Goal: Information Seeking & Learning: Compare options

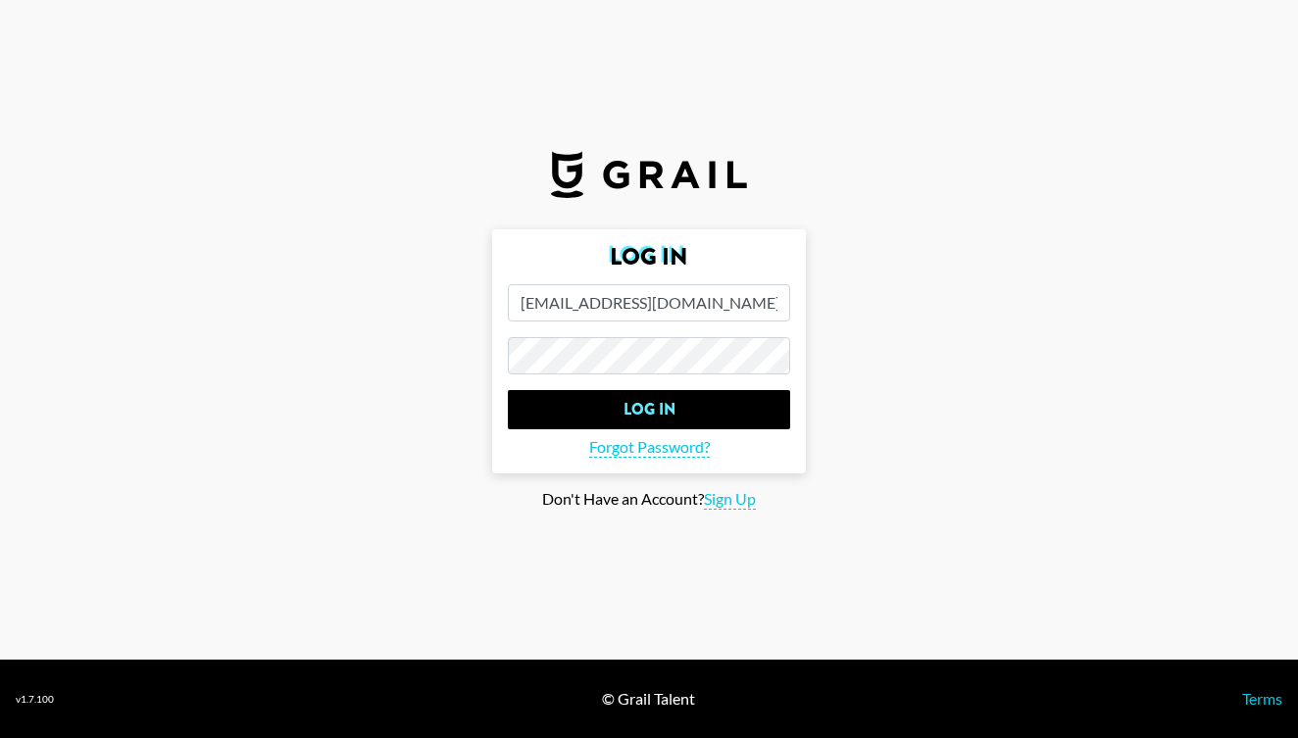
type input "[EMAIL_ADDRESS][DOMAIN_NAME]"
click at [649, 409] on input "Log In" at bounding box center [649, 409] width 282 height 39
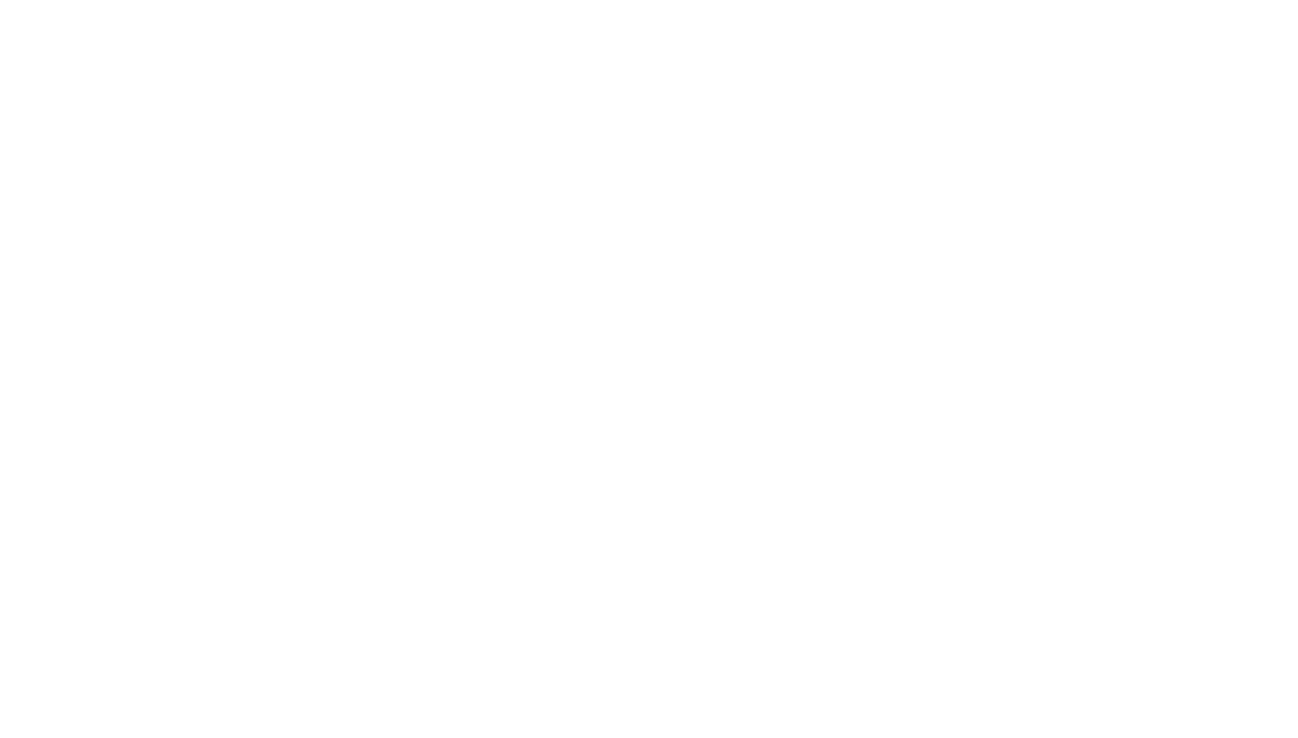
select select "Song"
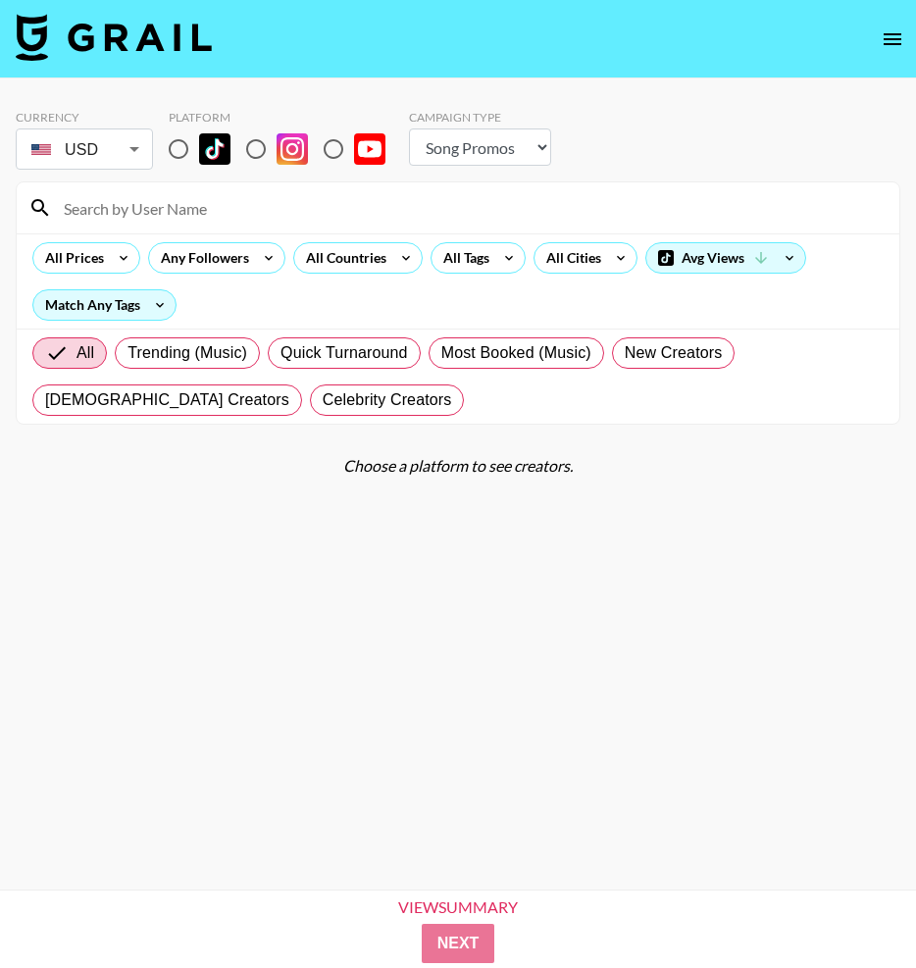
click at [94, 256] on div "All Prices" at bounding box center [70, 257] width 75 height 29
click at [101, 259] on div "All Prices" at bounding box center [70, 257] width 75 height 29
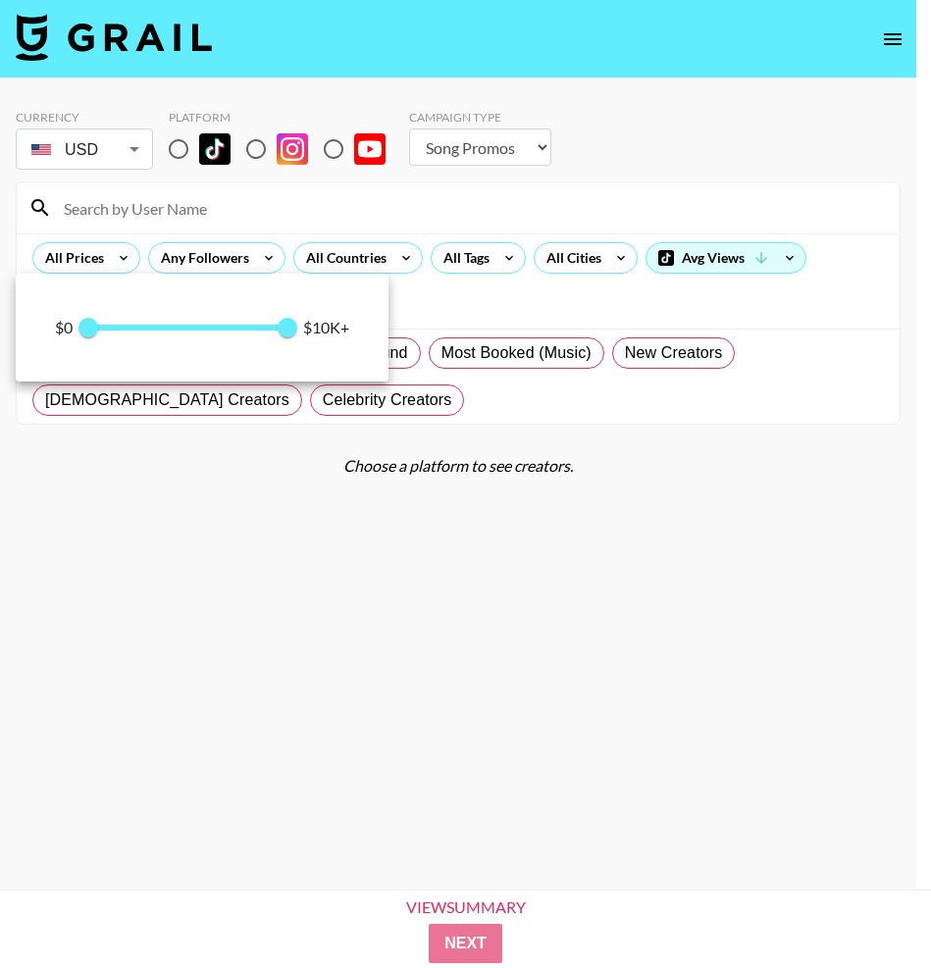
click at [211, 333] on span "0 10,000" at bounding box center [187, 327] width 199 height 29
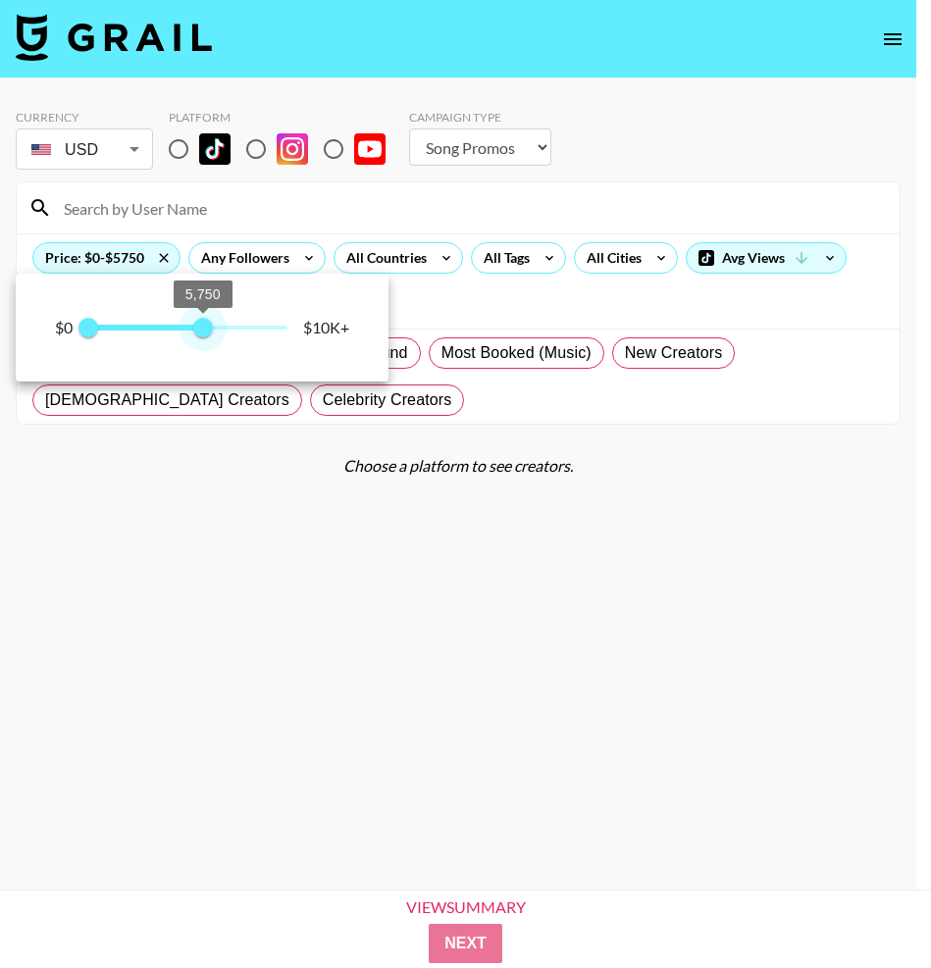
type input "6000"
click at [205, 331] on span "6,000" at bounding box center [208, 328] width 20 height 20
click at [422, 621] on div at bounding box center [465, 484] width 931 height 968
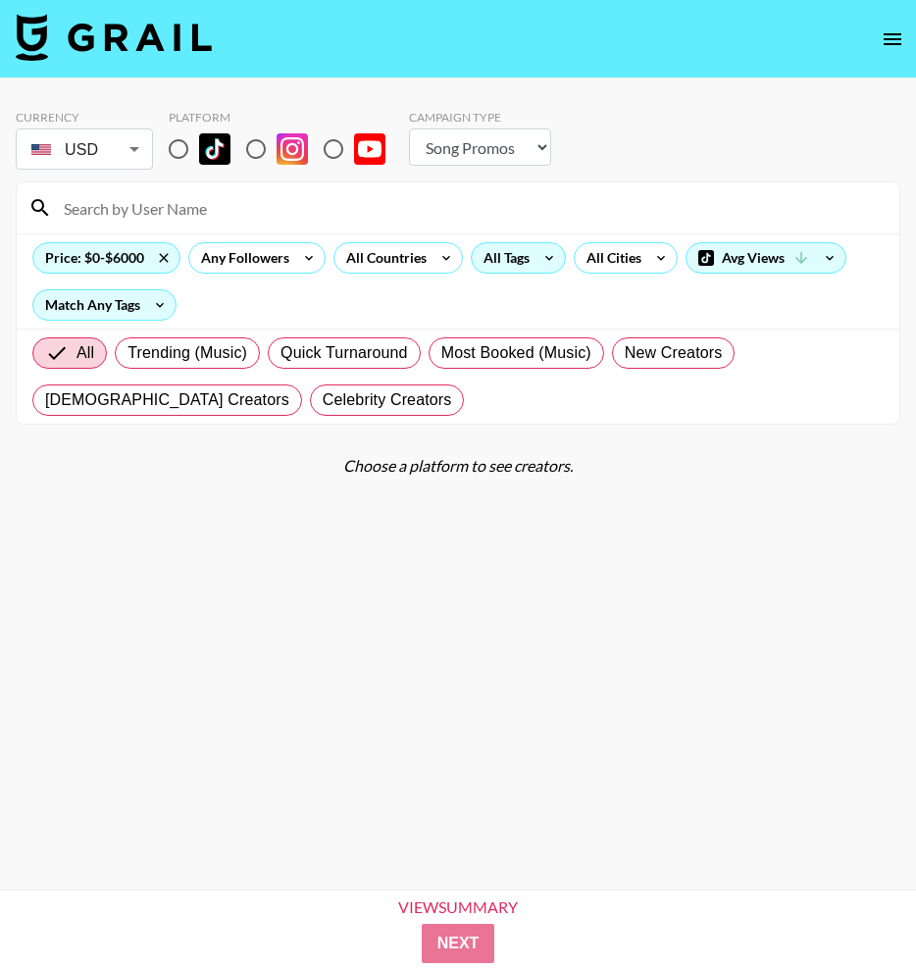
click at [531, 262] on div "All Tags" at bounding box center [503, 257] width 62 height 29
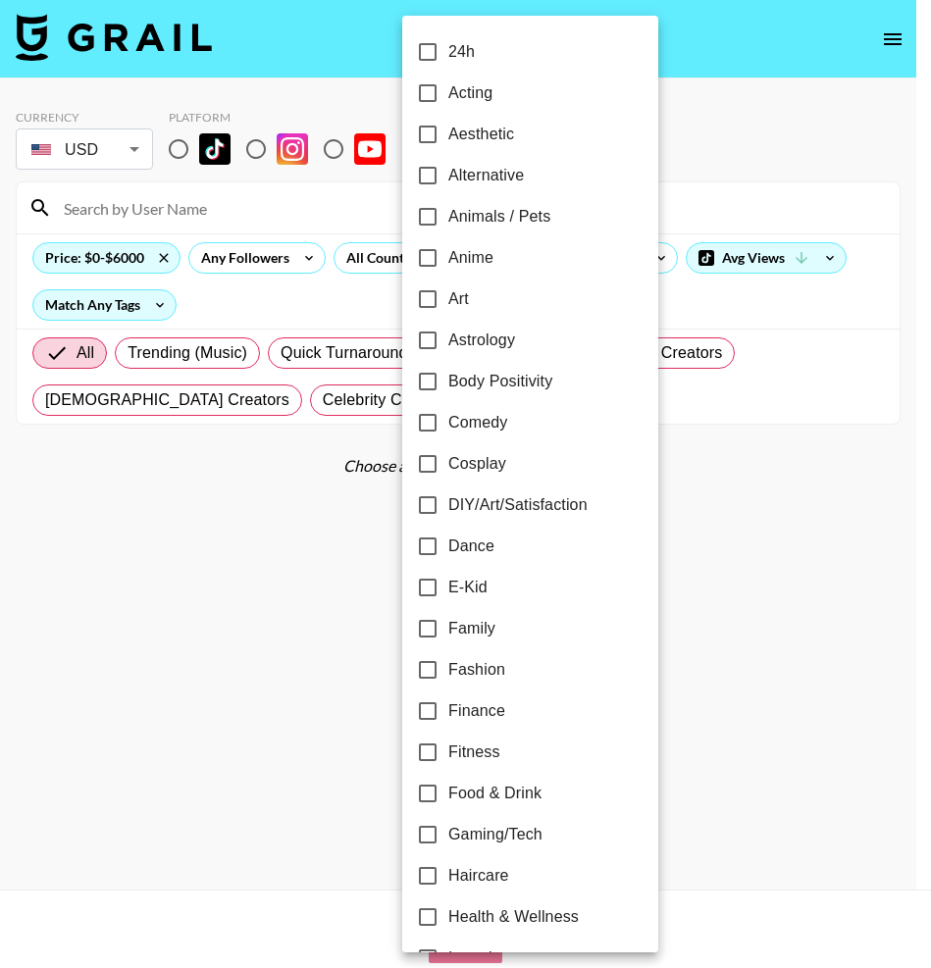
scroll to position [21, 0]
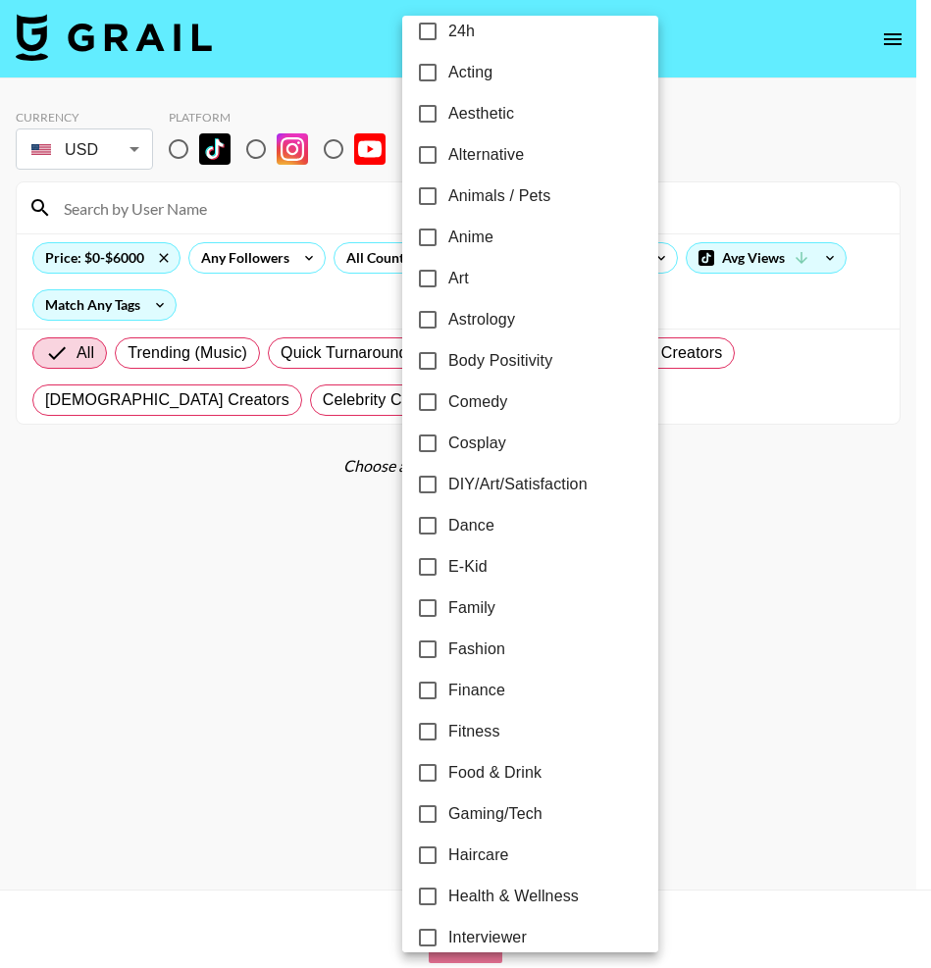
click at [470, 520] on span "Dance" at bounding box center [471, 526] width 46 height 24
click at [448, 520] on input "Dance" at bounding box center [427, 525] width 41 height 41
checkbox input "true"
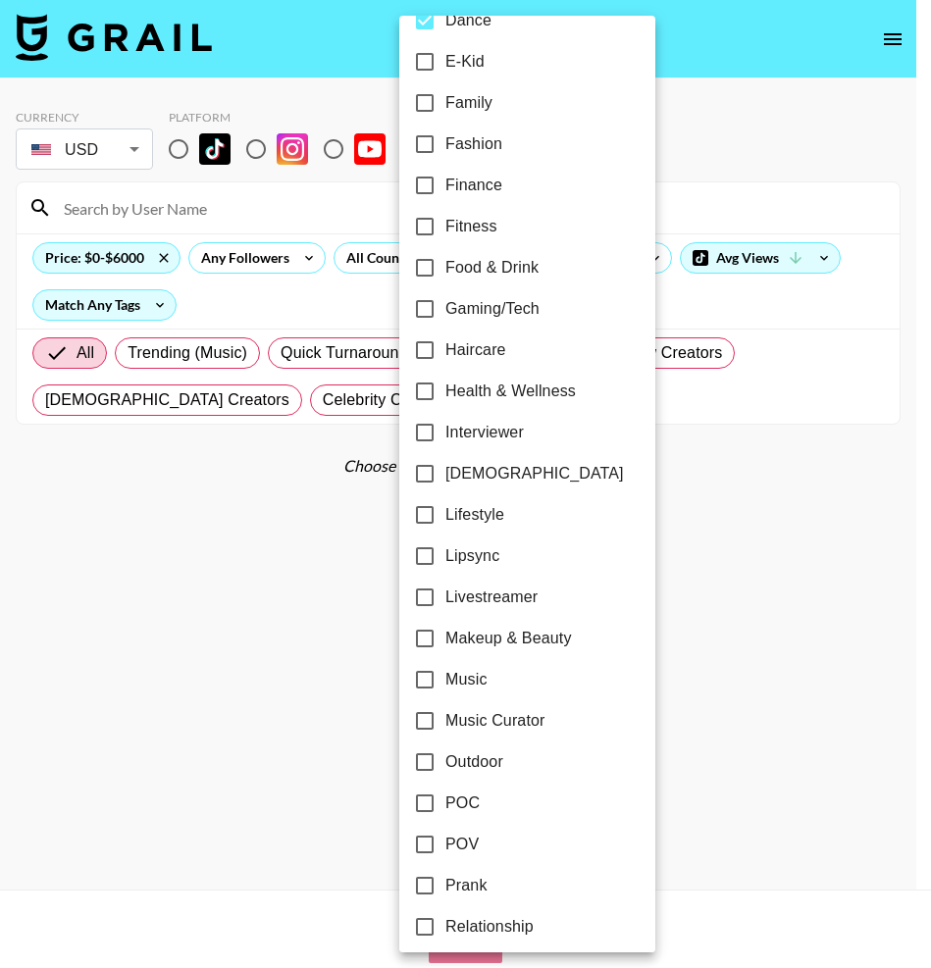
scroll to position [556, 0]
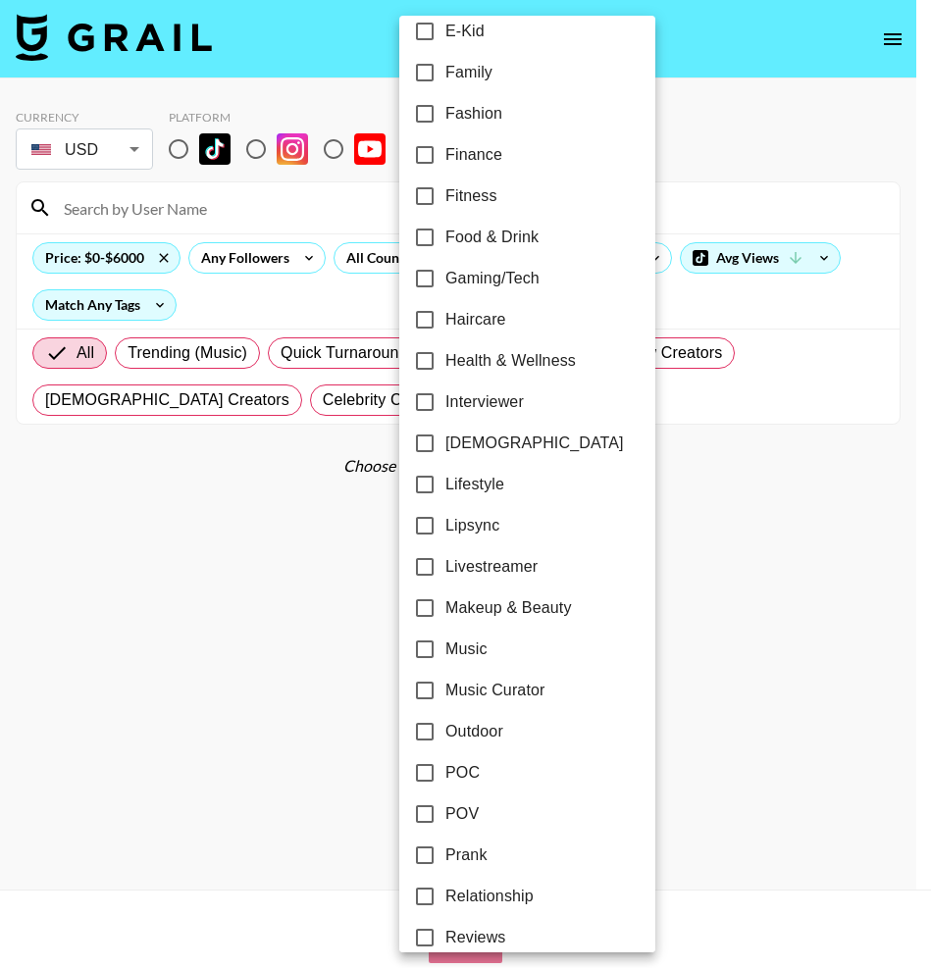
click at [487, 529] on span "Lipsync" at bounding box center [472, 526] width 54 height 24
click at [445, 529] on input "Lipsync" at bounding box center [424, 525] width 41 height 41
checkbox input "true"
click at [493, 442] on span "[DEMOGRAPHIC_DATA]" at bounding box center [534, 443] width 178 height 24
click at [445, 442] on input "[DEMOGRAPHIC_DATA]" at bounding box center [424, 443] width 41 height 41
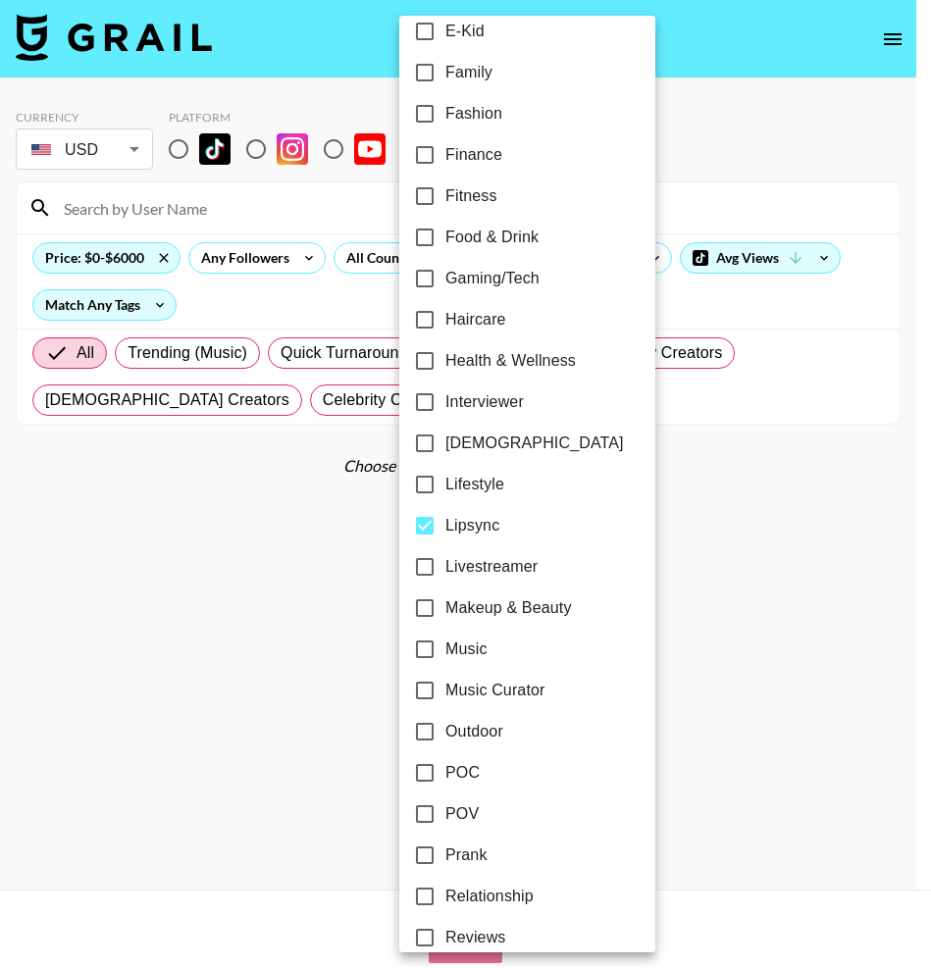
checkbox input "true"
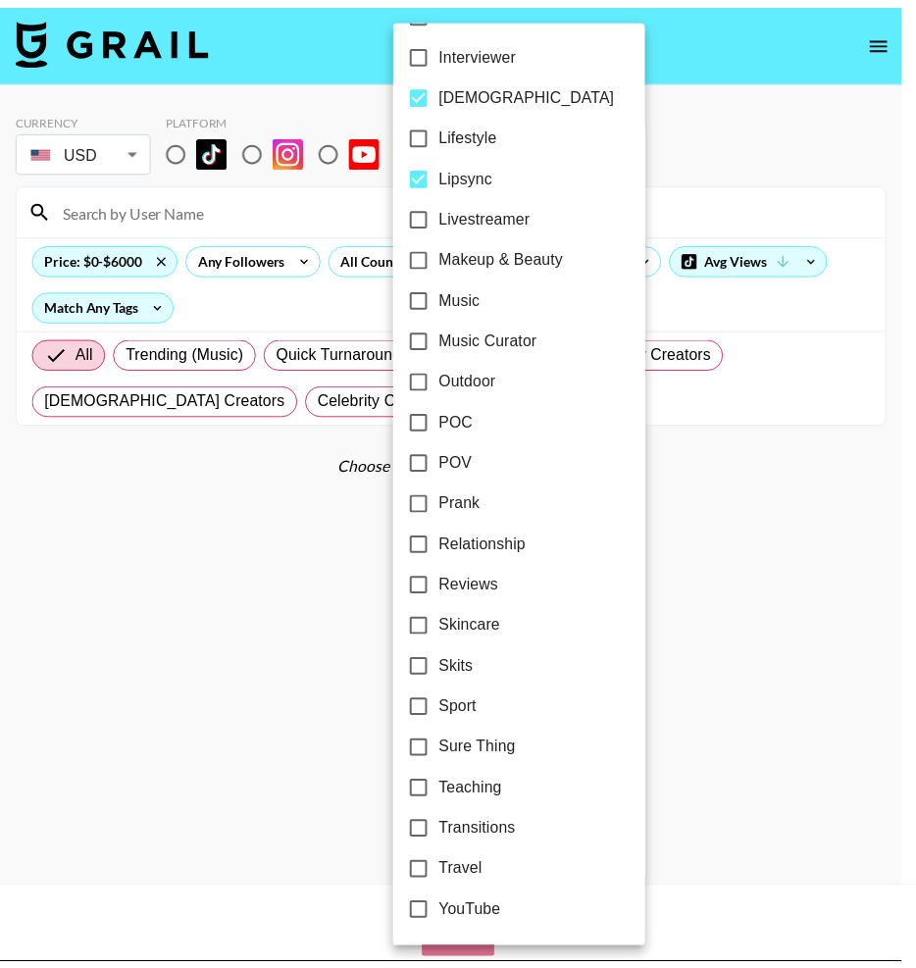
scroll to position [907, 0]
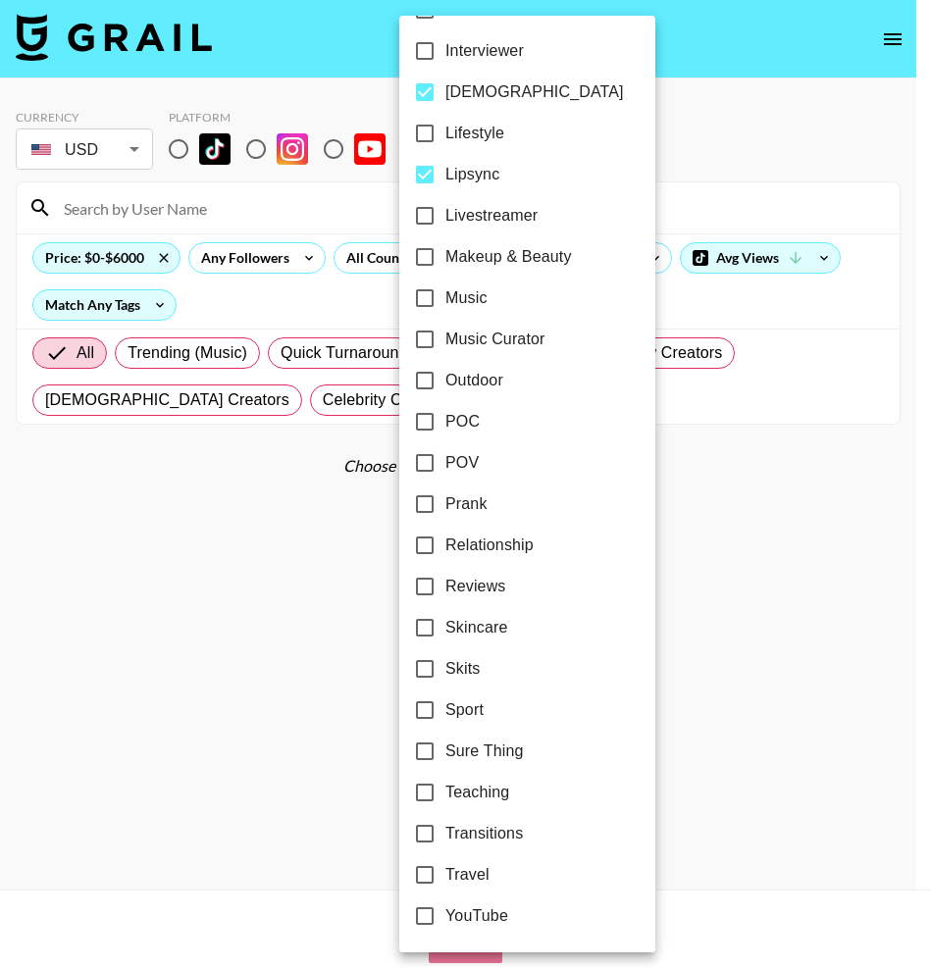
click at [735, 575] on div at bounding box center [465, 484] width 931 height 968
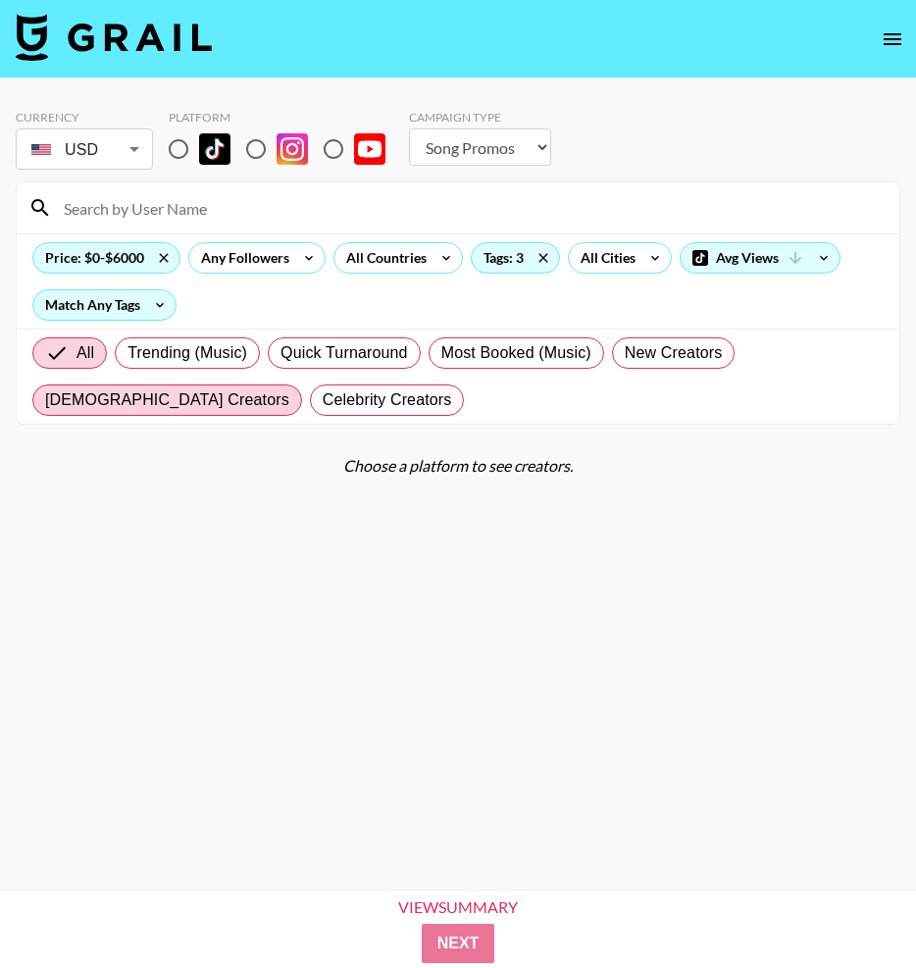
click at [179, 396] on span "[DEMOGRAPHIC_DATA] Creators" at bounding box center [167, 400] width 244 height 24
click at [45, 400] on input "[DEMOGRAPHIC_DATA] Creators" at bounding box center [45, 400] width 0 height 0
radio input "true"
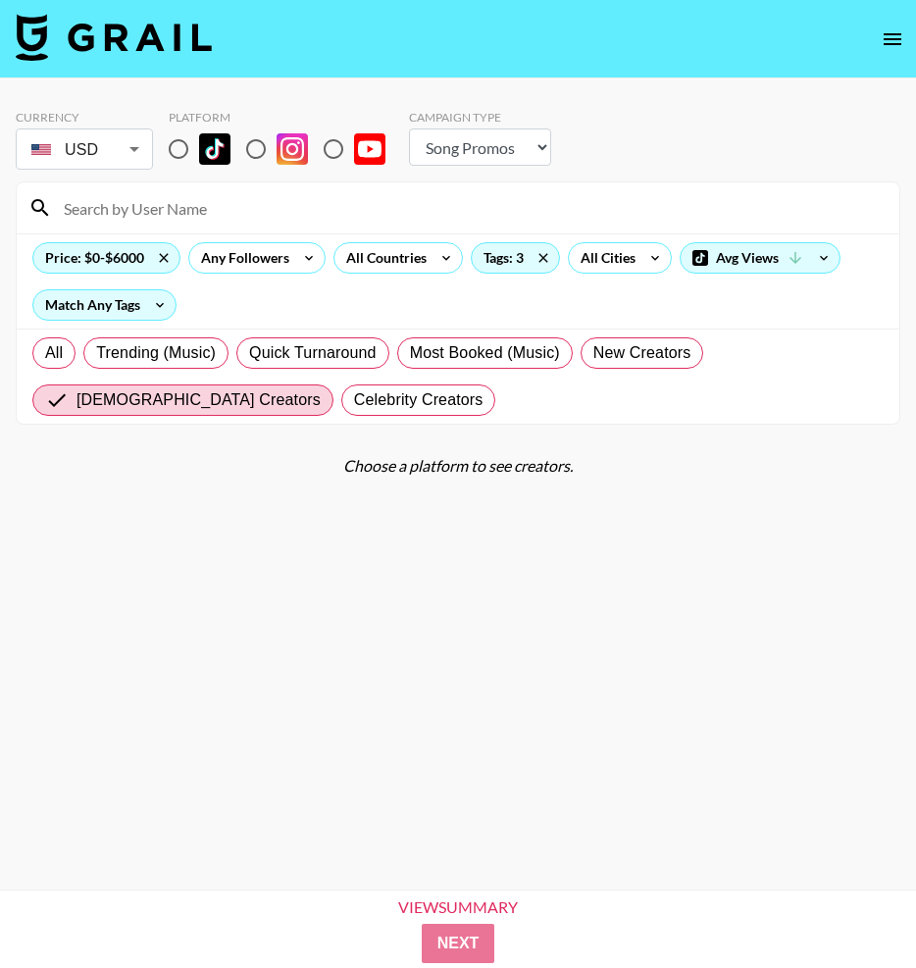
click at [185, 144] on input "radio" at bounding box center [178, 148] width 41 height 41
radio input "true"
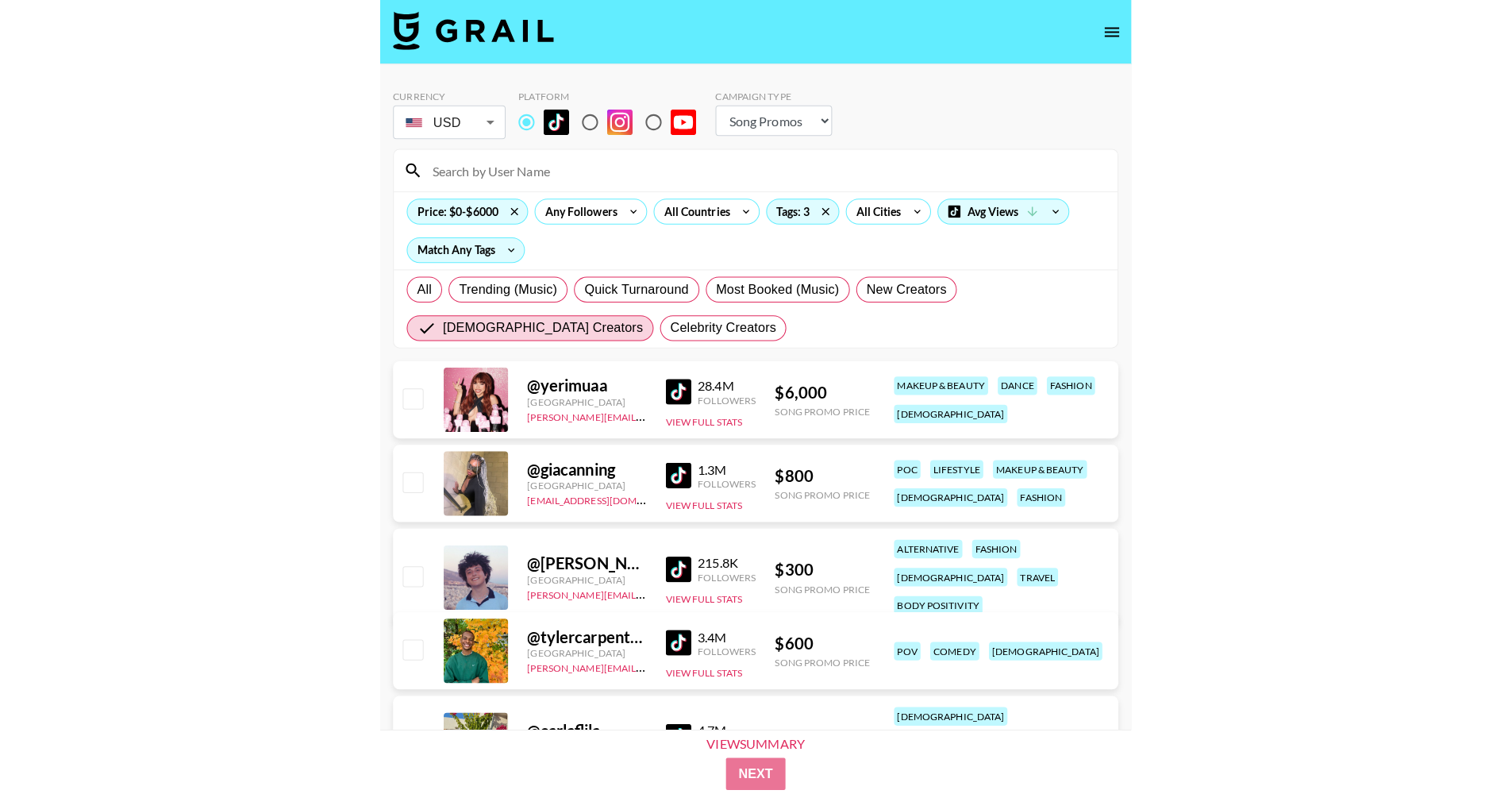
scroll to position [105, 0]
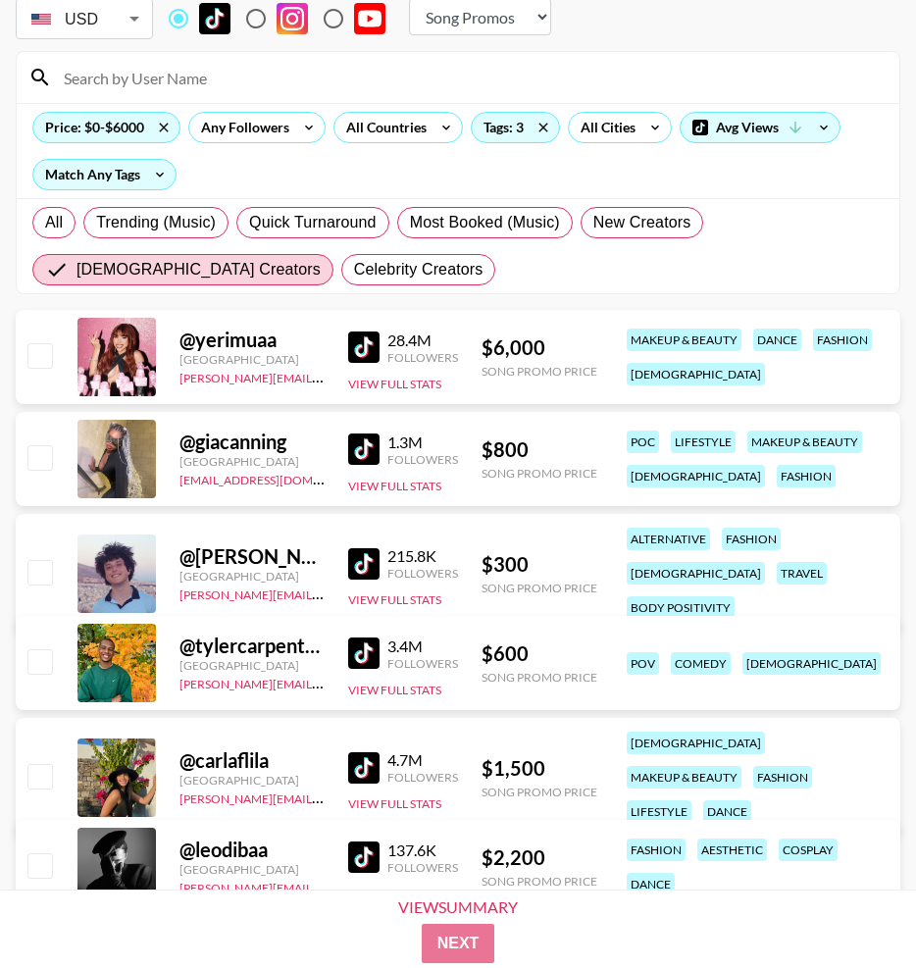
click at [359, 354] on img at bounding box center [363, 346] width 31 height 31
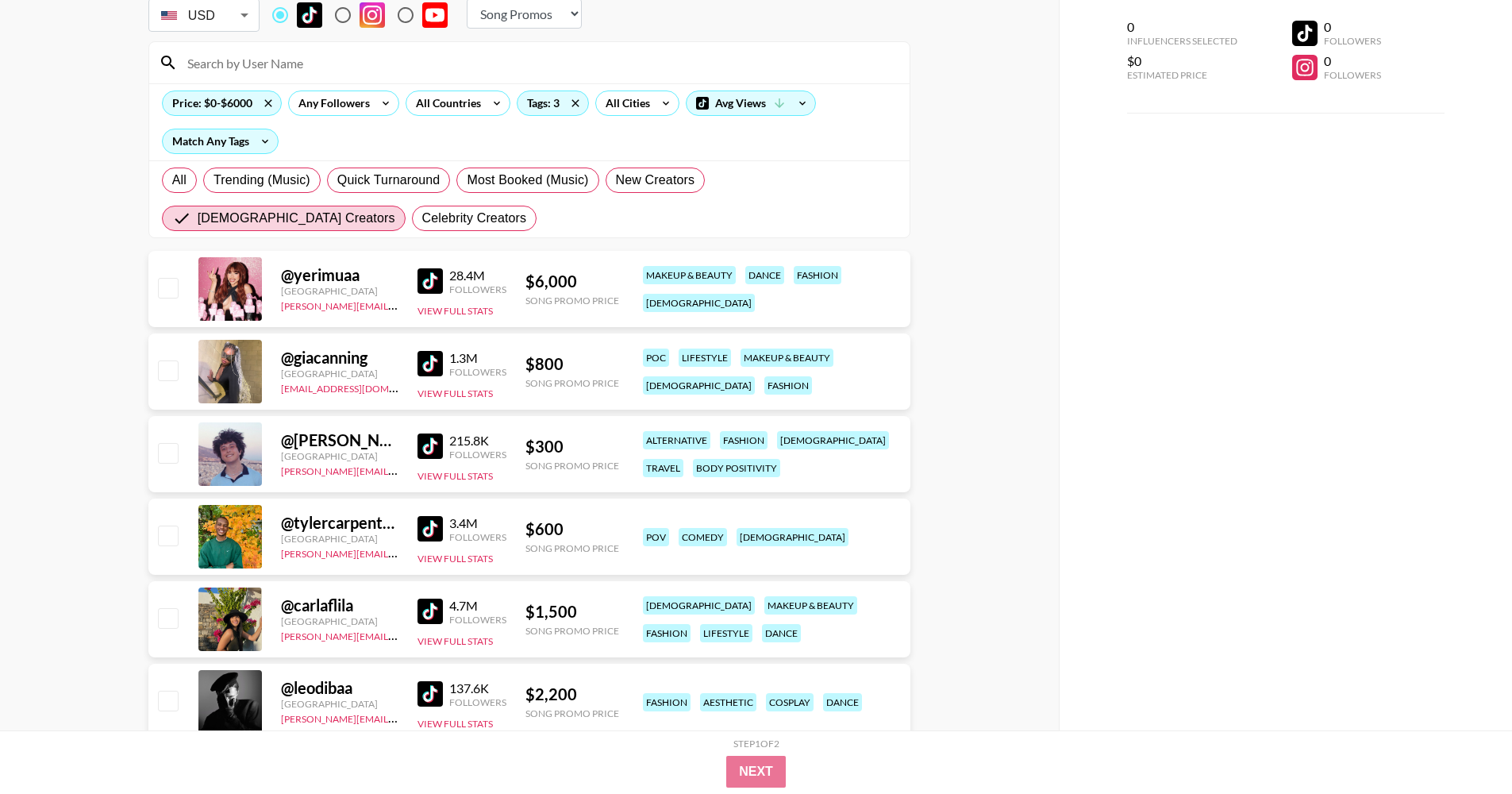
click at [427, 362] on img at bounding box center [430, 363] width 25 height 25
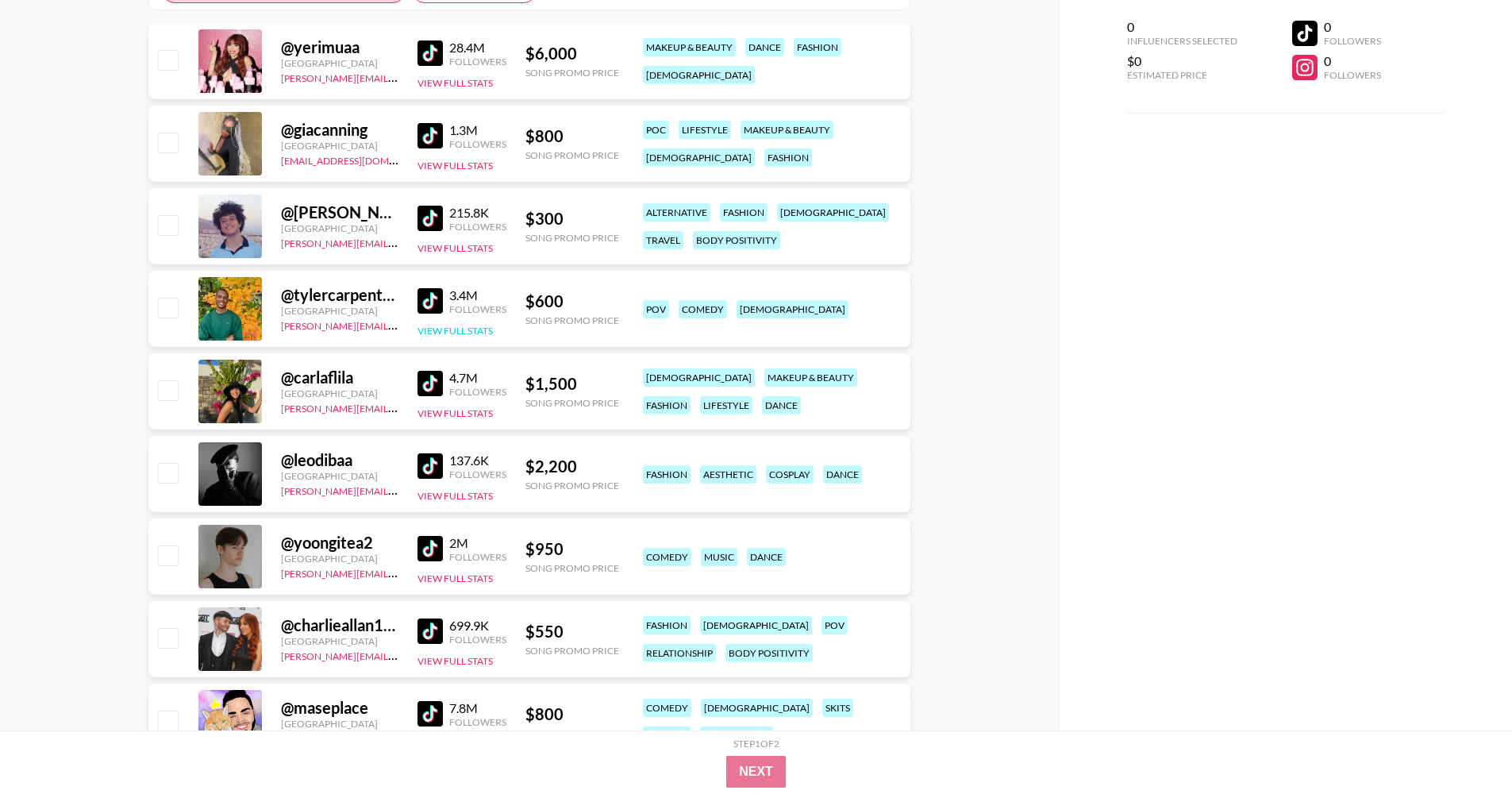
scroll to position [346, 0]
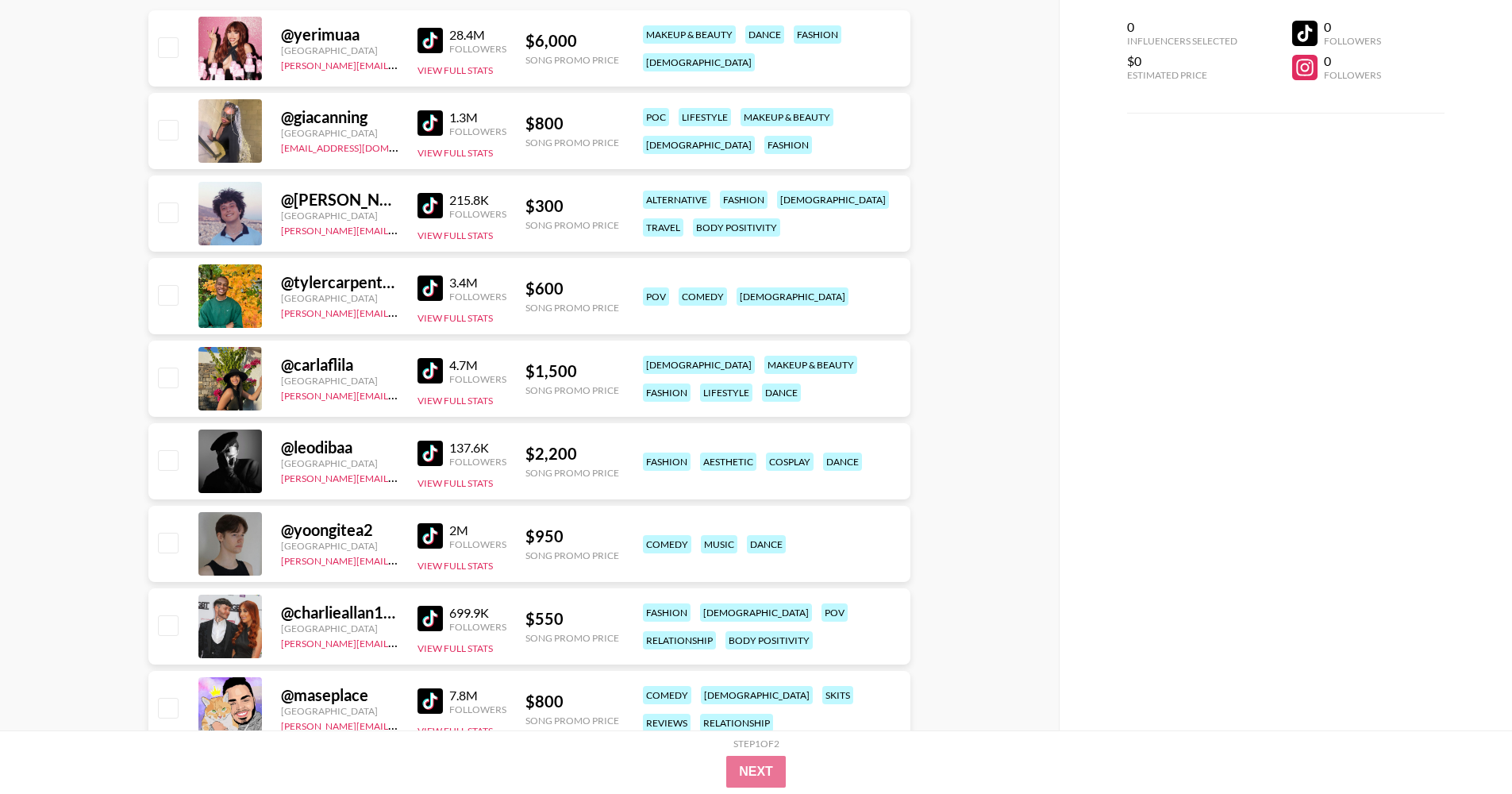
click at [431, 454] on img at bounding box center [430, 452] width 25 height 25
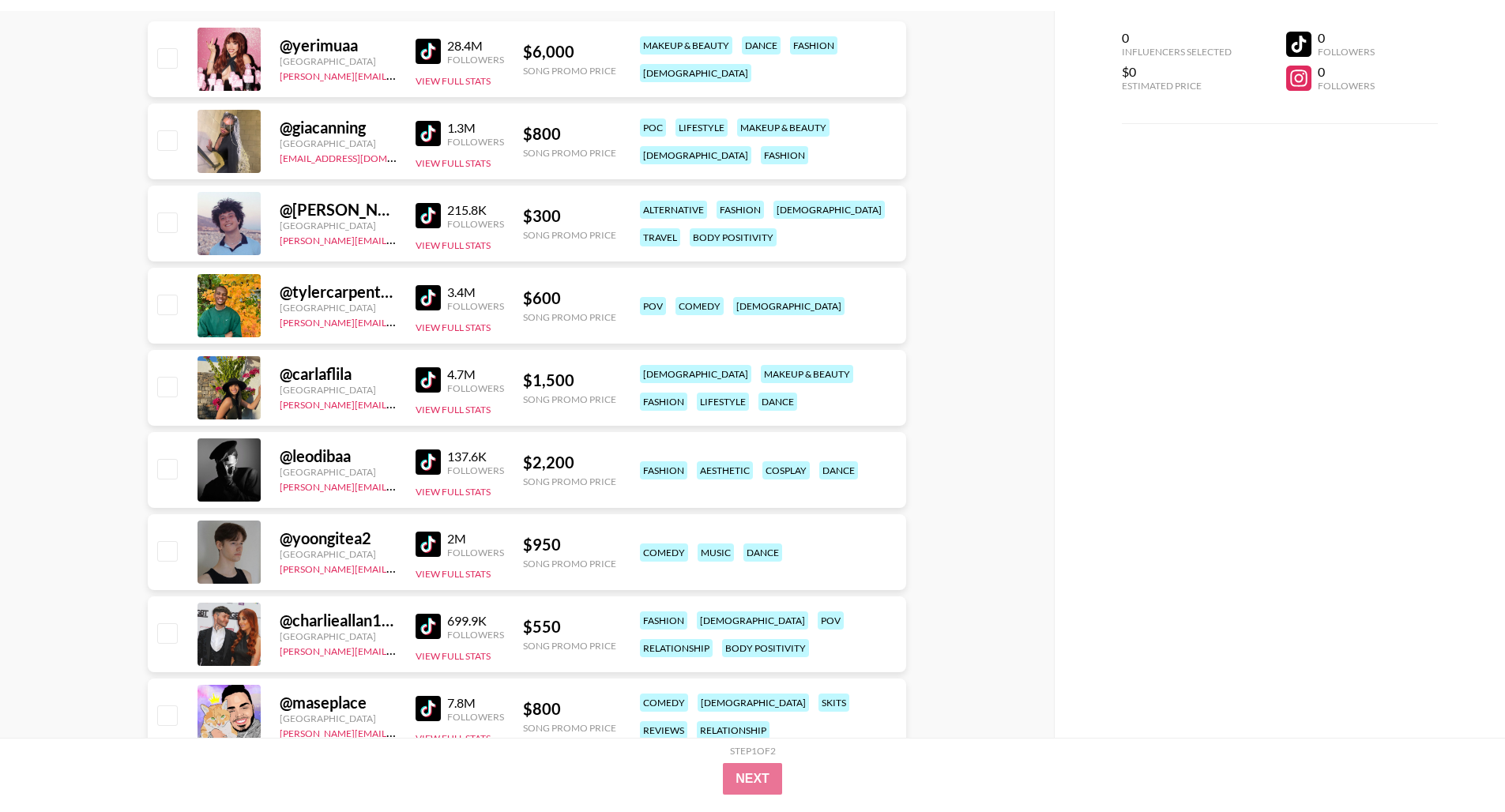
scroll to position [571, 0]
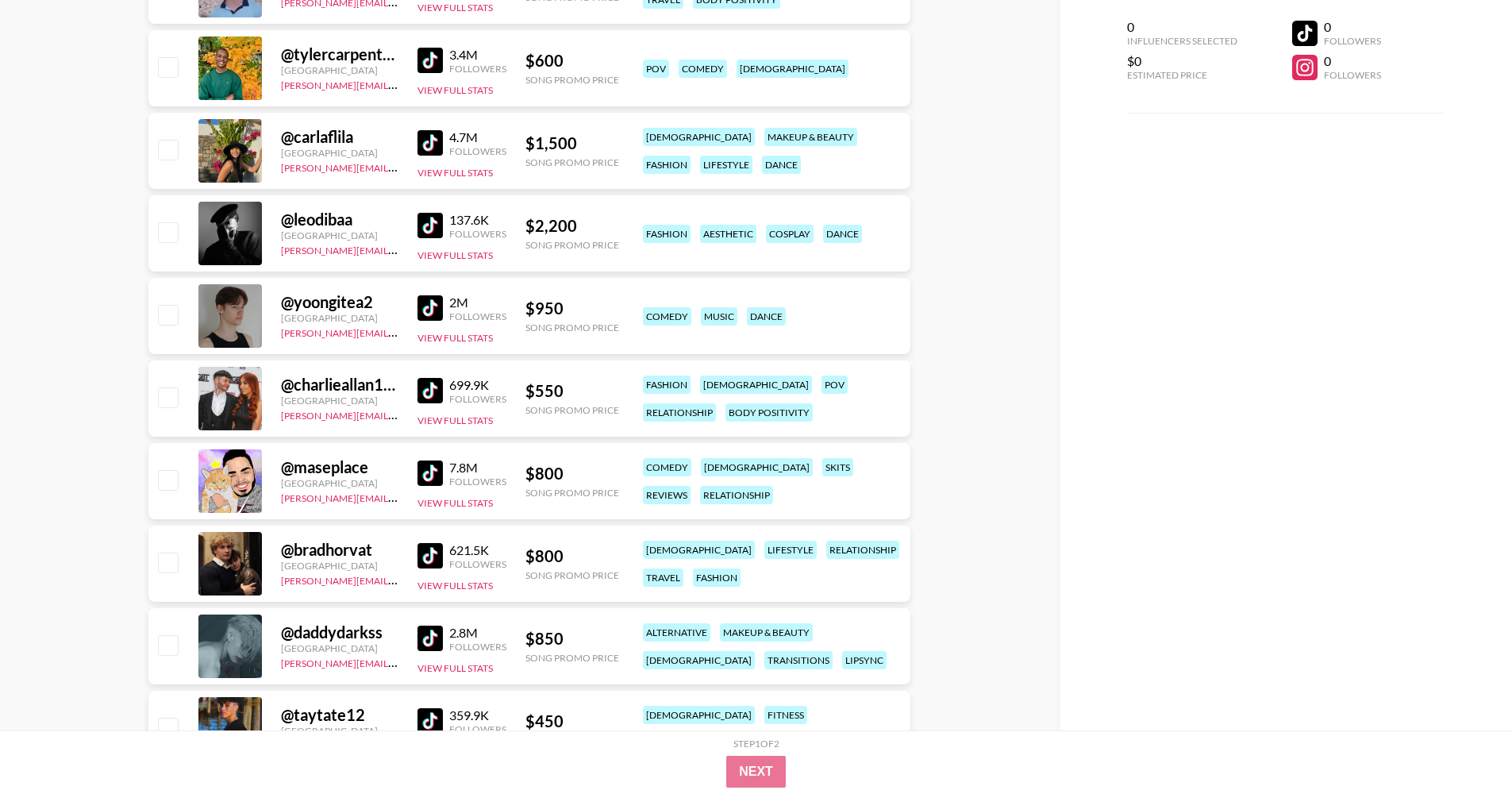
click at [429, 472] on img at bounding box center [430, 473] width 25 height 25
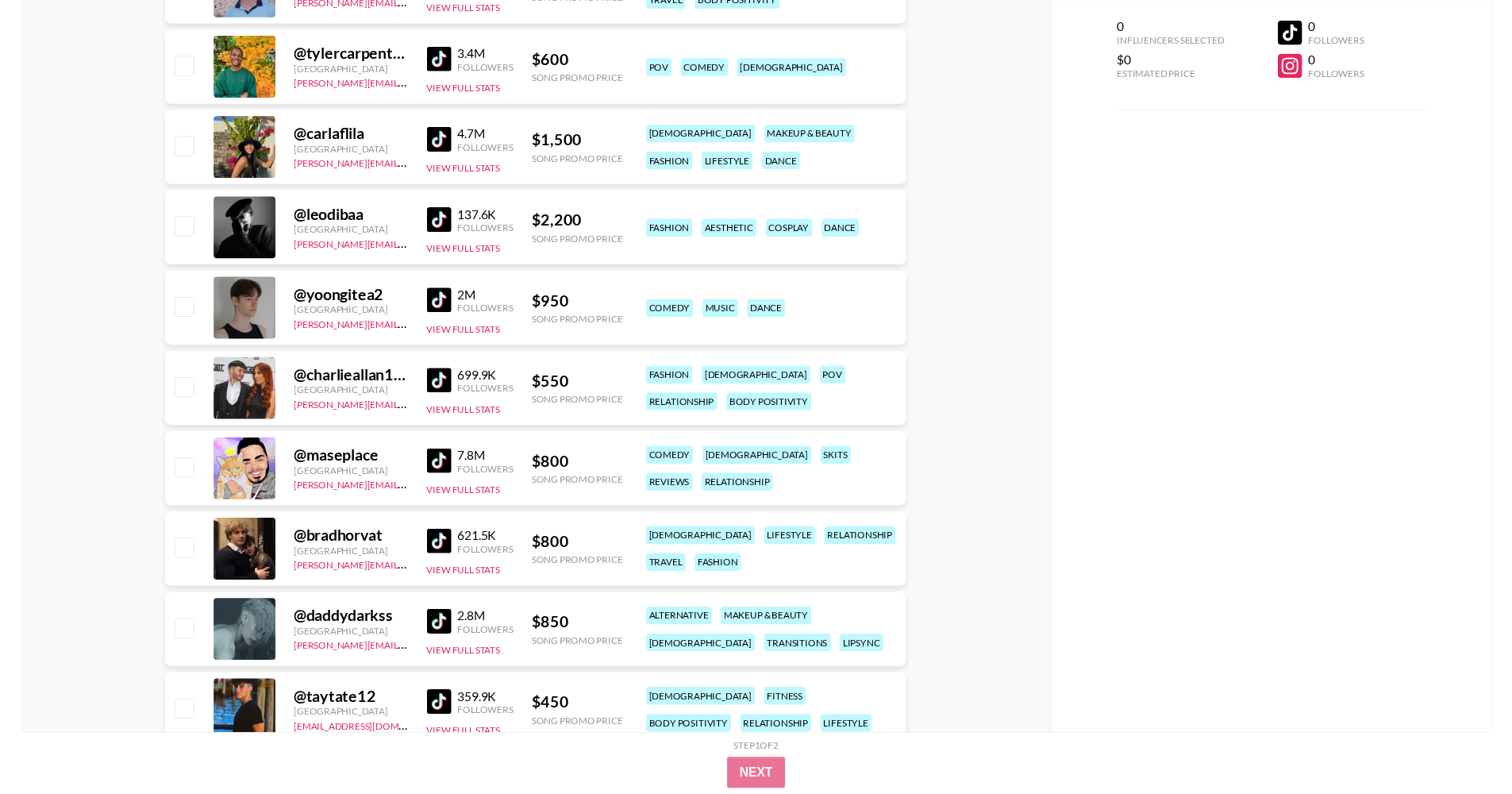
scroll to position [758, 0]
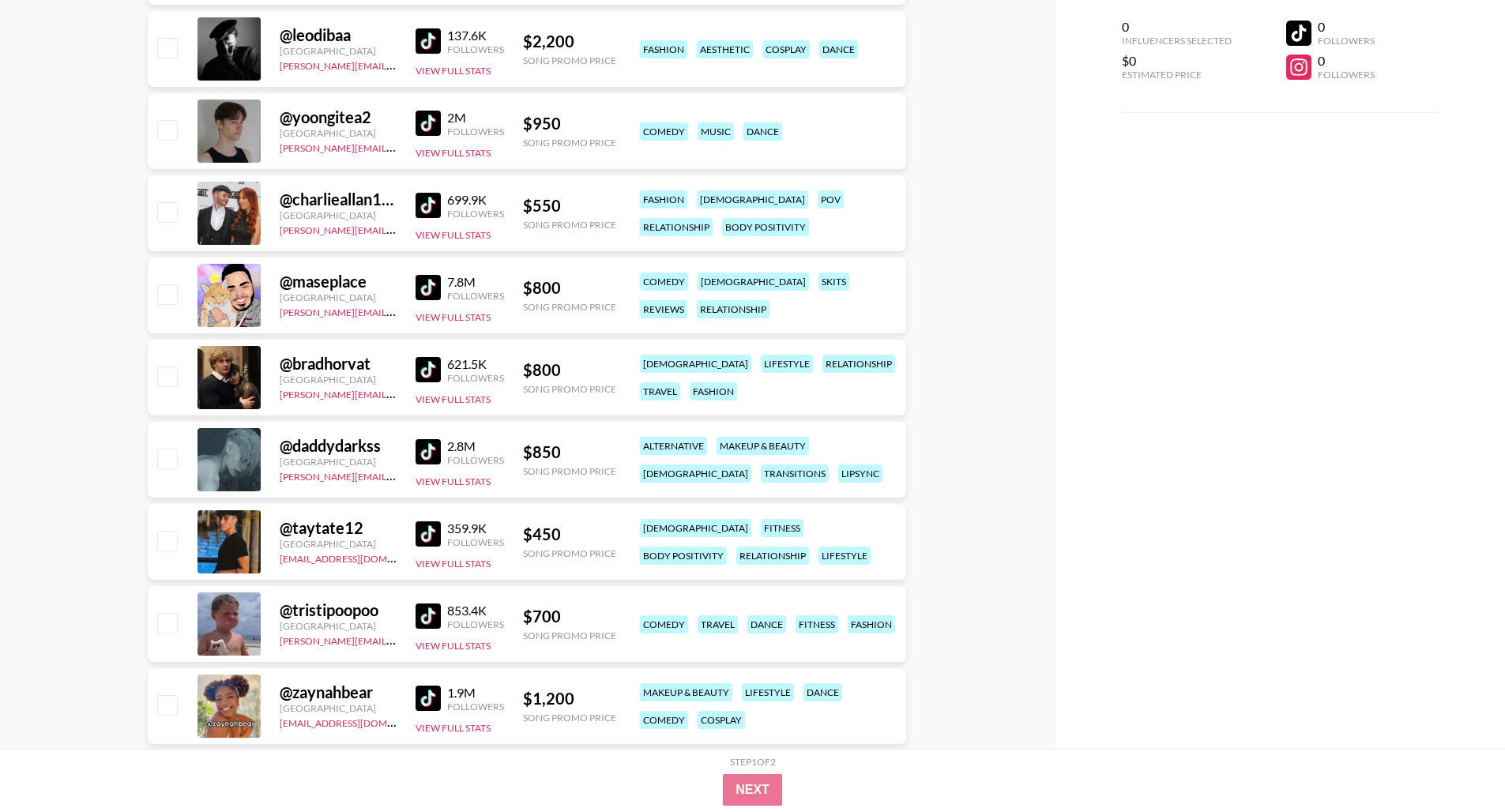
click at [433, 368] on img at bounding box center [428, 369] width 25 height 25
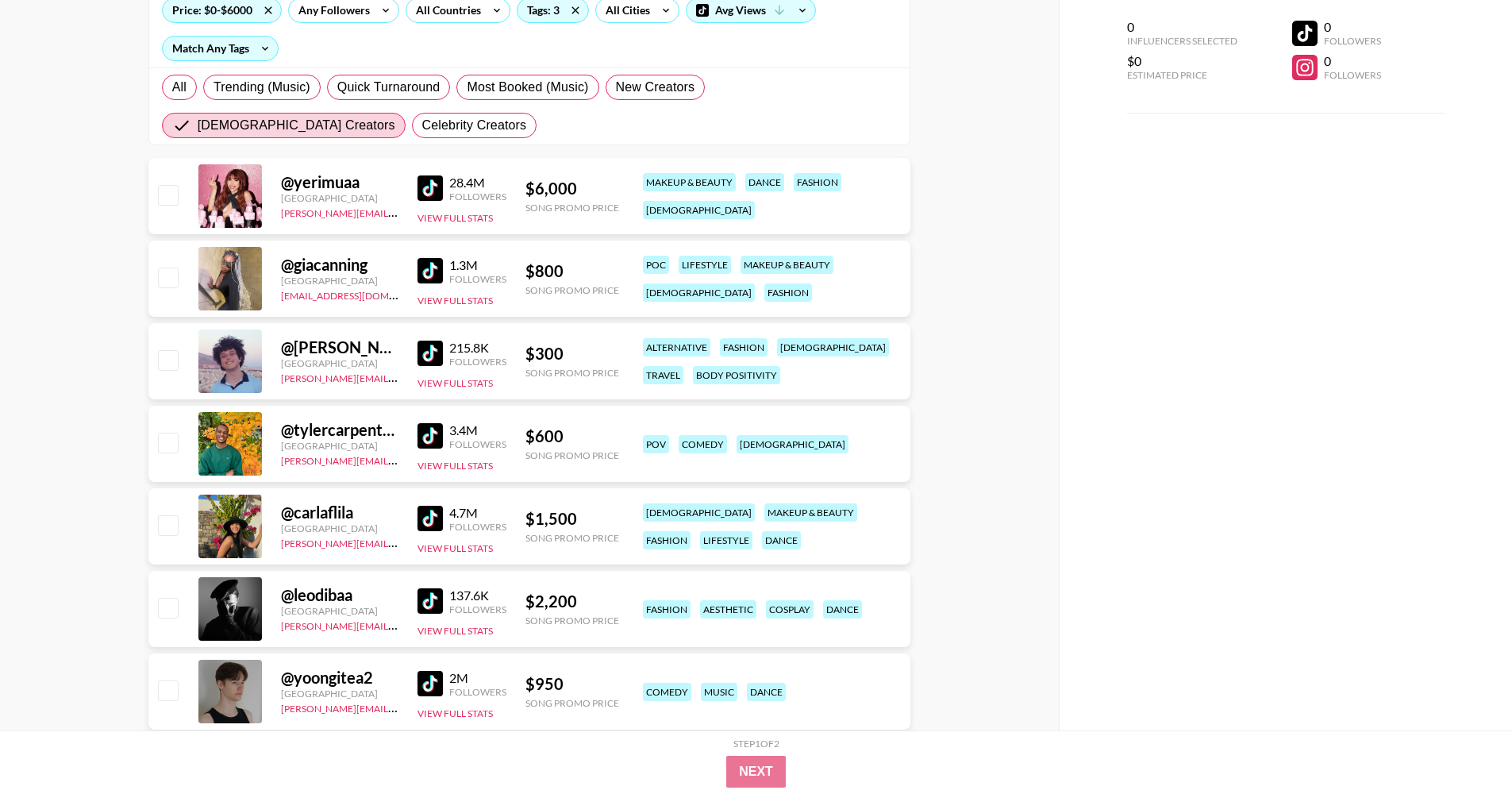
scroll to position [121, 0]
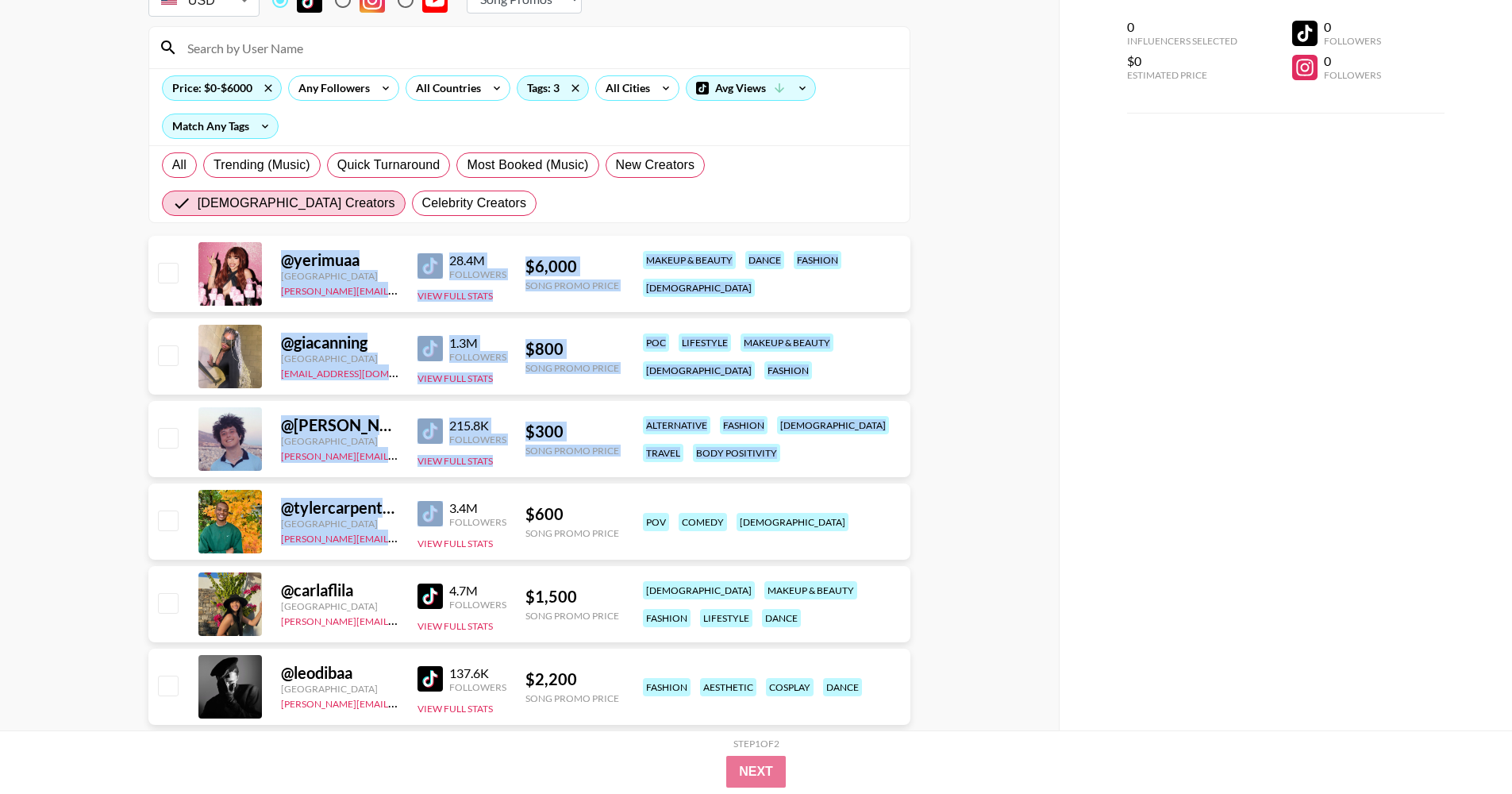
drag, startPoint x: 418, startPoint y: 235, endPoint x: 437, endPoint y: 495, distance: 260.7
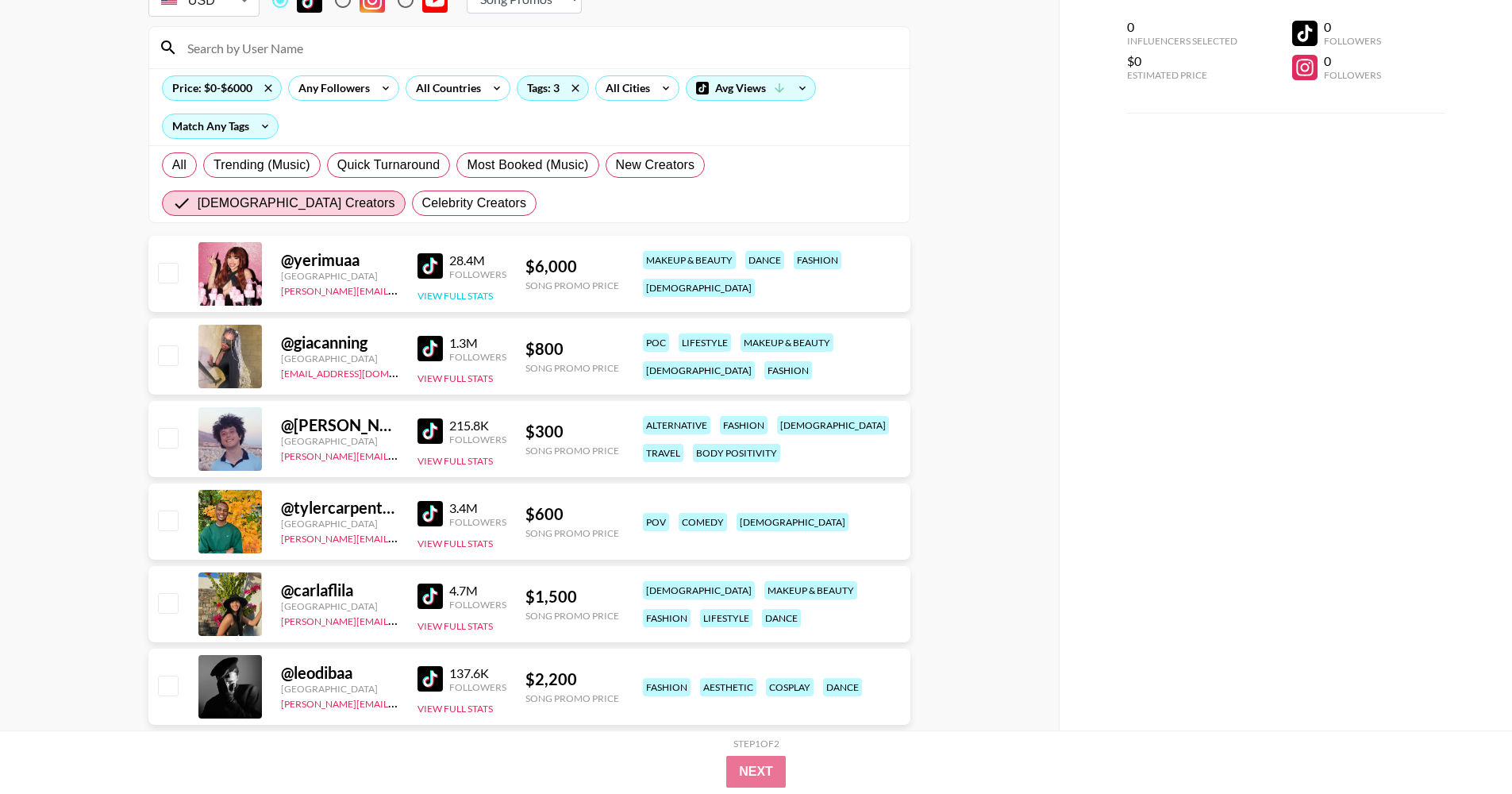
click at [444, 298] on button "View Full Stats" at bounding box center [455, 295] width 75 height 12
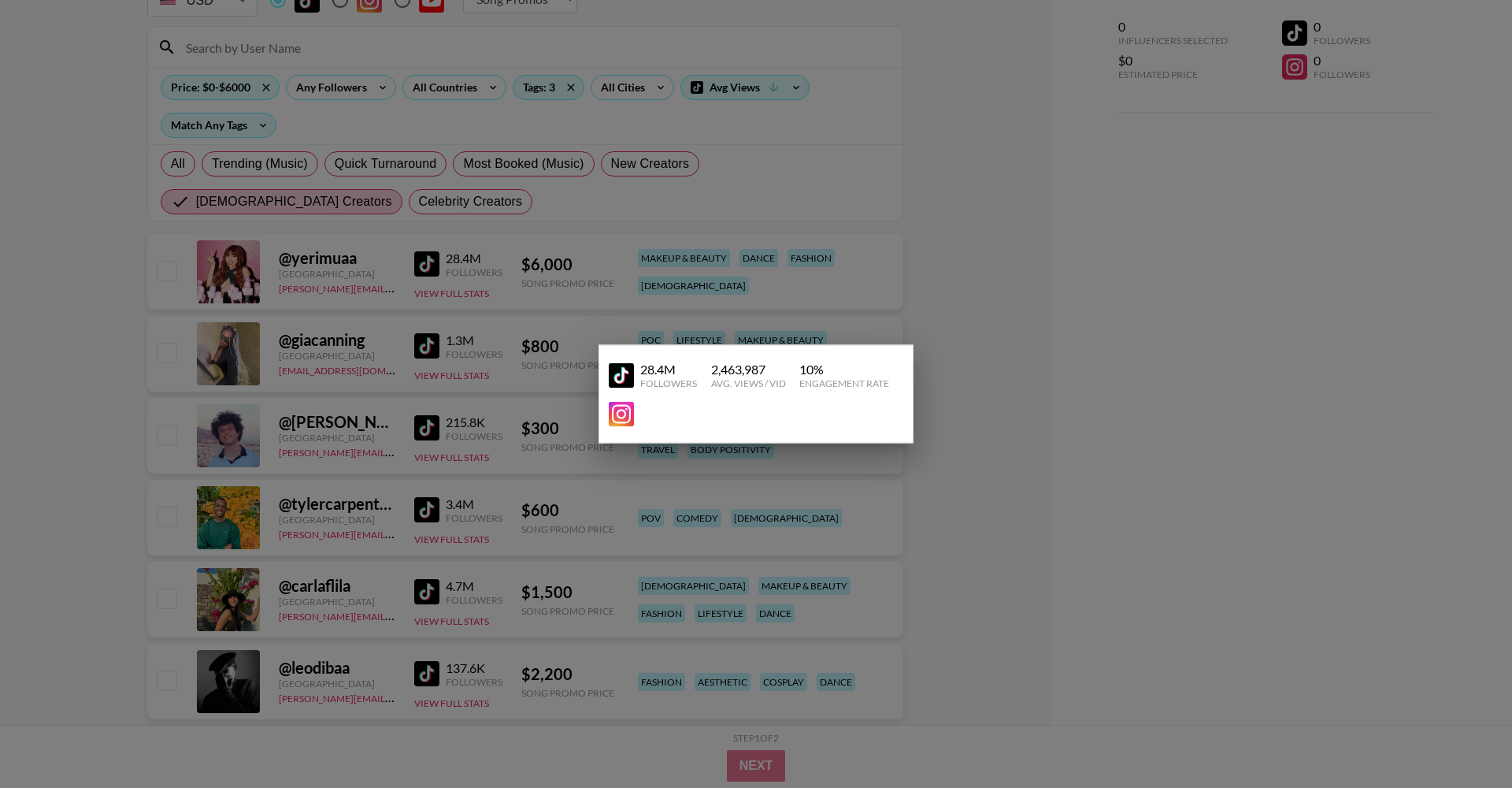
click at [1041, 251] on div at bounding box center [756, 394] width 1512 height 788
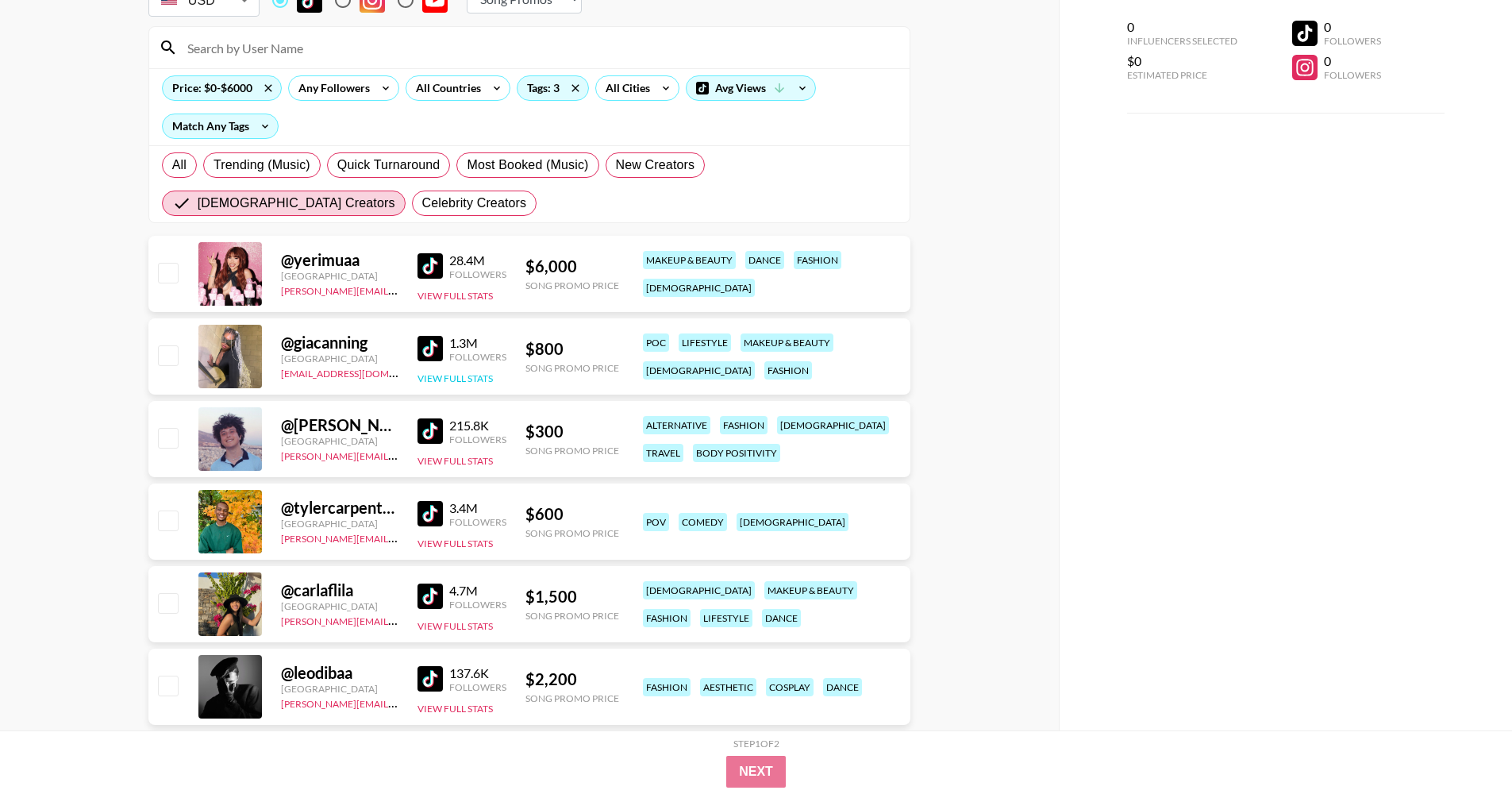
click at [469, 382] on button "View Full Stats" at bounding box center [455, 378] width 75 height 12
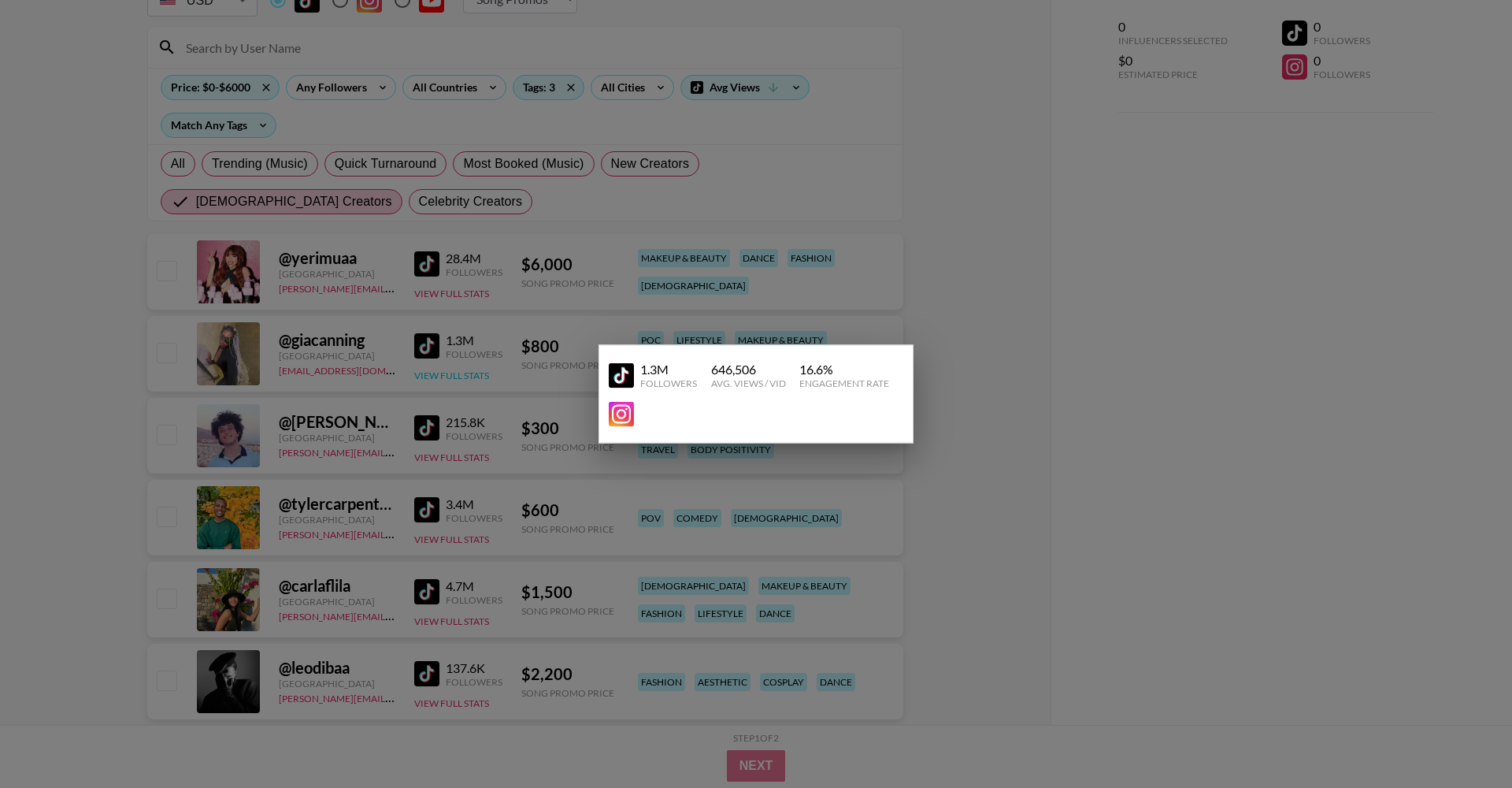
click at [466, 379] on div at bounding box center [756, 394] width 1512 height 788
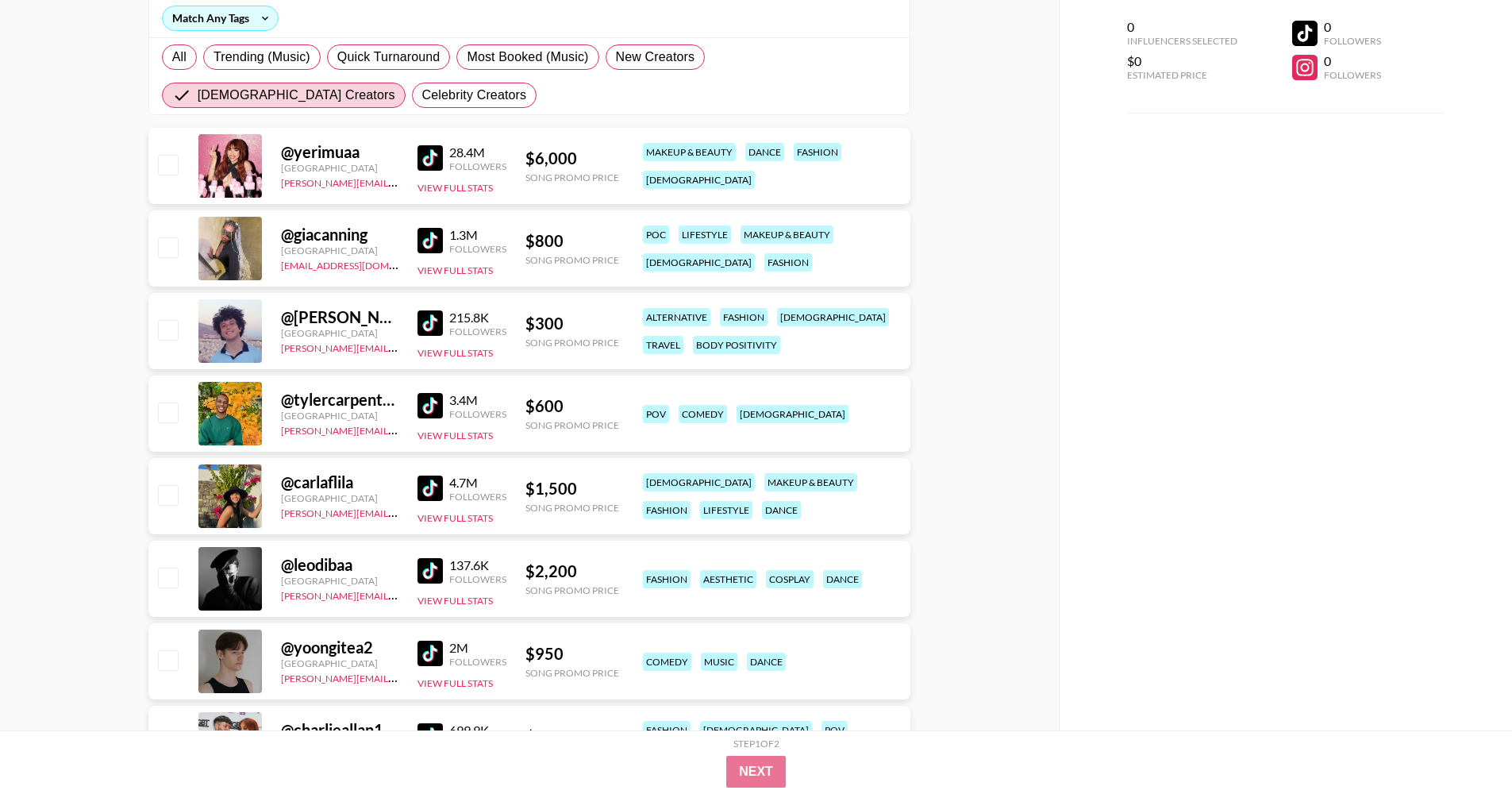
scroll to position [253, 0]
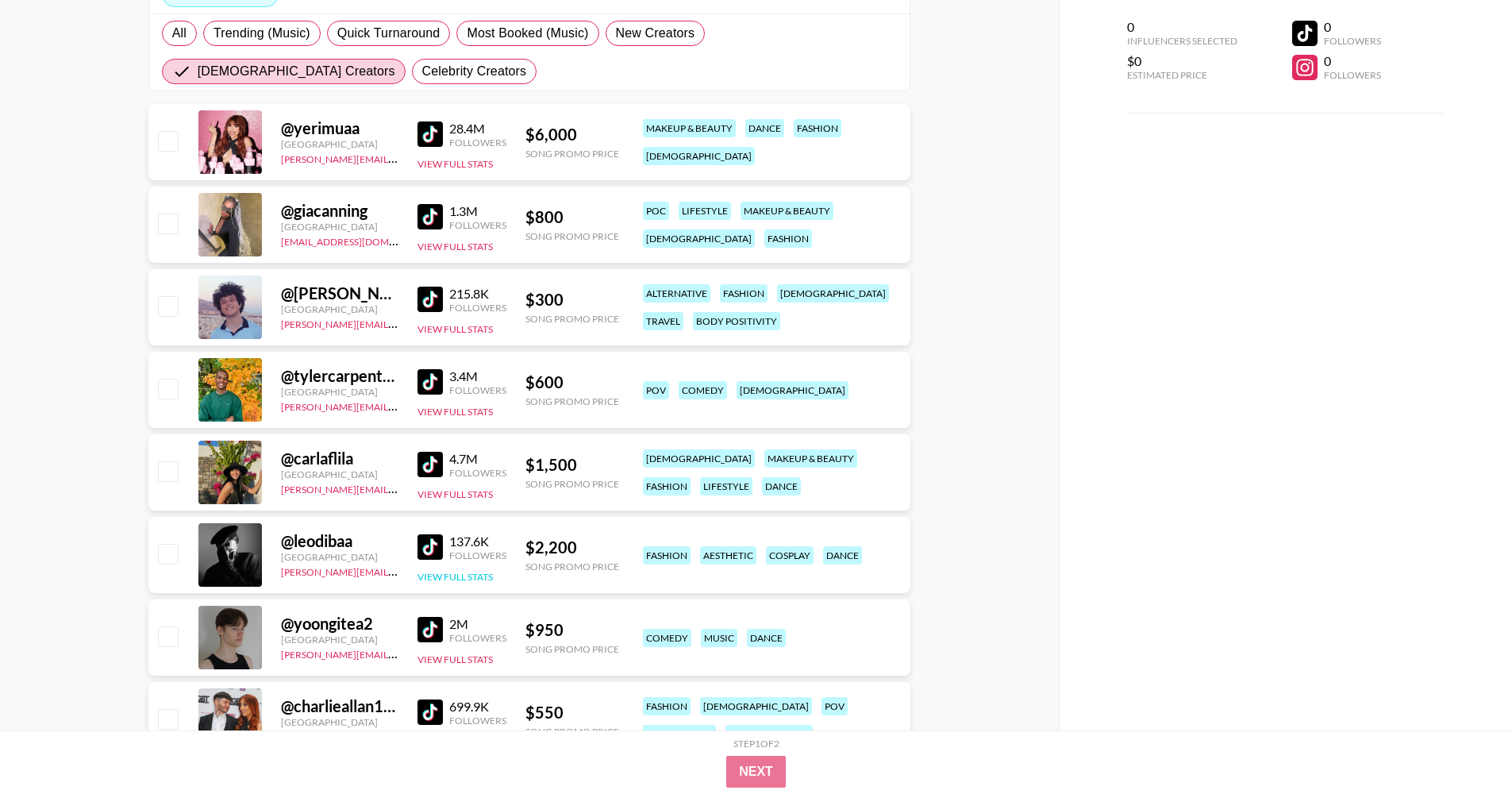
click at [448, 577] on button "View Full Stats" at bounding box center [455, 576] width 75 height 12
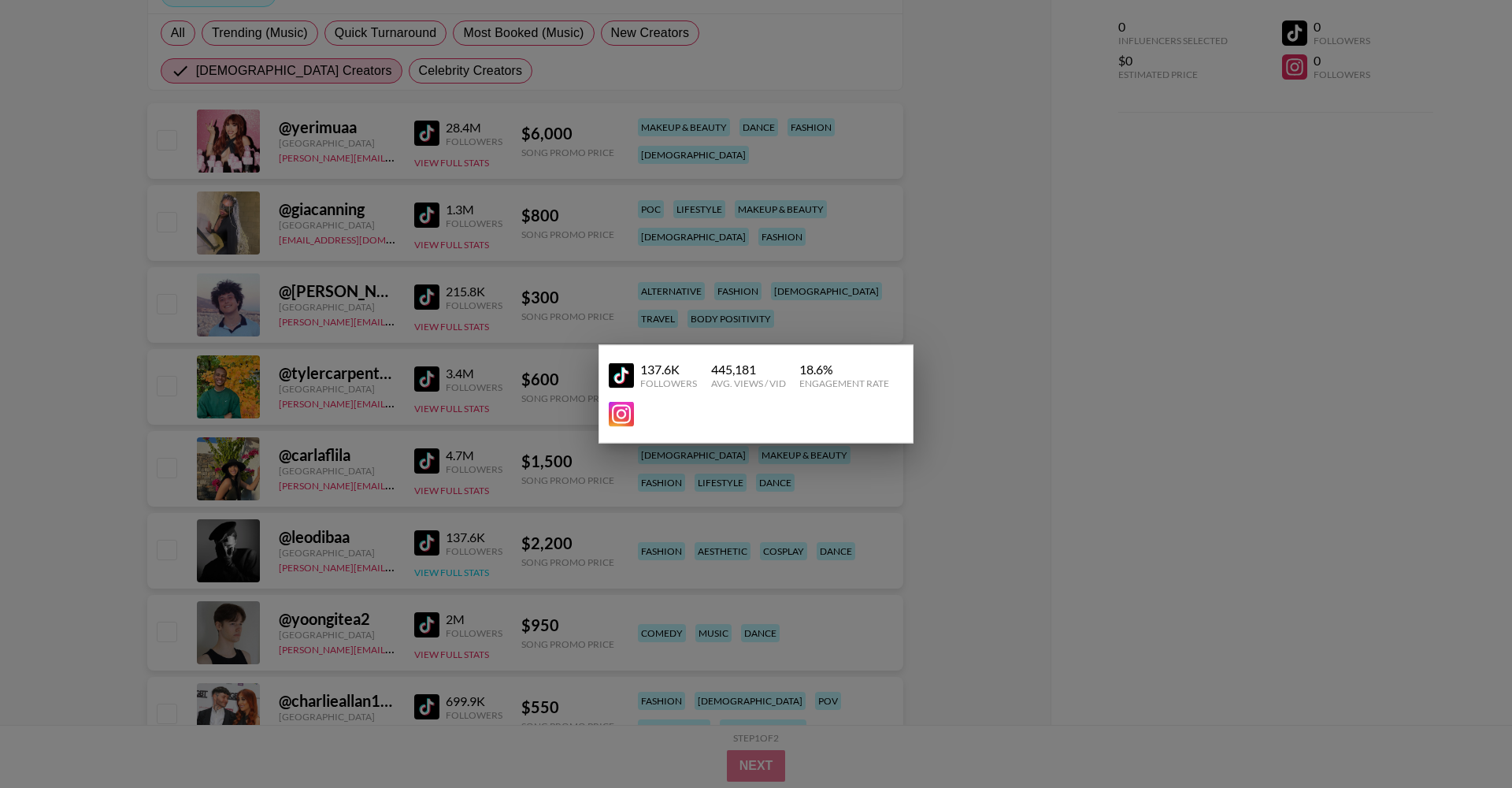
click at [445, 573] on div at bounding box center [756, 394] width 1512 height 788
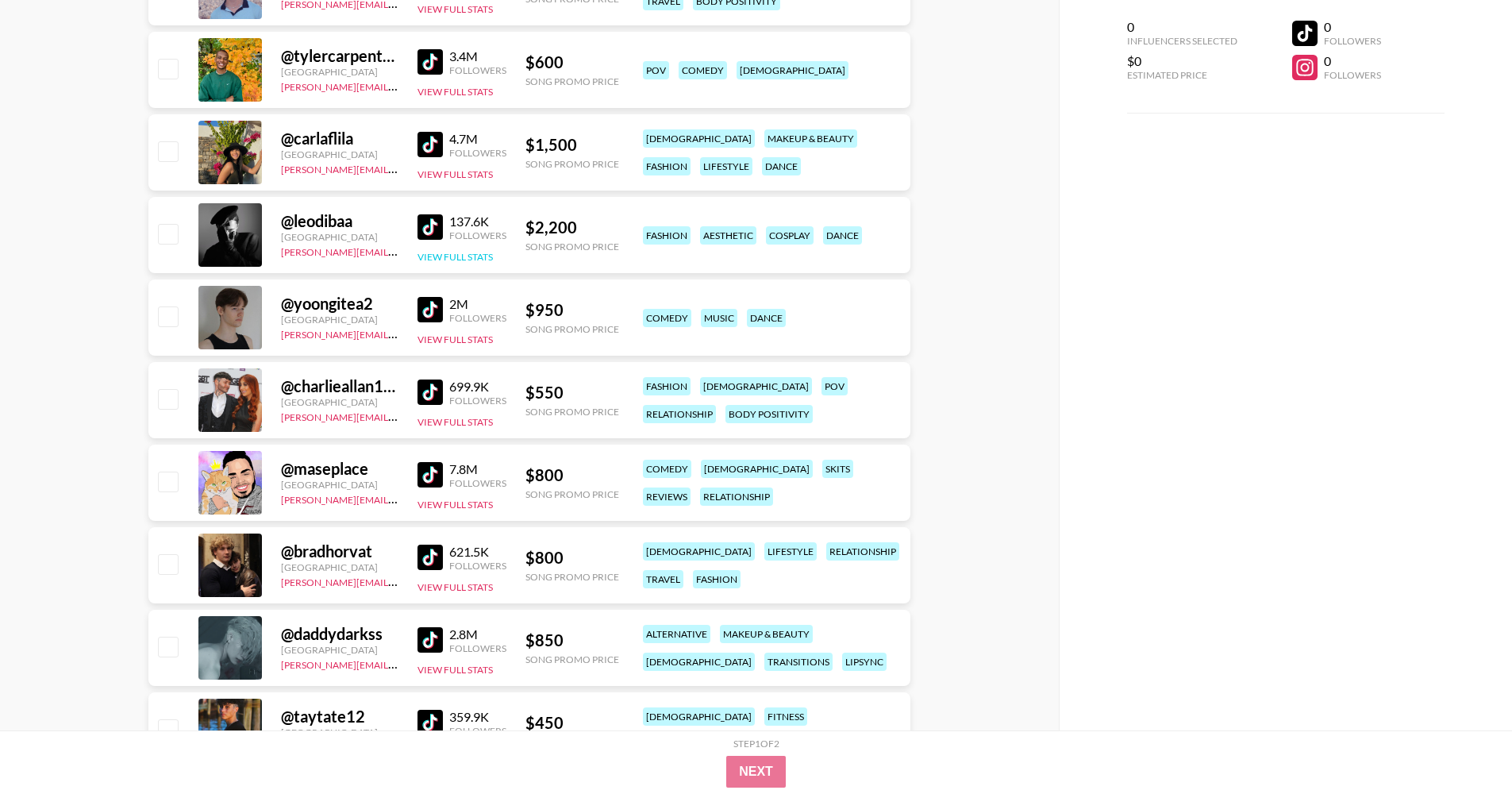
scroll to position [601, 0]
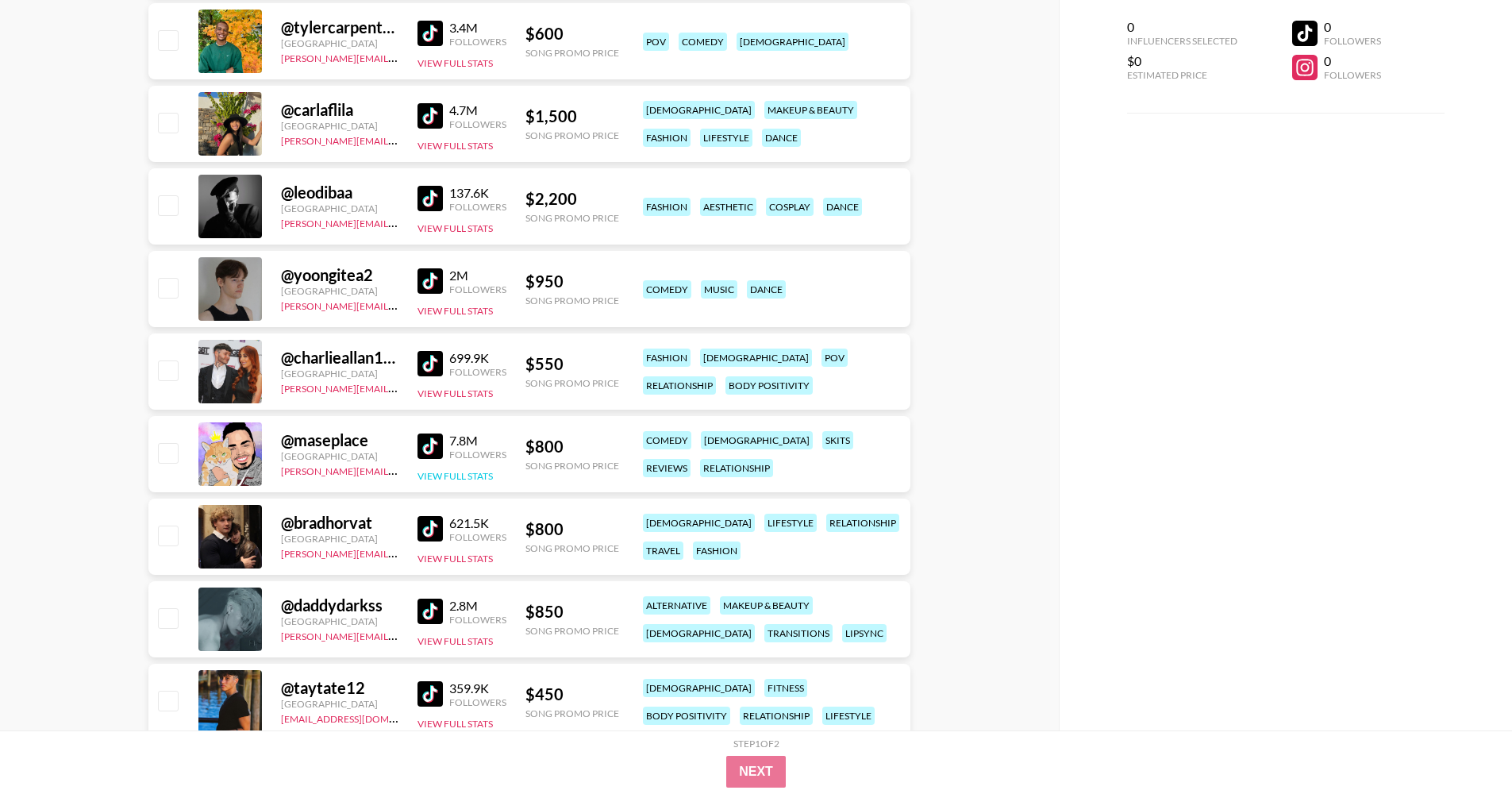
click at [455, 470] on button "View Full Stats" at bounding box center [455, 476] width 75 height 12
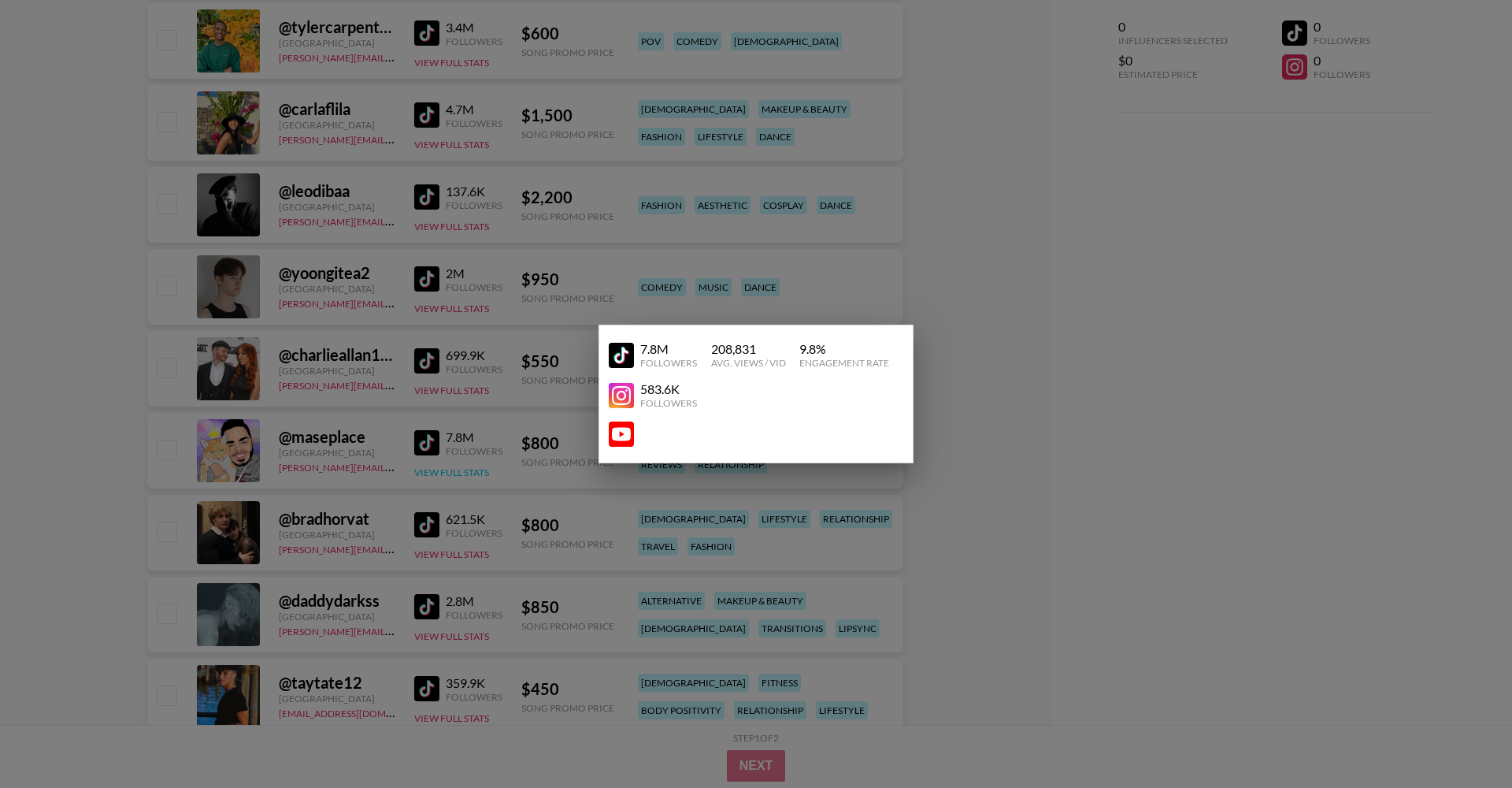
click at [451, 467] on div at bounding box center [756, 394] width 1512 height 788
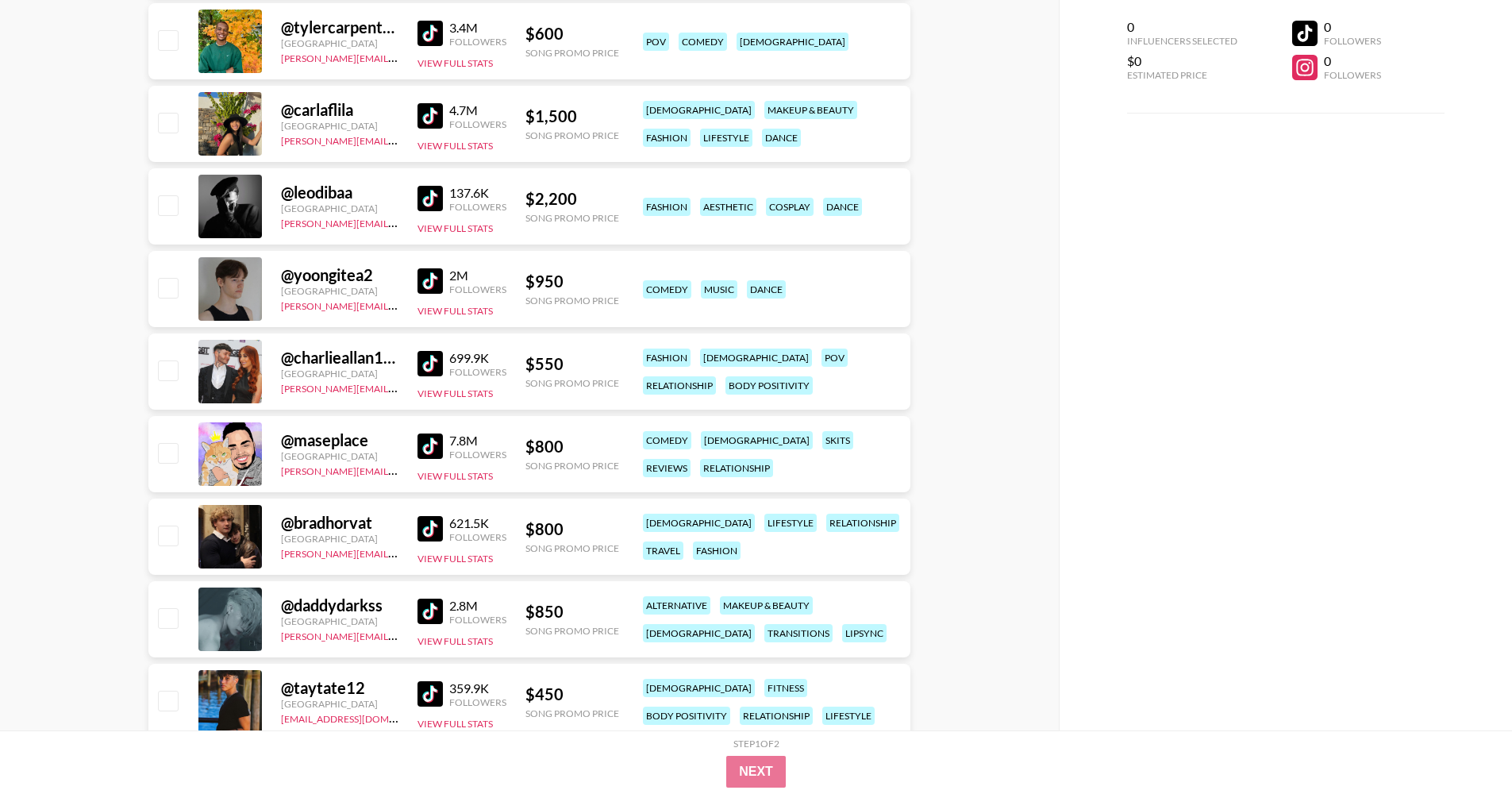
click at [453, 564] on div "621.5K Followers View Full Stats" at bounding box center [462, 537] width 89 height 57
click at [446, 555] on button "View Full Stats" at bounding box center [455, 558] width 75 height 12
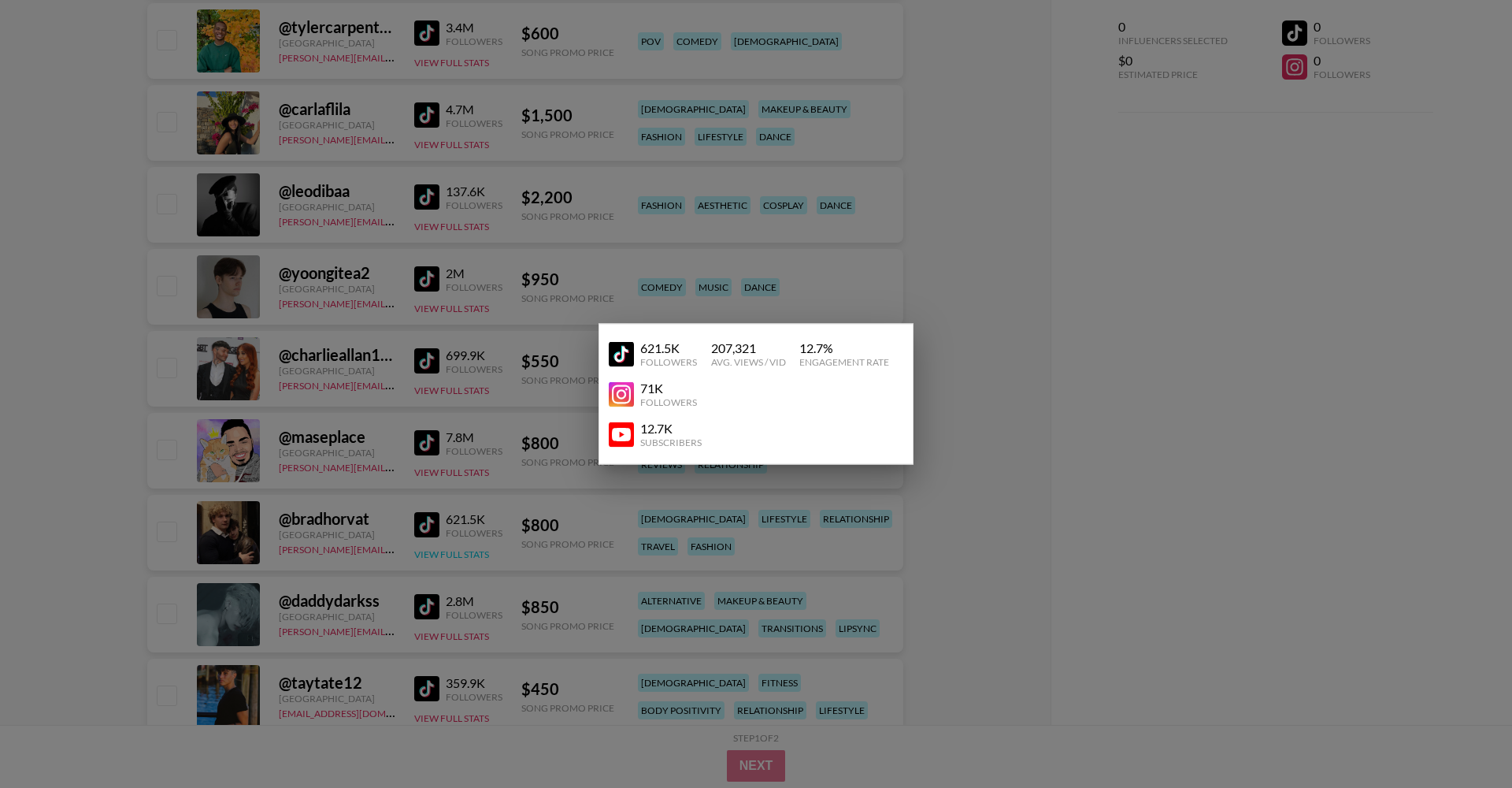
click at [442, 551] on div at bounding box center [756, 394] width 1512 height 788
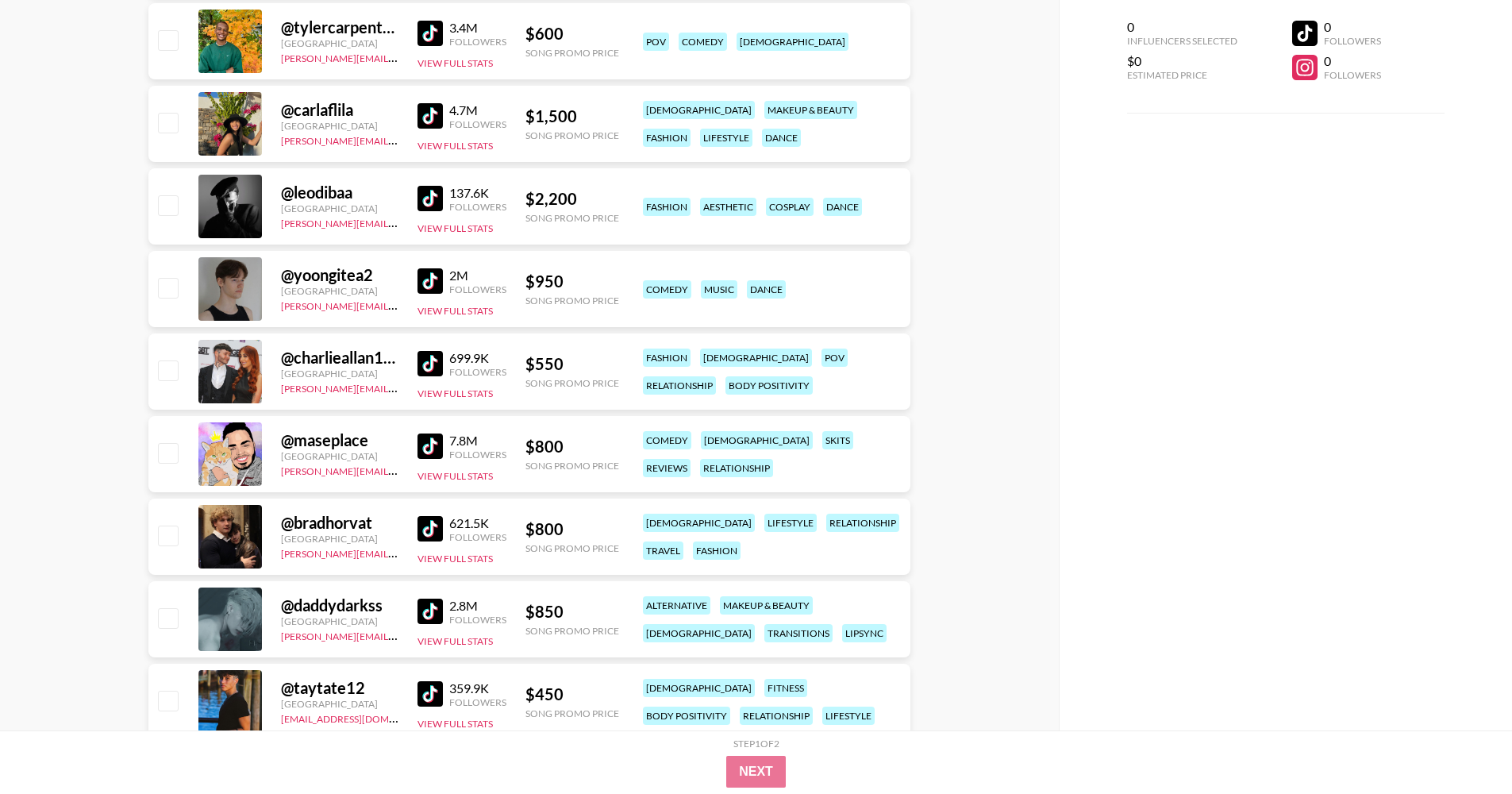
click at [434, 532] on img at bounding box center [430, 528] width 25 height 25
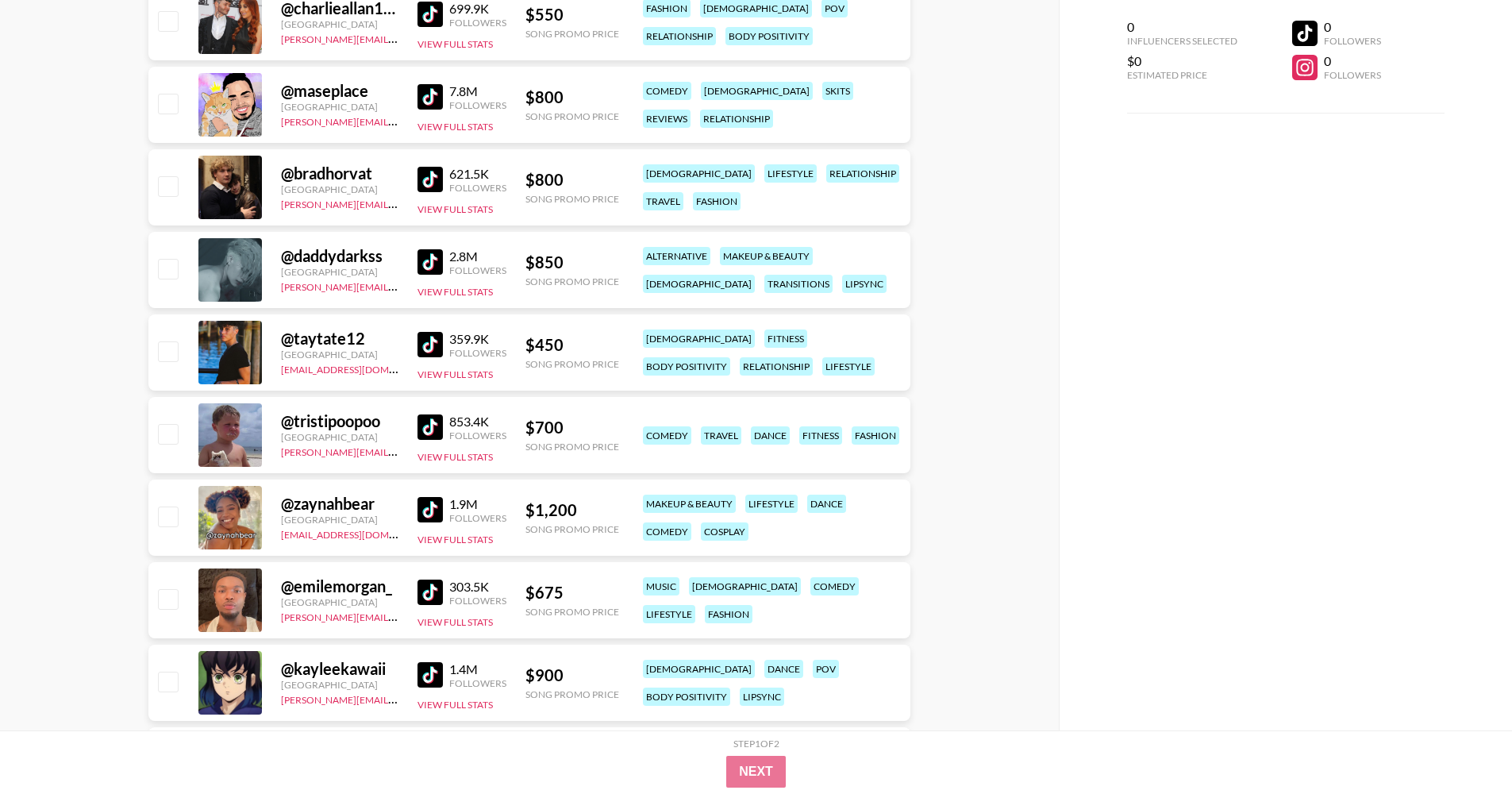
click at [428, 253] on img at bounding box center [430, 261] width 25 height 25
click at [427, 350] on img at bounding box center [430, 344] width 25 height 25
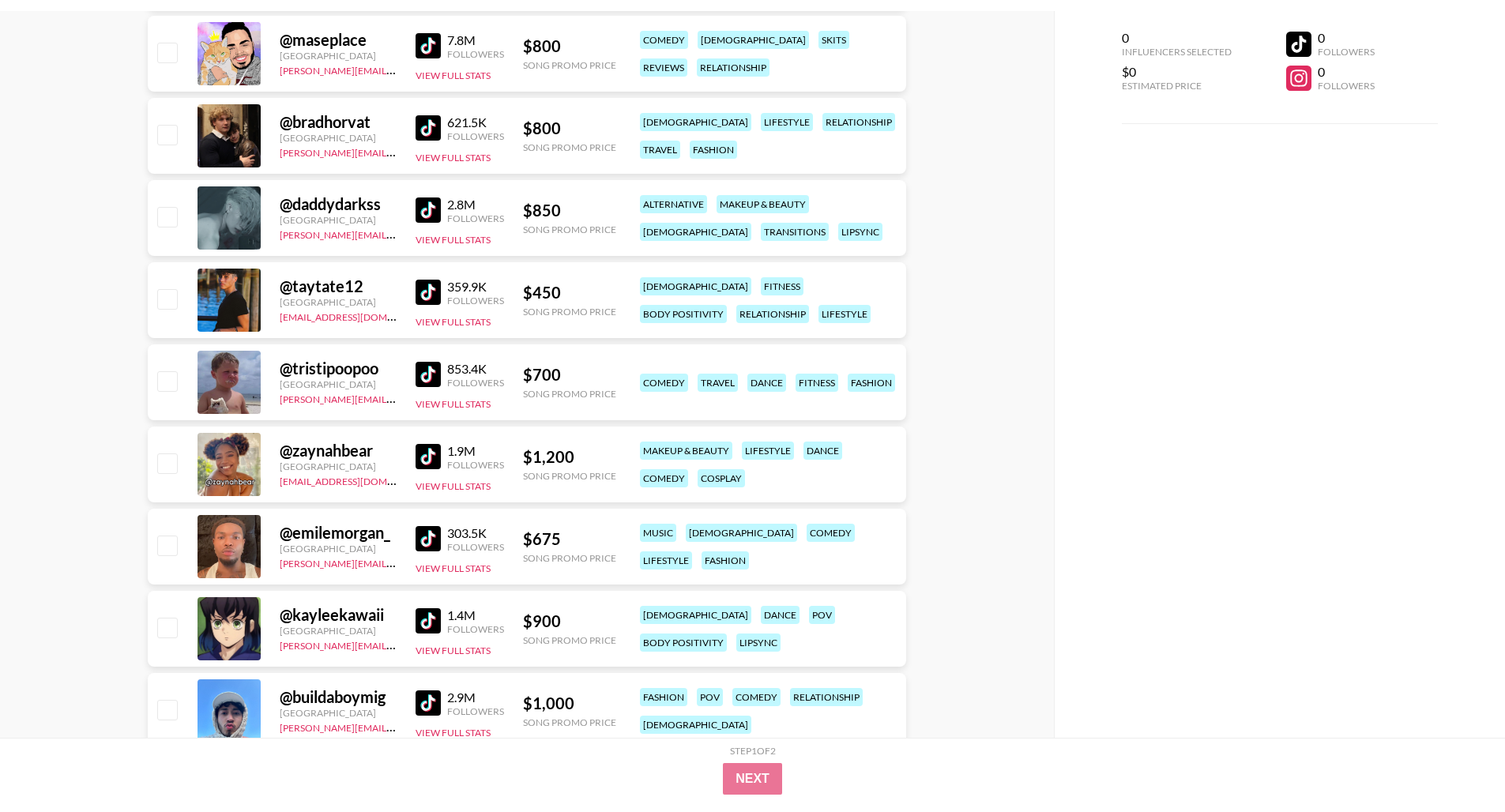
scroll to position [1070, 0]
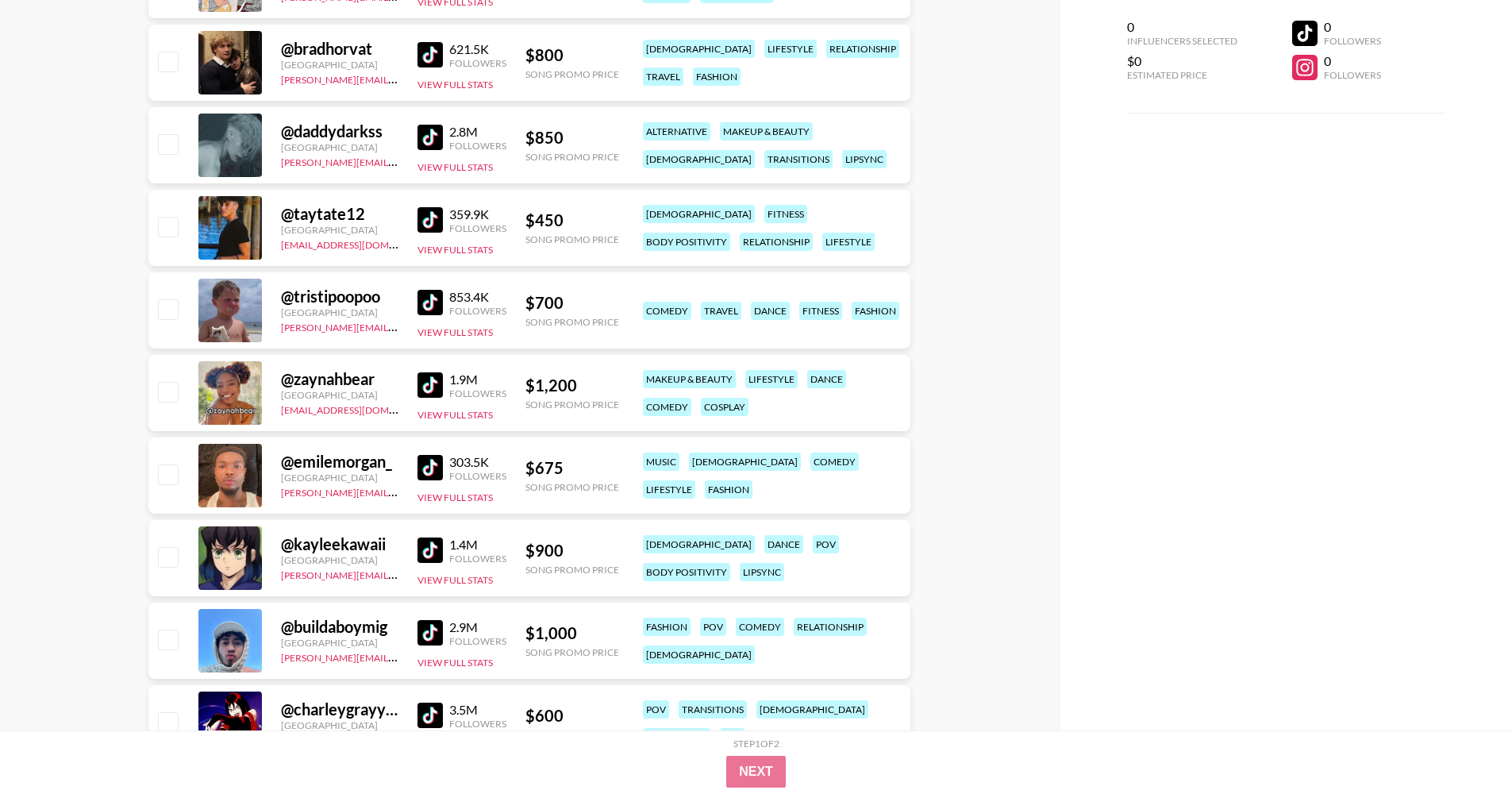
click at [427, 295] on img at bounding box center [430, 302] width 25 height 25
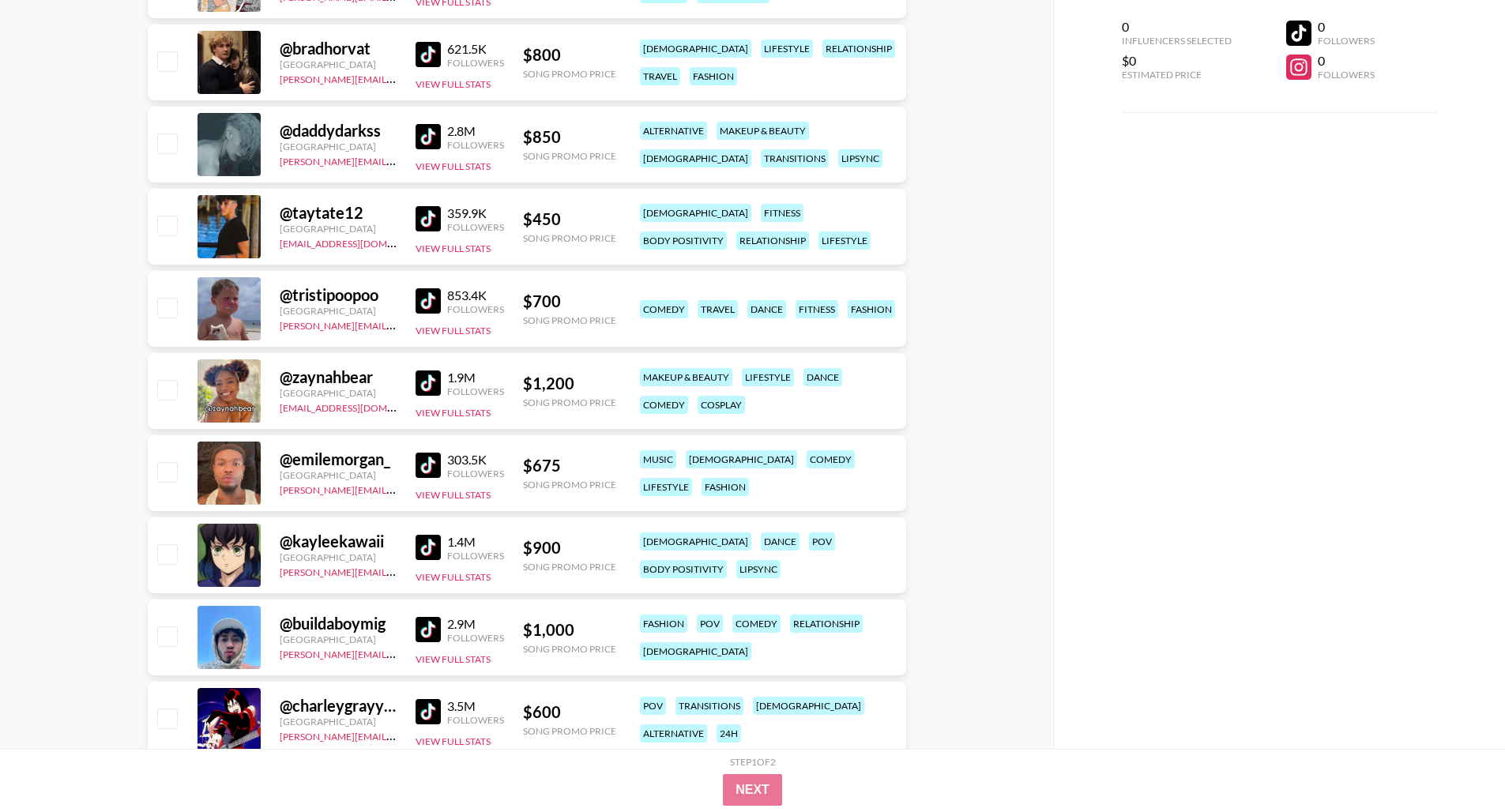
scroll to position [1257, 0]
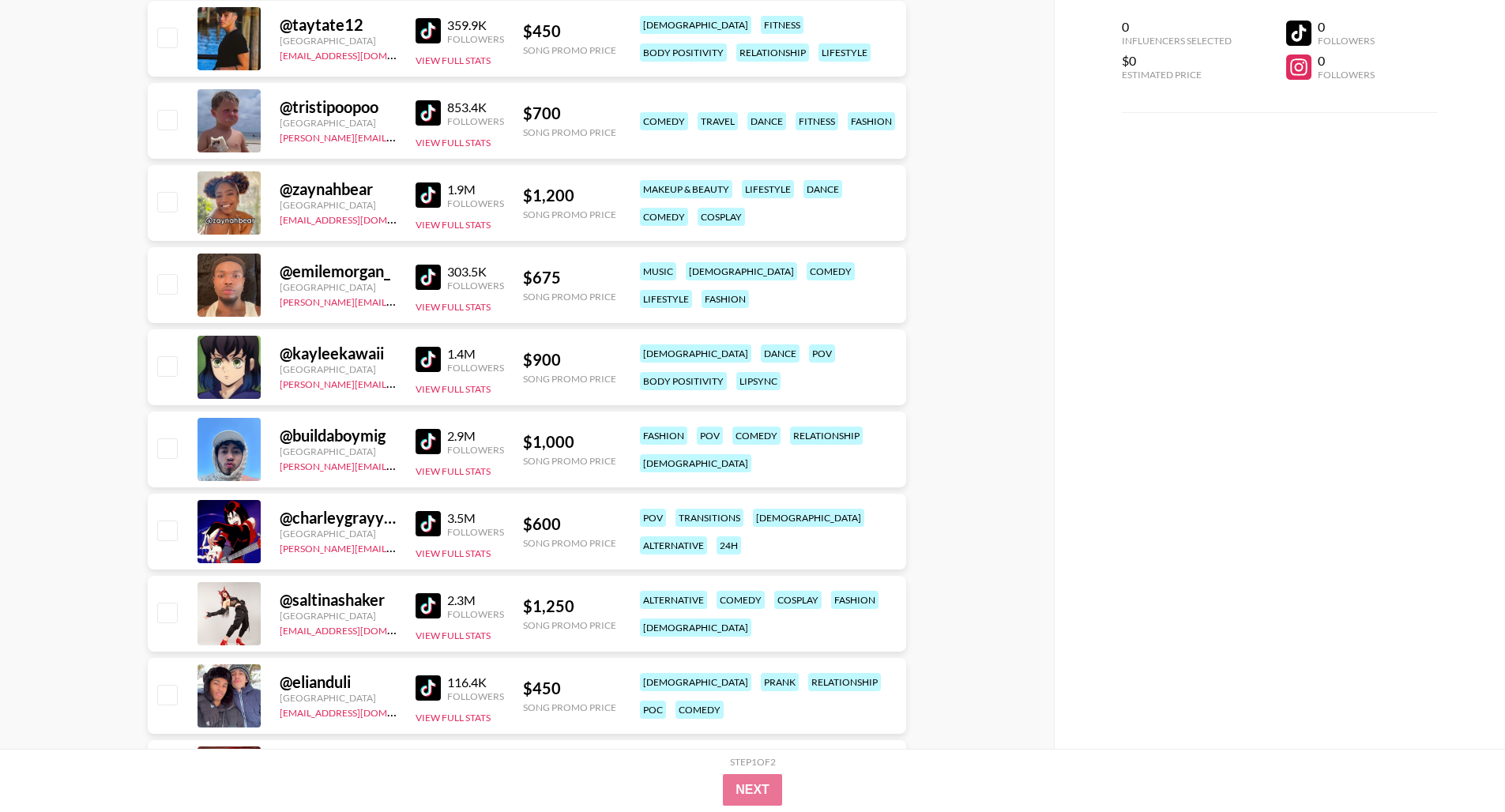
click at [431, 283] on img at bounding box center [428, 277] width 25 height 25
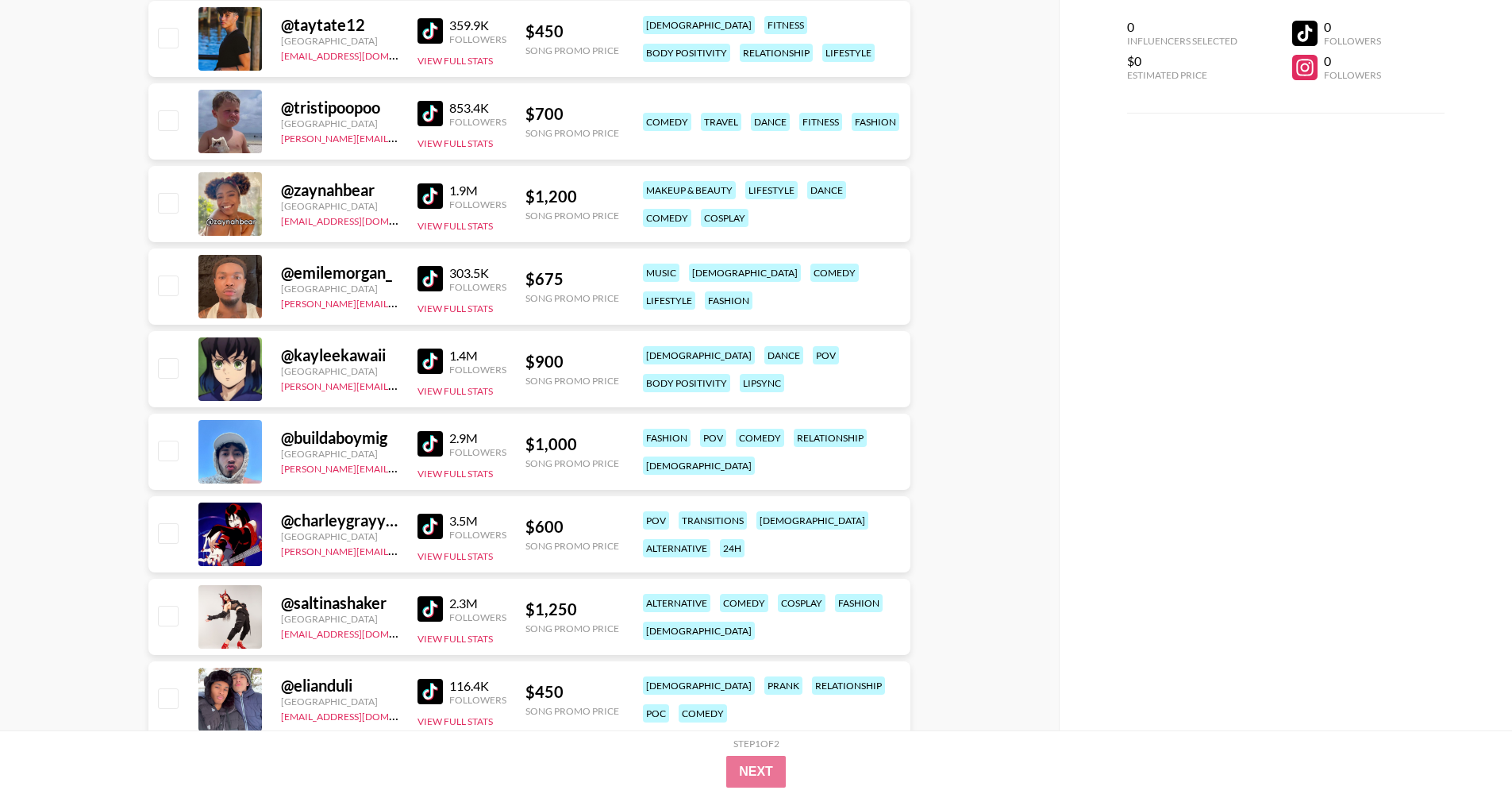
click at [431, 194] on img at bounding box center [430, 196] width 25 height 25
click at [430, 449] on img at bounding box center [430, 443] width 25 height 25
click at [304, 597] on div "@ saltinashaker" at bounding box center [339, 603] width 117 height 20
click at [440, 597] on img at bounding box center [430, 608] width 25 height 25
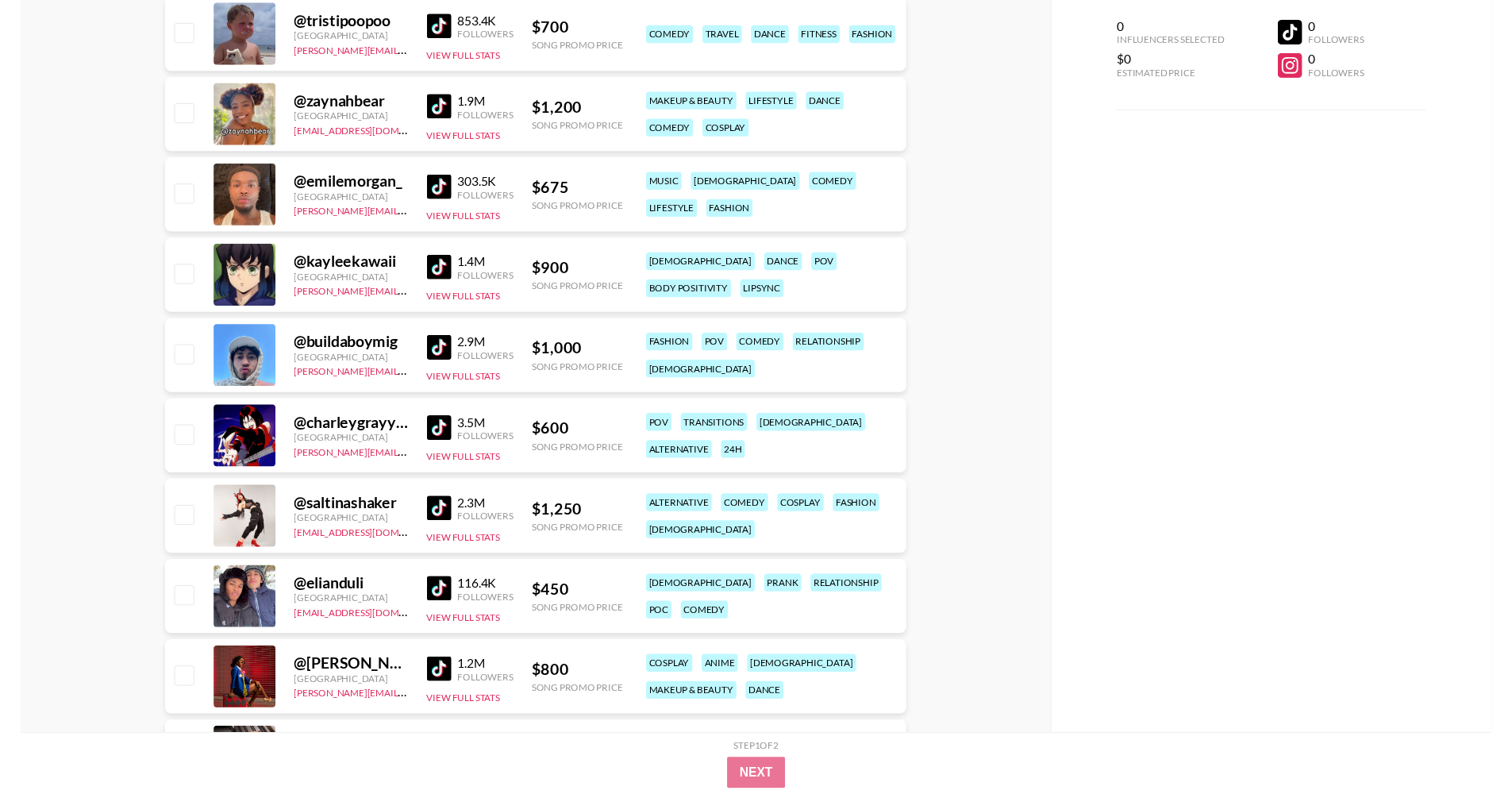
scroll to position [1350, 0]
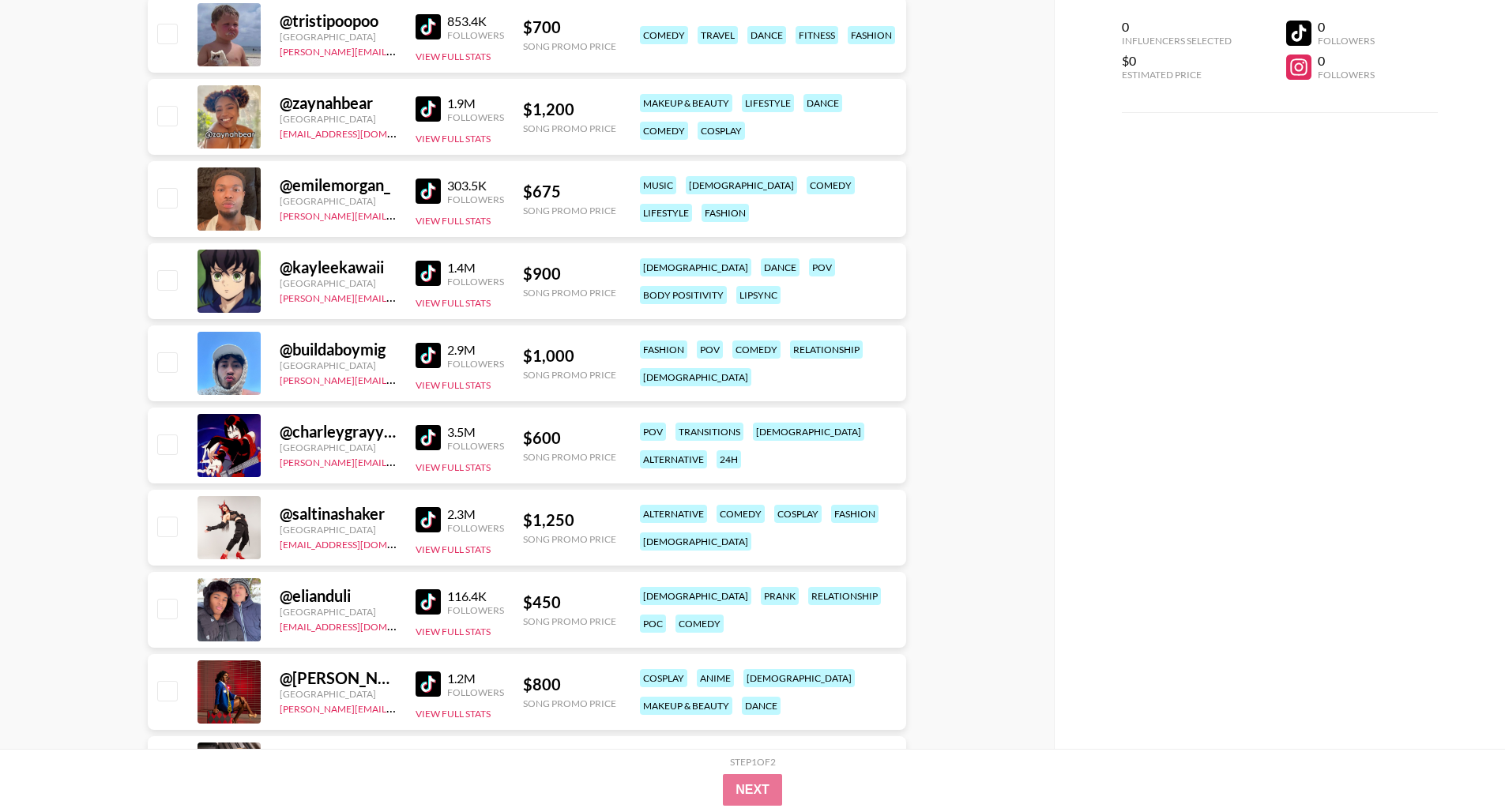
click at [433, 436] on img at bounding box center [428, 437] width 25 height 25
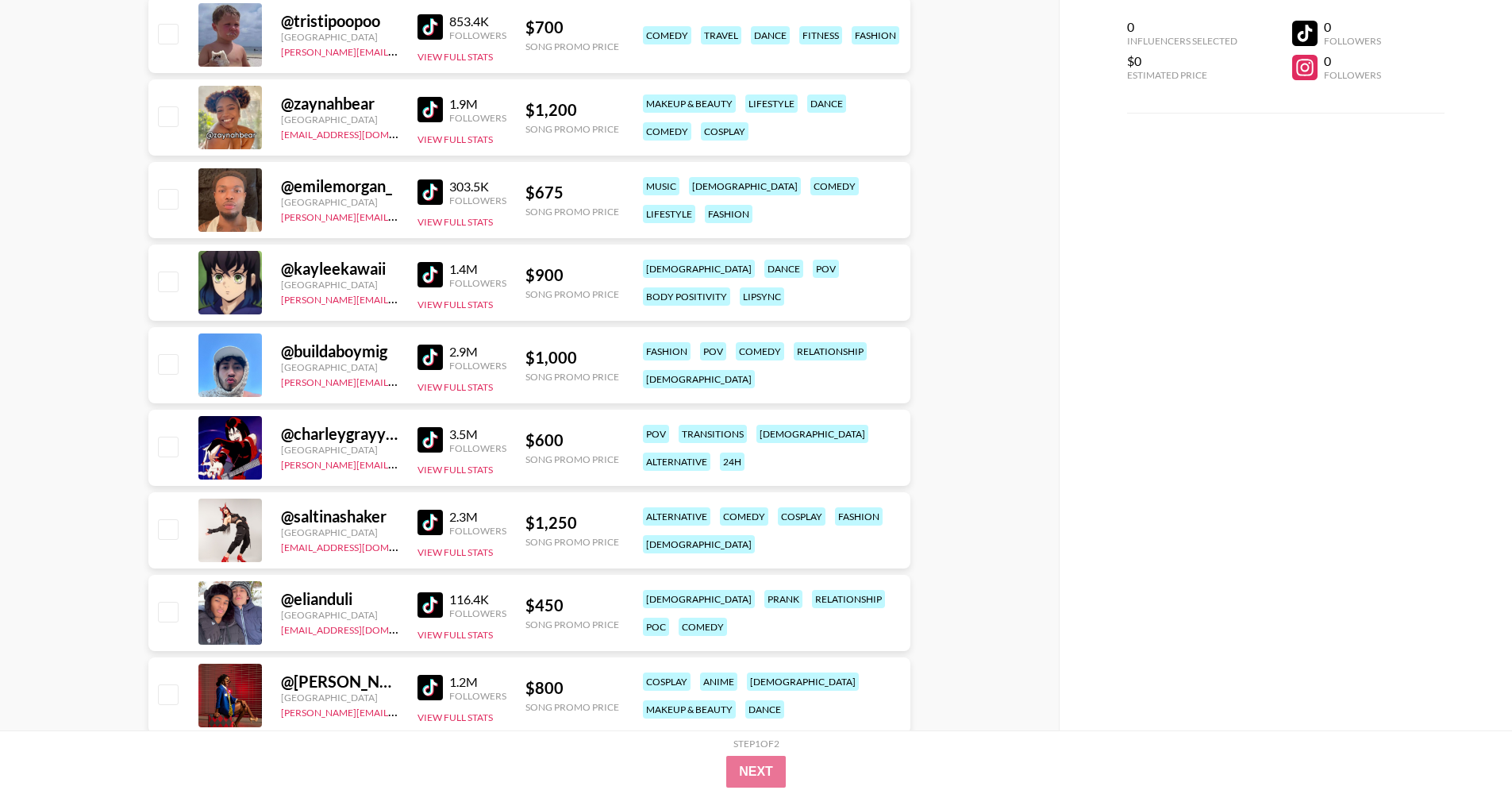
click at [425, 597] on img at bounding box center [430, 605] width 25 height 25
click at [452, 597] on div "1.2M Followers View Full Stats" at bounding box center [462, 696] width 89 height 57
click at [444, 597] on link at bounding box center [433, 687] width 32 height 25
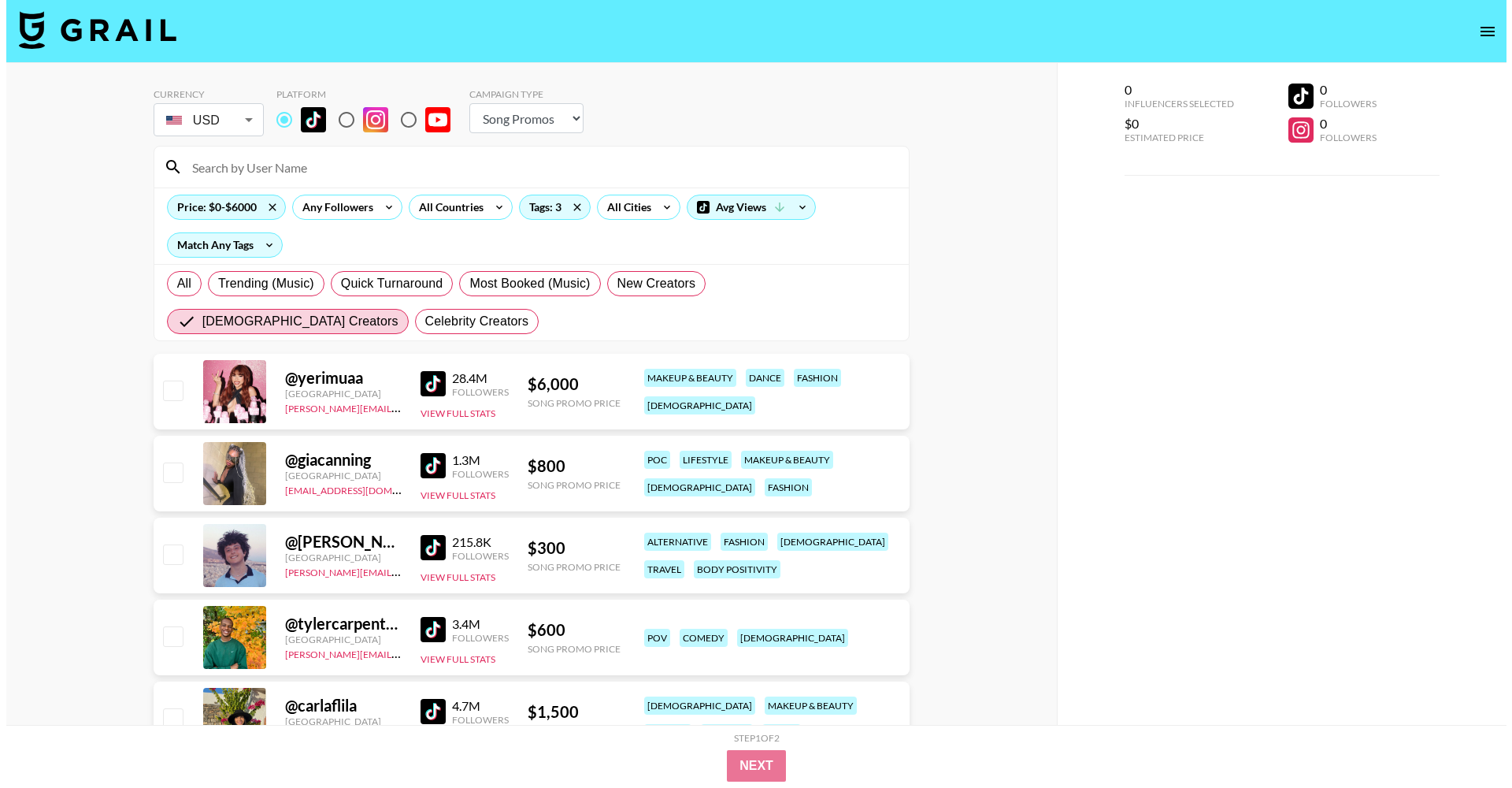
scroll to position [0, 0]
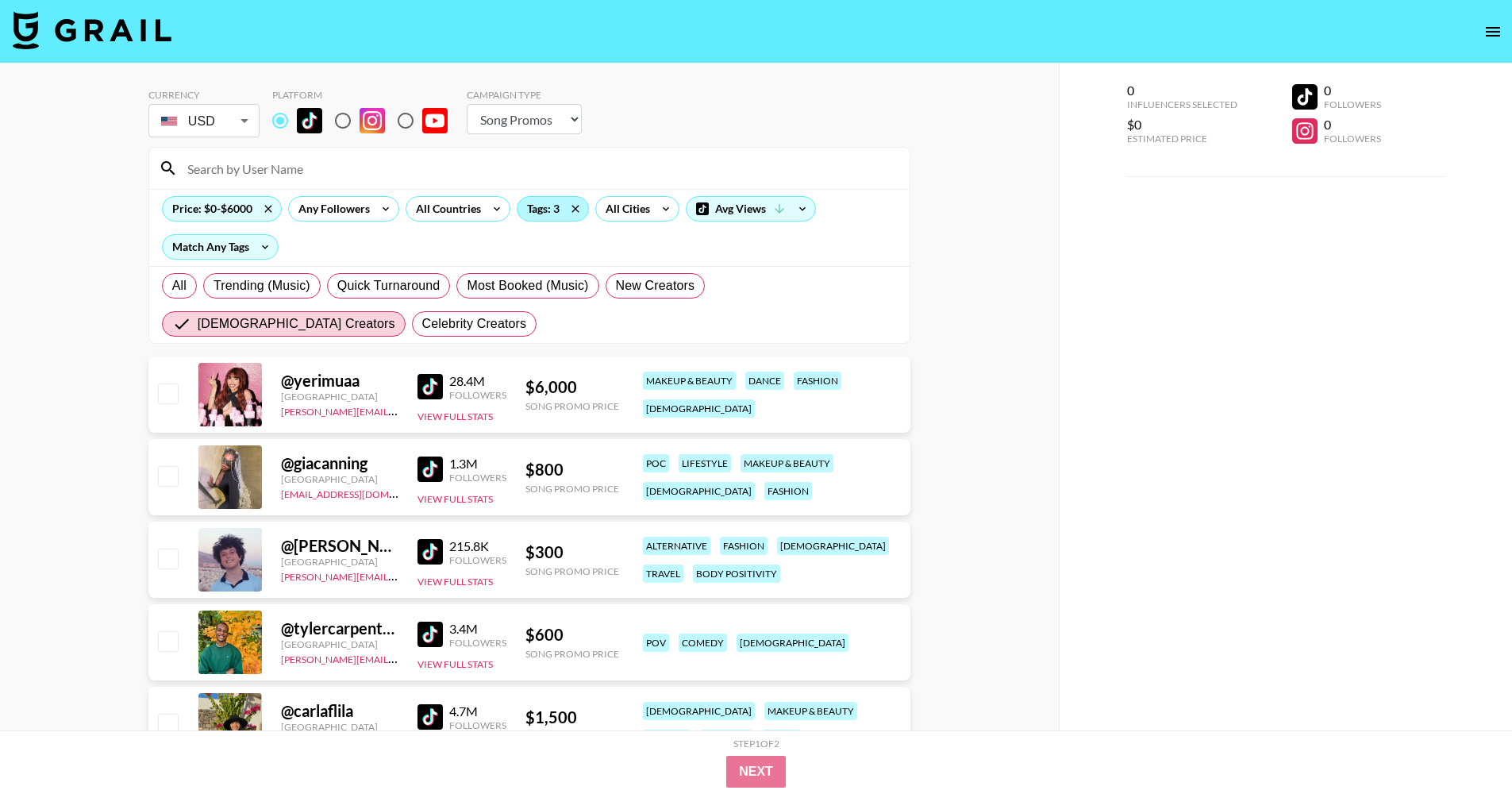
click at [533, 209] on div "Tags: 3" at bounding box center [552, 208] width 70 height 23
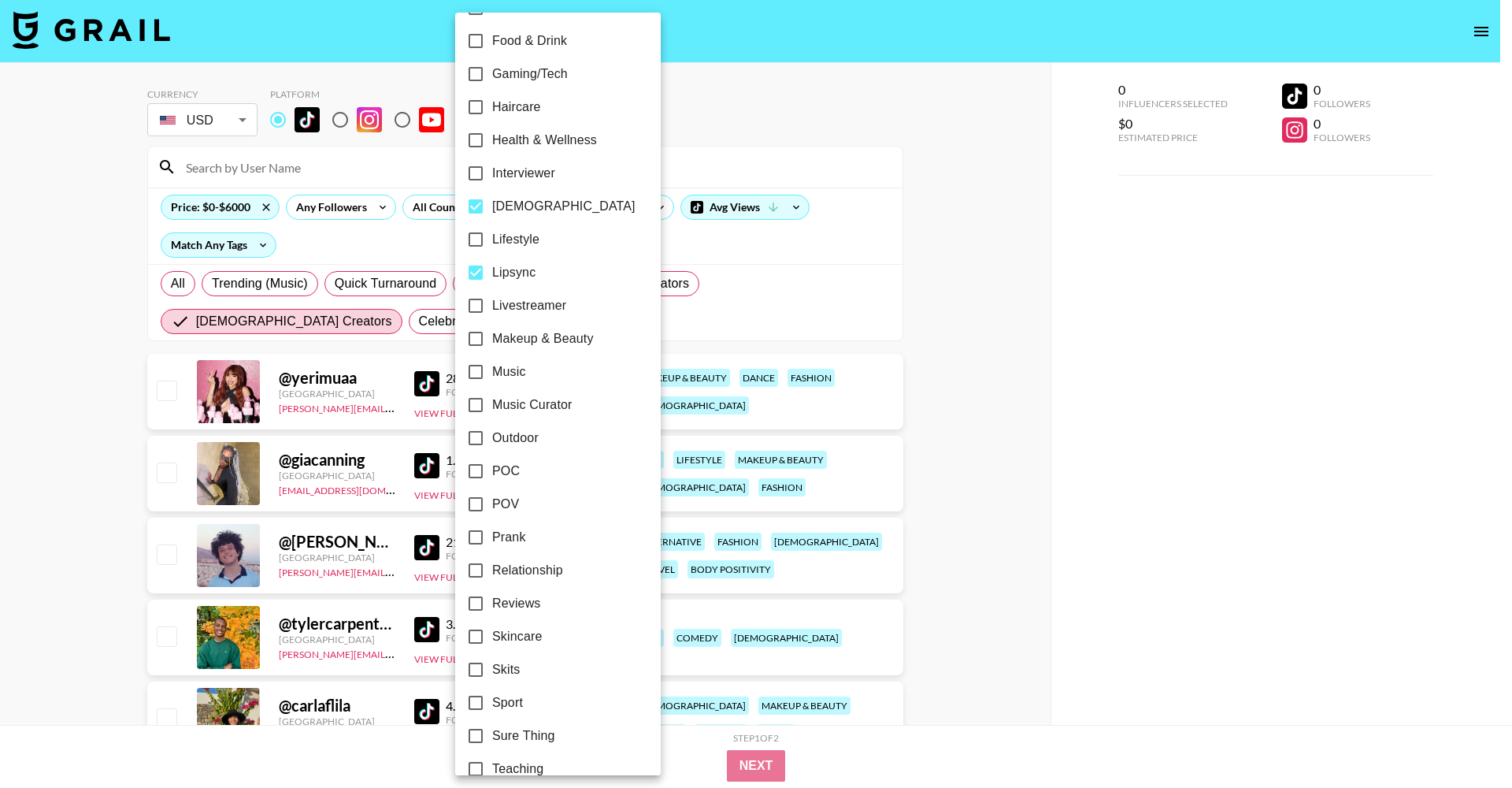
scroll to position [602, 0]
click at [516, 361] on span "Music" at bounding box center [509, 366] width 34 height 19
click at [492, 361] on input "Music" at bounding box center [475, 365] width 33 height 33
checkbox input "true"
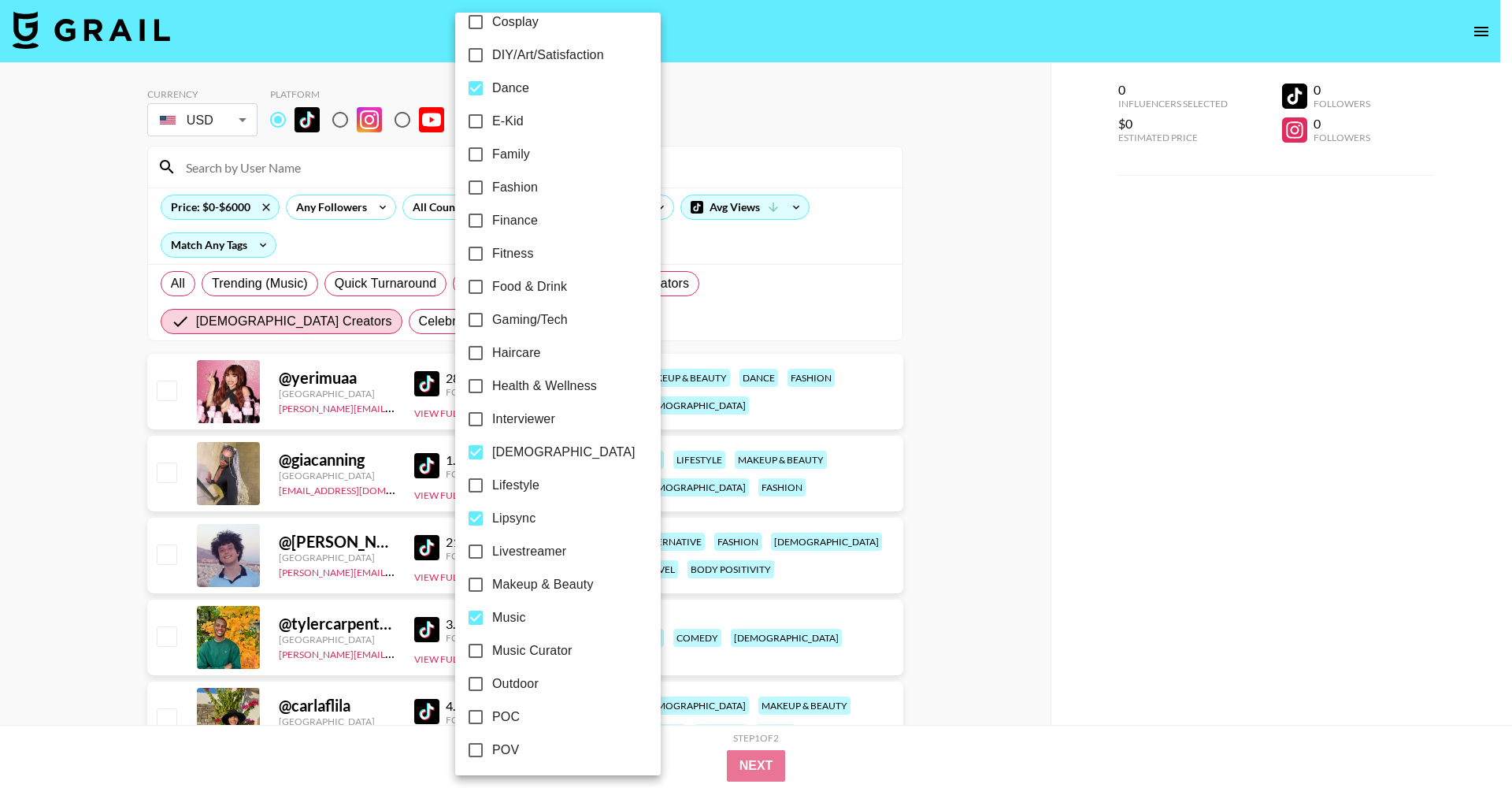
scroll to position [342, 0]
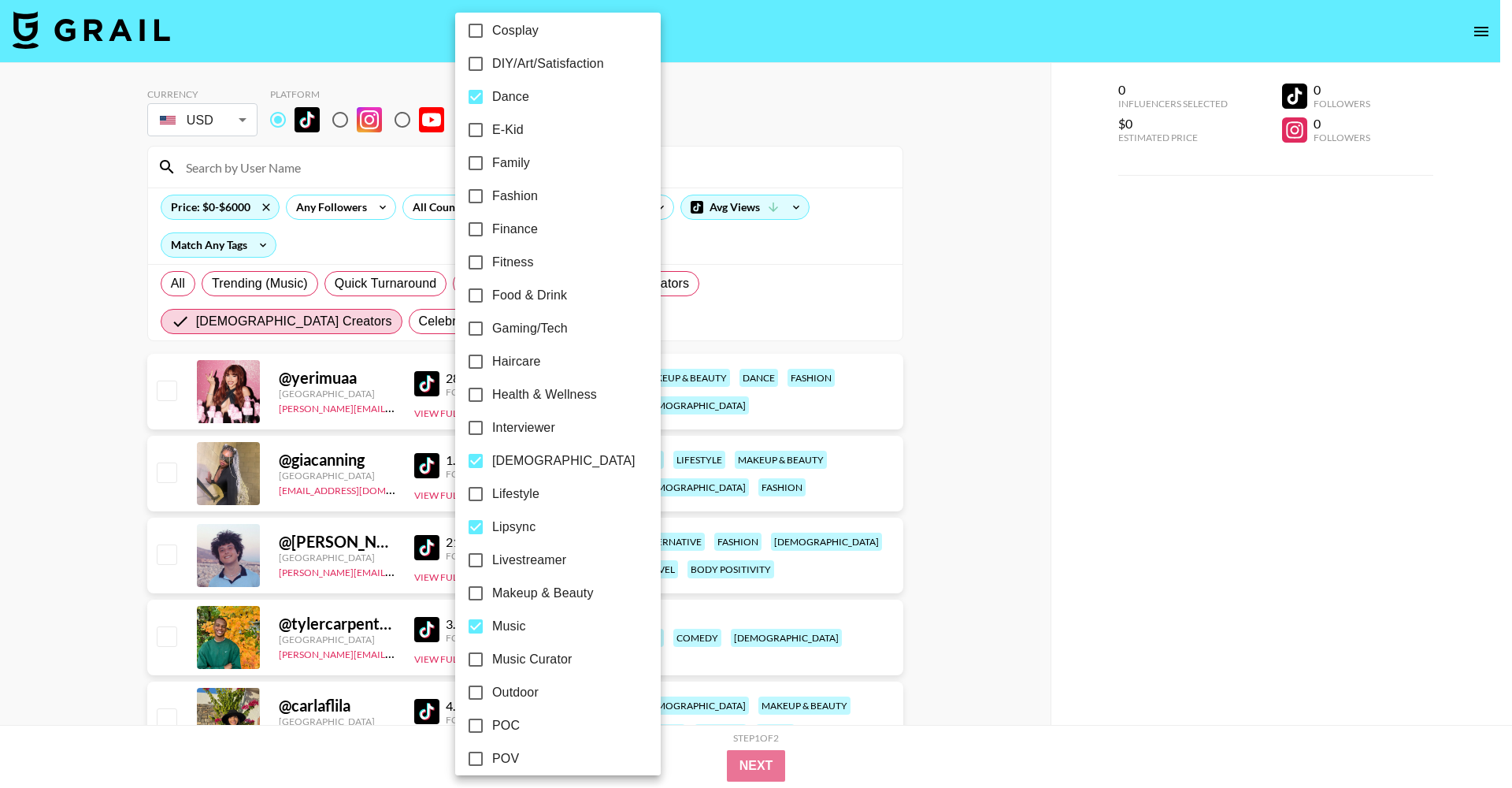
click at [467, 189] on input "Fashion" at bounding box center [475, 196] width 33 height 33
checkbox input "true"
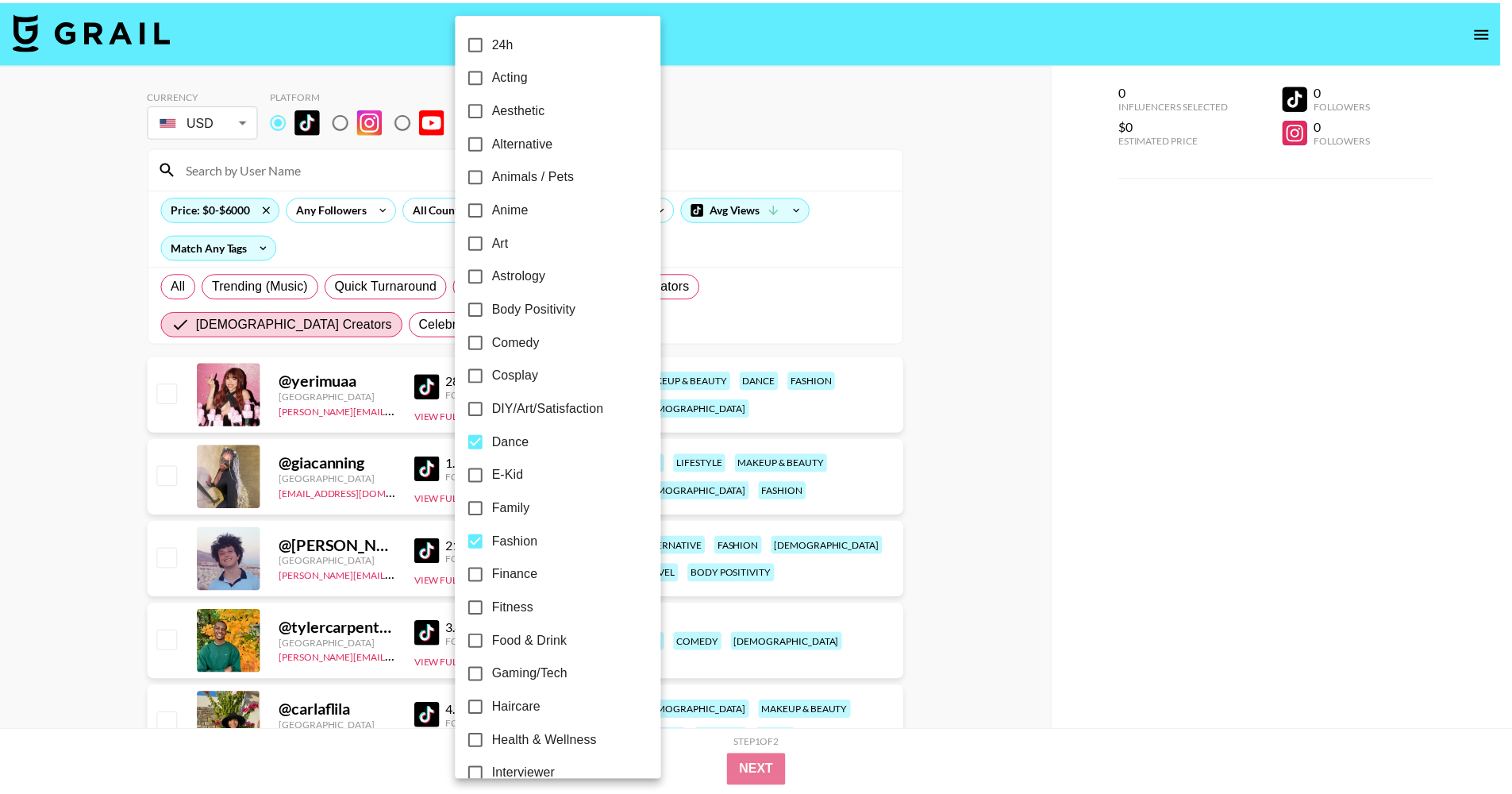
scroll to position [0, 0]
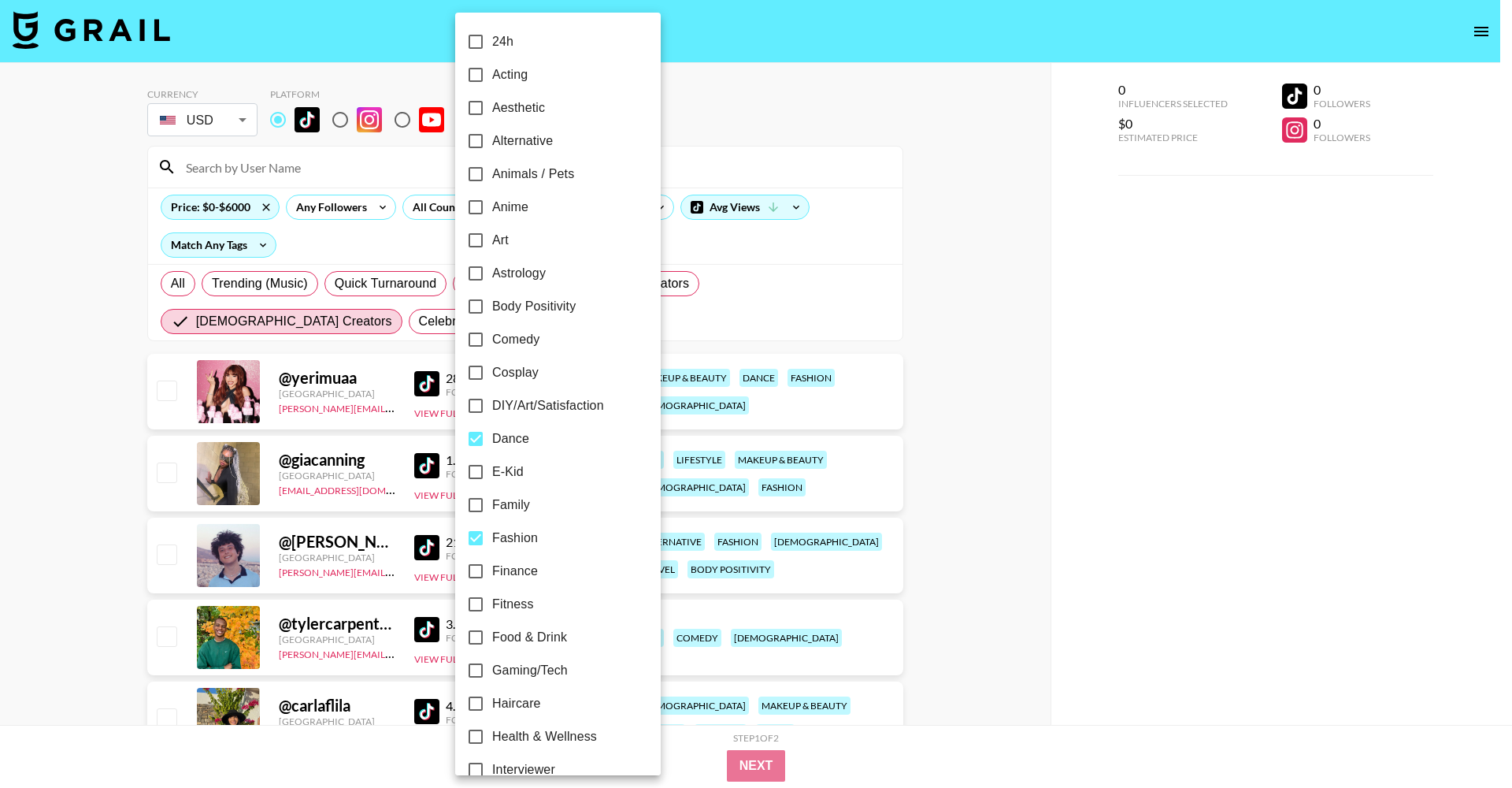
click at [976, 280] on div at bounding box center [756, 394] width 1512 height 788
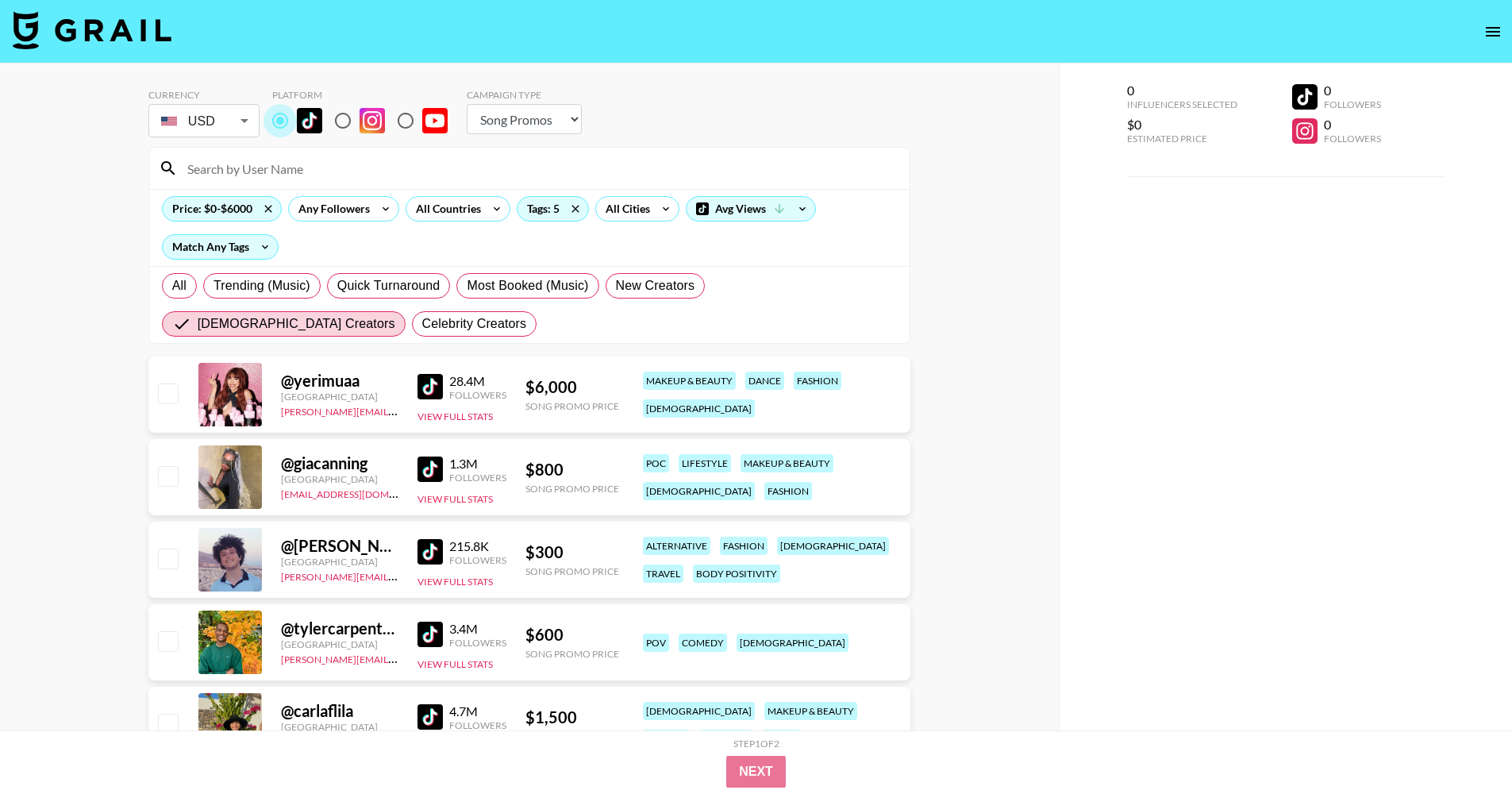
click at [275, 125] on input "radio" at bounding box center [280, 120] width 33 height 33
click at [664, 108] on div "Currency USD USD ​ Platform Campaign Type Choose Type... Song Promos Brand Prom…" at bounding box center [529, 115] width 762 height 52
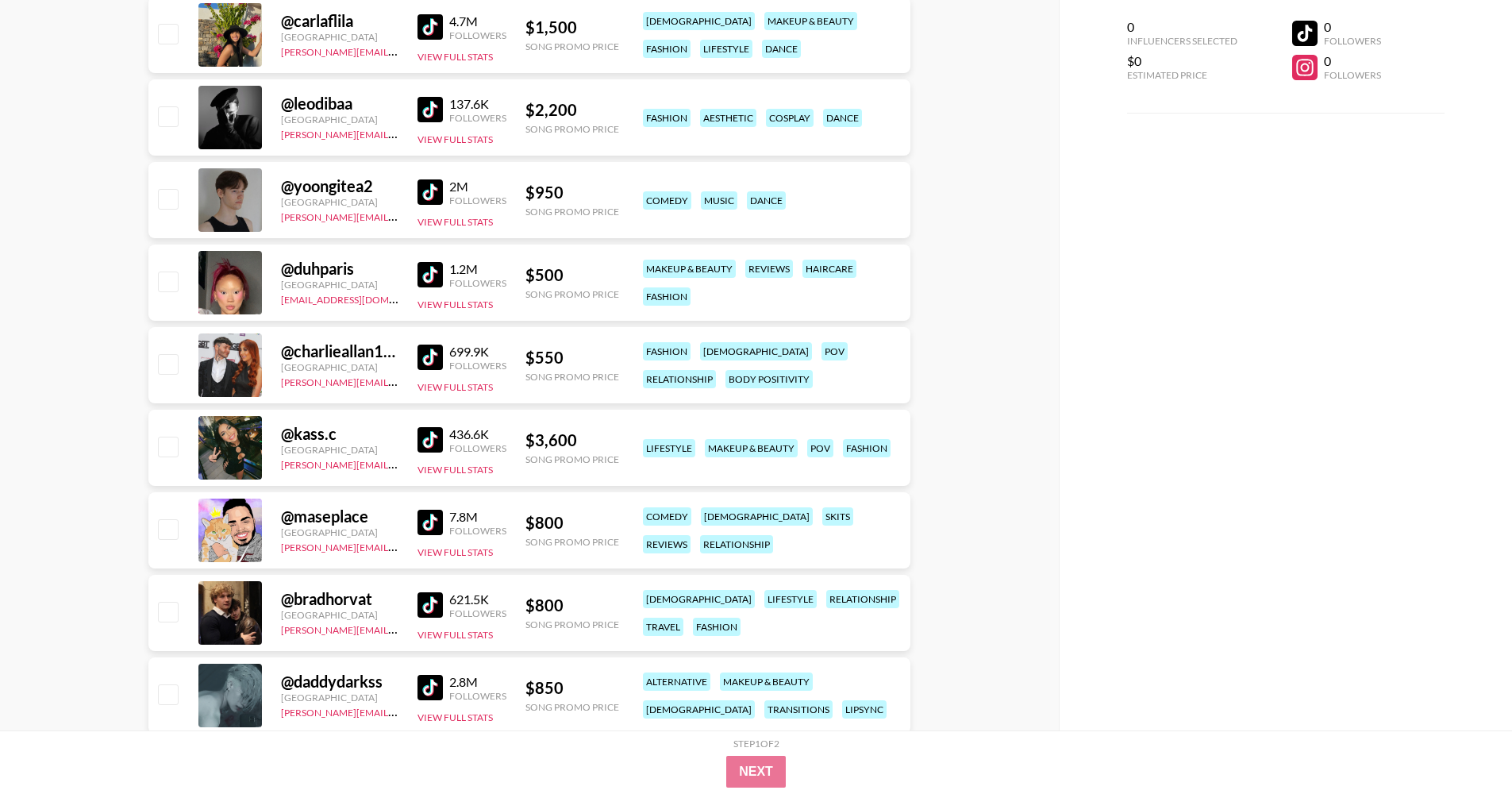
scroll to position [686, 0]
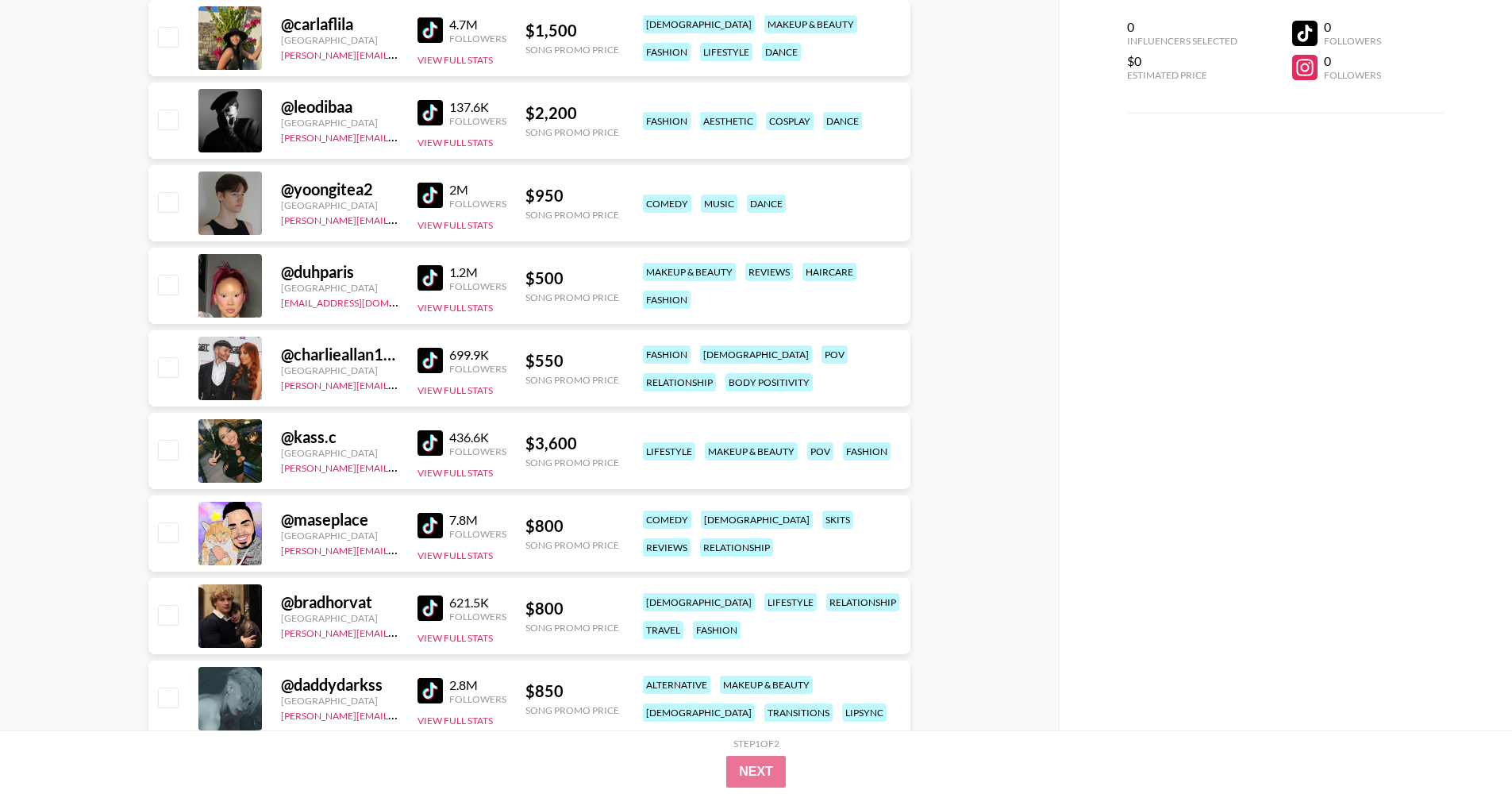
click at [433, 281] on img at bounding box center [430, 278] width 25 height 25
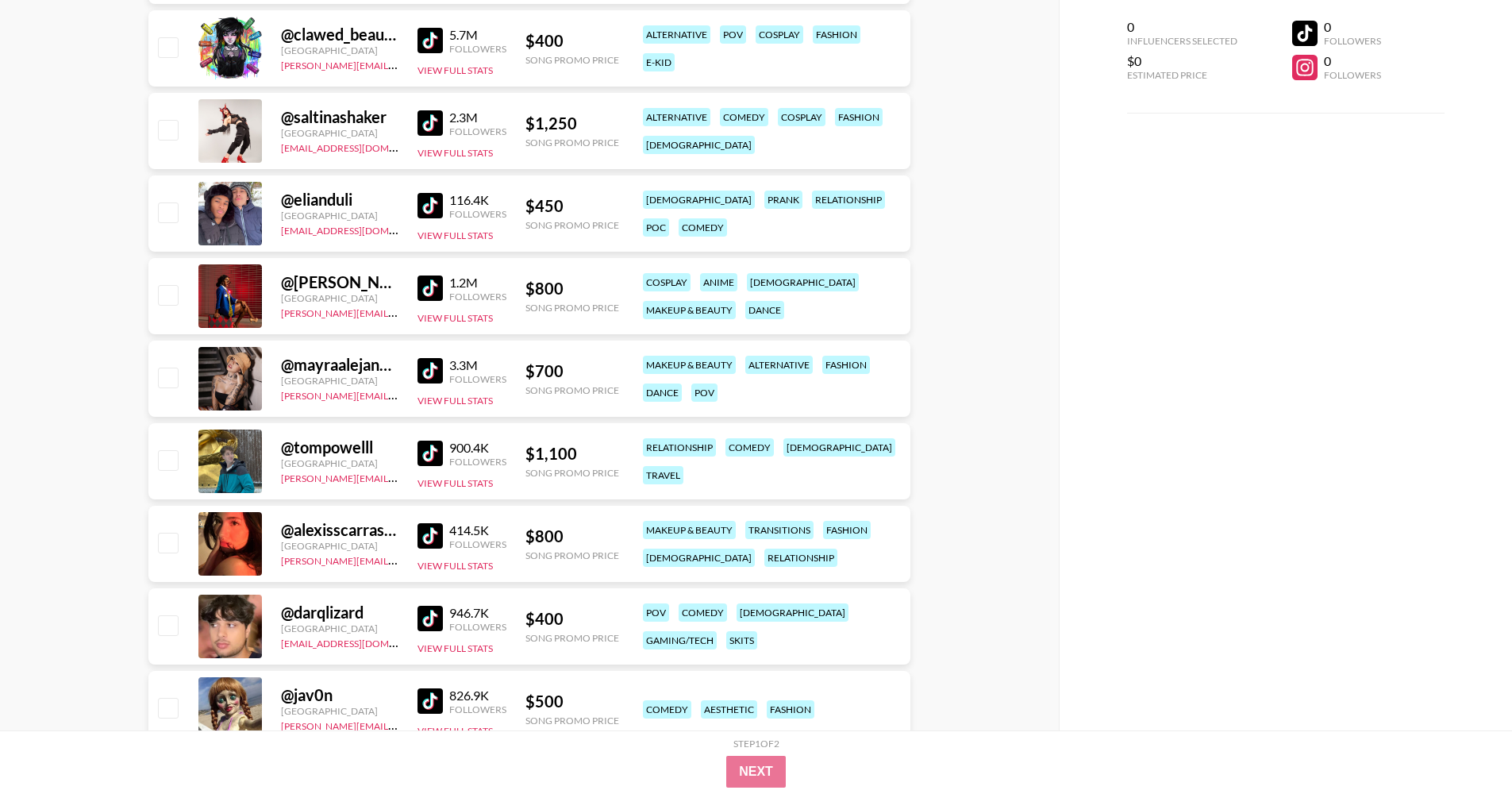
scroll to position [1985, 0]
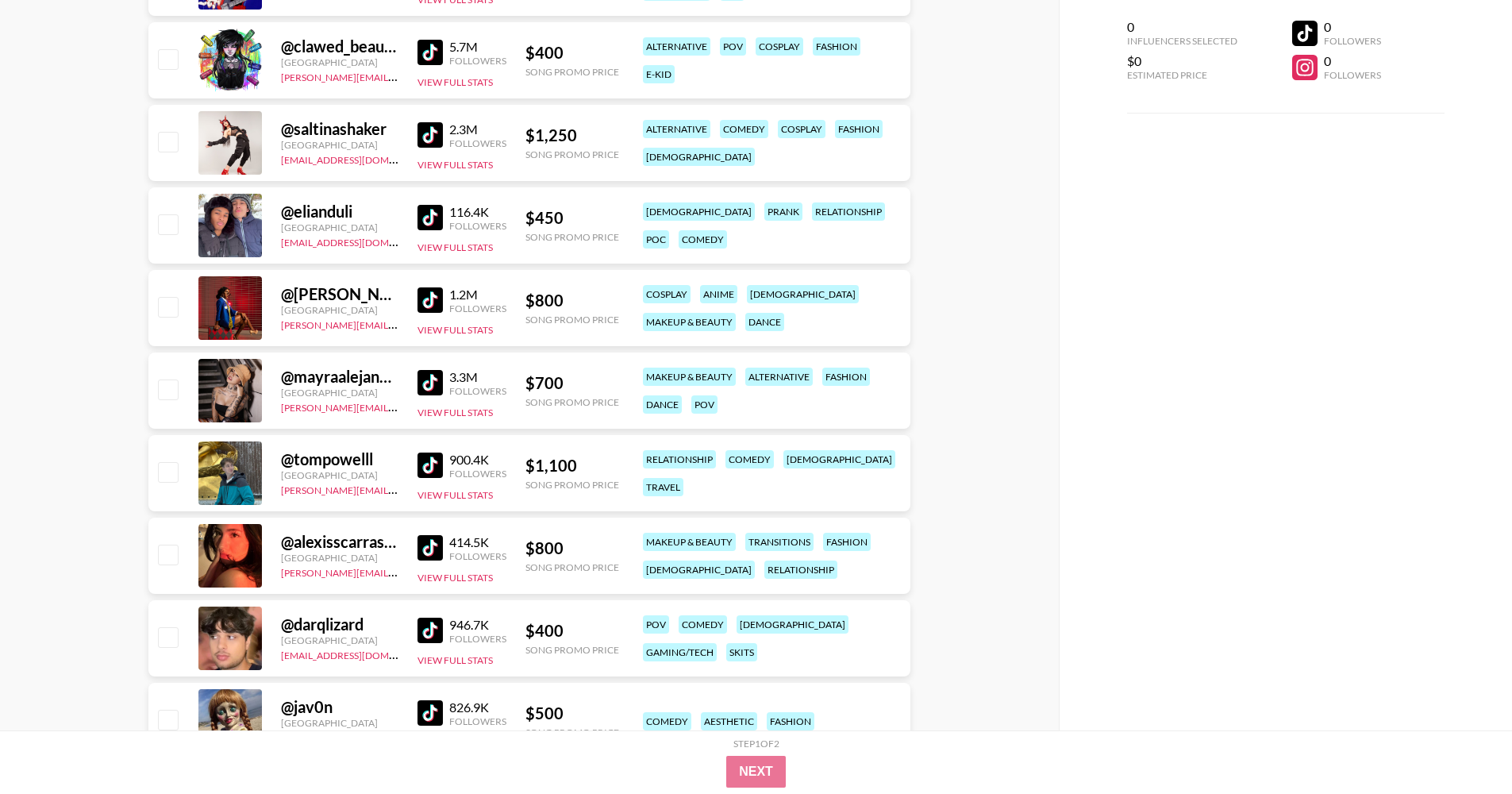
click at [426, 380] on img at bounding box center [430, 382] width 25 height 25
click at [441, 465] on link at bounding box center [433, 465] width 32 height 25
click at [440, 550] on link at bounding box center [433, 547] width 32 height 25
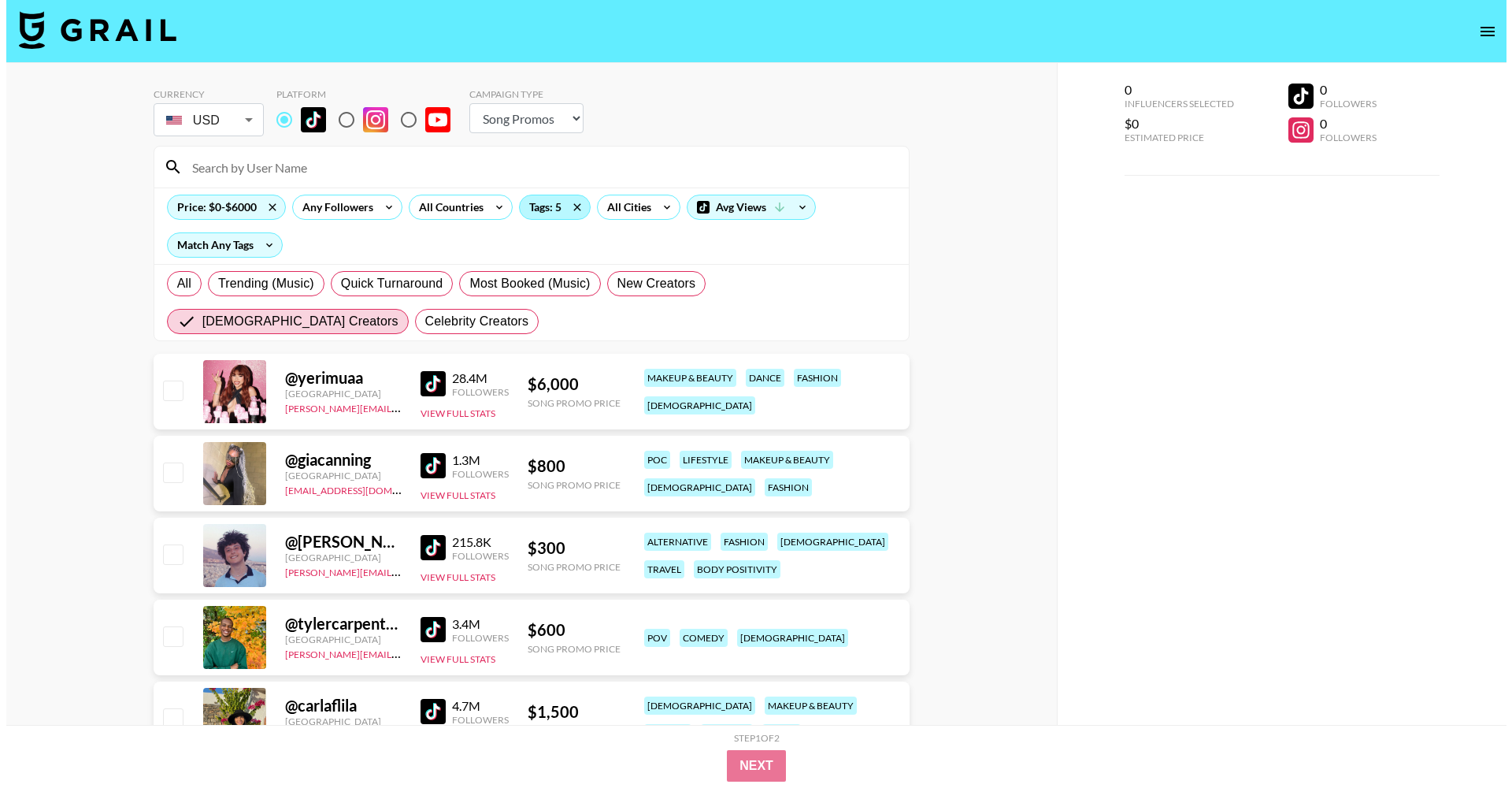
scroll to position [0, 0]
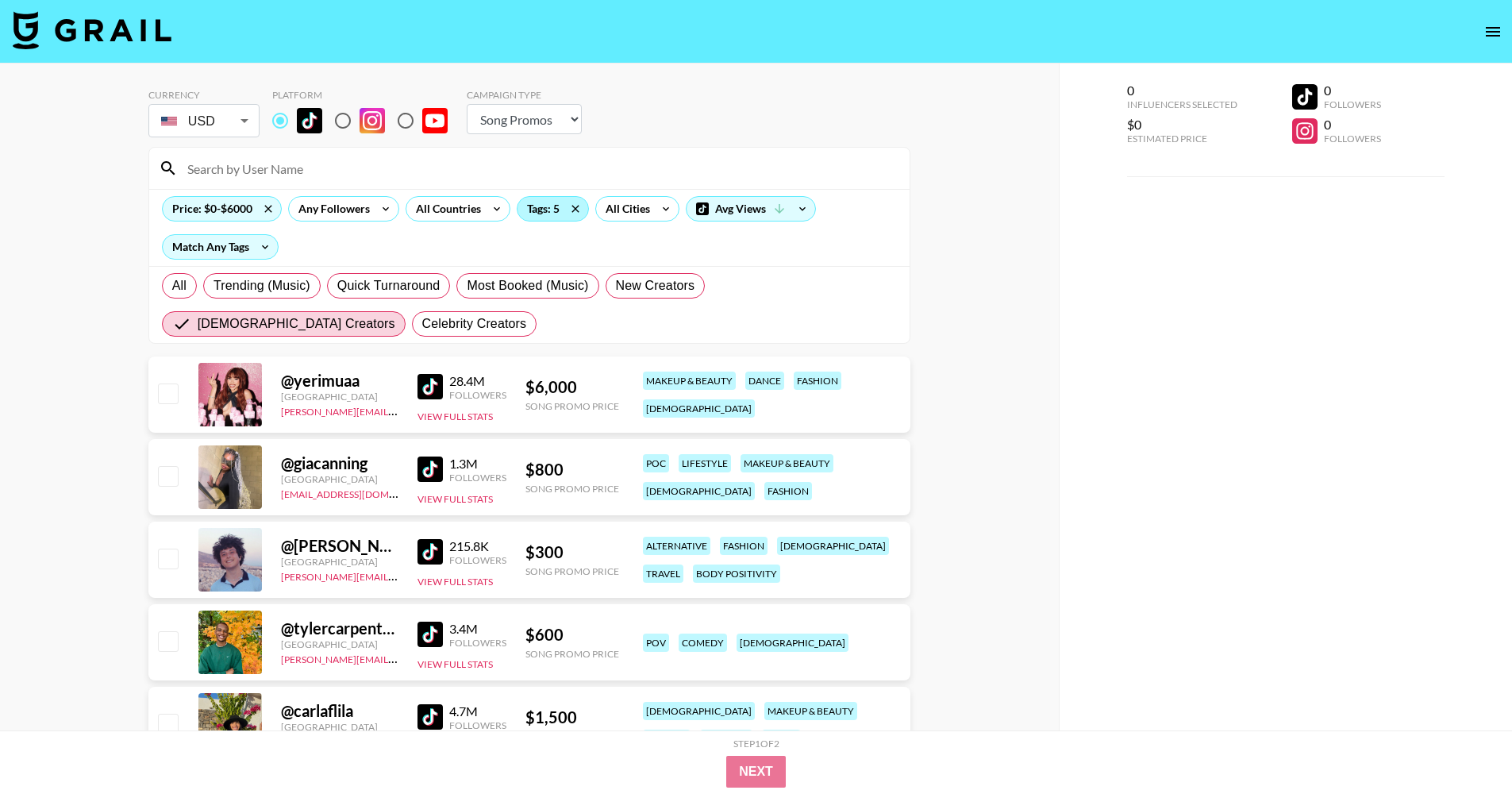
click at [541, 212] on div "Tags: 5" at bounding box center [552, 208] width 70 height 23
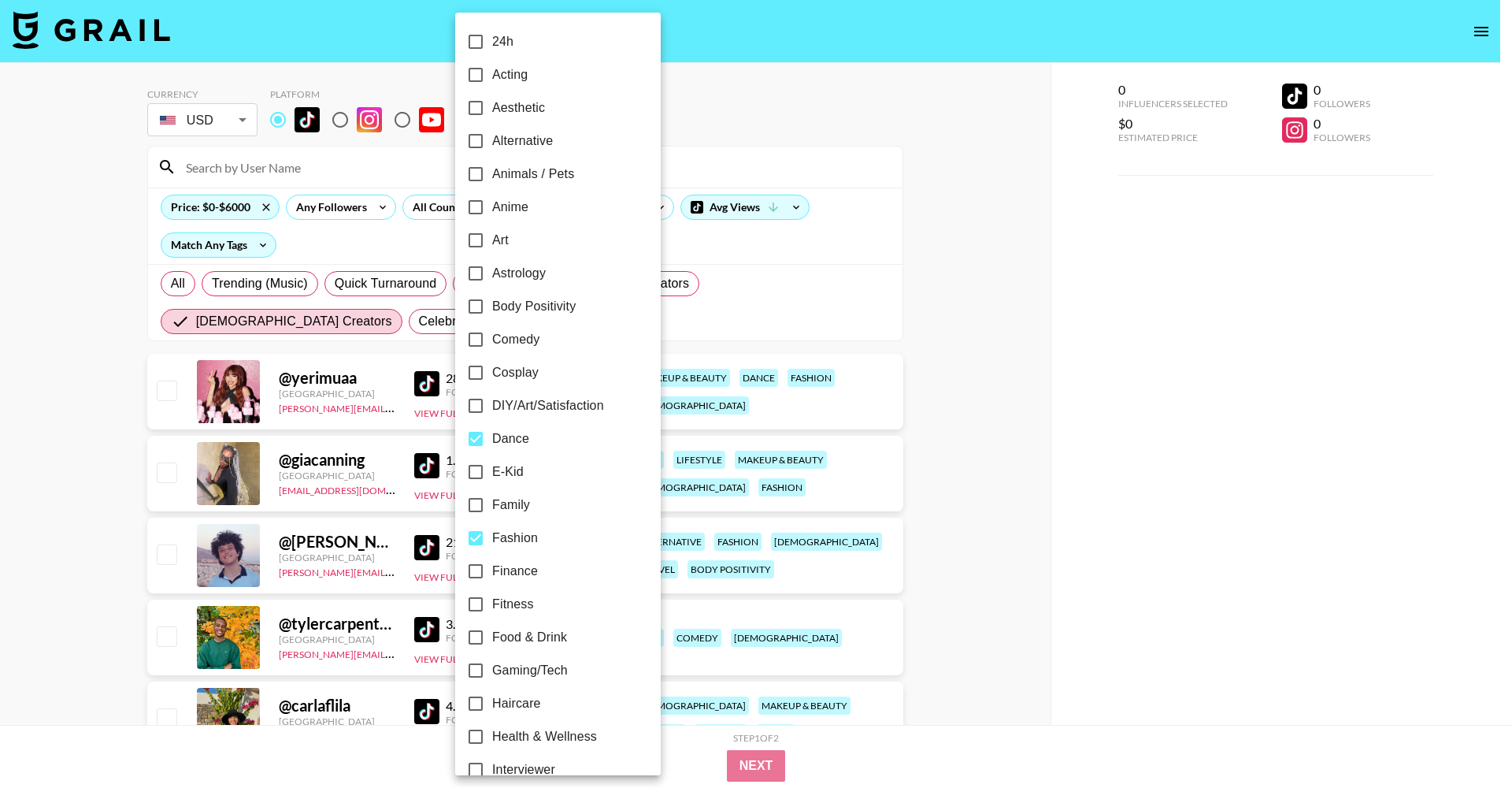
click at [504, 533] on span "Fashion" at bounding box center [515, 538] width 46 height 19
click at [492, 533] on input "Fashion" at bounding box center [475, 537] width 33 height 33
checkbox input "false"
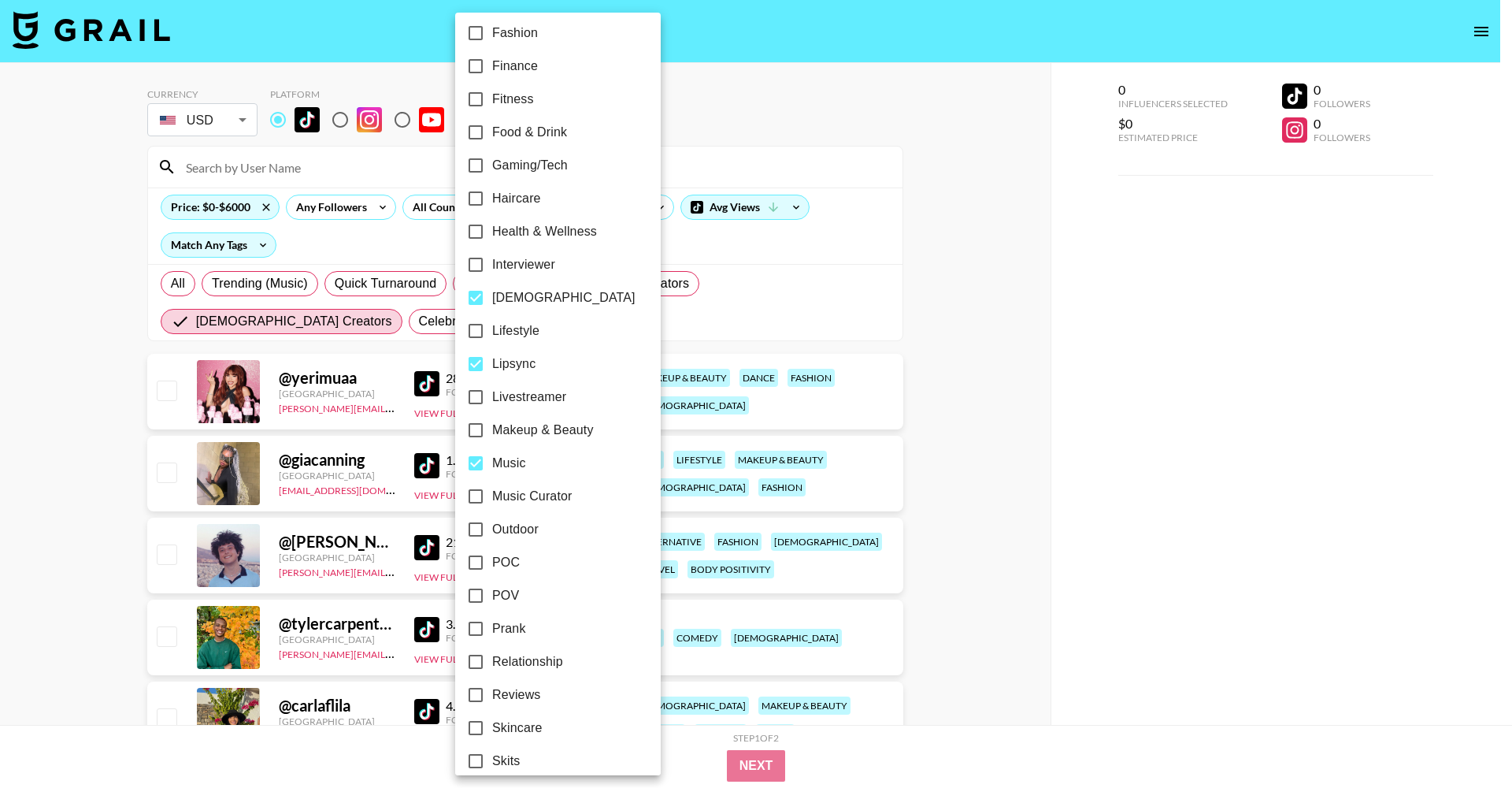
scroll to position [561, 0]
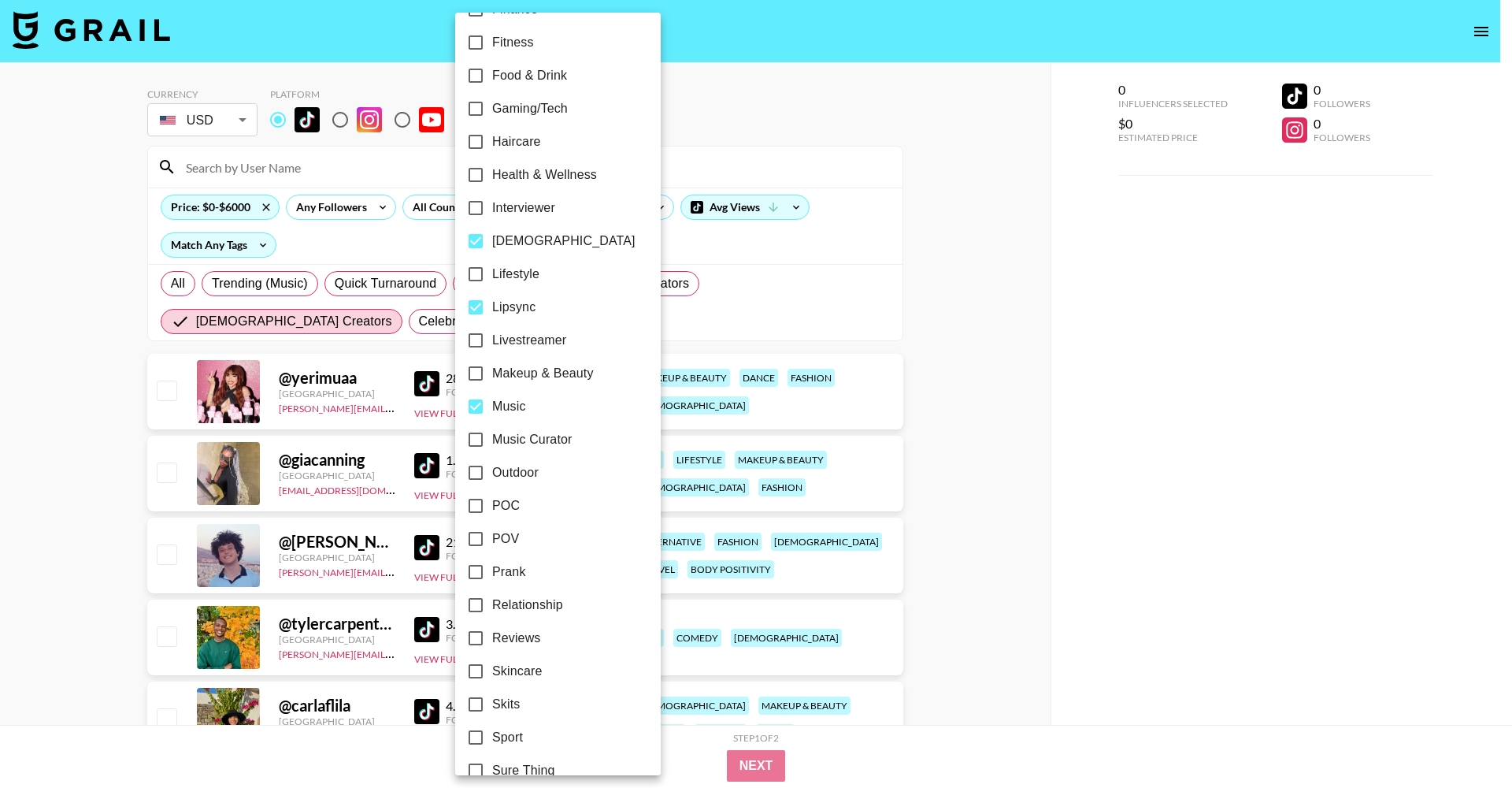
click at [495, 310] on span "Lipsync" at bounding box center [514, 308] width 43 height 19
click at [492, 310] on input "Lipsync" at bounding box center [475, 307] width 33 height 33
click at [495, 310] on span "Lipsync" at bounding box center [514, 308] width 43 height 19
click at [492, 310] on input "Lipsync" at bounding box center [475, 307] width 33 height 33
checkbox input "true"
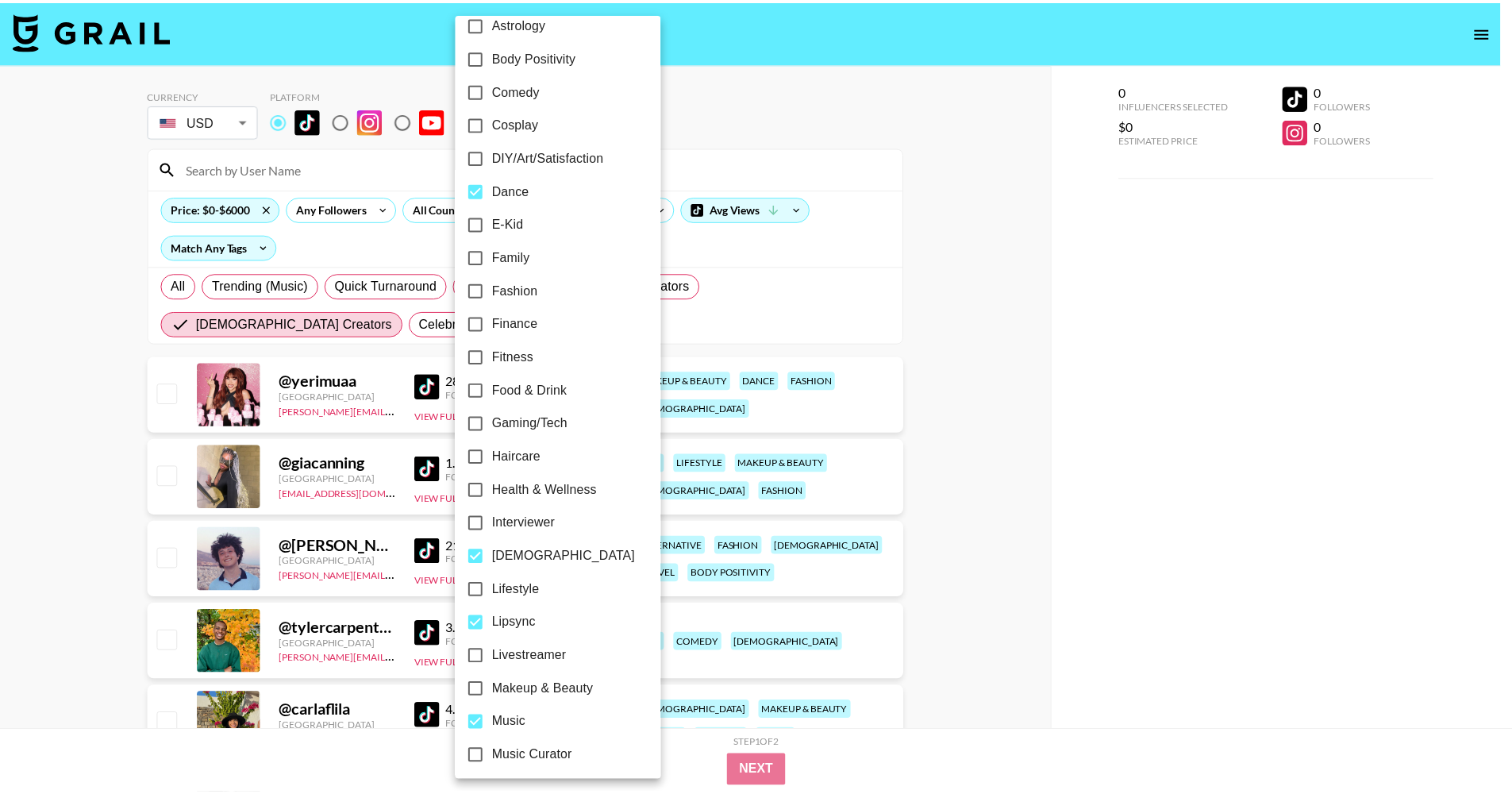
scroll to position [337, 0]
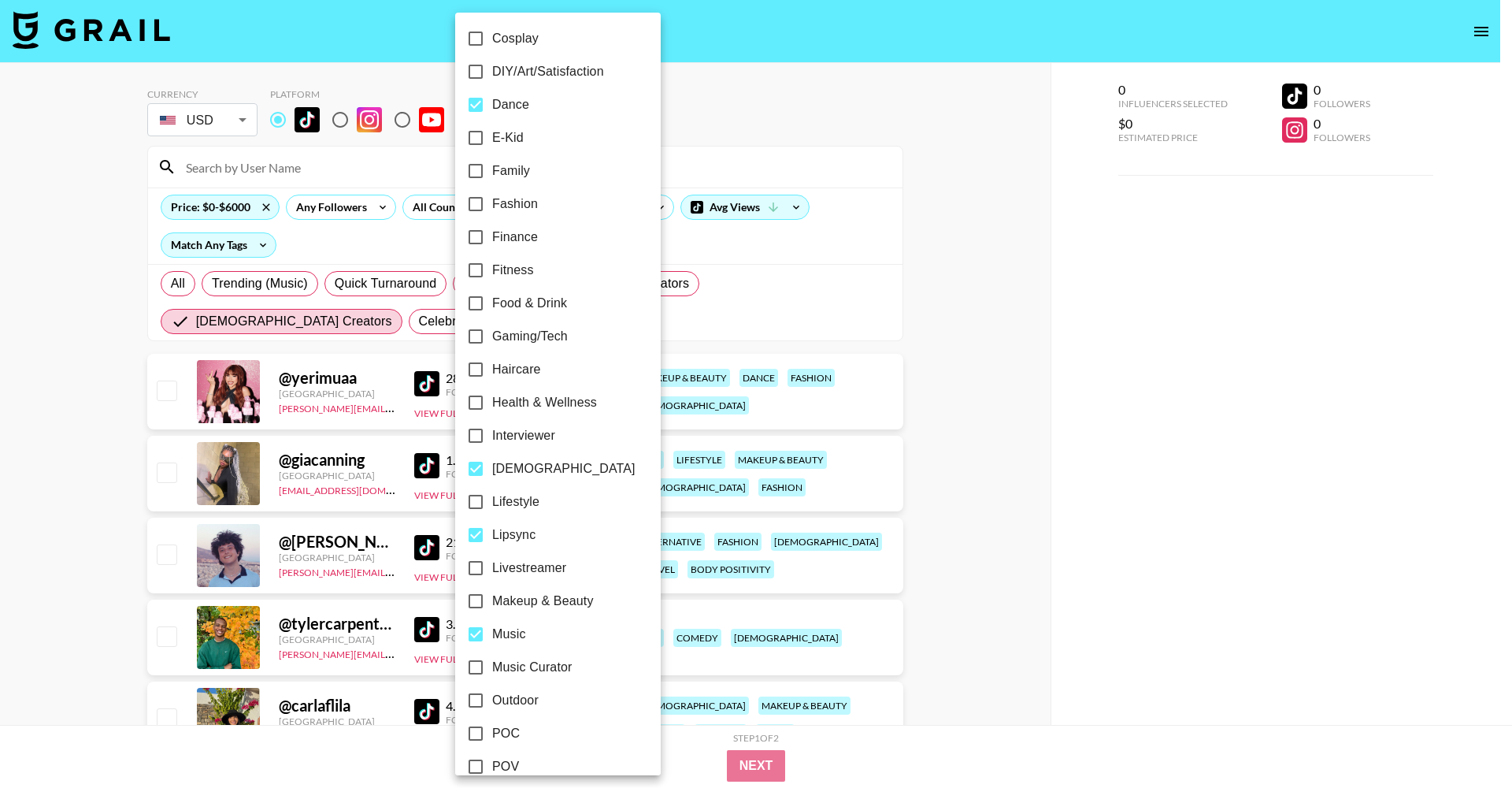
click at [517, 473] on span "[DEMOGRAPHIC_DATA]" at bounding box center [564, 469] width 143 height 19
click at [492, 473] on input "[DEMOGRAPHIC_DATA]" at bounding box center [475, 468] width 33 height 33
checkbox input "false"
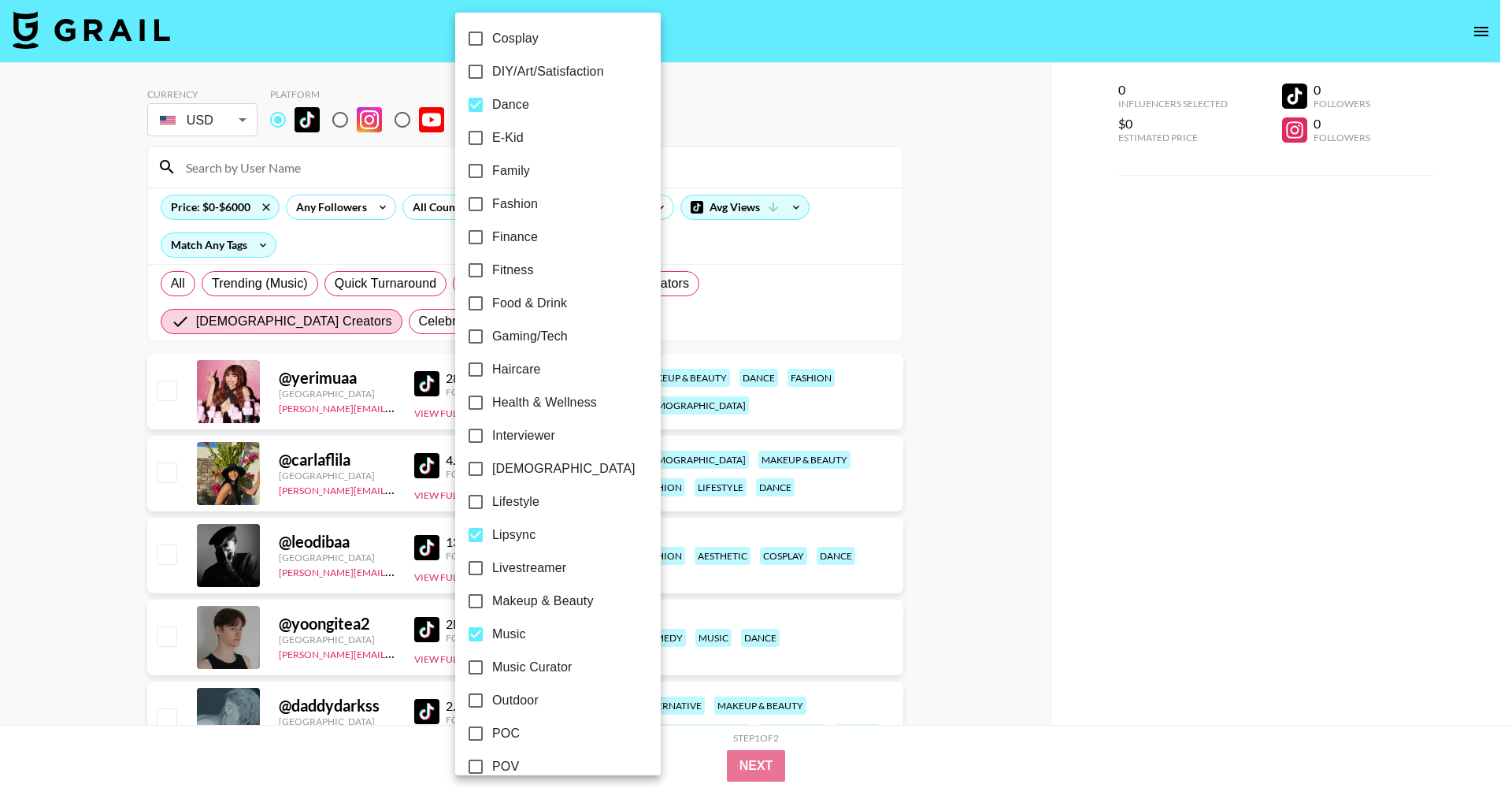
click at [1005, 530] on div at bounding box center [756, 394] width 1512 height 788
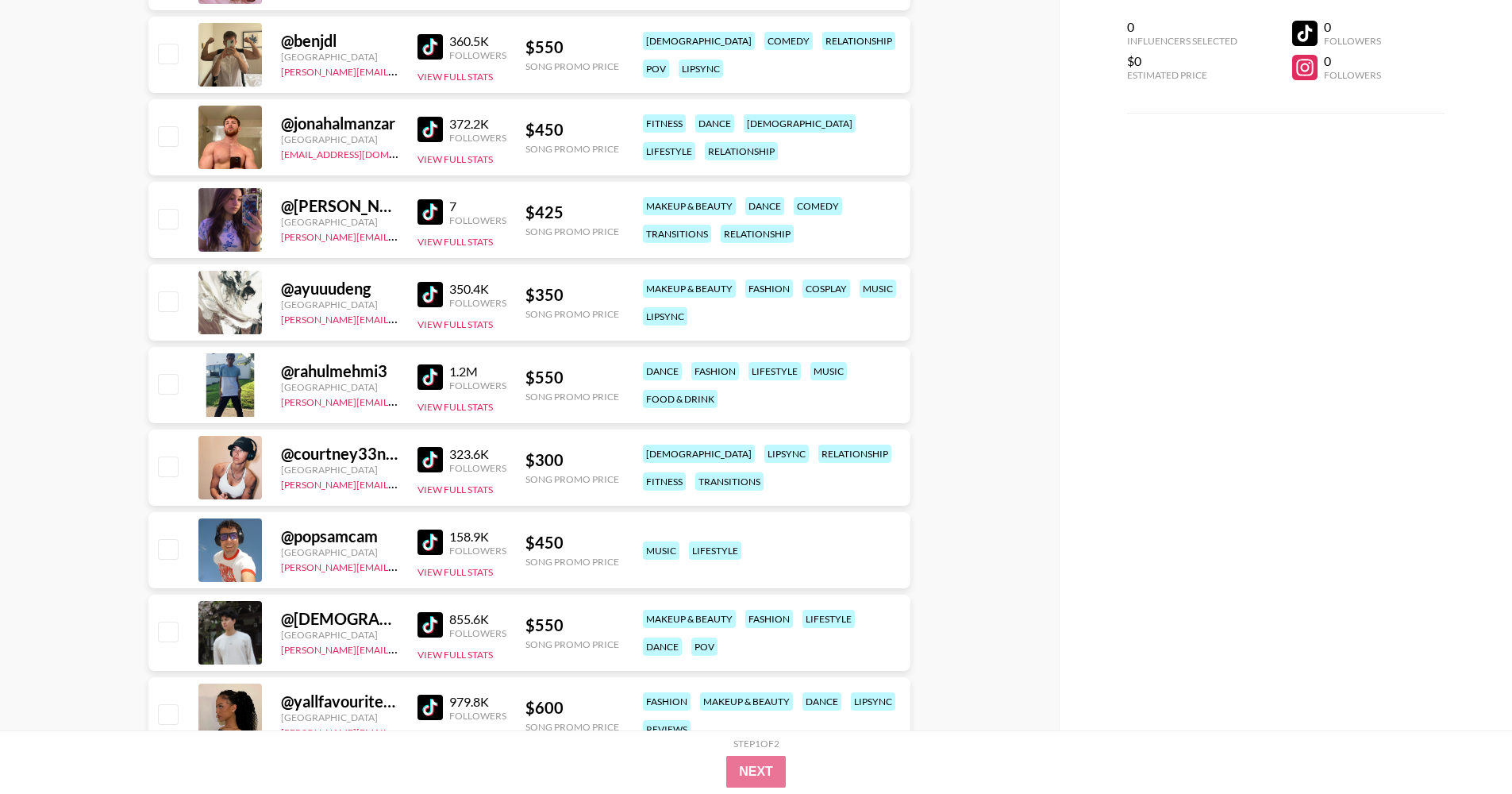
scroll to position [1328, 0]
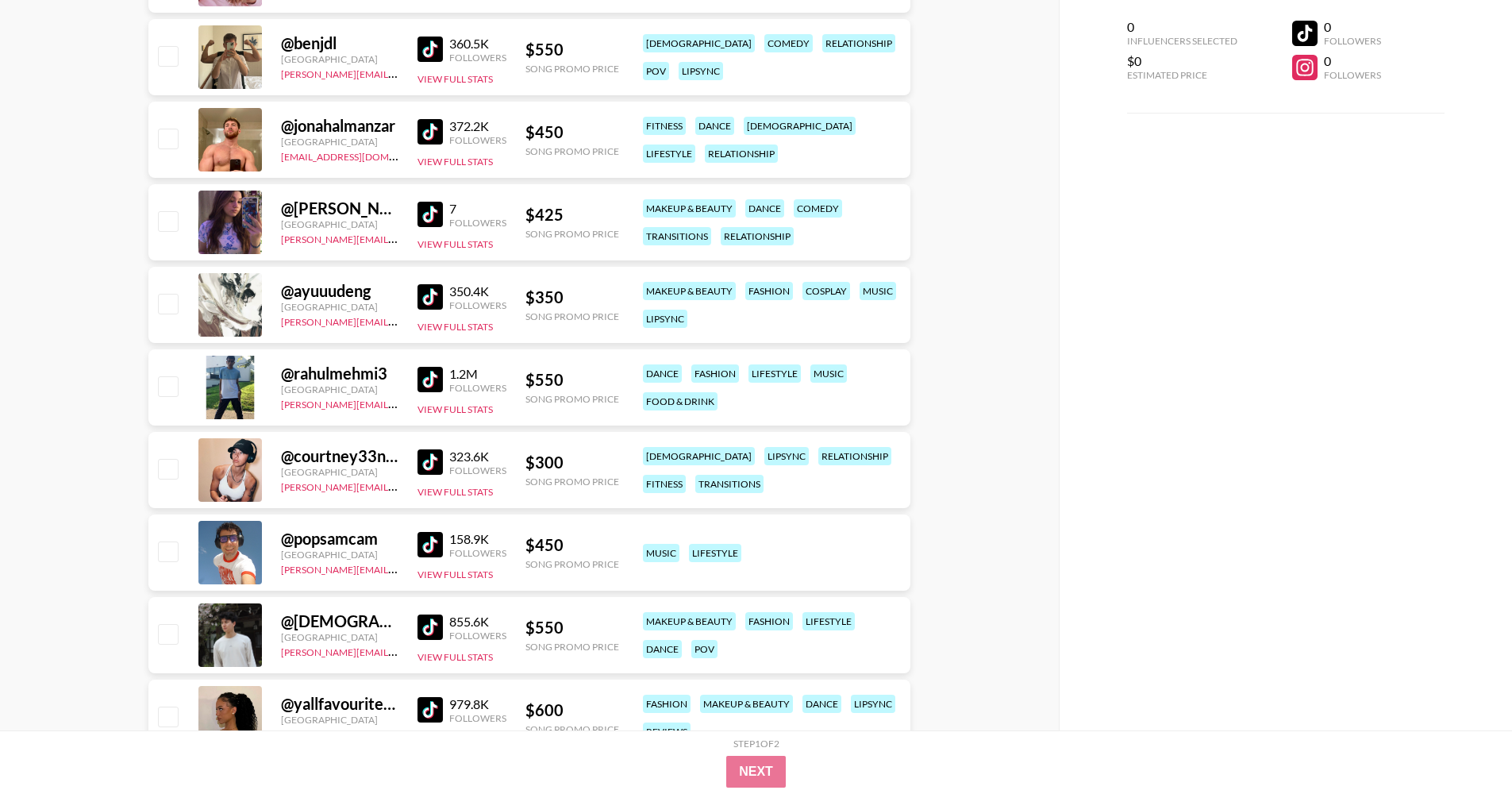
click at [431, 538] on img at bounding box center [430, 544] width 25 height 25
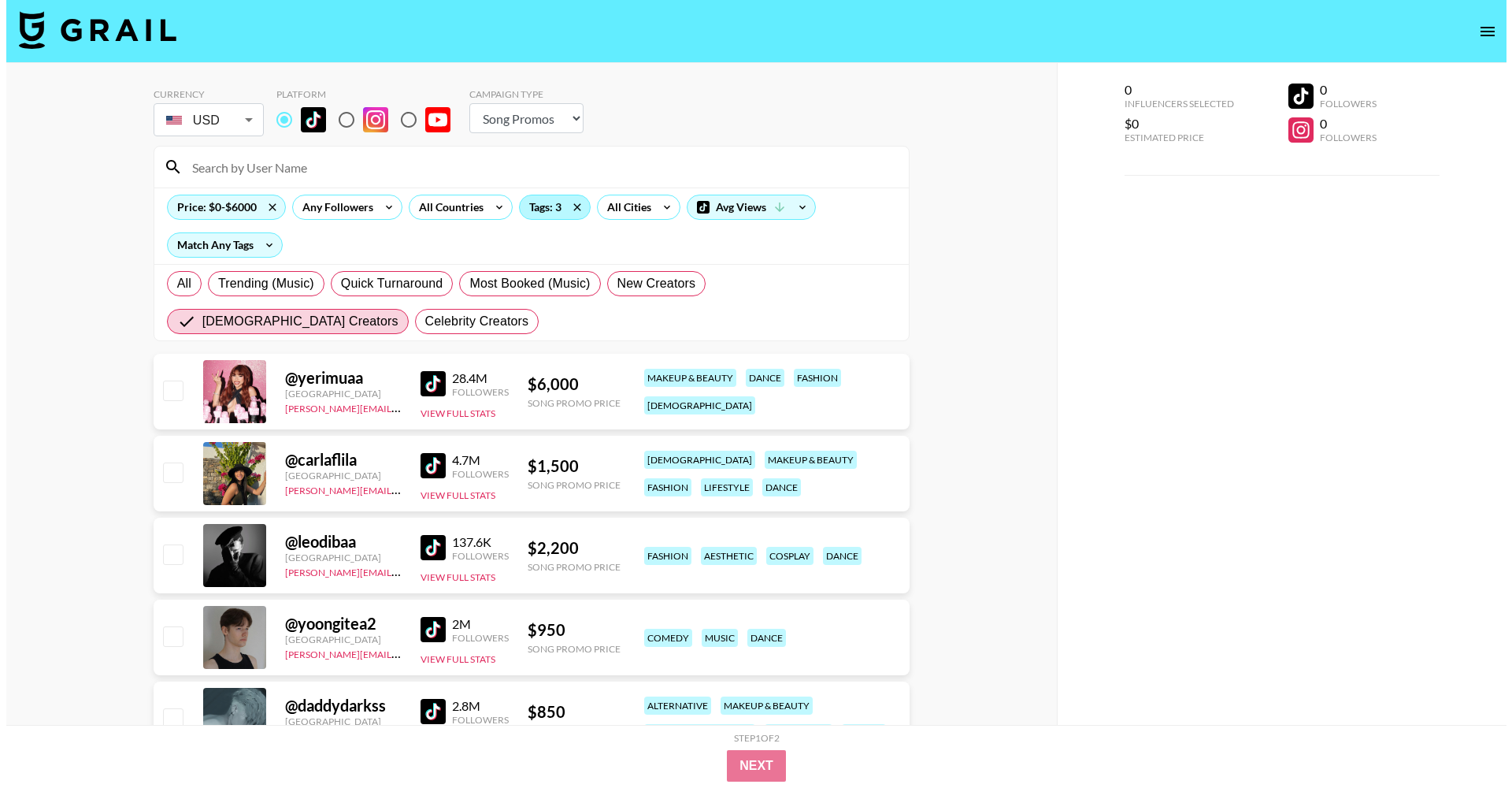
scroll to position [0, 0]
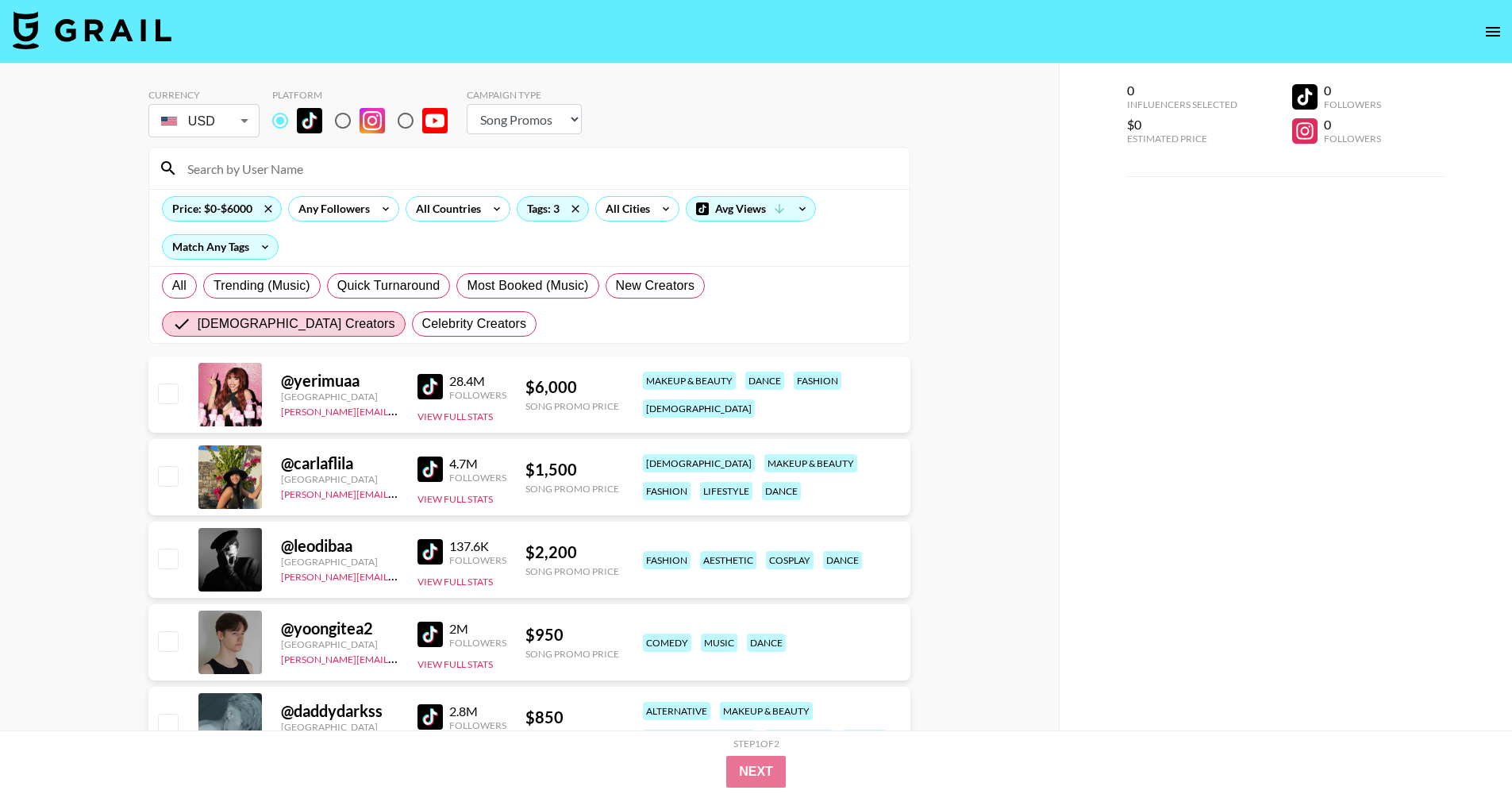
click at [538, 222] on div "Price: $0-$6000 Any Followers All Countries Tags: 3 All Cities Avg Views Match …" at bounding box center [529, 227] width 760 height 77
click at [538, 214] on div "Tags: 3" at bounding box center [552, 208] width 70 height 23
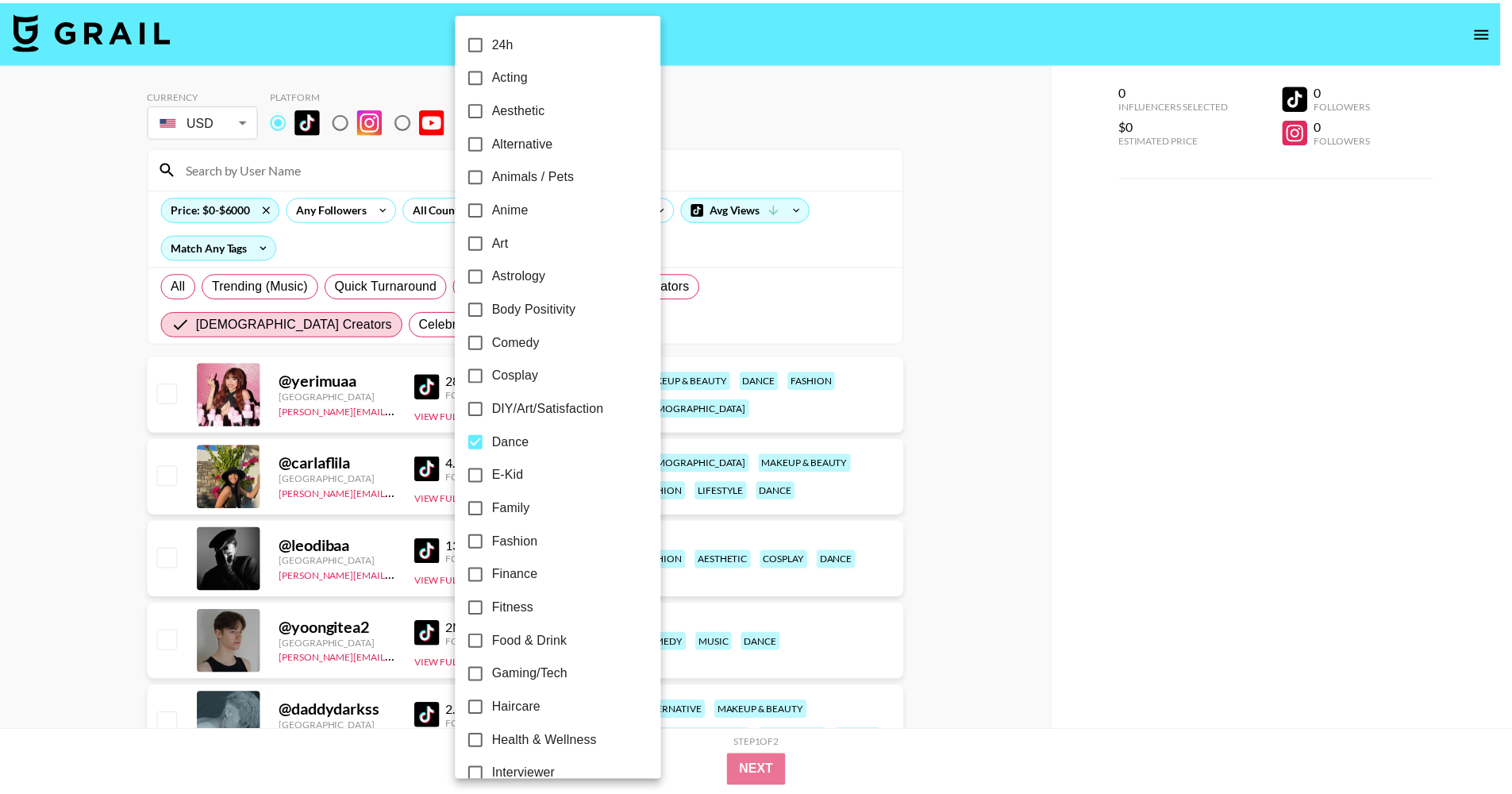
scroll to position [483, 0]
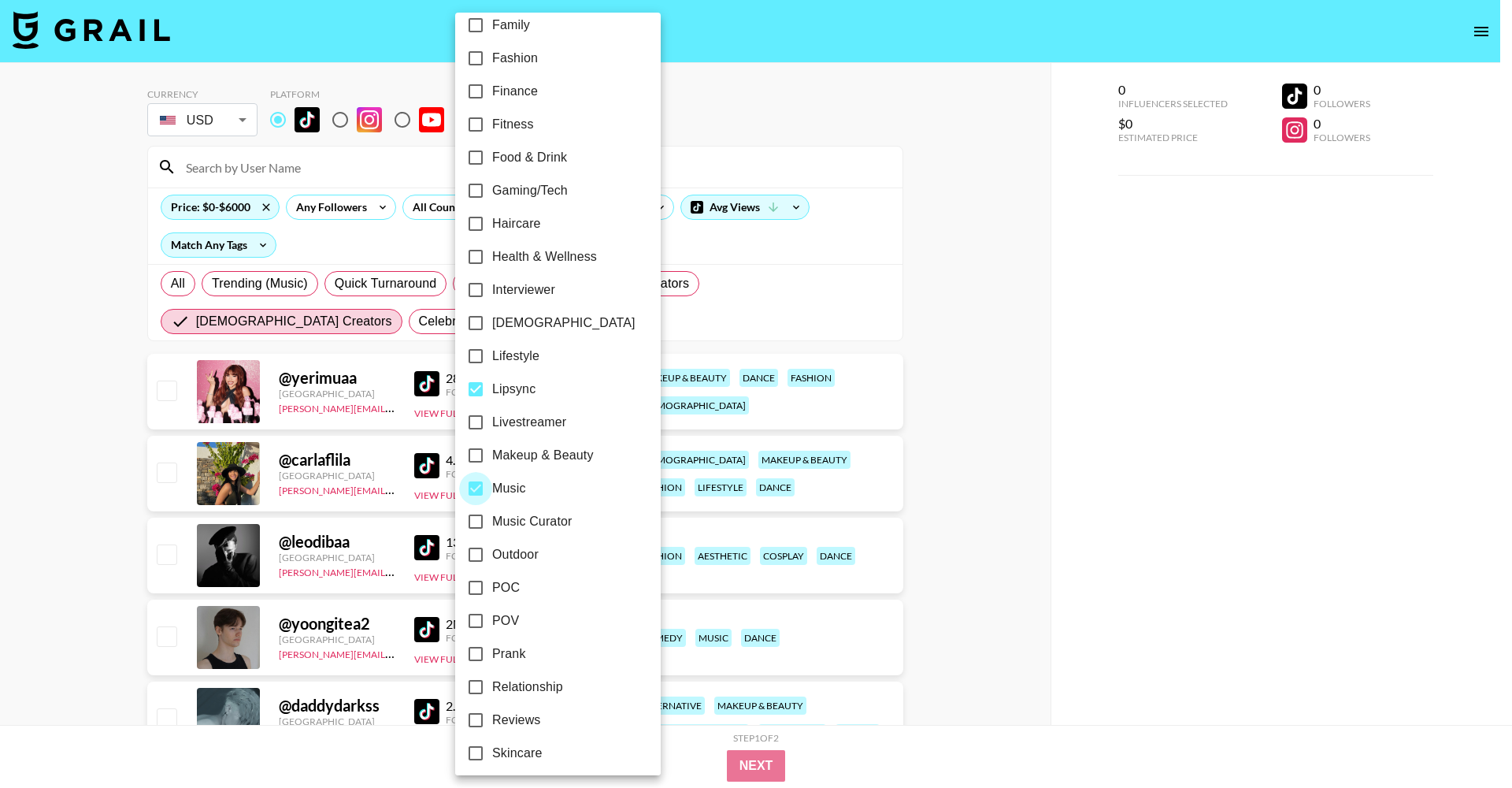
click at [487, 487] on input "Music" at bounding box center [475, 488] width 33 height 33
checkbox input "false"
click at [514, 329] on span "[DEMOGRAPHIC_DATA]" at bounding box center [564, 323] width 143 height 19
click at [492, 329] on input "[DEMOGRAPHIC_DATA]" at bounding box center [475, 322] width 33 height 33
checkbox input "true"
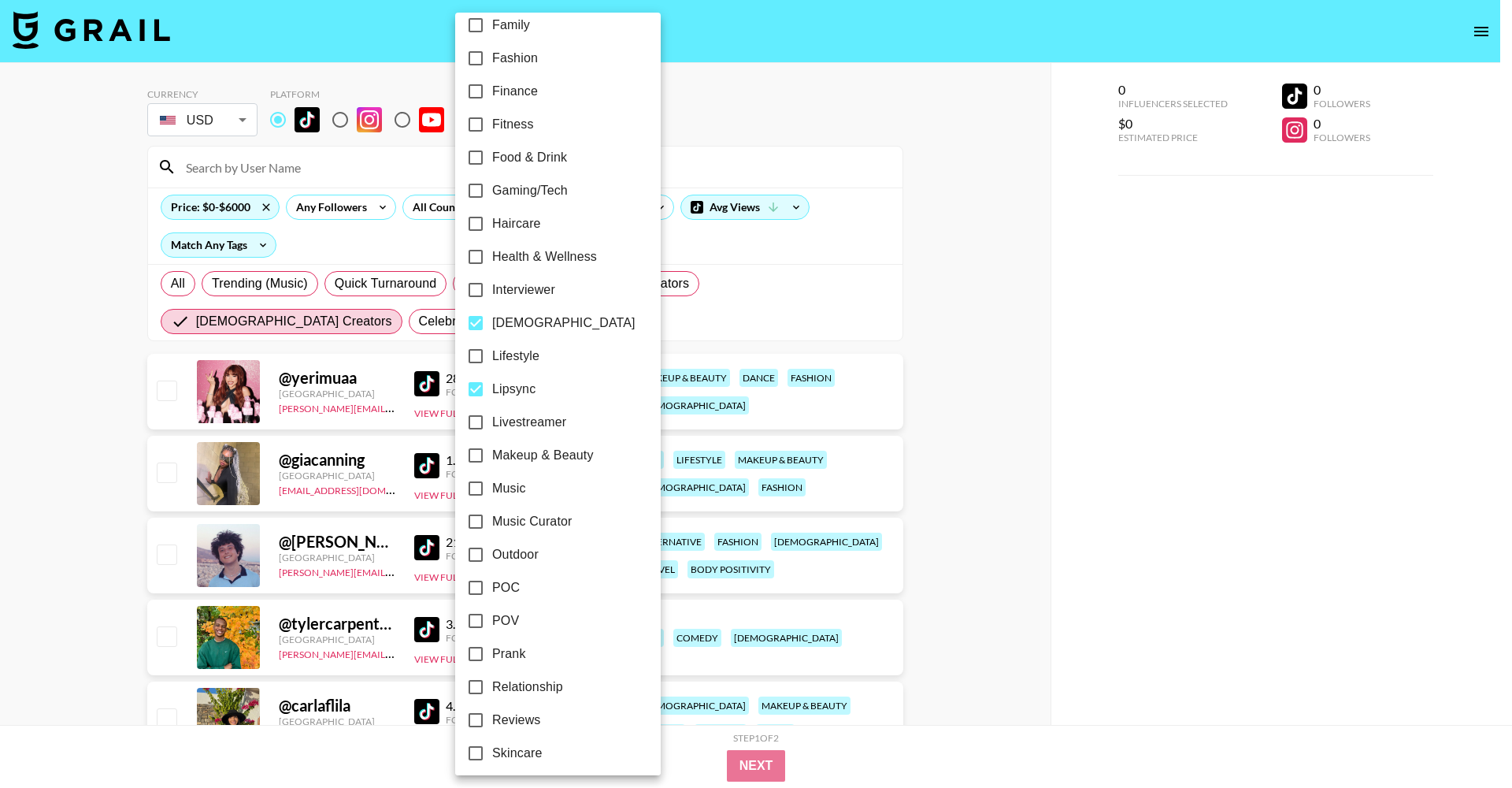
click at [1025, 495] on div at bounding box center [756, 394] width 1512 height 788
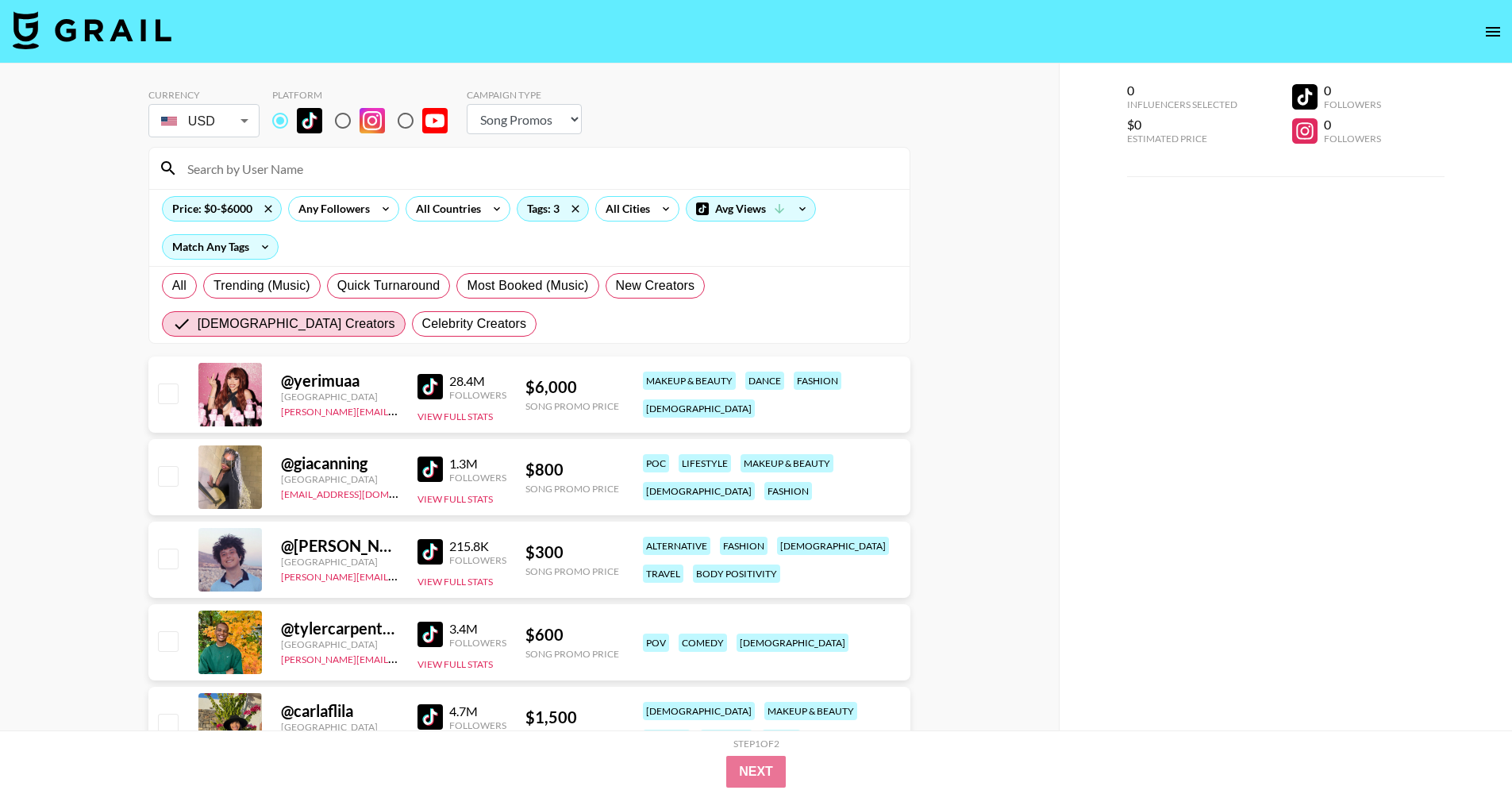
click at [442, 465] on link at bounding box center [433, 469] width 32 height 25
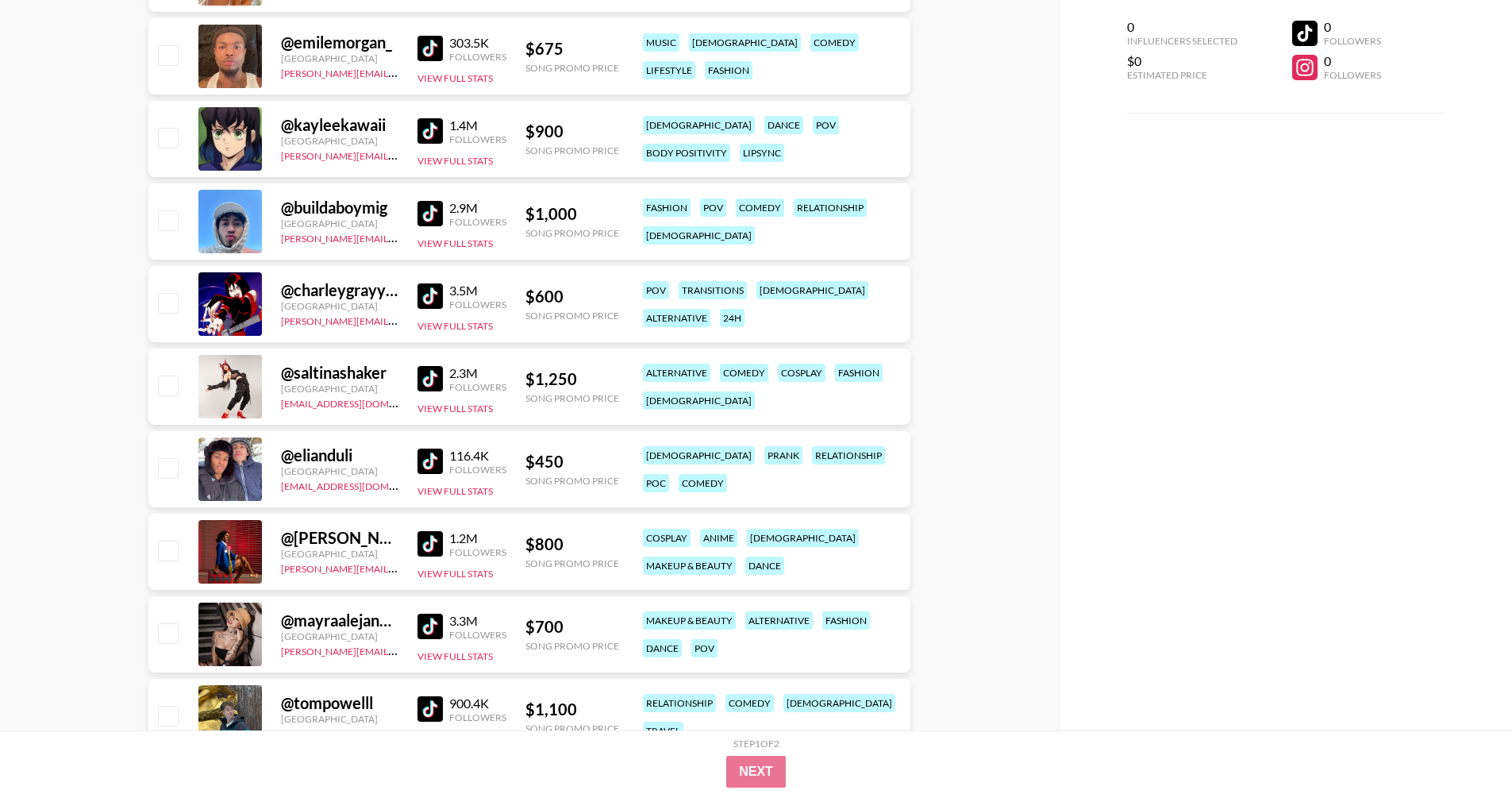
scroll to position [1715, 0]
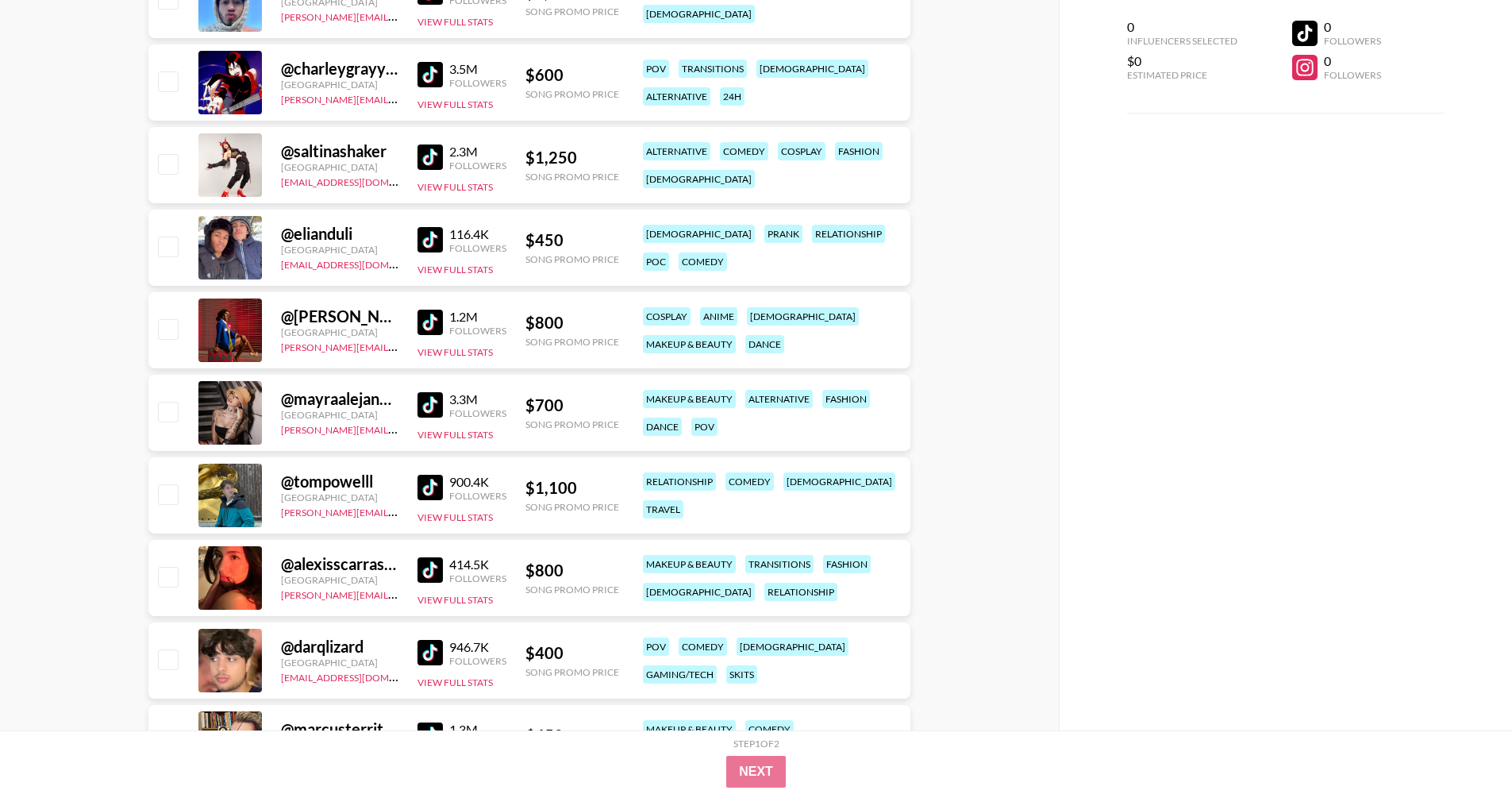
click at [427, 492] on img at bounding box center [430, 486] width 25 height 25
click at [431, 563] on img at bounding box center [430, 569] width 25 height 25
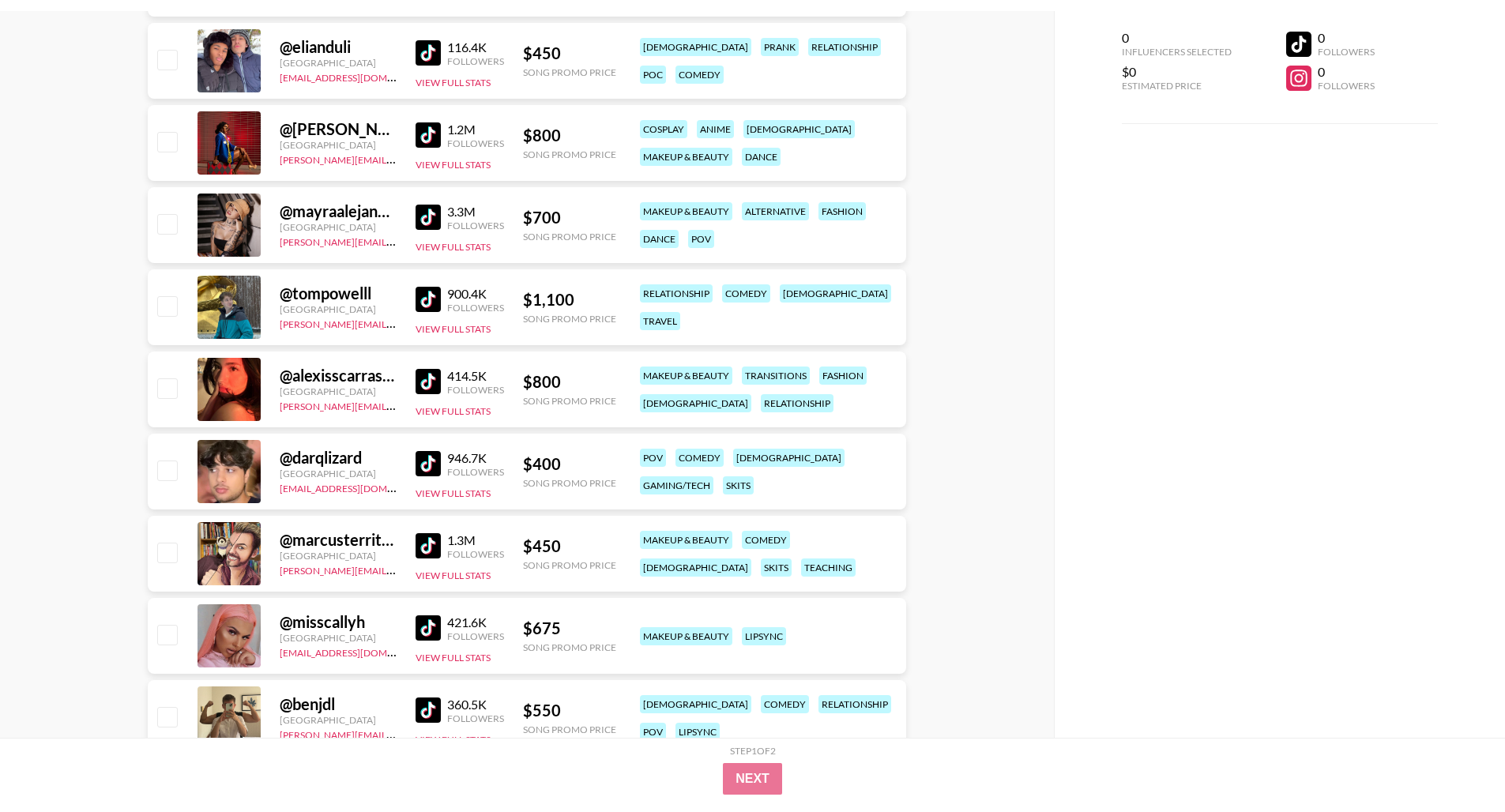
scroll to position [2160, 0]
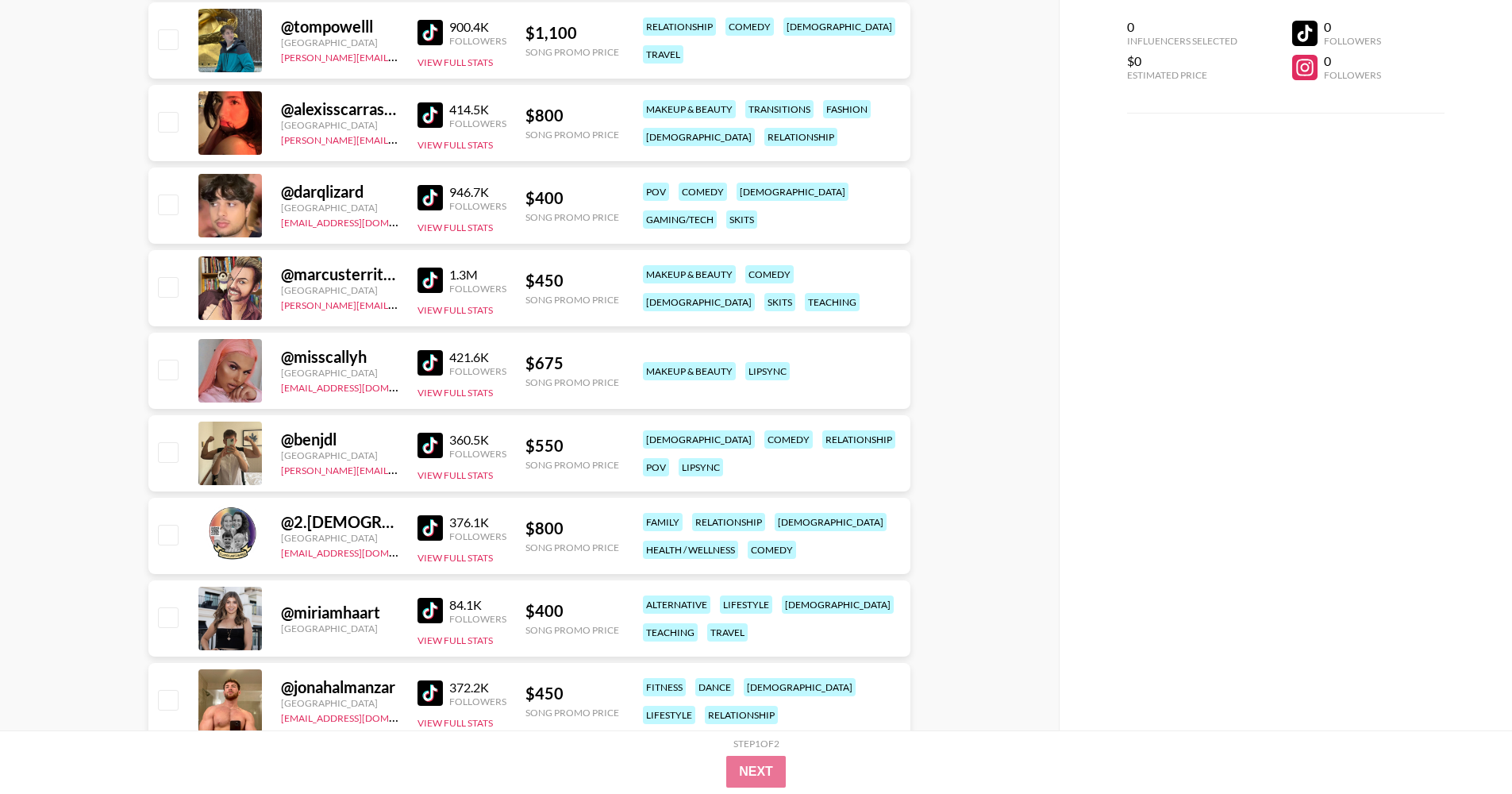
click at [430, 197] on img at bounding box center [430, 197] width 25 height 25
click at [432, 366] on img at bounding box center [430, 362] width 25 height 25
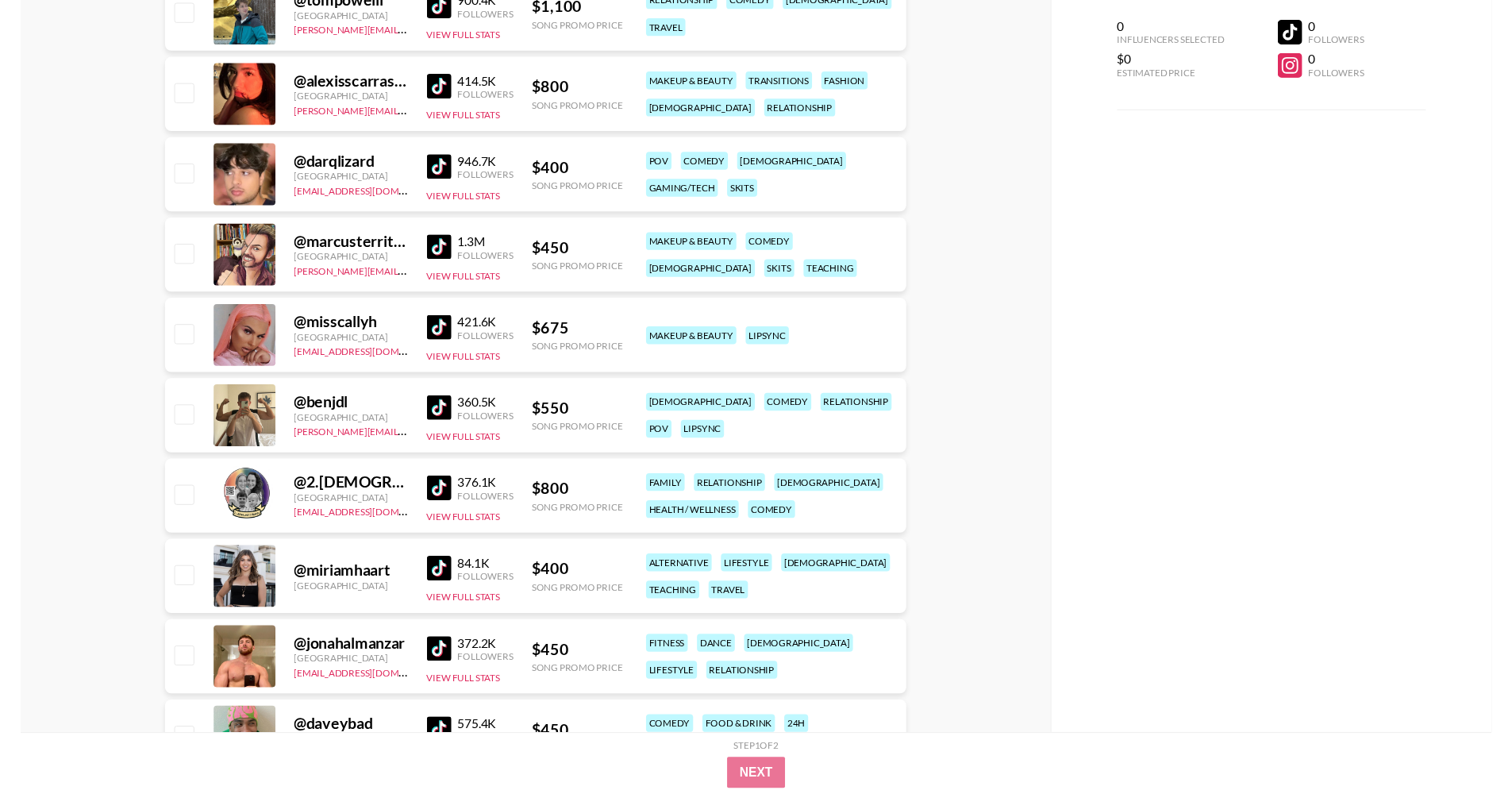
scroll to position [2239, 0]
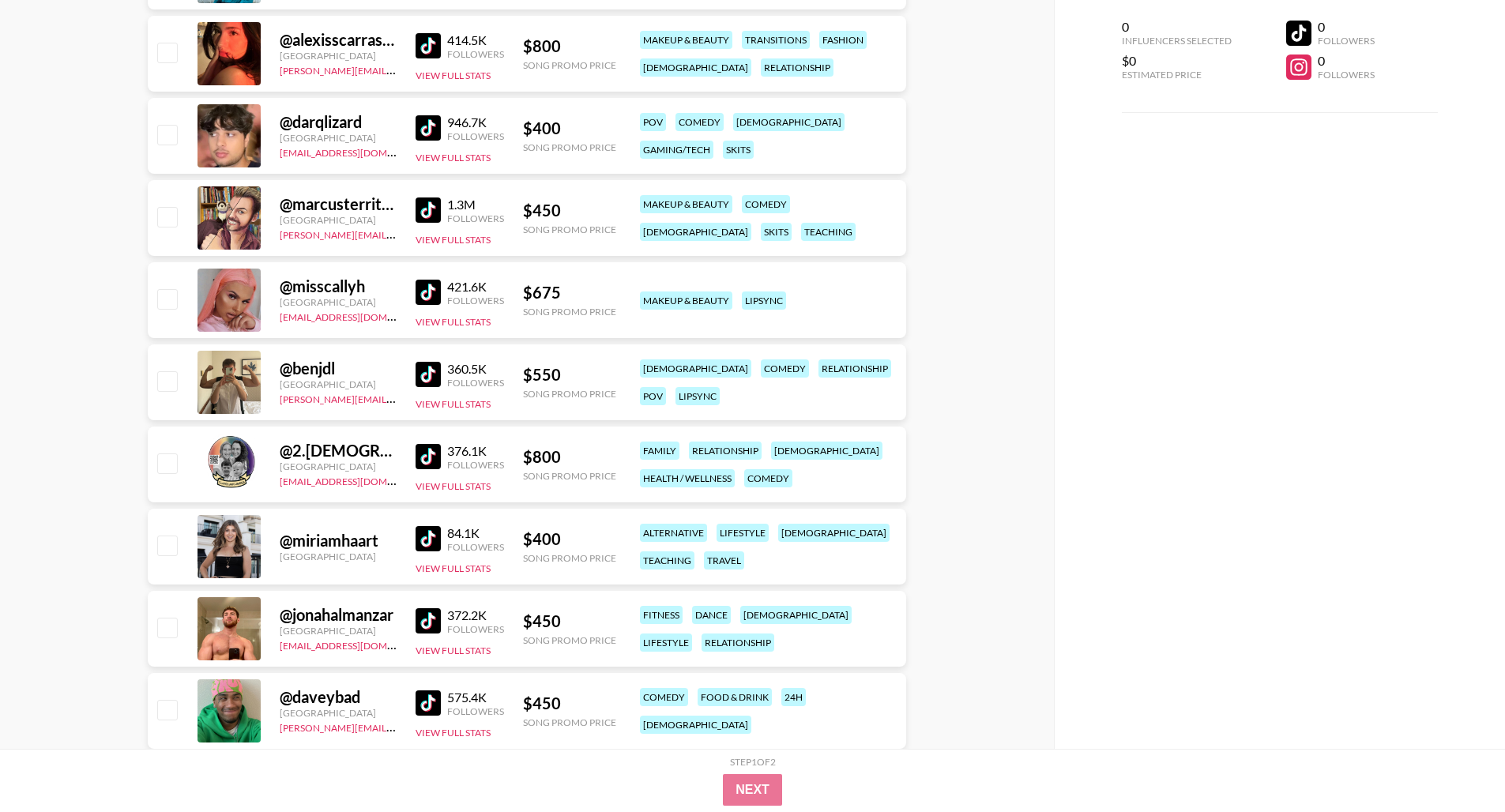
click at [433, 370] on img at bounding box center [428, 374] width 25 height 25
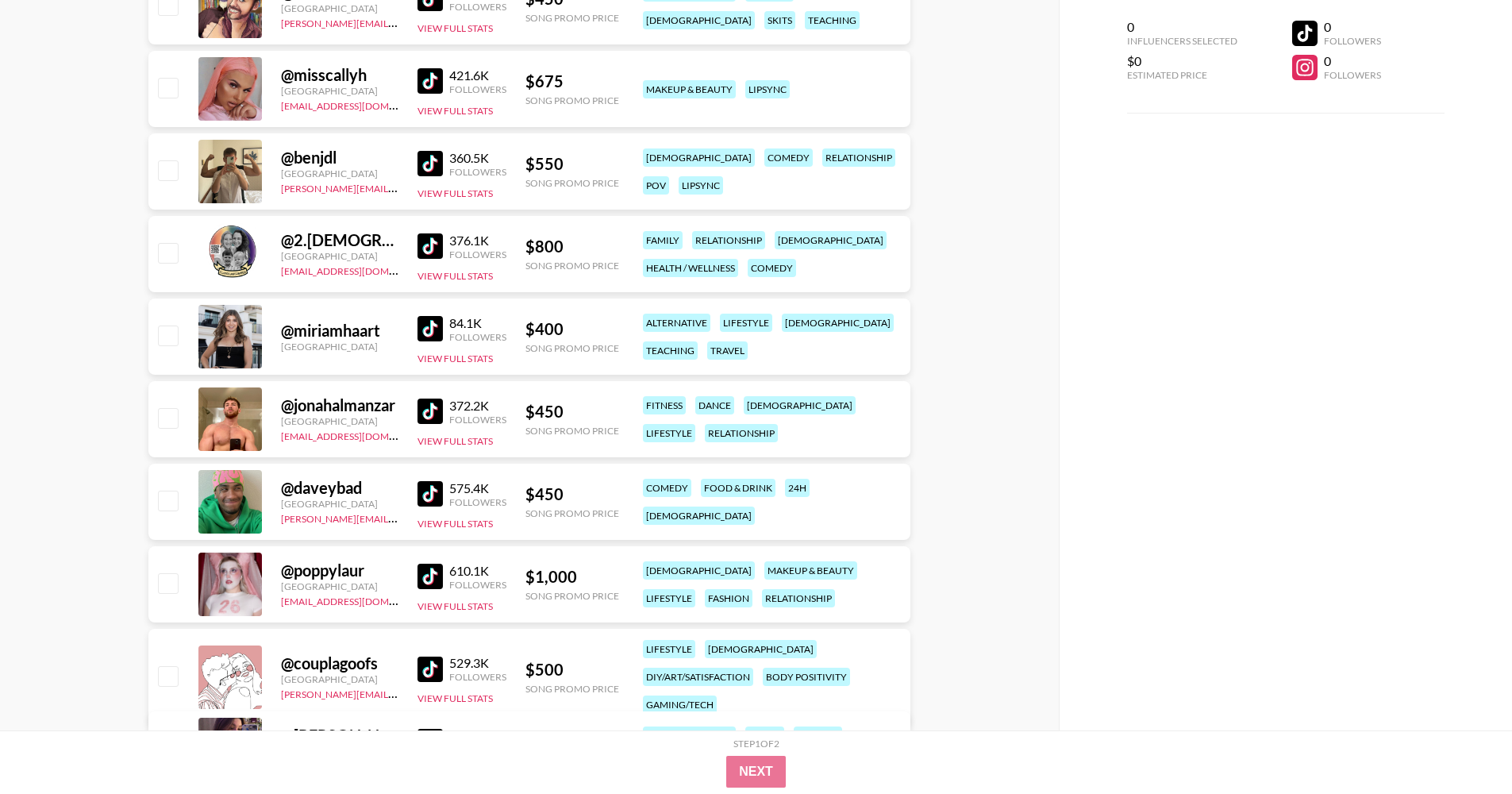
scroll to position [2455, 0]
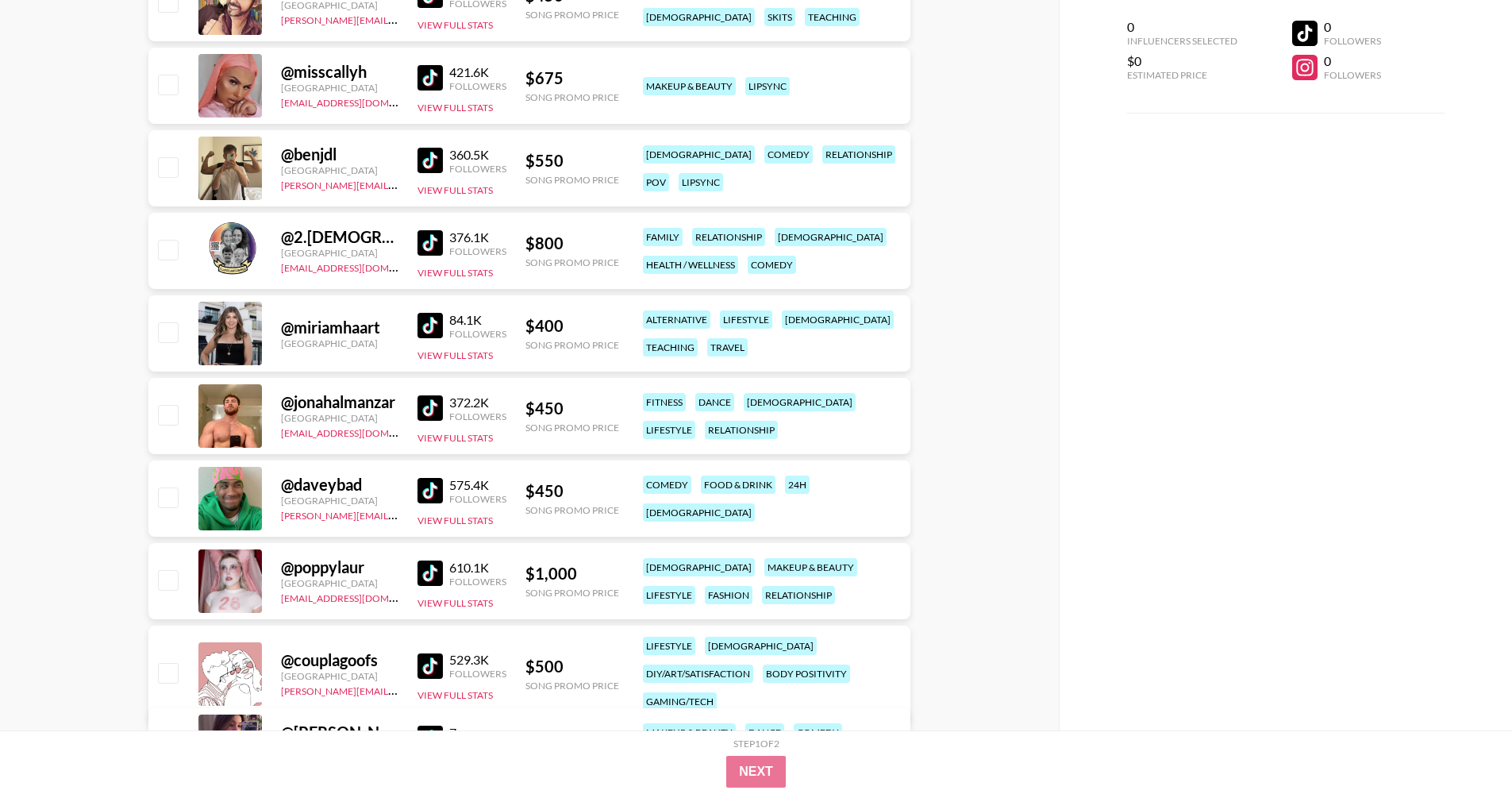
click at [431, 405] on img at bounding box center [430, 407] width 25 height 25
click at [423, 494] on img at bounding box center [430, 490] width 25 height 25
click at [435, 582] on img at bounding box center [430, 572] width 25 height 25
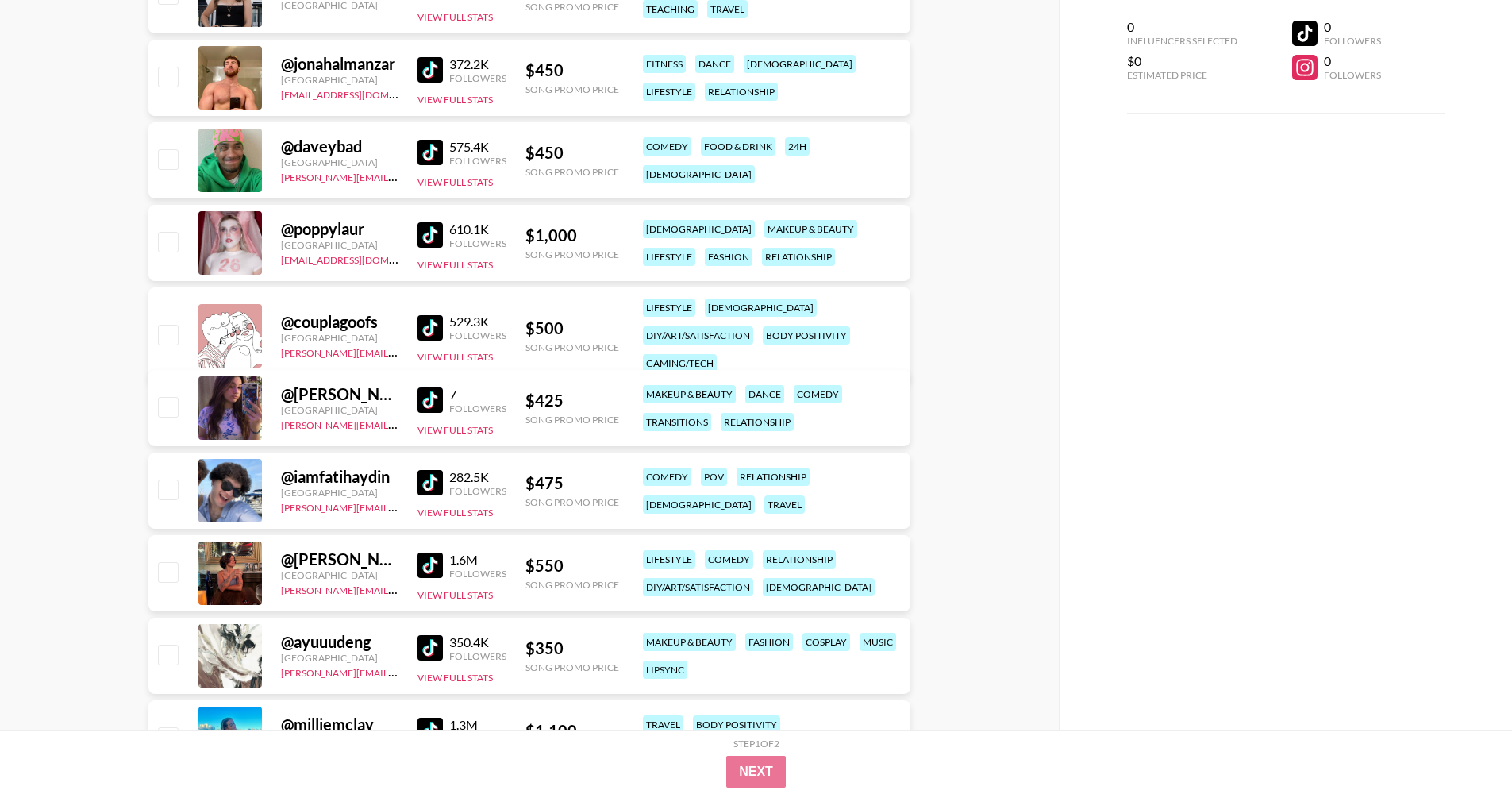
scroll to position [3028, 0]
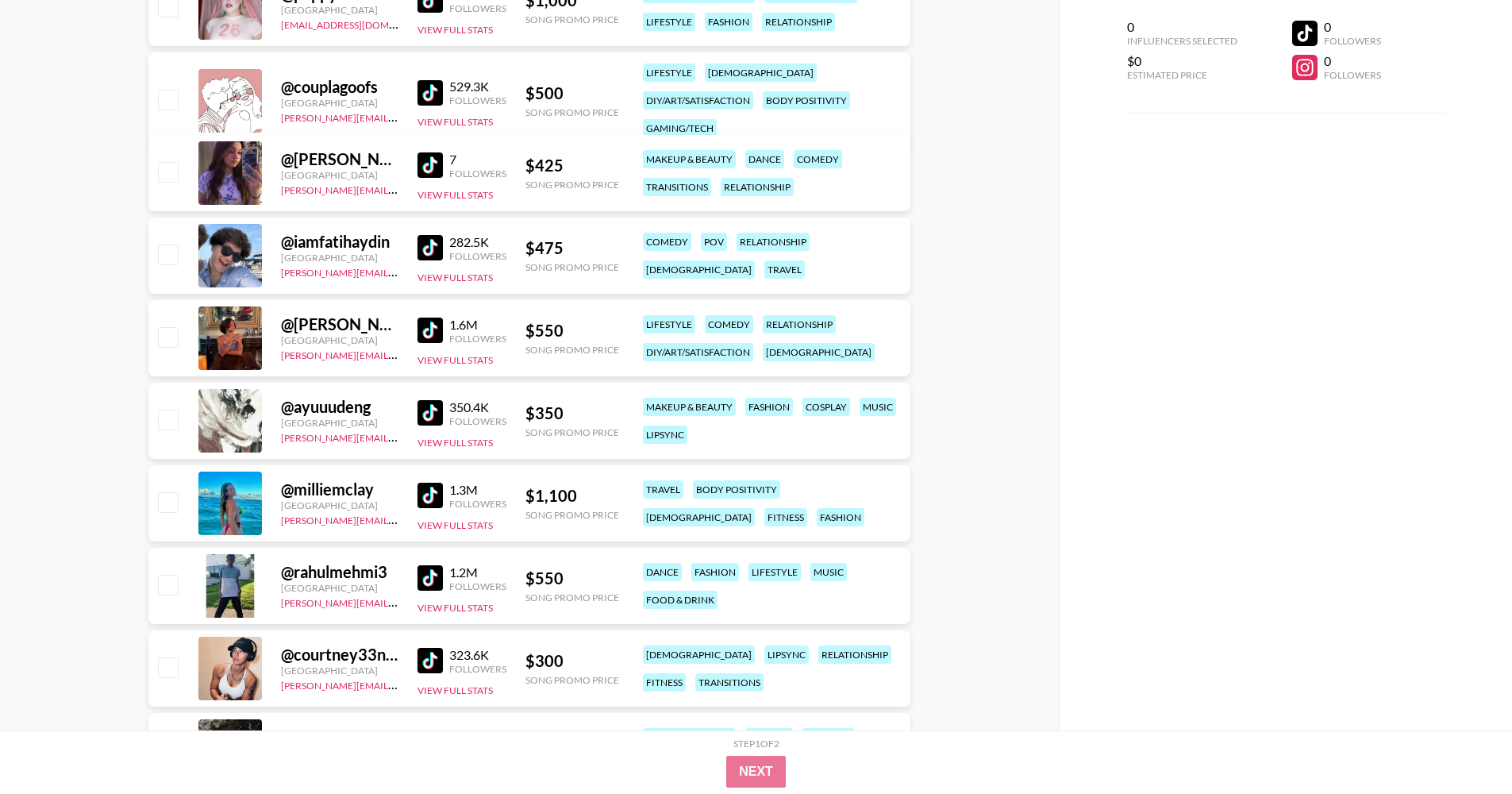
click at [427, 166] on img at bounding box center [430, 164] width 25 height 25
click at [435, 331] on img at bounding box center [430, 329] width 25 height 25
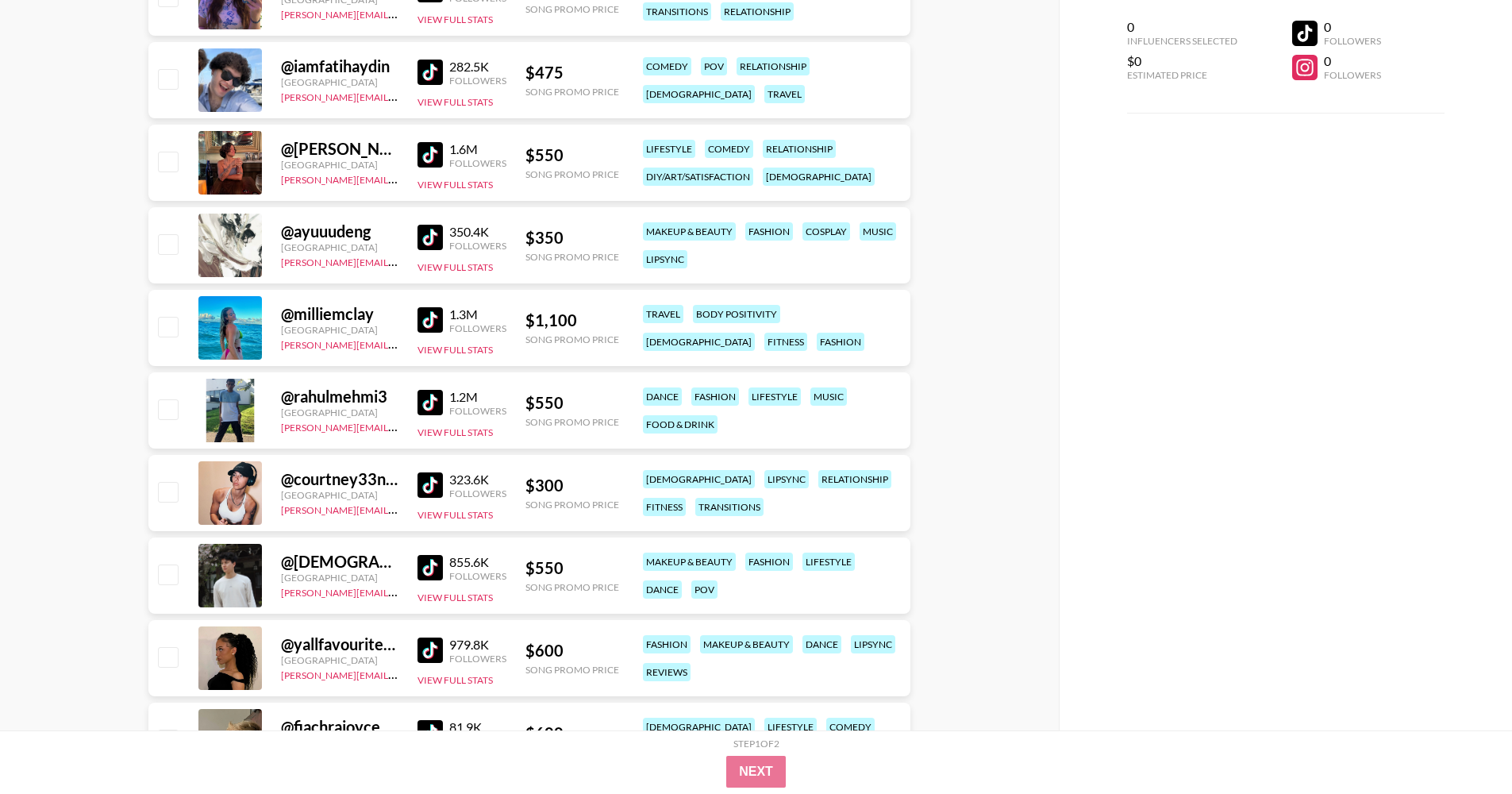
scroll to position [3467, 0]
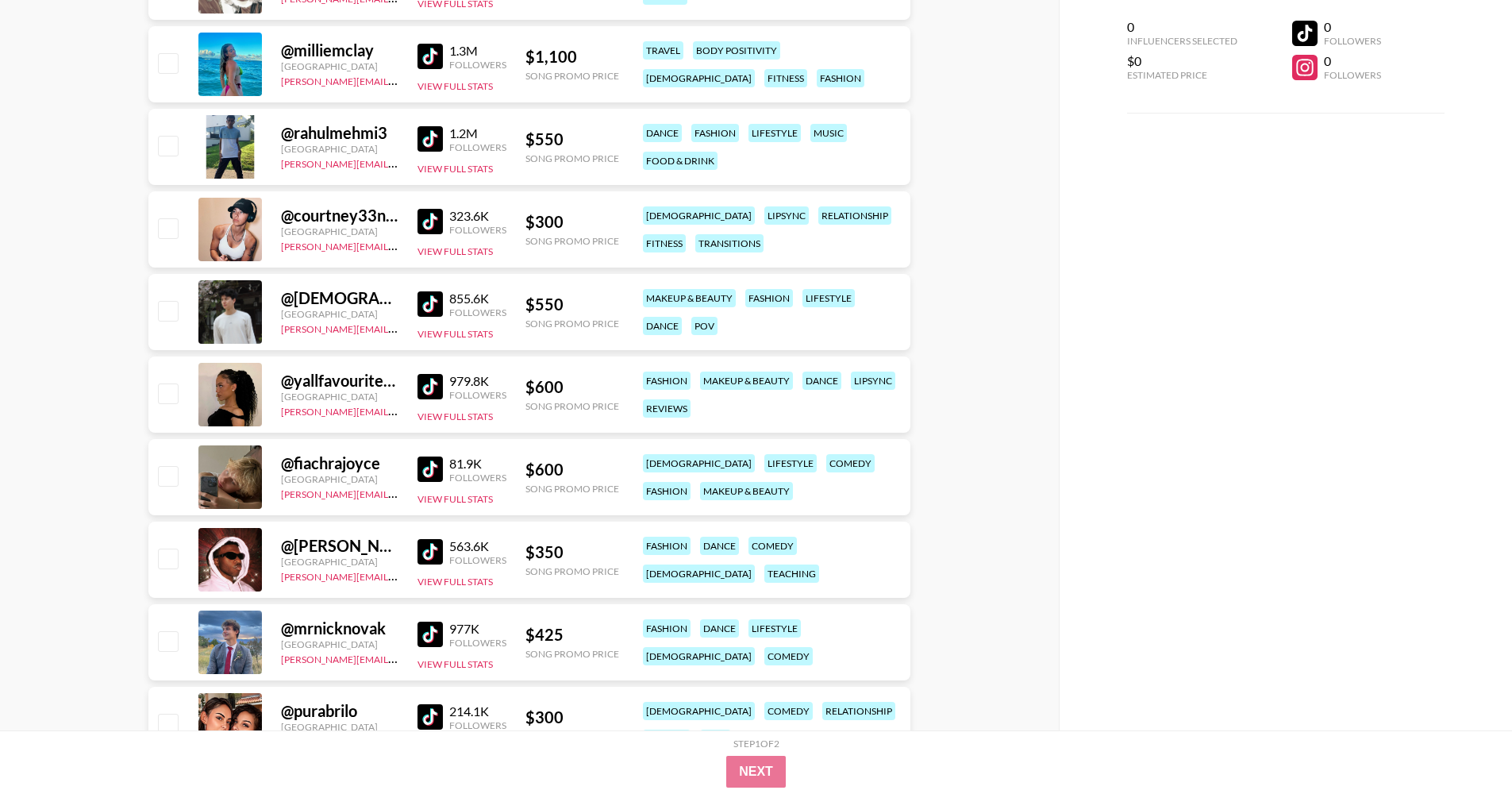
click at [434, 295] on img at bounding box center [430, 304] width 25 height 25
click at [431, 394] on img at bounding box center [430, 386] width 25 height 25
click at [426, 305] on img at bounding box center [430, 304] width 25 height 25
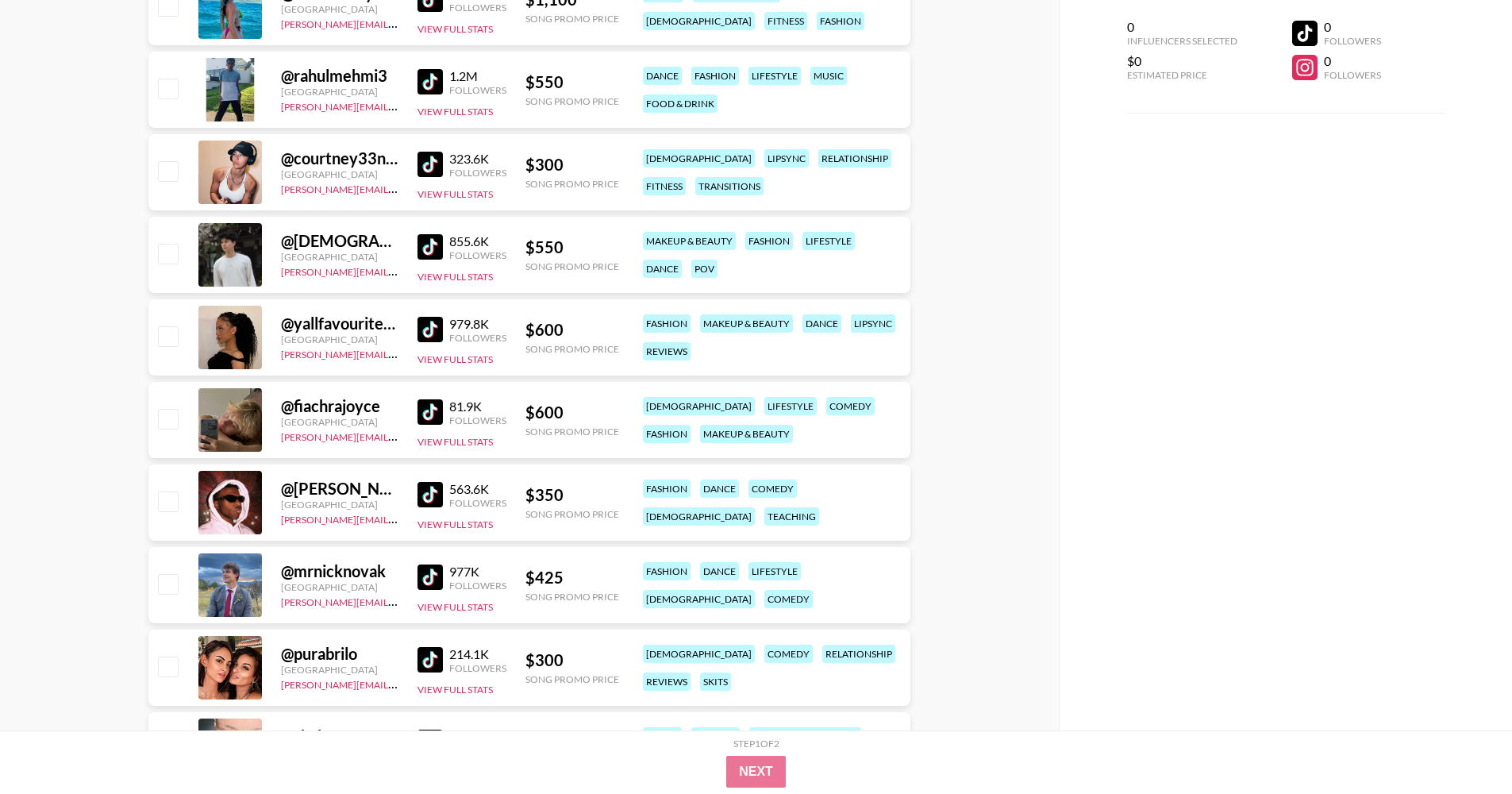
scroll to position [3766, 0]
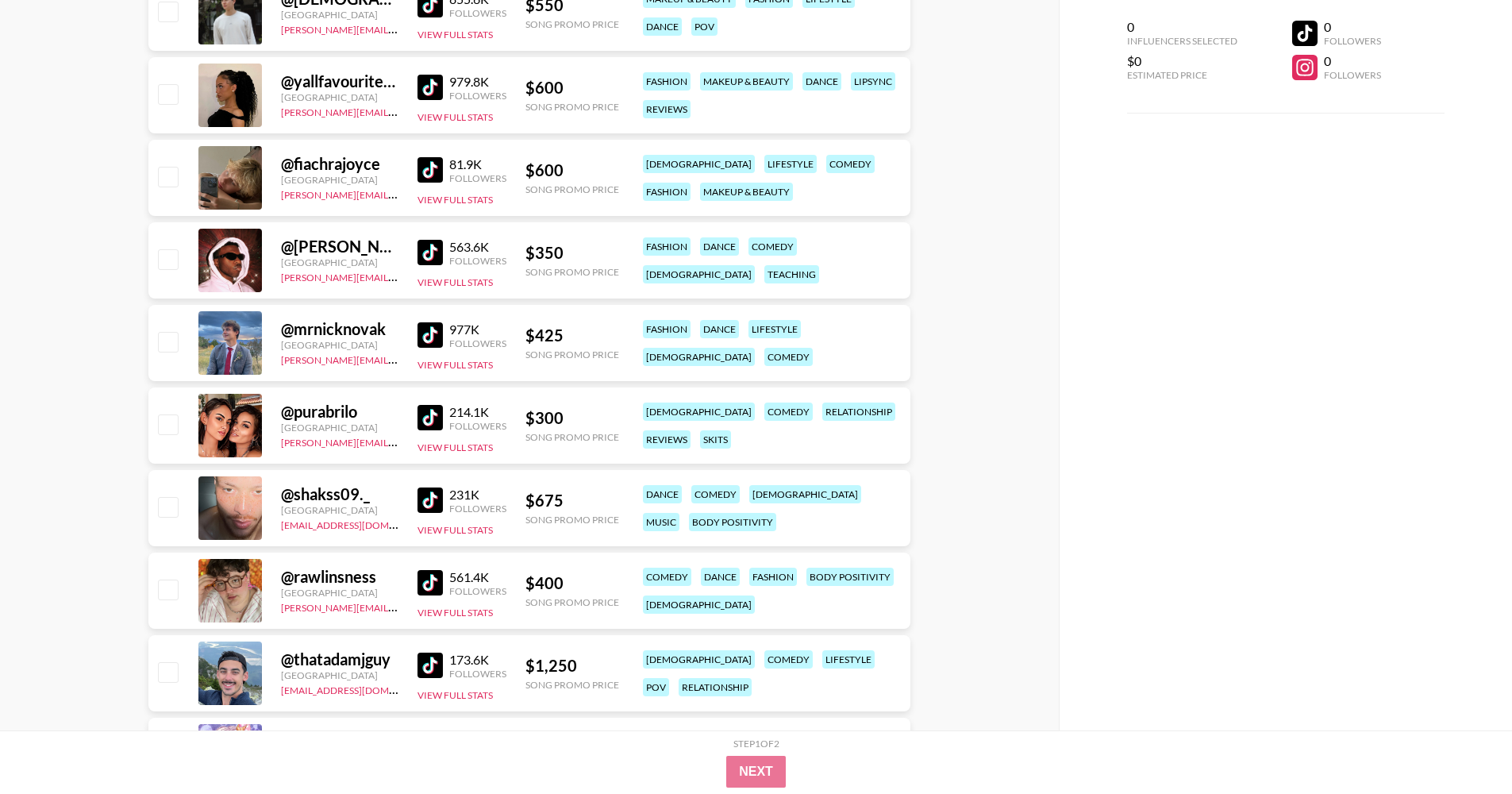
click at [428, 261] on img at bounding box center [430, 252] width 25 height 25
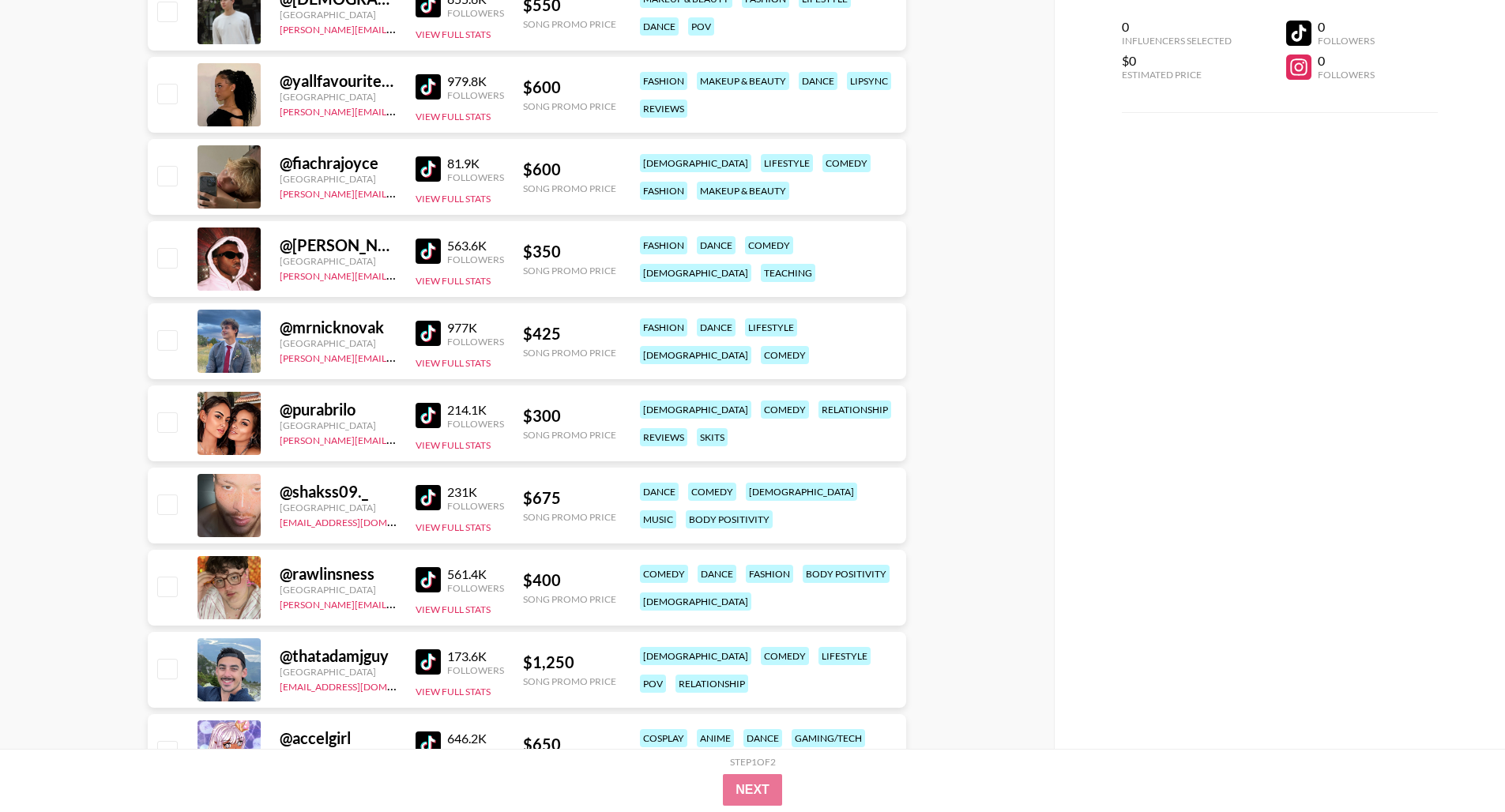
click at [427, 340] on img at bounding box center [428, 333] width 25 height 25
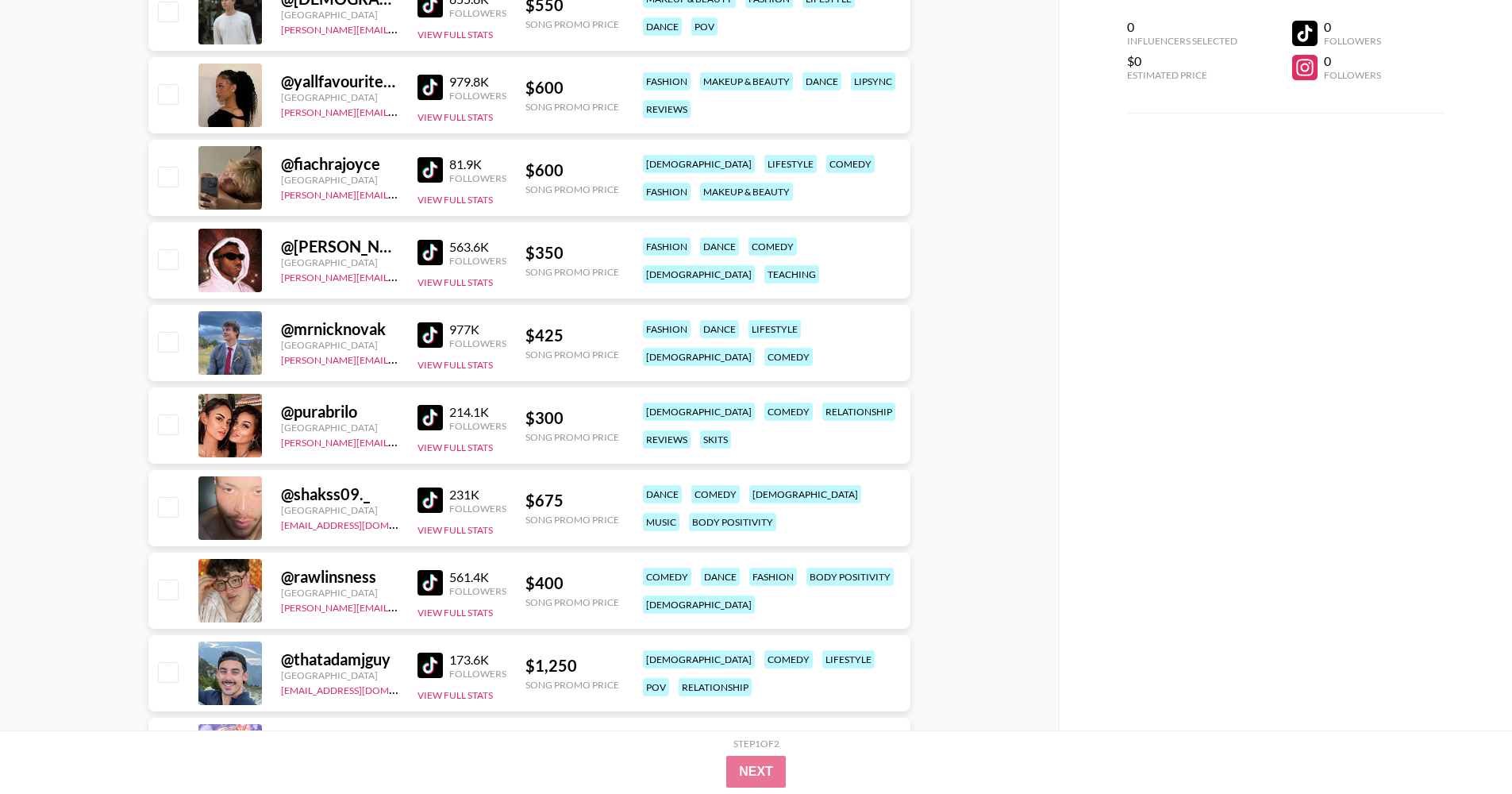
click at [428, 422] on img at bounding box center [430, 417] width 25 height 25
click at [429, 496] on img at bounding box center [430, 499] width 25 height 25
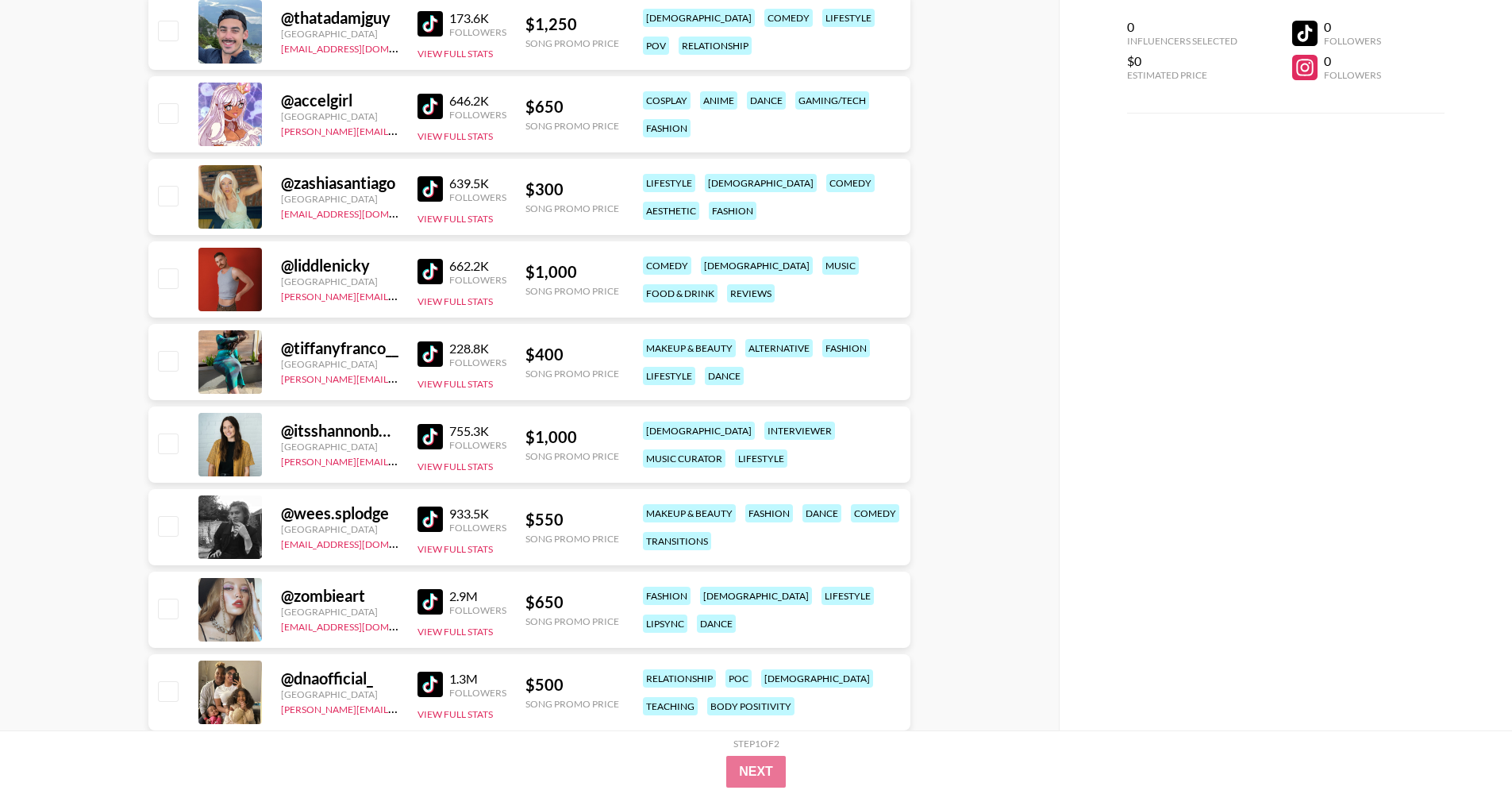
scroll to position [4435, 0]
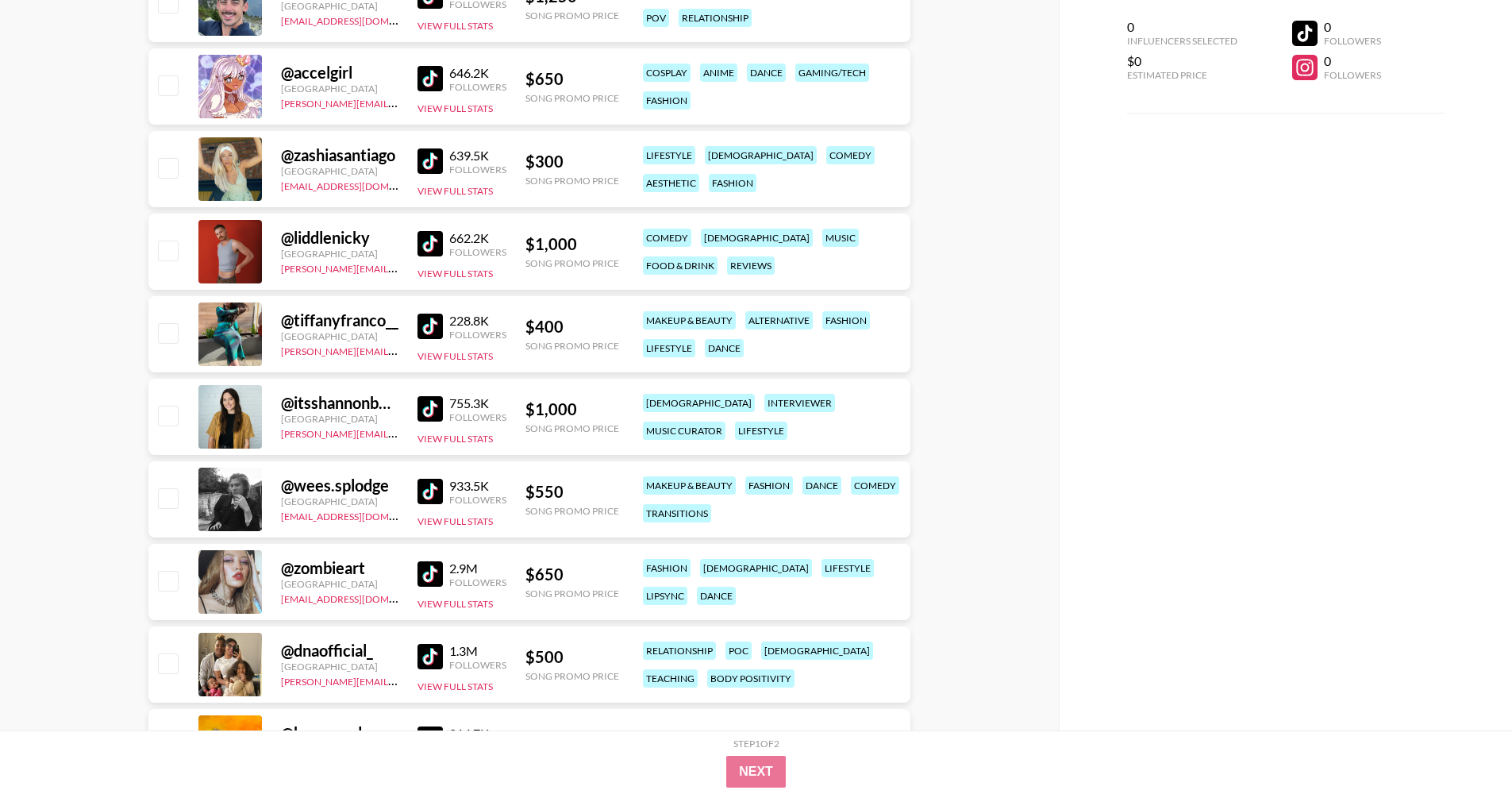
click at [427, 239] on img at bounding box center [430, 243] width 25 height 25
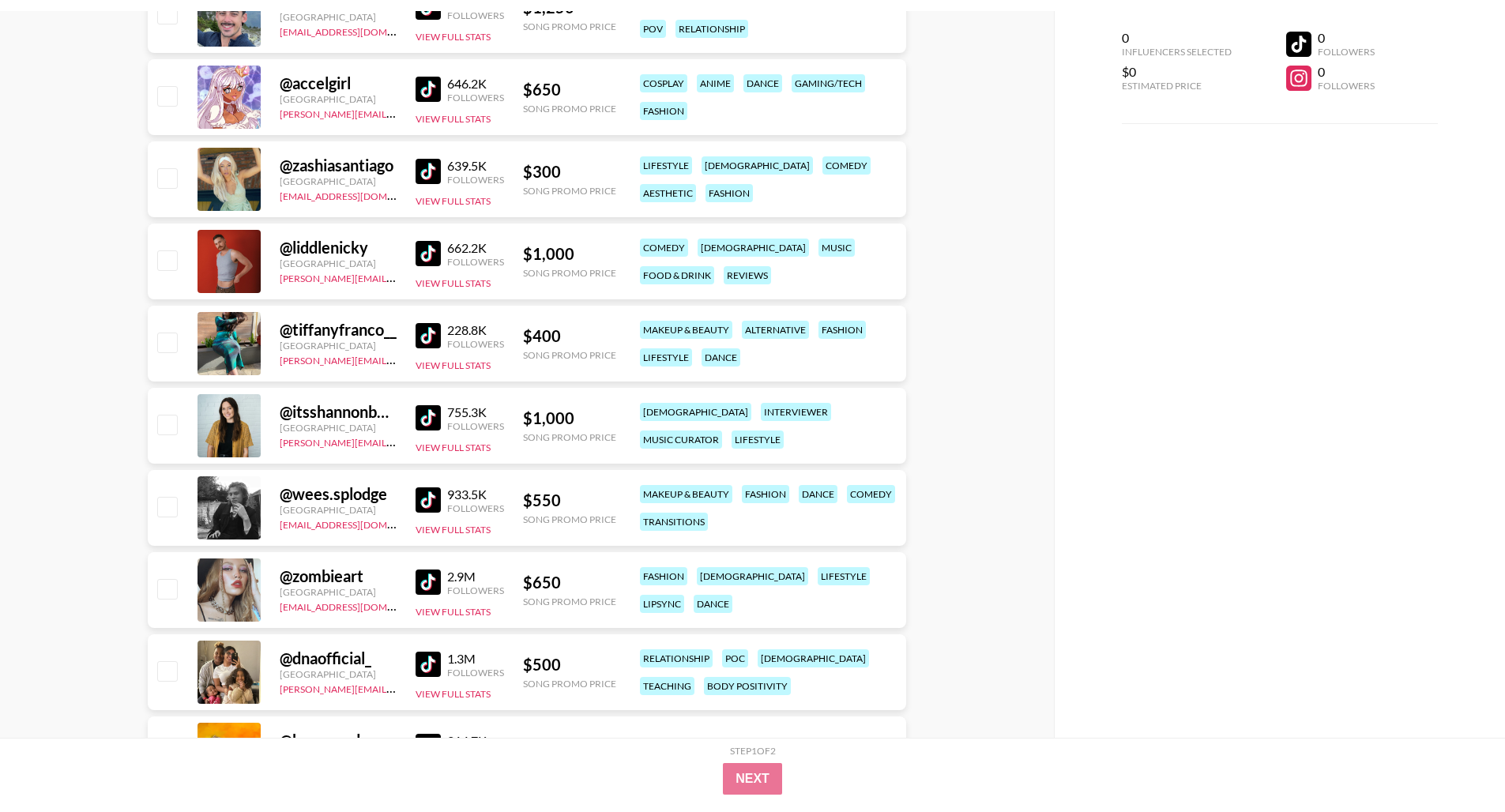
scroll to position [4657, 0]
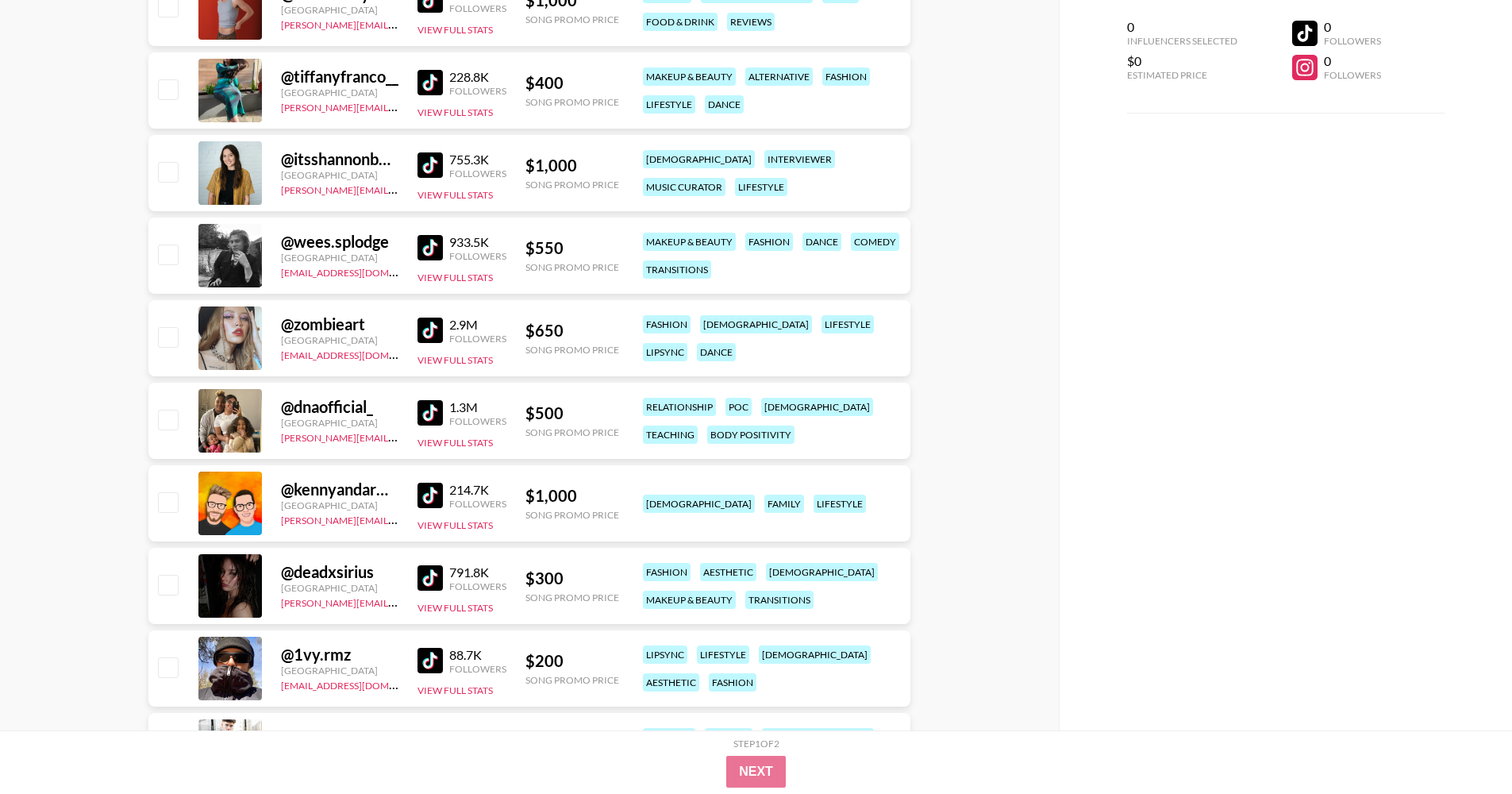
click at [428, 244] on img at bounding box center [430, 247] width 25 height 25
click at [460, 240] on div "933.5K" at bounding box center [478, 242] width 57 height 16
click at [435, 253] on img at bounding box center [430, 247] width 25 height 25
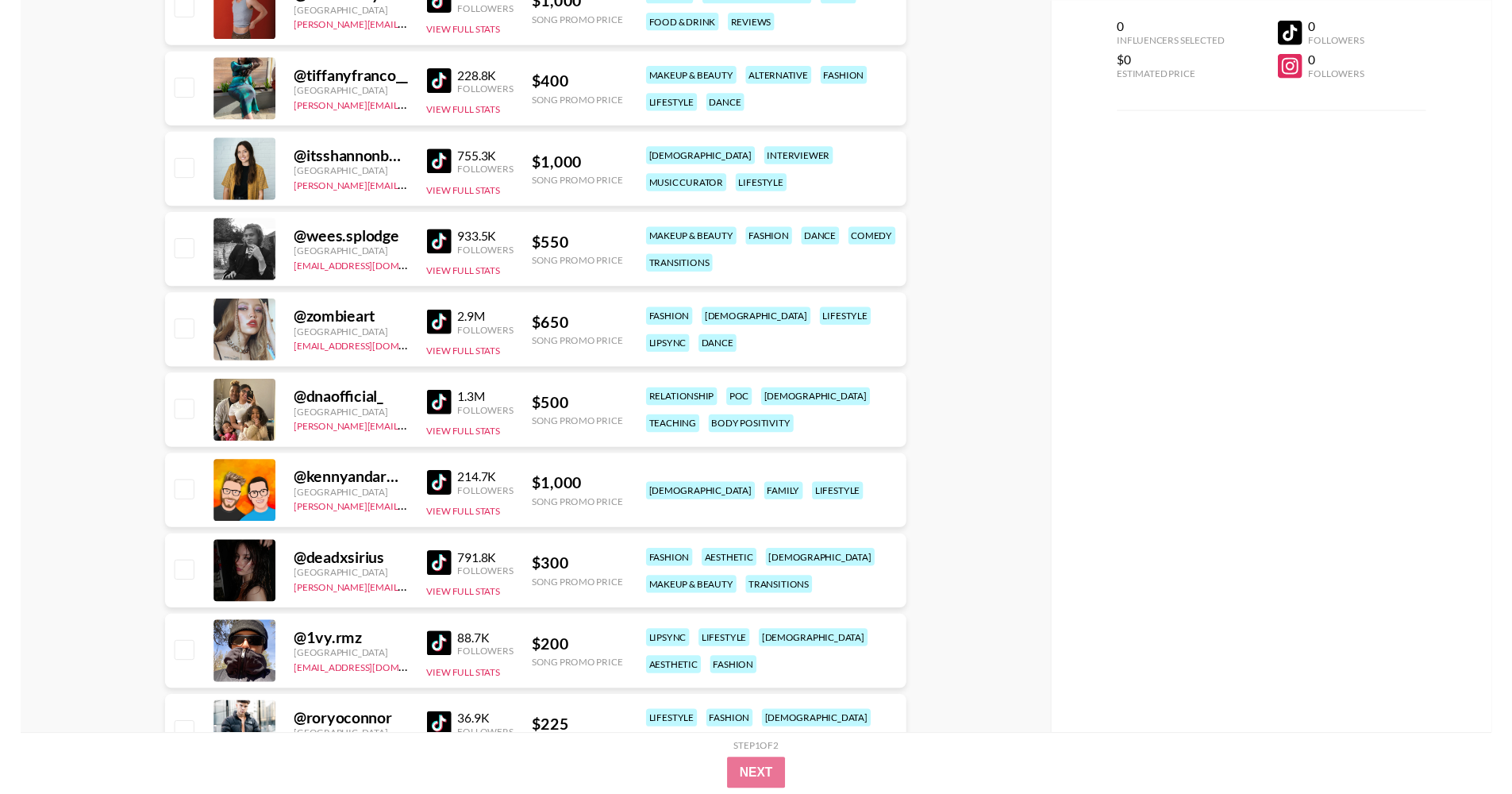
scroll to position [4890, 0]
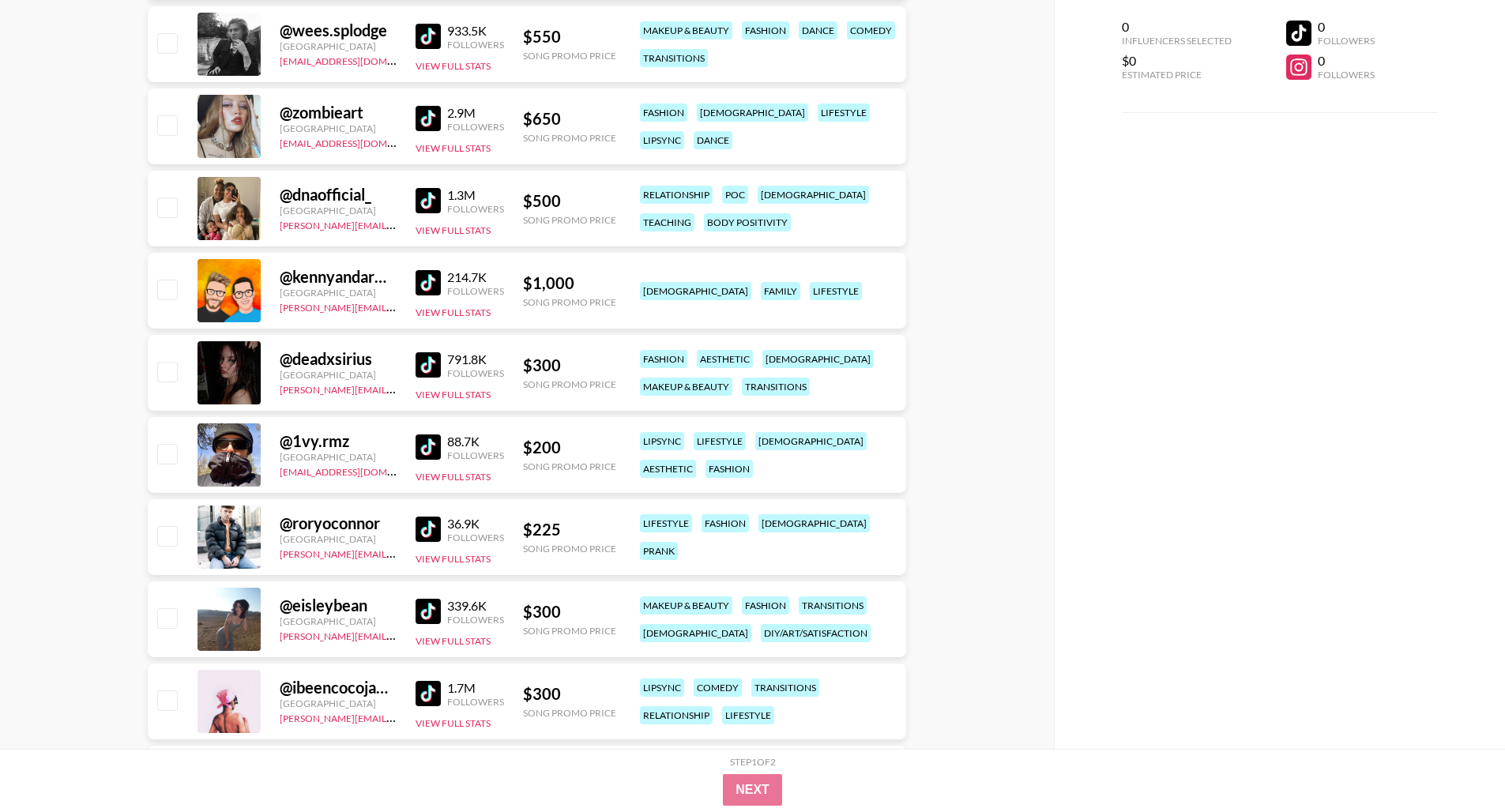
click at [425, 363] on img at bounding box center [428, 364] width 25 height 25
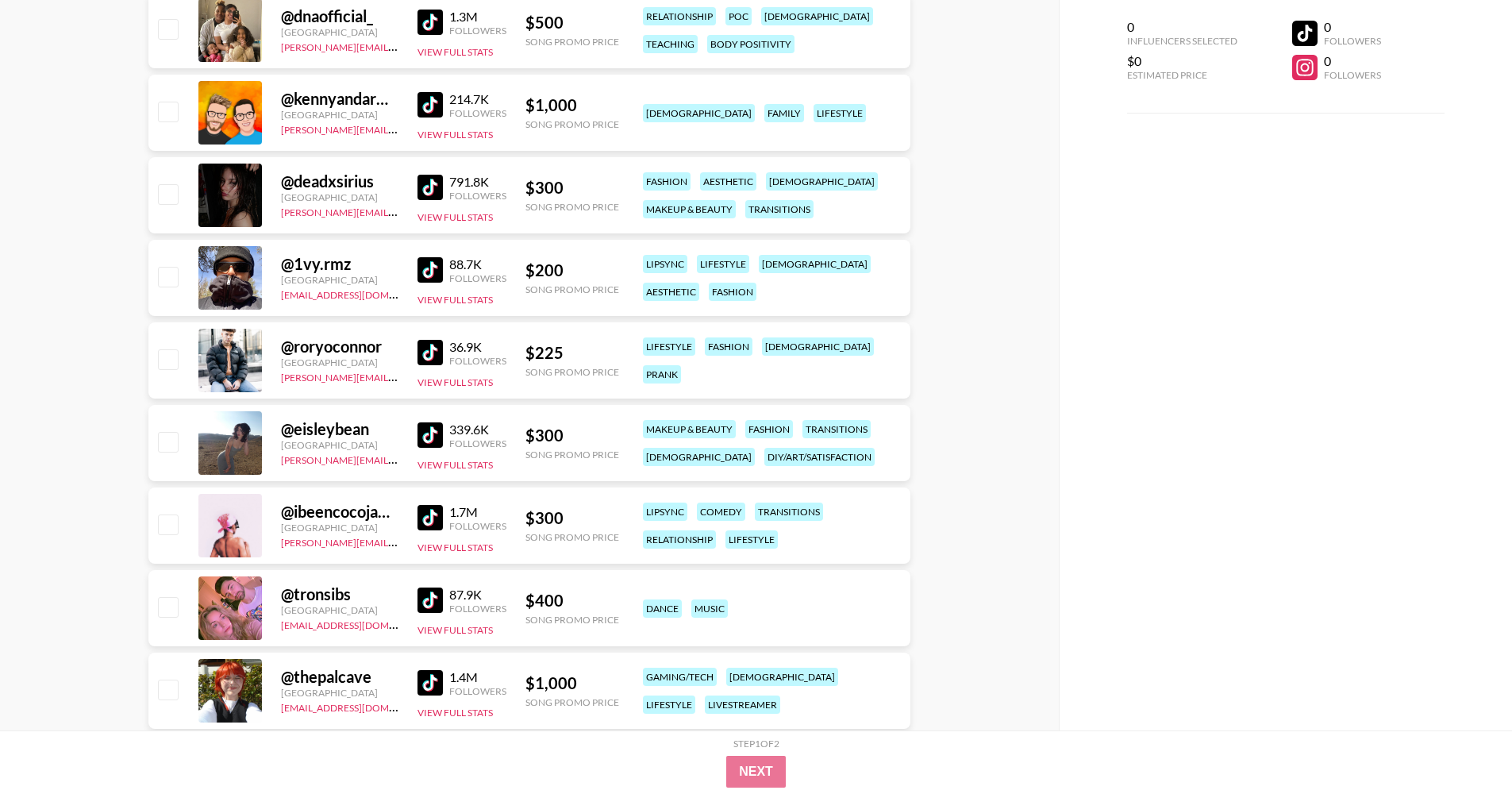
scroll to position [5119, 0]
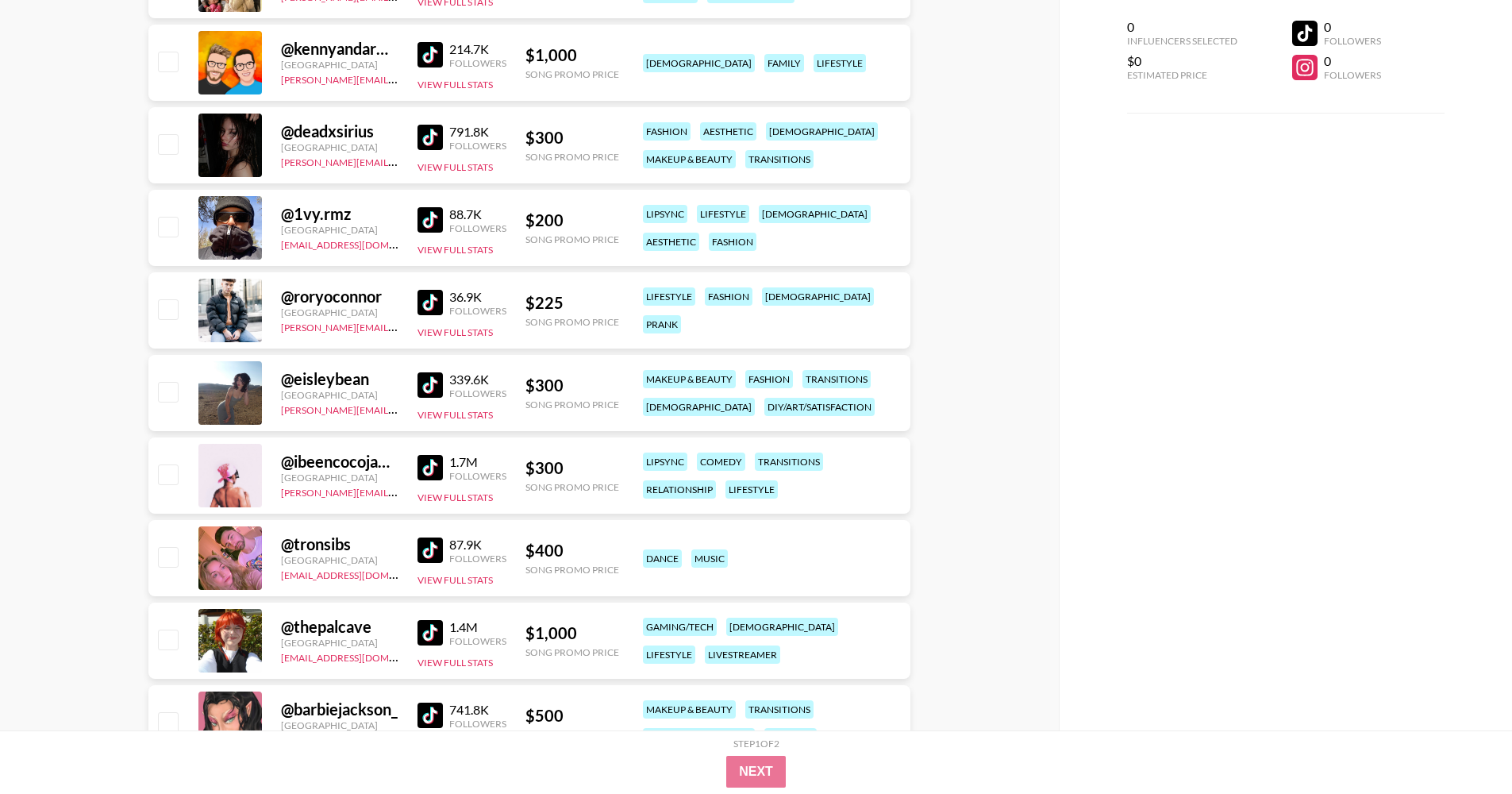
click at [428, 393] on img at bounding box center [430, 384] width 25 height 25
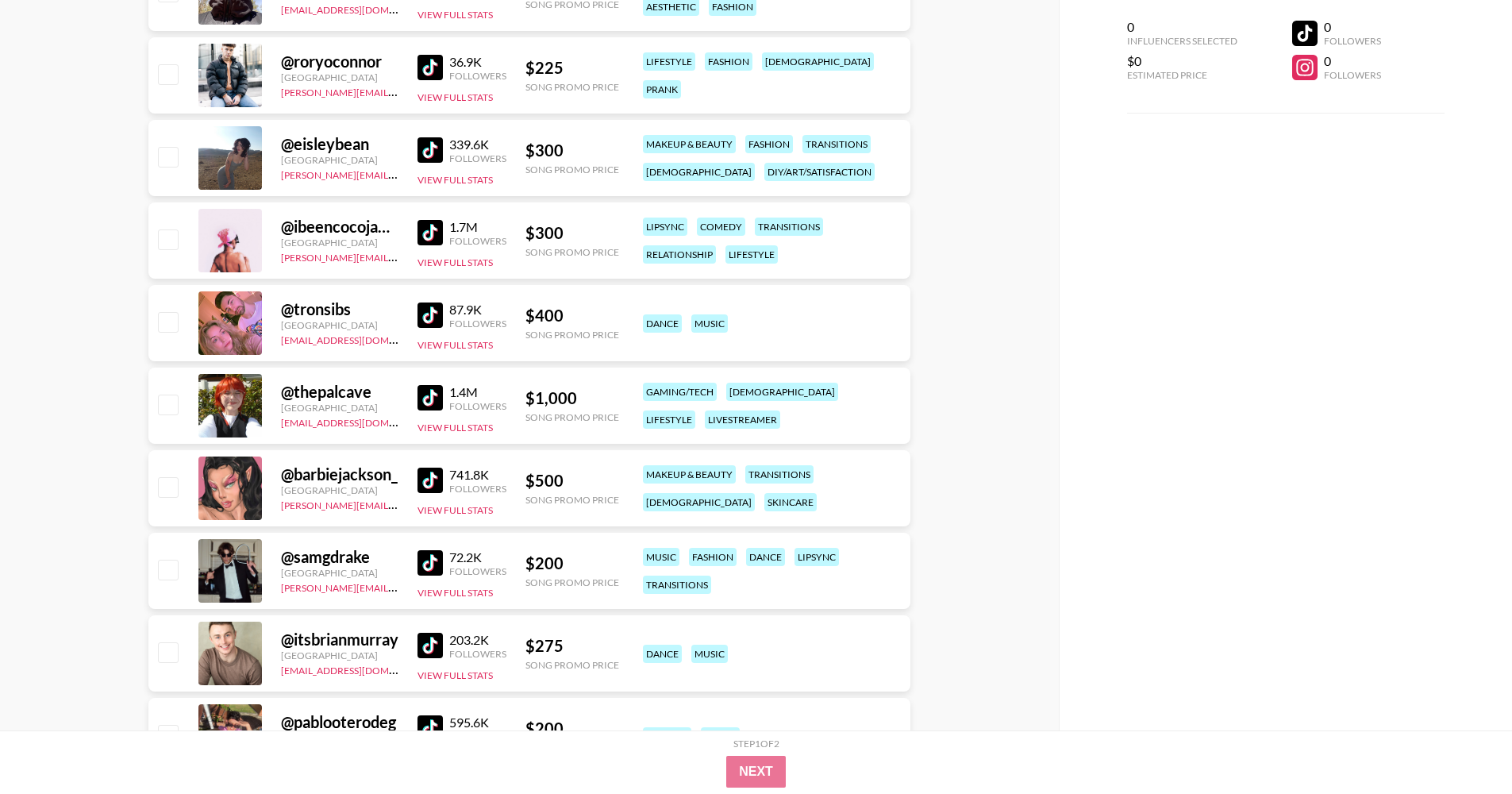
scroll to position [5602, 0]
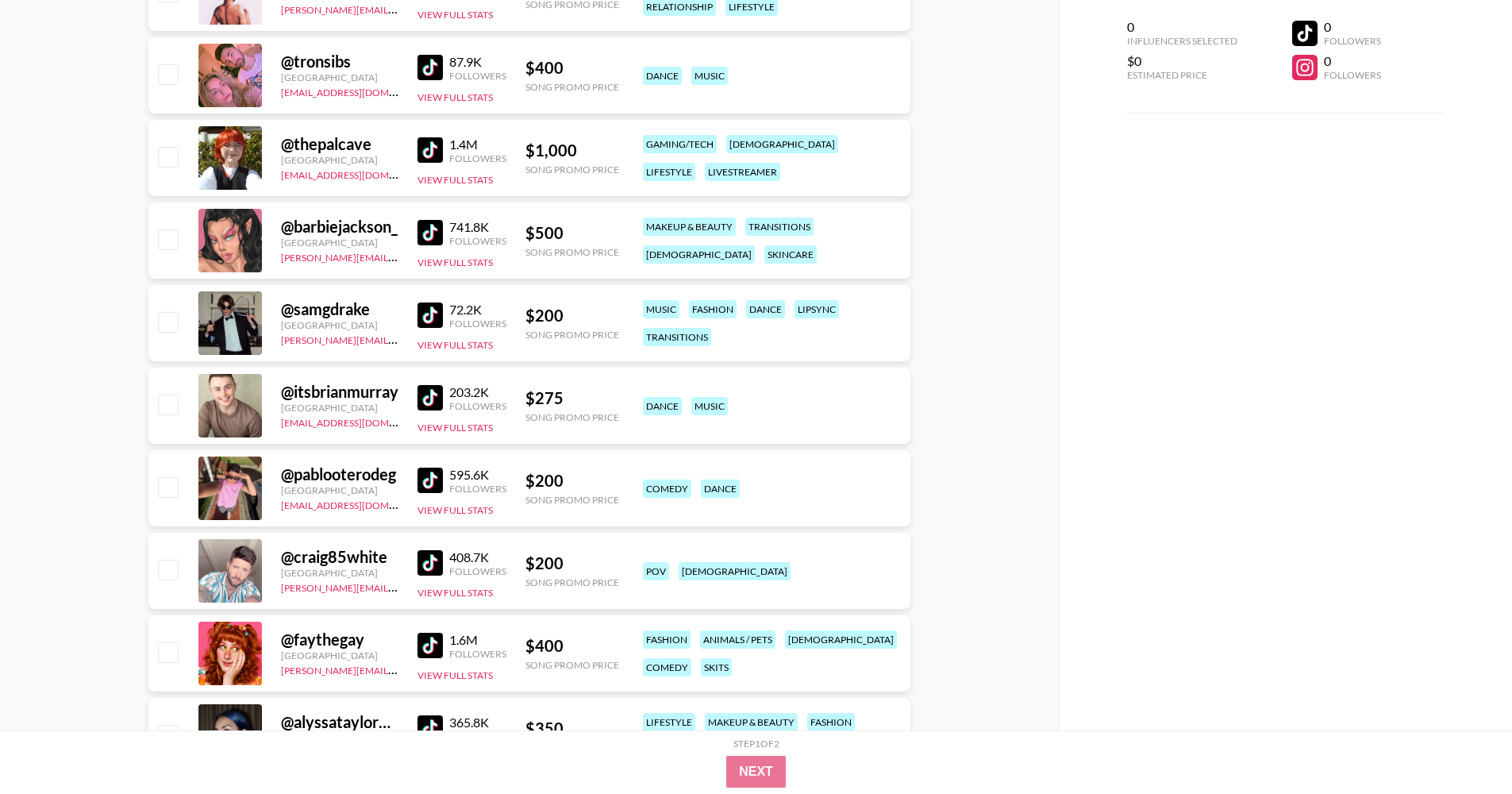
click at [432, 321] on img at bounding box center [430, 315] width 25 height 25
click at [427, 240] on img at bounding box center [430, 232] width 25 height 25
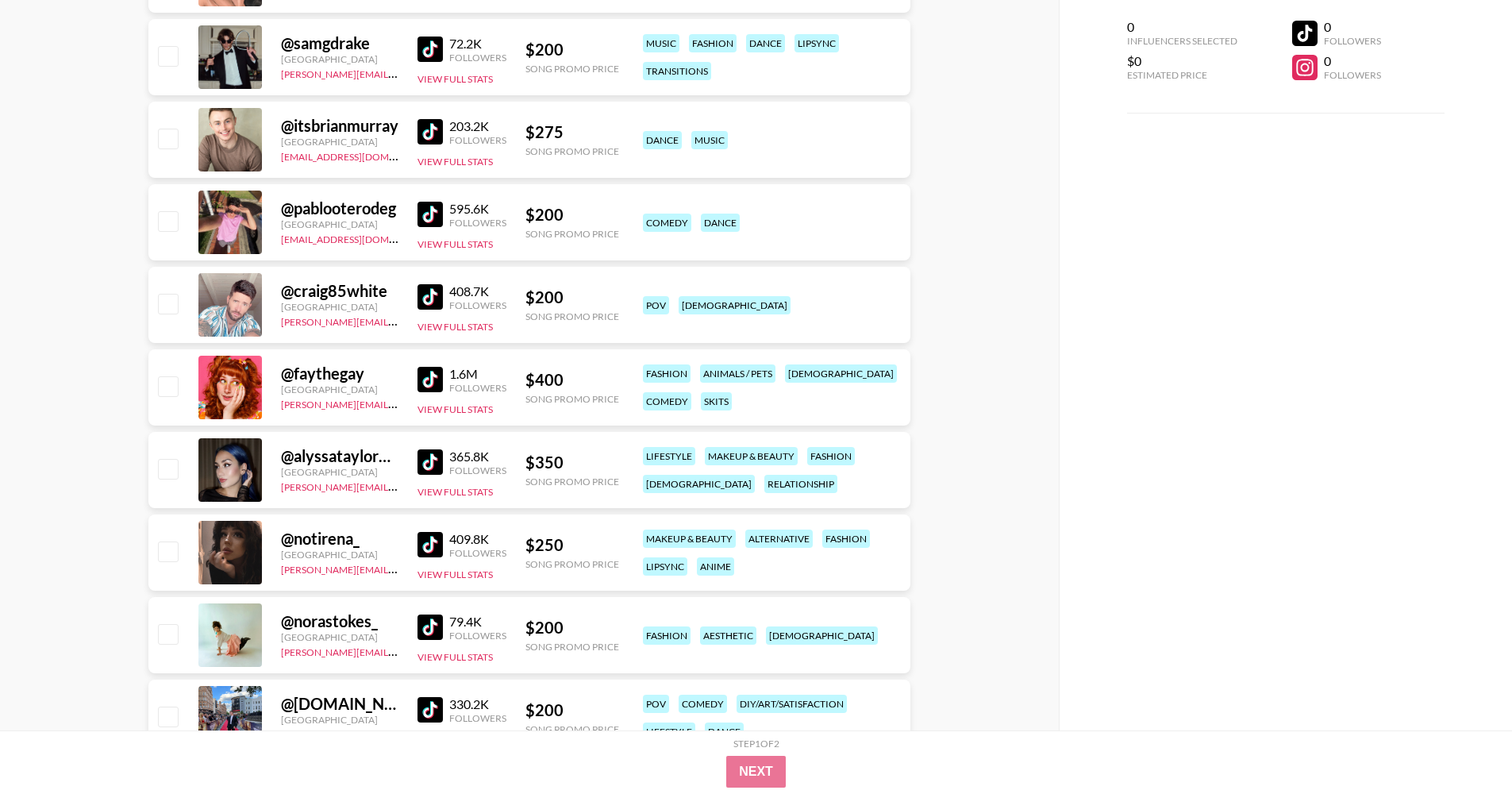
click at [431, 458] on img at bounding box center [430, 461] width 25 height 25
click at [422, 544] on img at bounding box center [430, 544] width 25 height 25
click at [248, 543] on div at bounding box center [230, 552] width 63 height 63
click at [236, 533] on div at bounding box center [230, 552] width 63 height 63
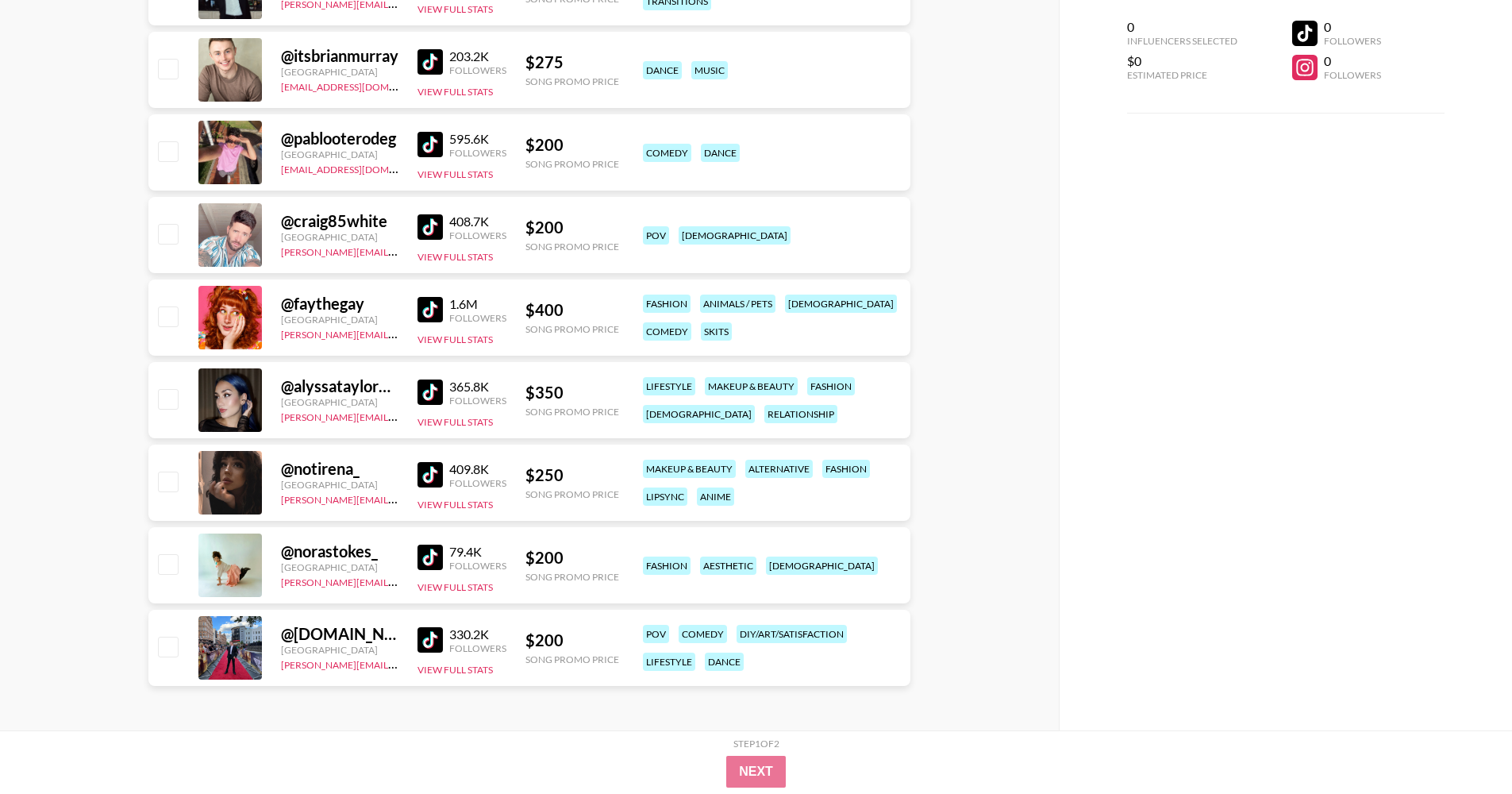
scroll to position [5938, 0]
click at [233, 597] on div at bounding box center [230, 648] width 63 height 63
click at [446, 597] on link at bounding box center [433, 639] width 32 height 25
click at [431, 557] on img at bounding box center [430, 557] width 25 height 25
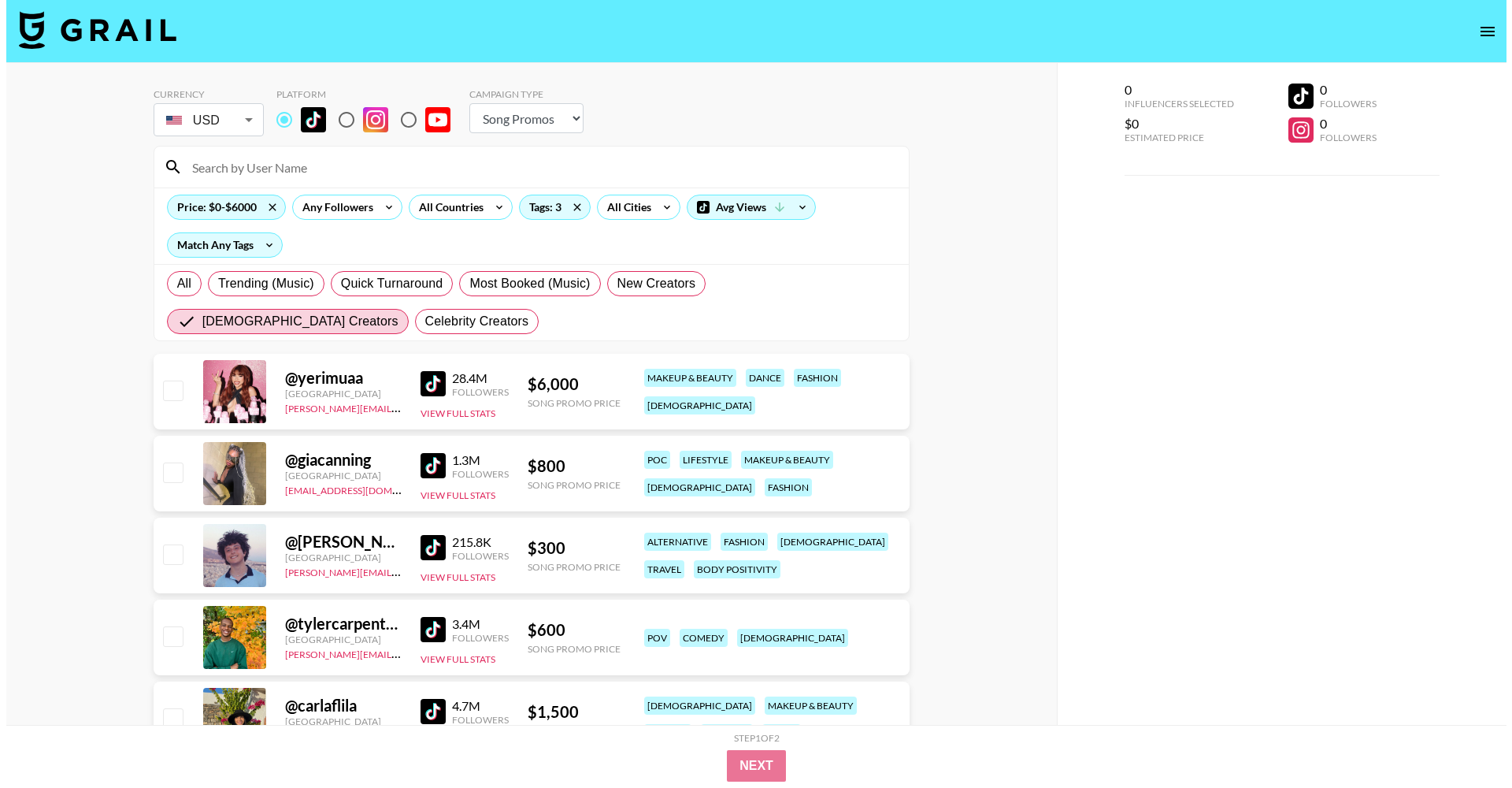
scroll to position [0, 0]
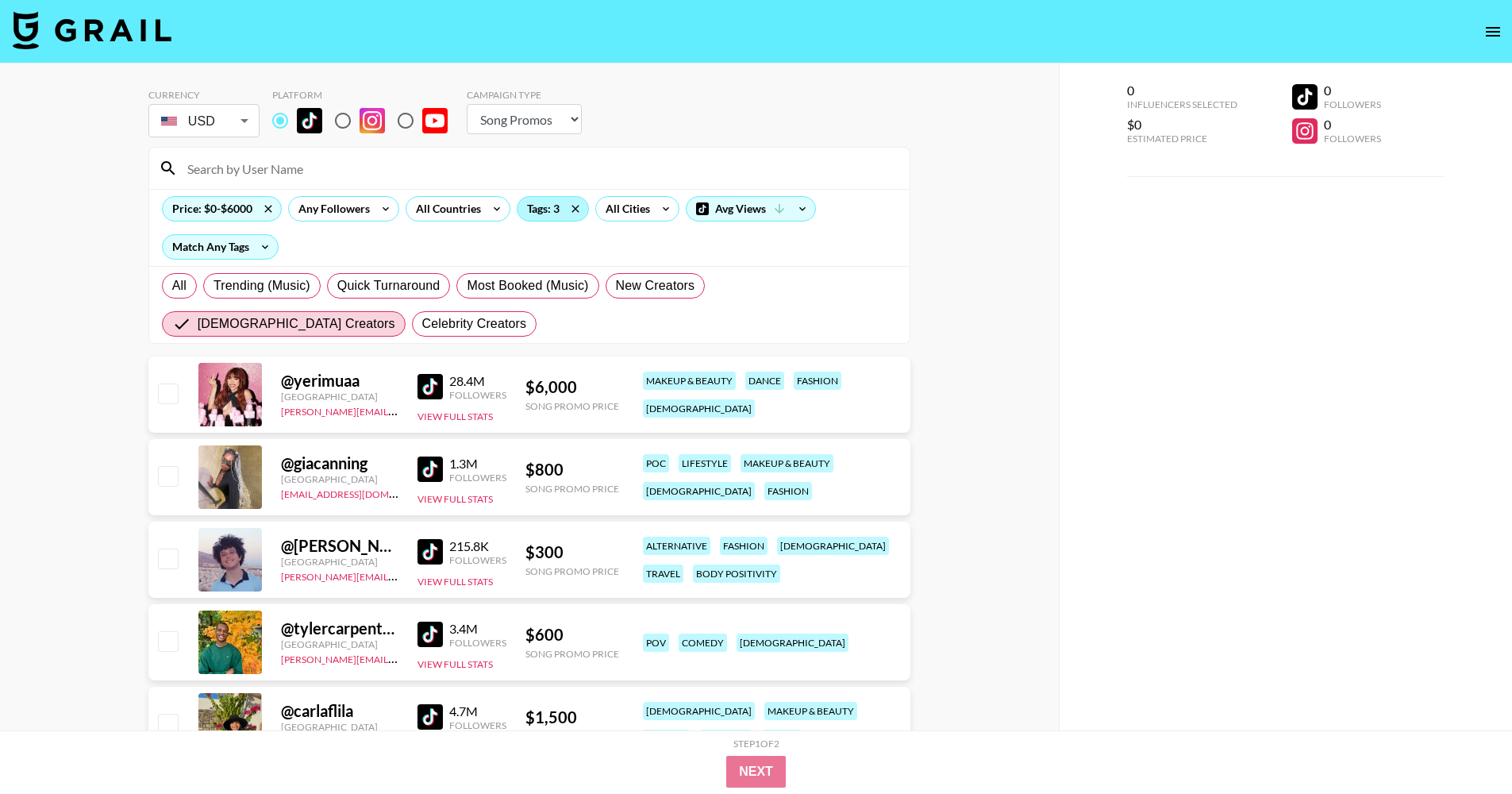
click at [529, 204] on div "Tags: 3" at bounding box center [552, 208] width 70 height 23
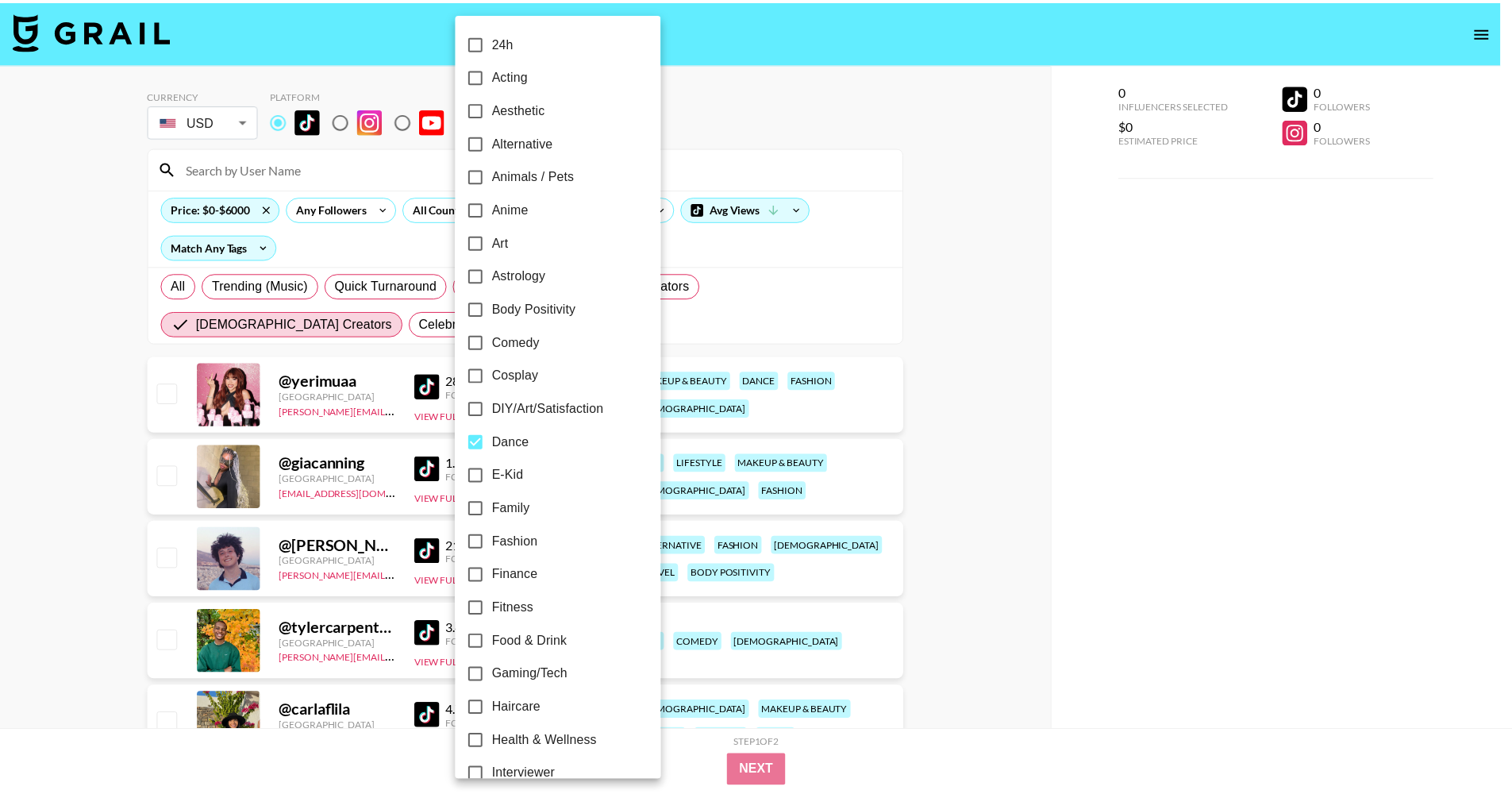
scroll to position [347, 0]
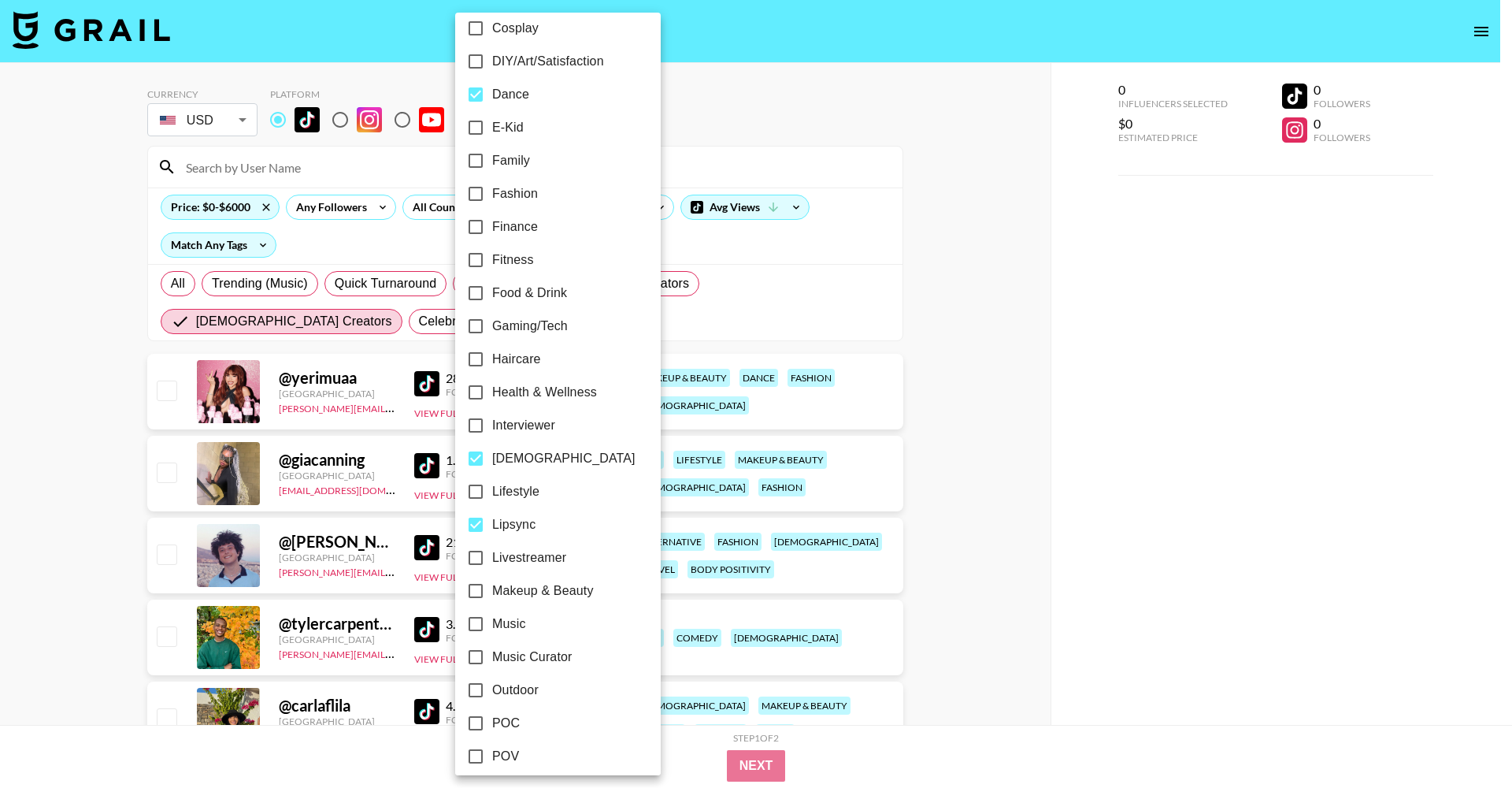
click at [522, 462] on span "[DEMOGRAPHIC_DATA]" at bounding box center [564, 459] width 143 height 19
click at [492, 462] on input "[DEMOGRAPHIC_DATA]" at bounding box center [475, 458] width 33 height 33
checkbox input "false"
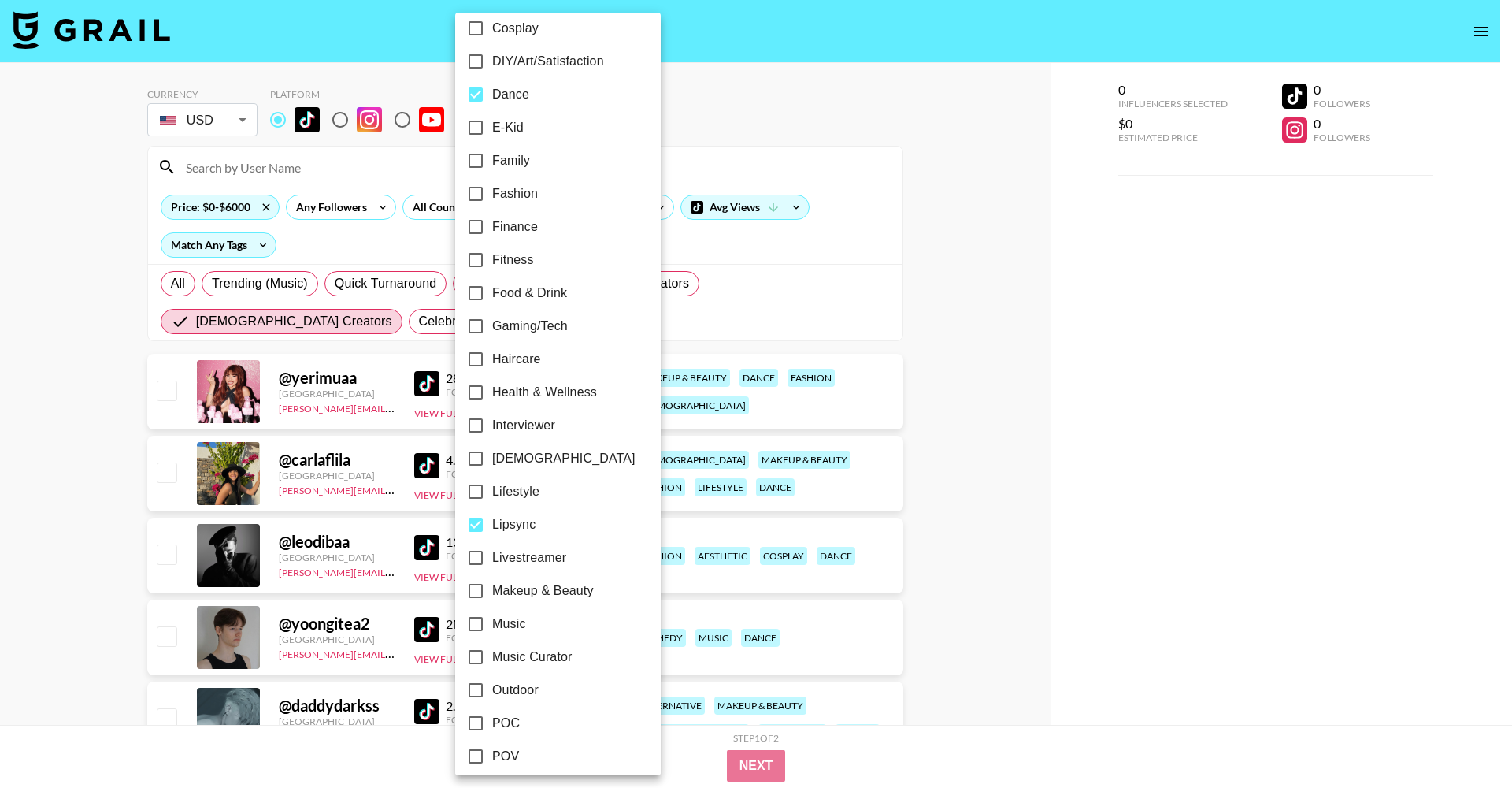
click at [512, 529] on span "Lipsync" at bounding box center [514, 525] width 43 height 19
click at [492, 529] on input "Lipsync" at bounding box center [475, 525] width 33 height 33
checkbox input "false"
click at [1005, 471] on div at bounding box center [756, 394] width 1512 height 788
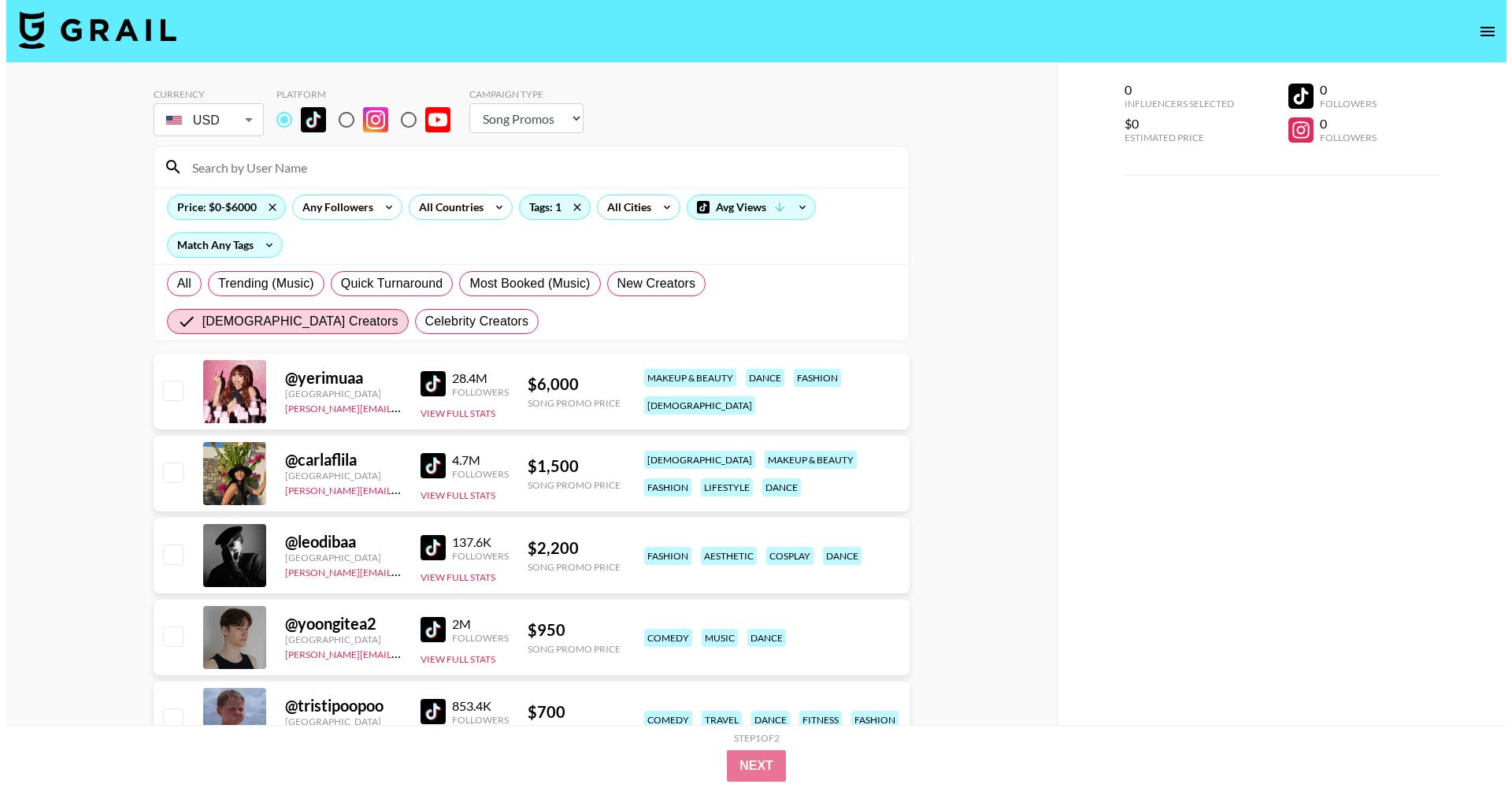
scroll to position [0, 0]
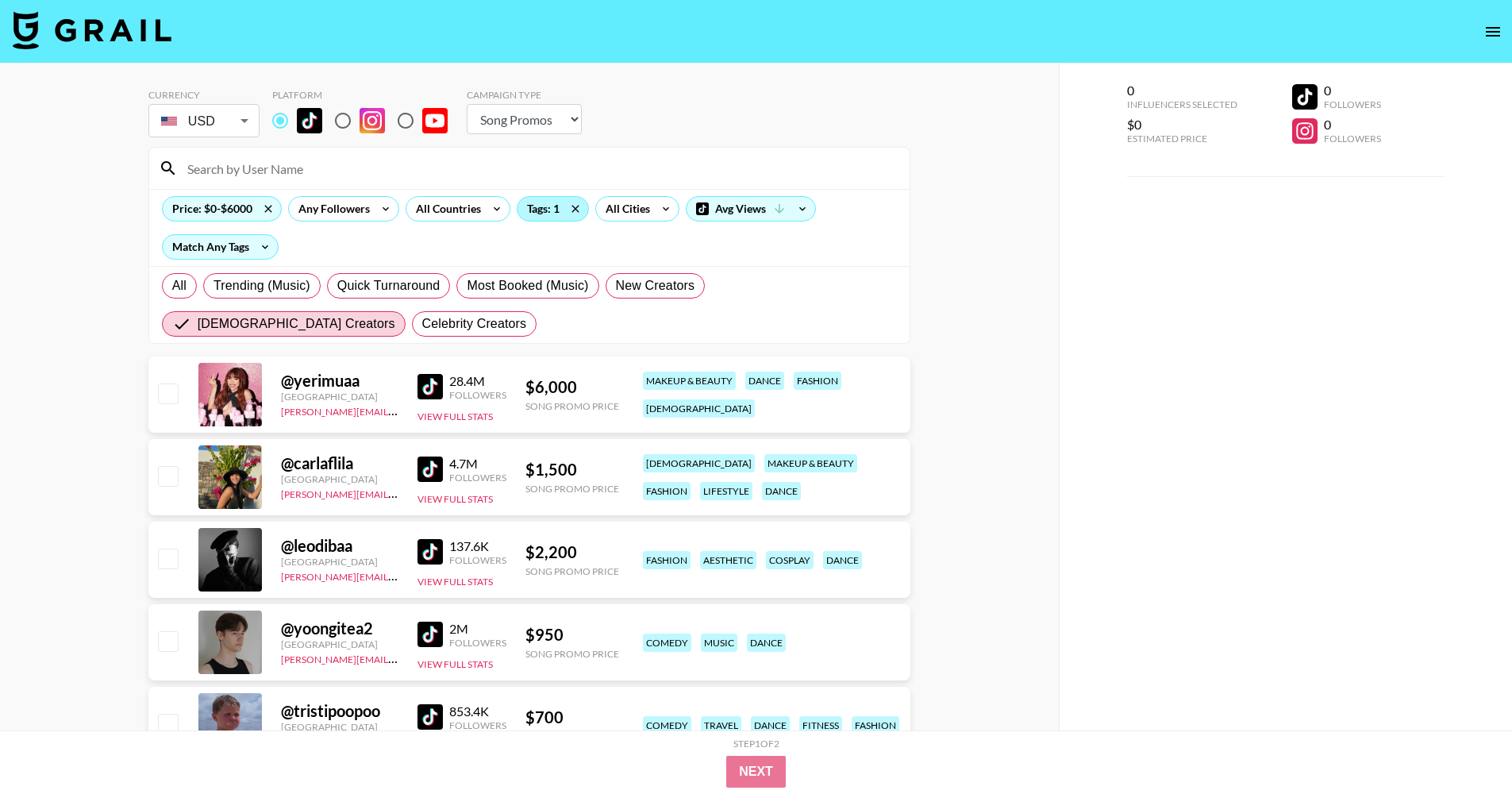
click at [541, 210] on div "Tags: 1" at bounding box center [552, 208] width 70 height 23
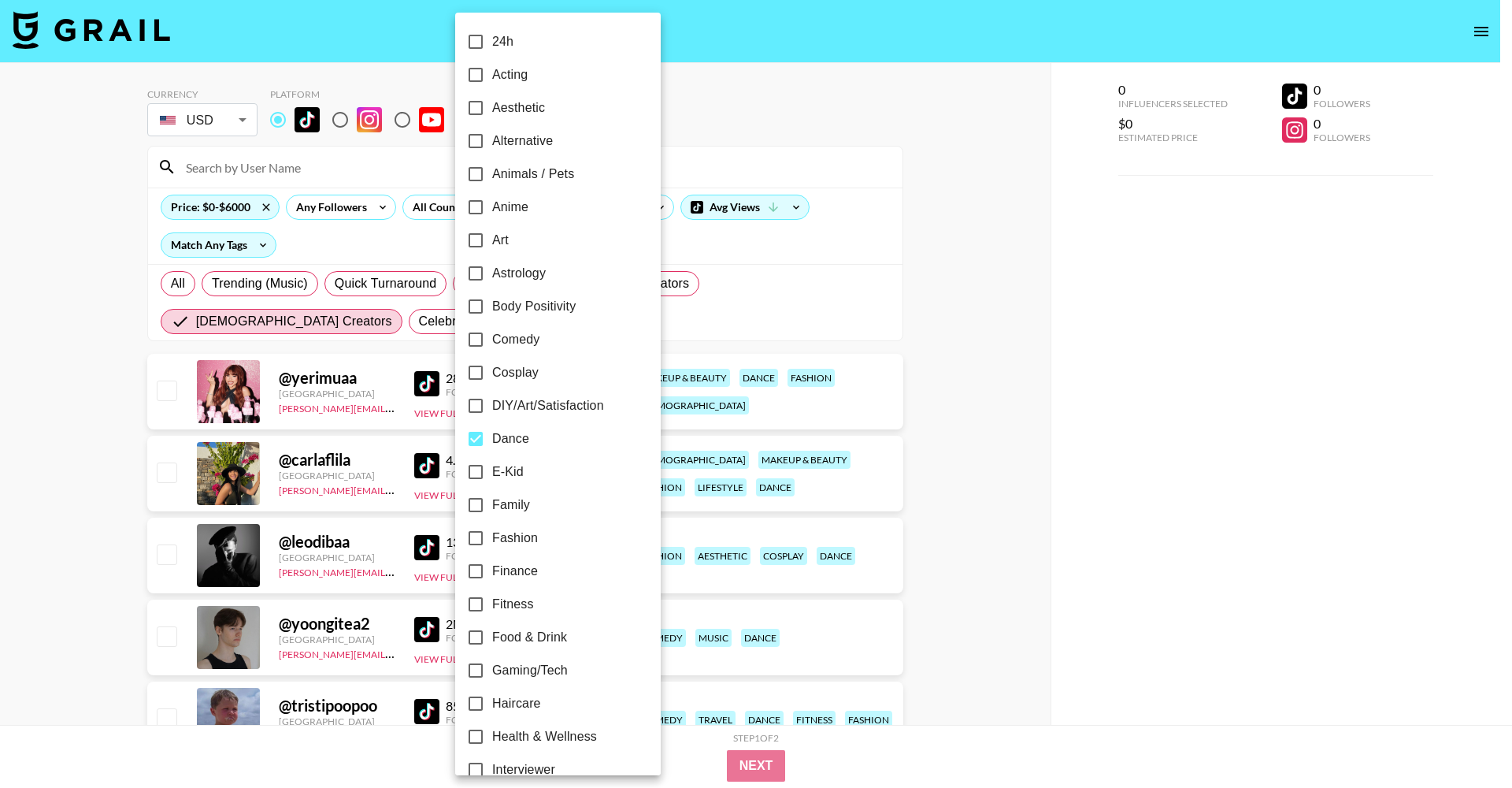
click at [497, 436] on span "Dance" at bounding box center [511, 439] width 37 height 19
click at [492, 436] on input "Dance" at bounding box center [475, 439] width 33 height 33
checkbox input "false"
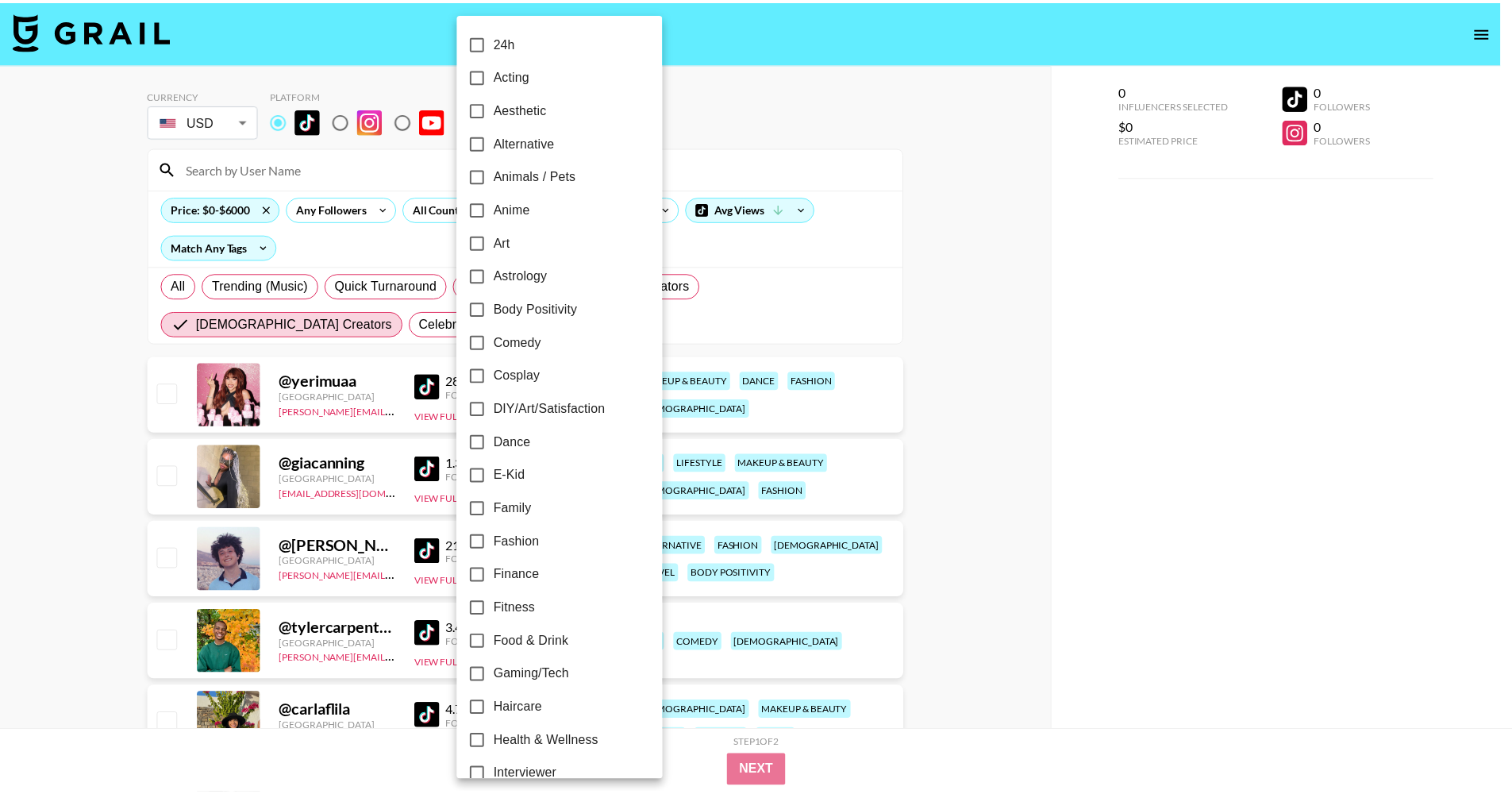
scroll to position [12, 0]
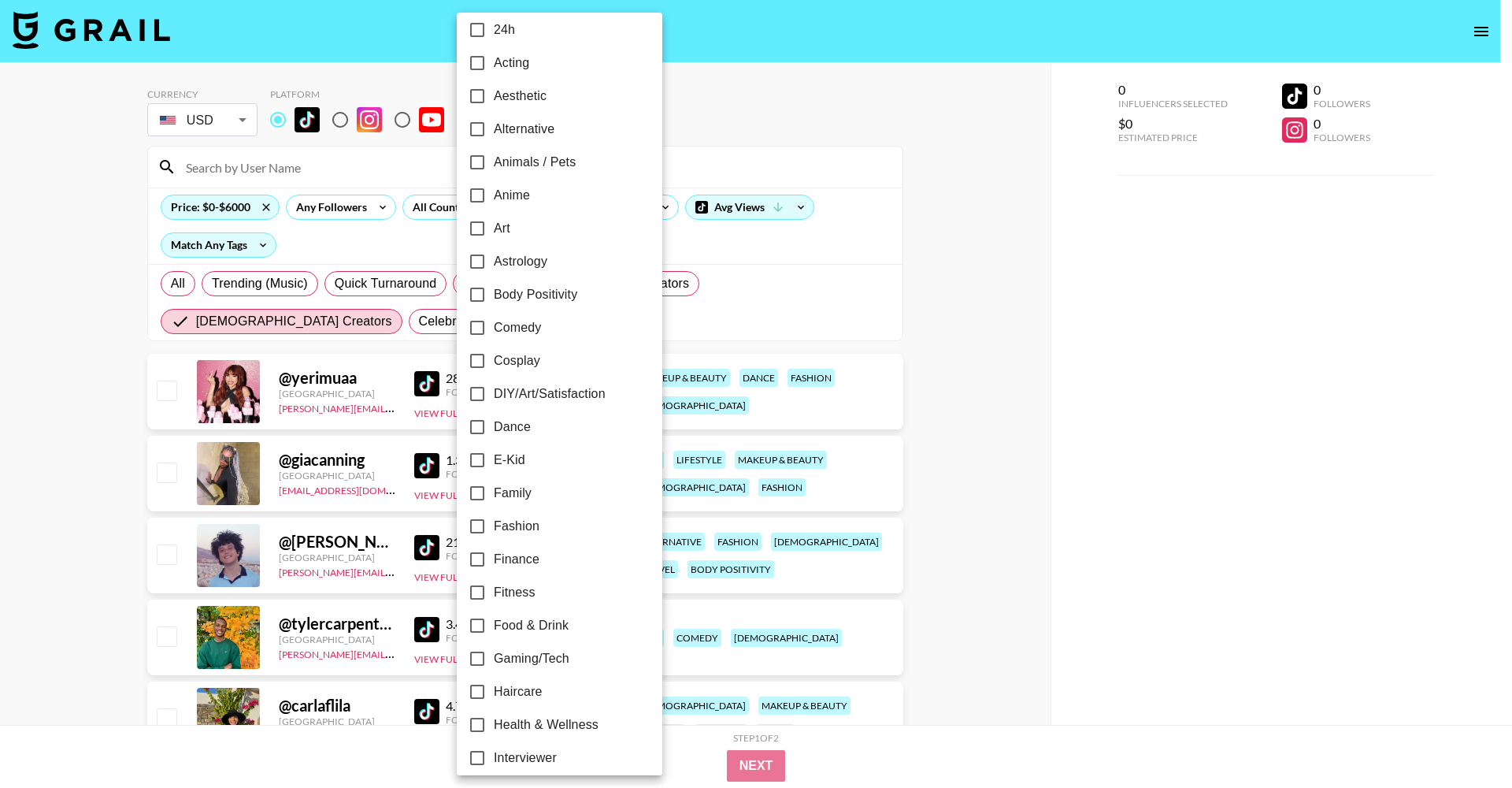
click at [528, 519] on span "Fashion" at bounding box center [516, 526] width 46 height 19
click at [494, 519] on input "Fashion" at bounding box center [477, 525] width 33 height 33
checkbox input "true"
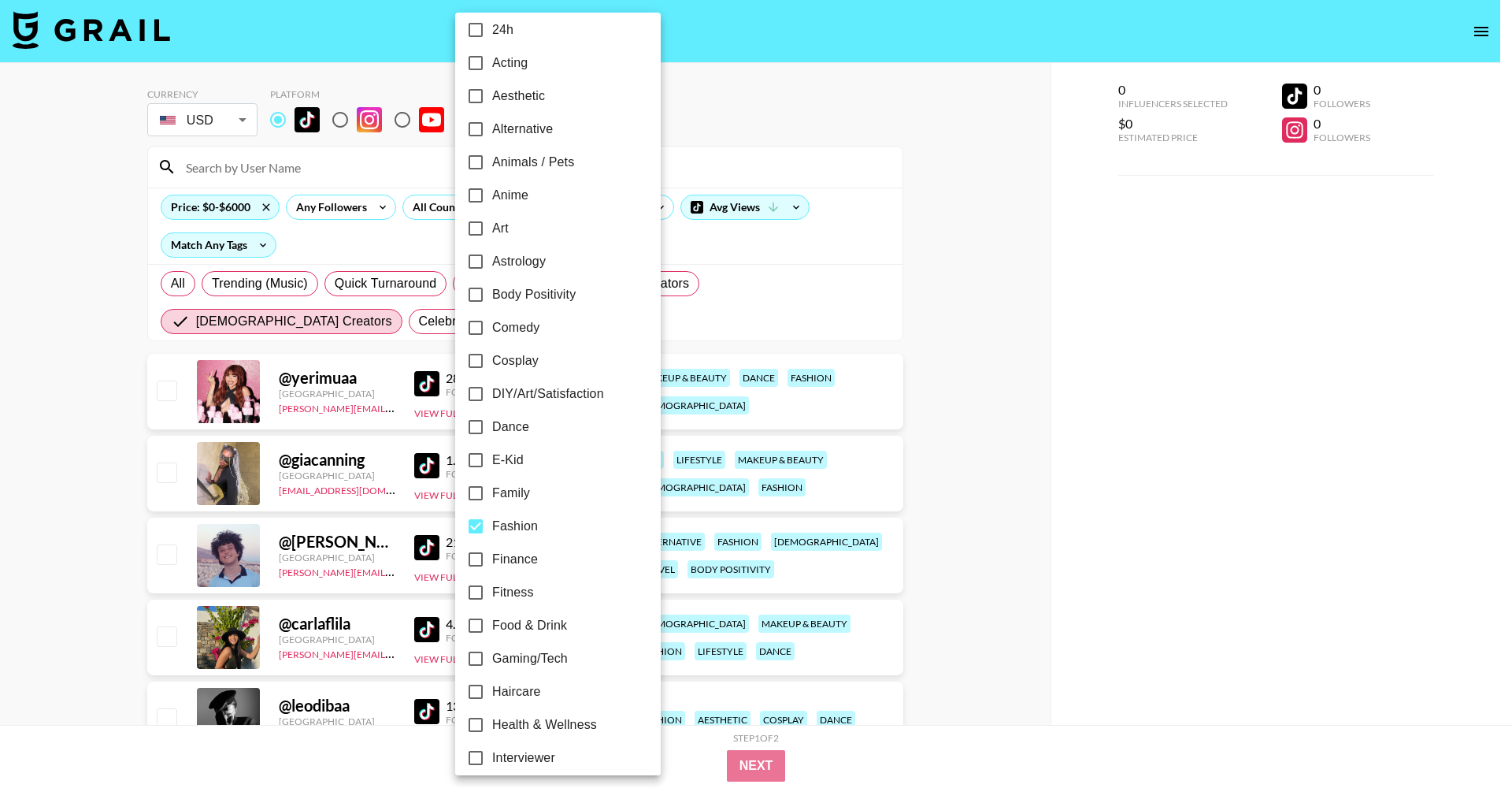
click at [934, 448] on div at bounding box center [756, 394] width 1512 height 788
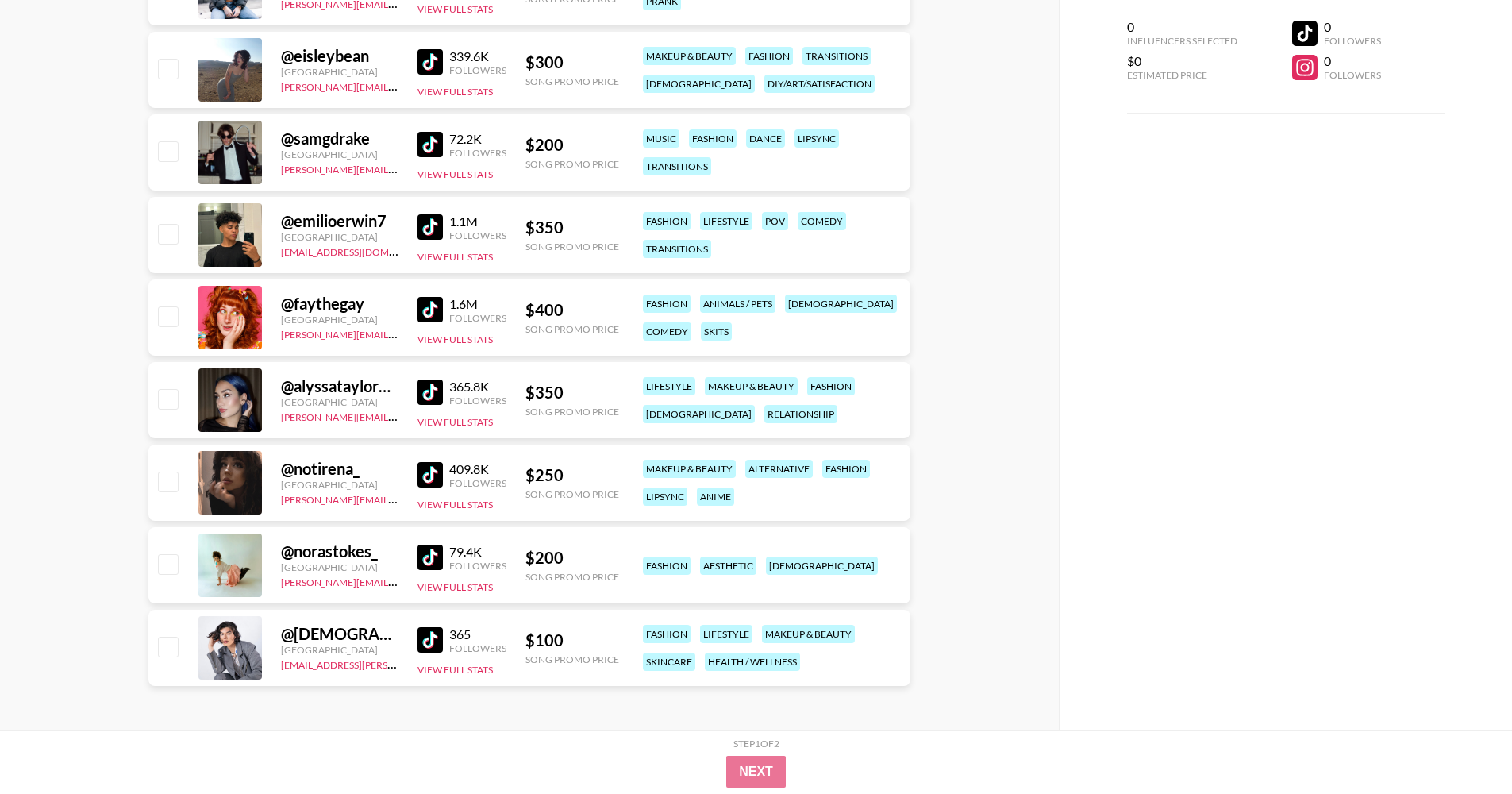
scroll to position [3544, 0]
click at [439, 597] on img at bounding box center [430, 639] width 25 height 25
click at [441, 554] on link at bounding box center [433, 557] width 32 height 25
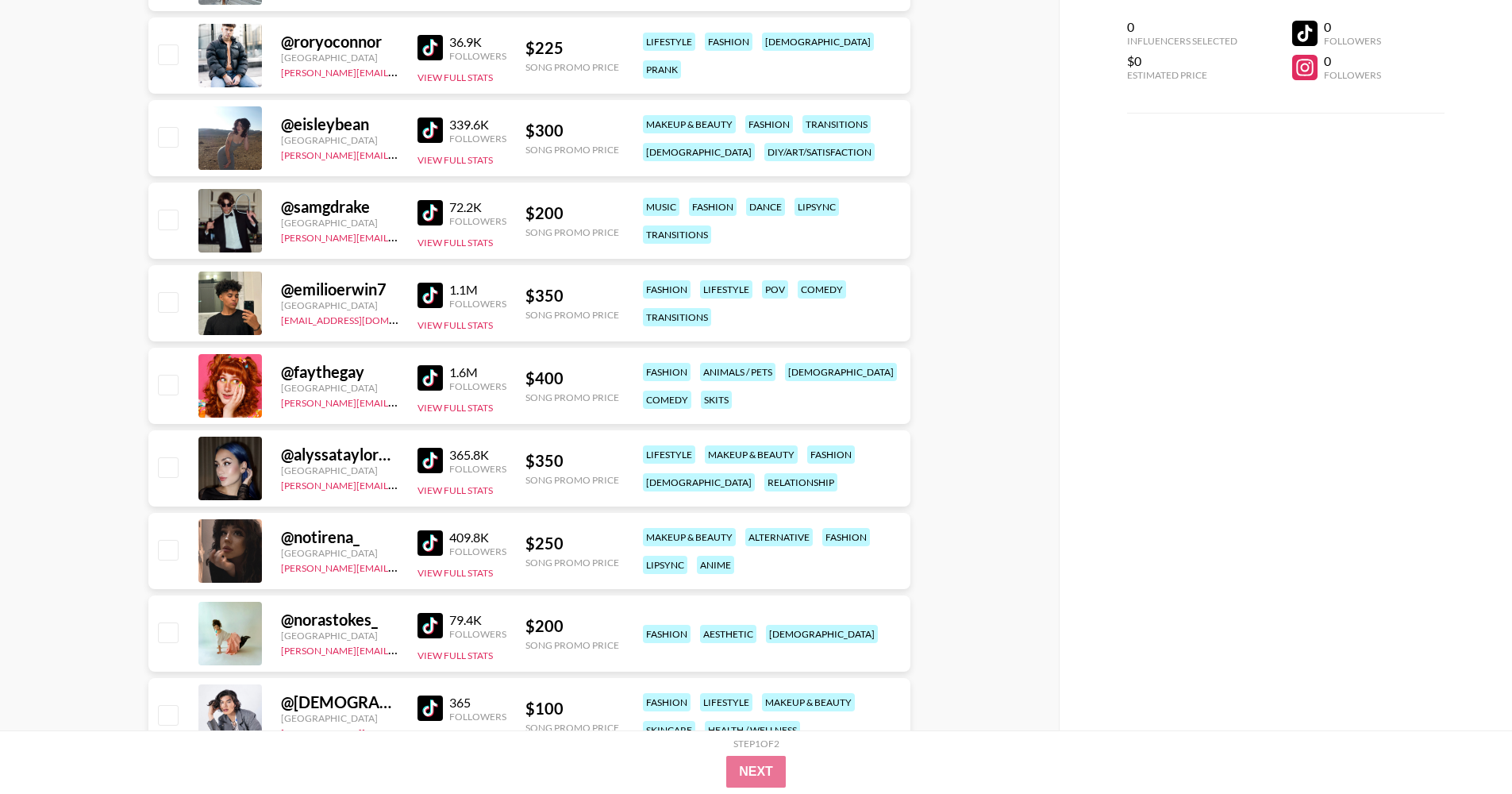
scroll to position [3292, 0]
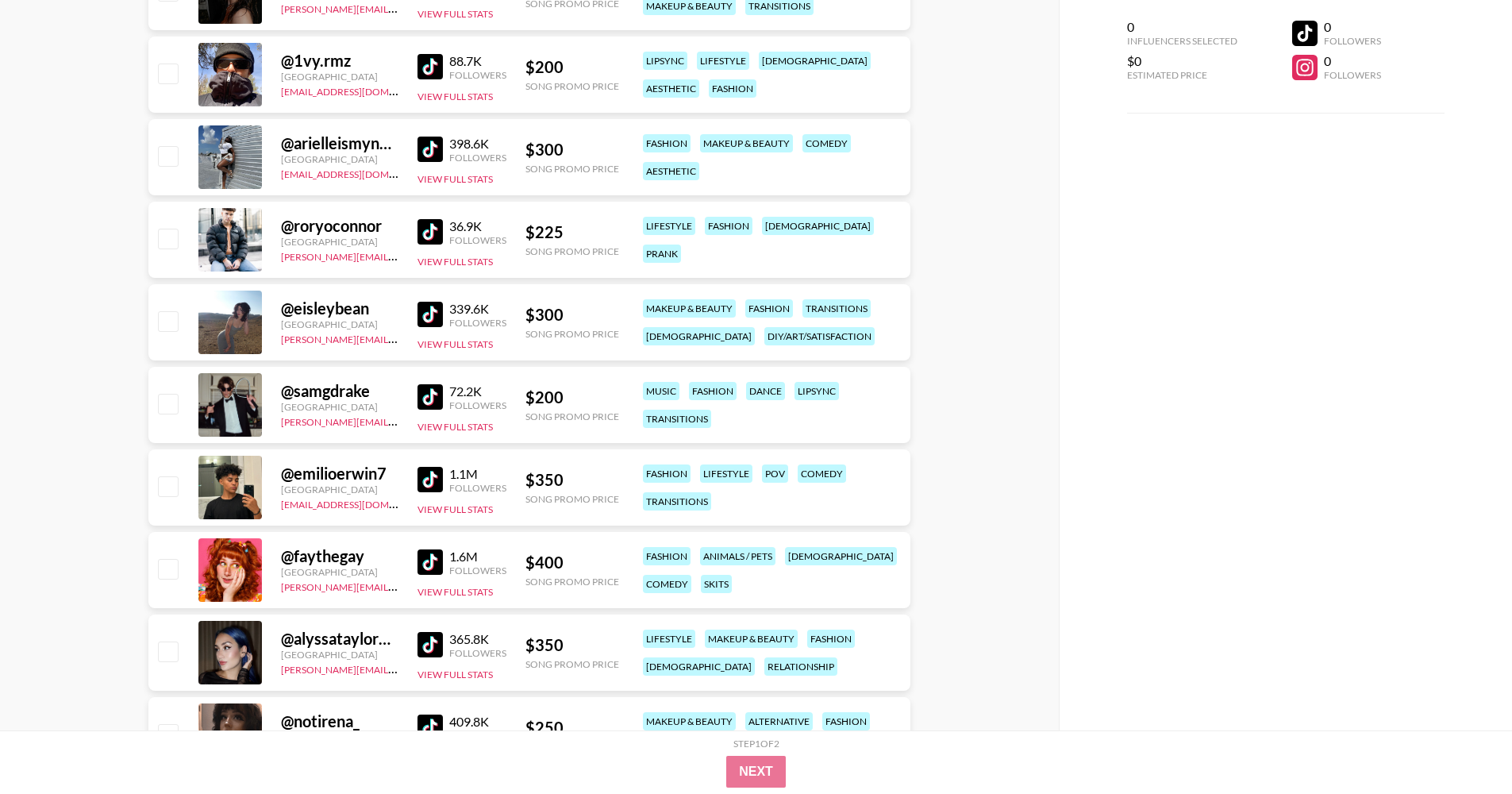
click at [442, 478] on link at bounding box center [433, 479] width 32 height 25
click at [463, 313] on div "339.6K" at bounding box center [478, 309] width 57 height 16
click at [449, 313] on div "339.6K" at bounding box center [478, 309] width 57 height 16
click at [443, 313] on link at bounding box center [433, 314] width 32 height 25
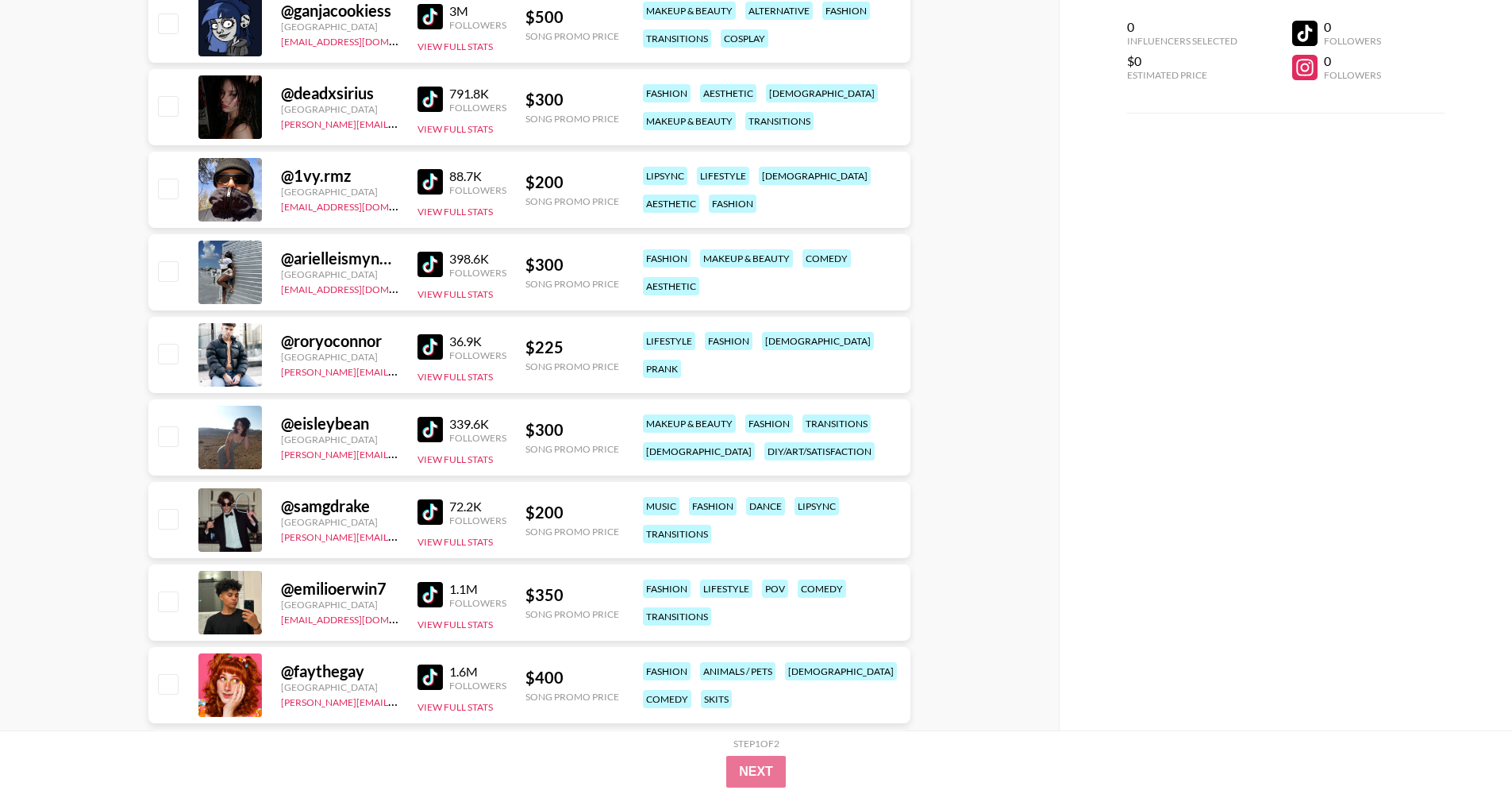
scroll to position [3070, 0]
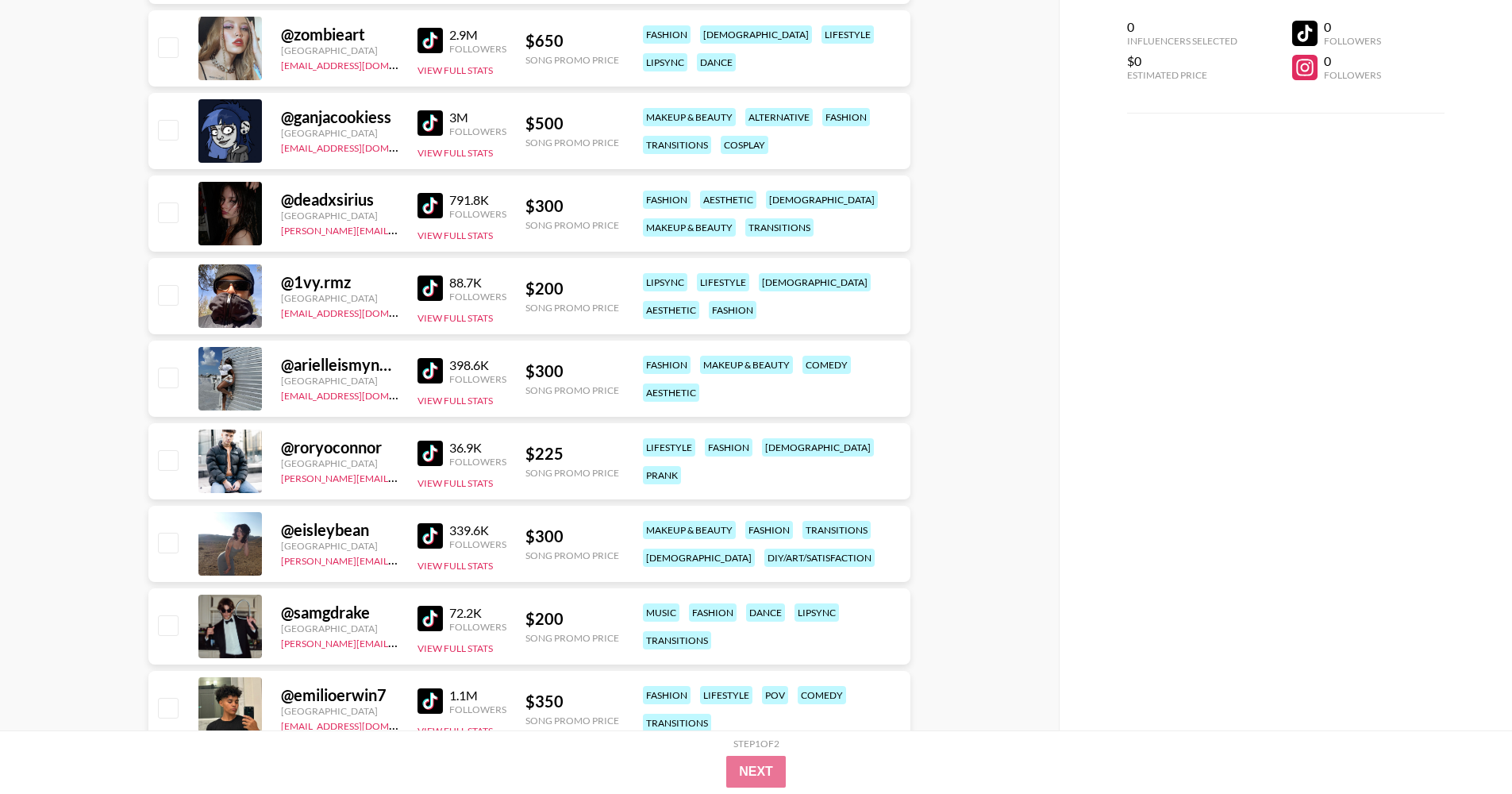
click at [289, 291] on div "@ 1vy.rmz" at bounding box center [339, 282] width 117 height 20
click at [256, 295] on div at bounding box center [230, 296] width 63 height 63
click at [255, 295] on div at bounding box center [230, 296] width 63 height 63
click at [310, 290] on div "@ 1vy.rmz" at bounding box center [339, 282] width 117 height 20
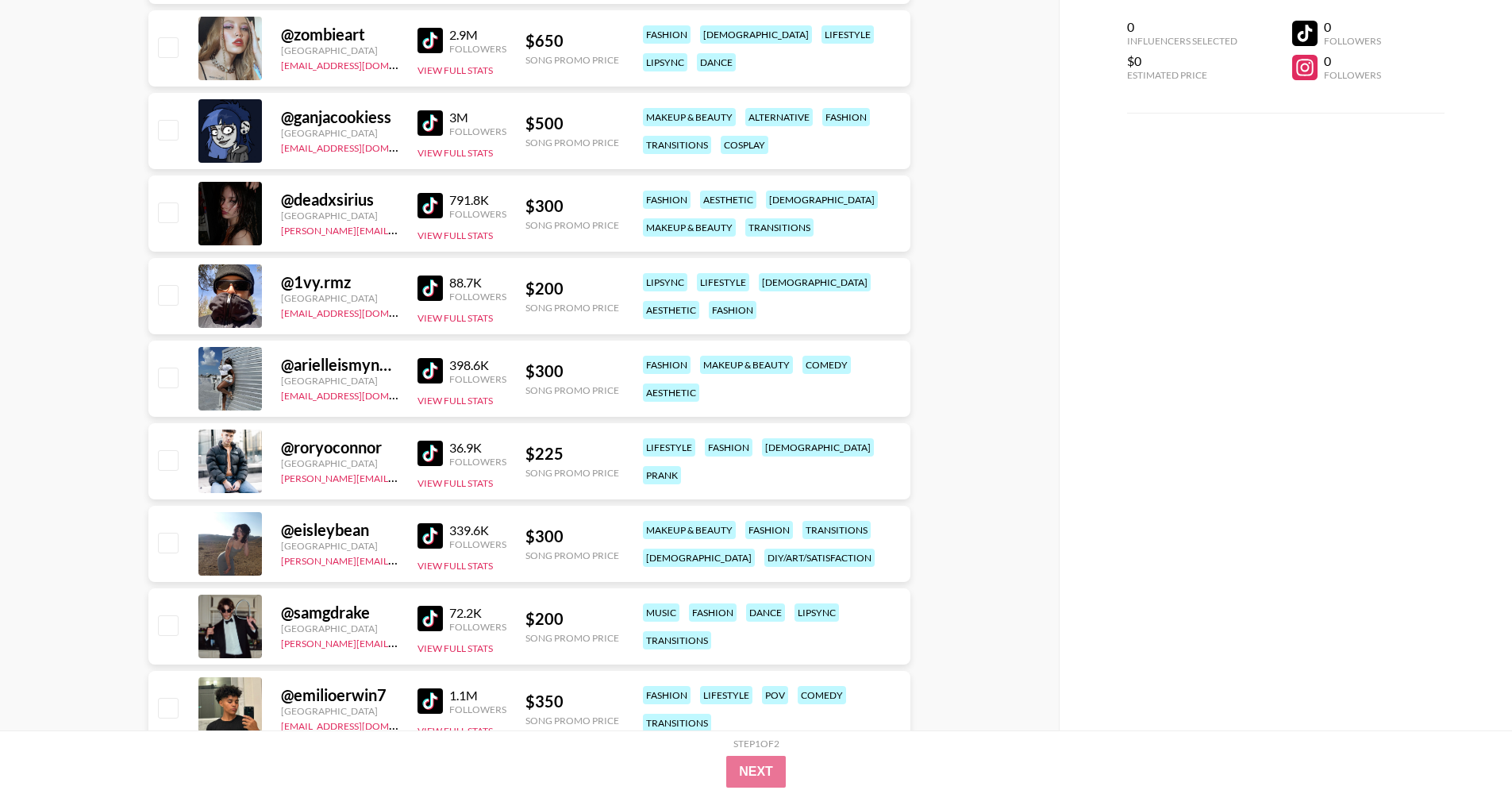
click at [427, 291] on img at bounding box center [430, 287] width 25 height 25
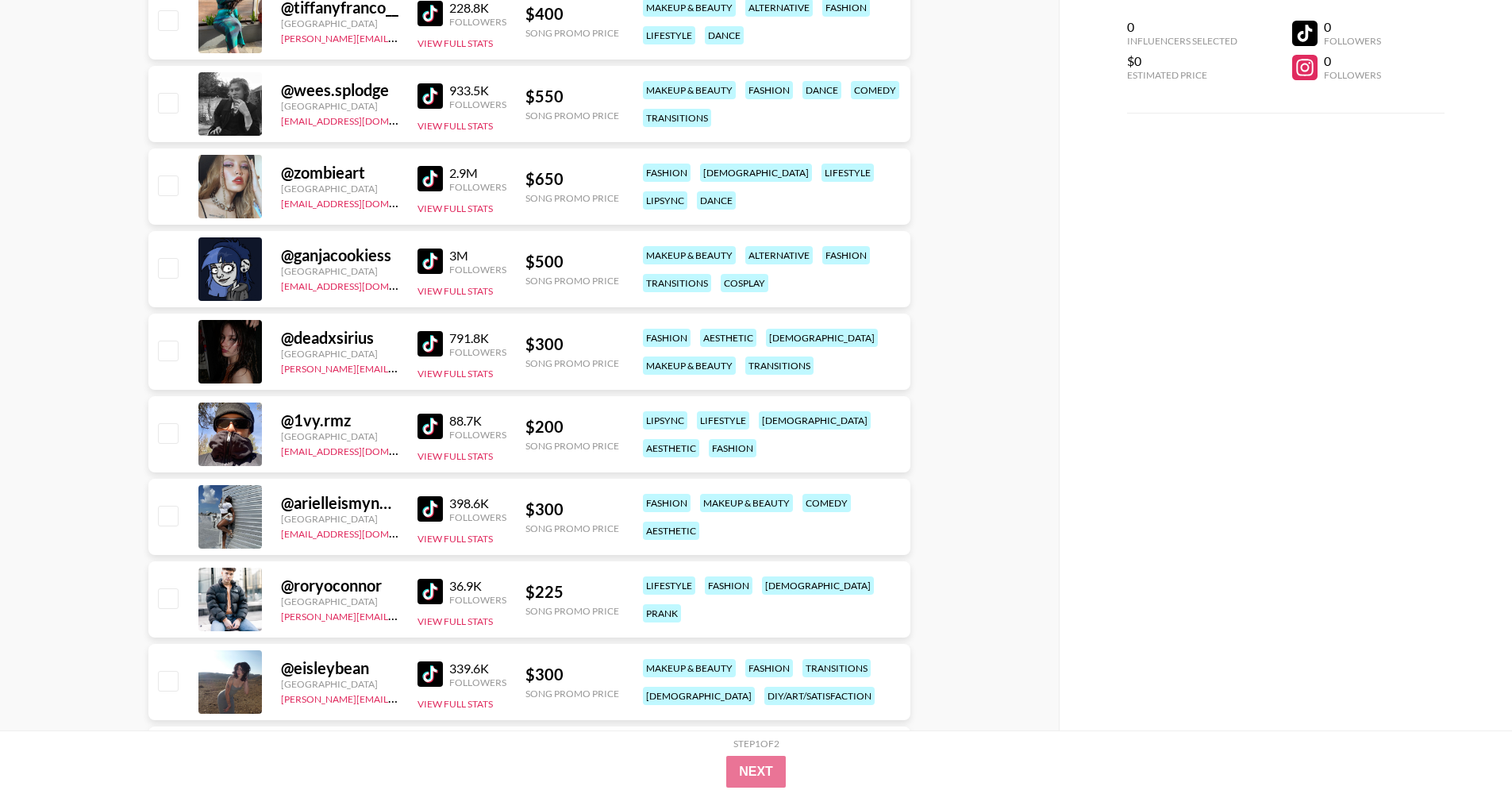
scroll to position [2886, 0]
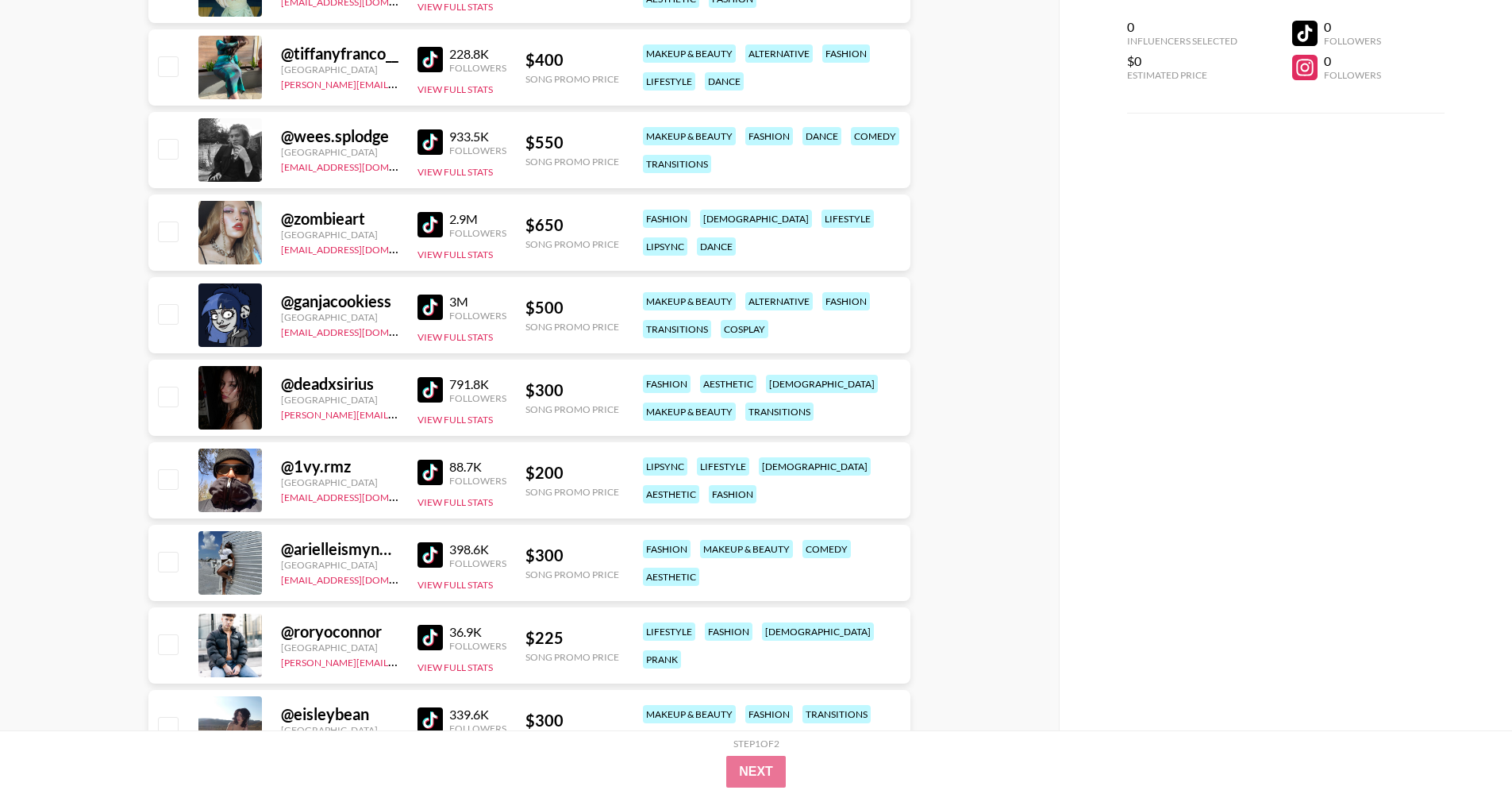
click at [432, 219] on img at bounding box center [430, 224] width 25 height 25
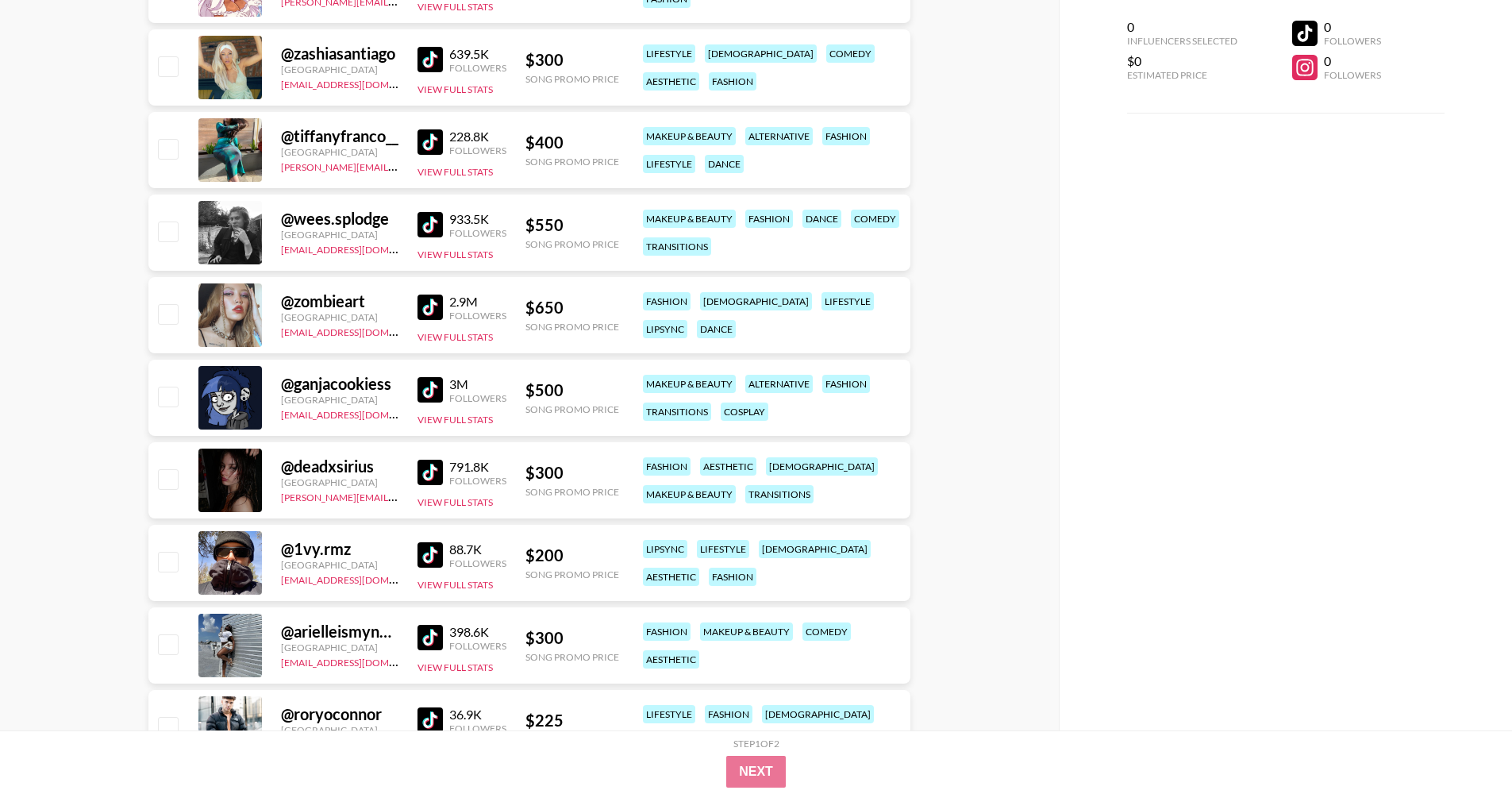
scroll to position [2786, 0]
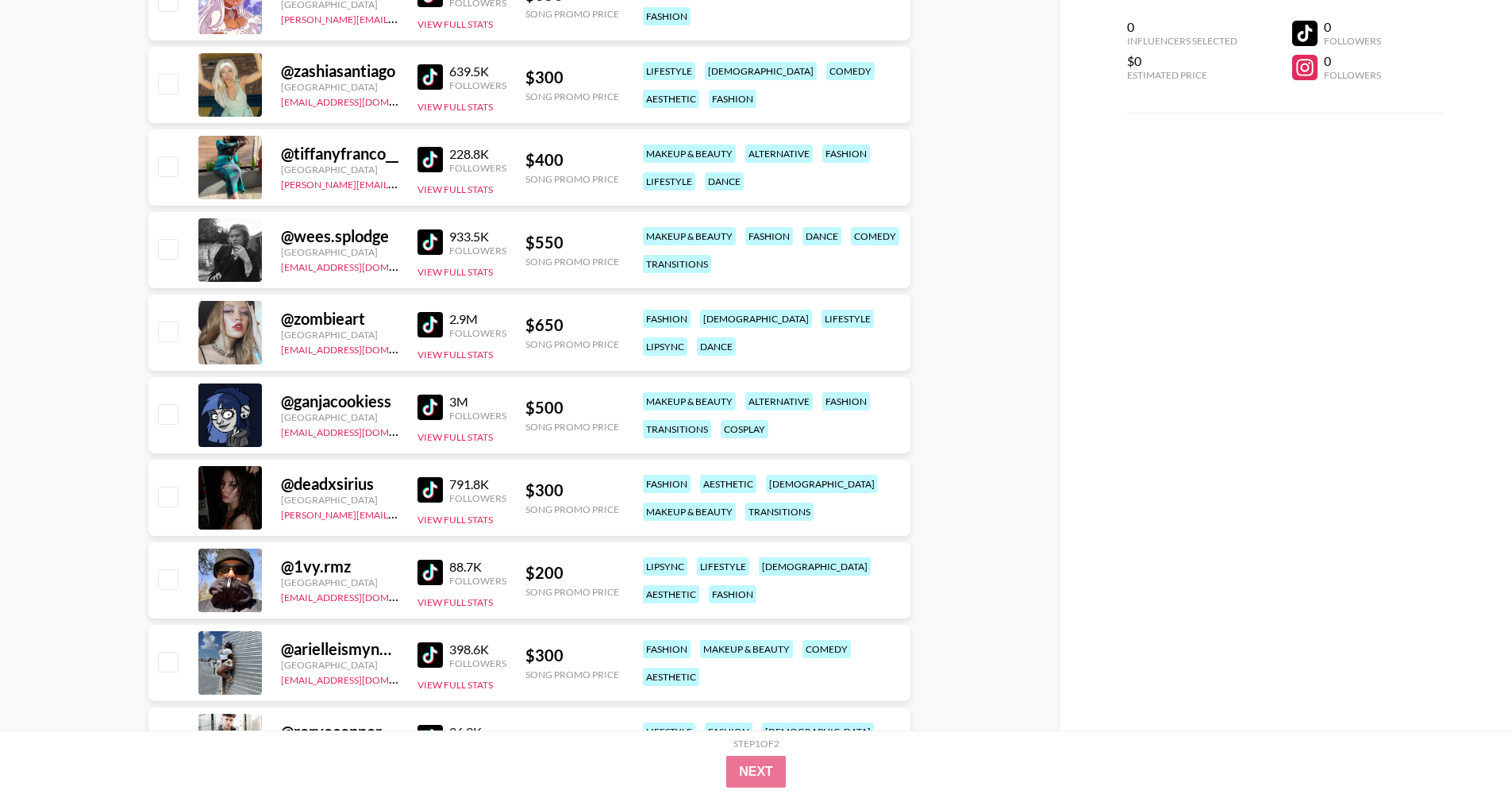
click at [435, 151] on img at bounding box center [430, 159] width 25 height 25
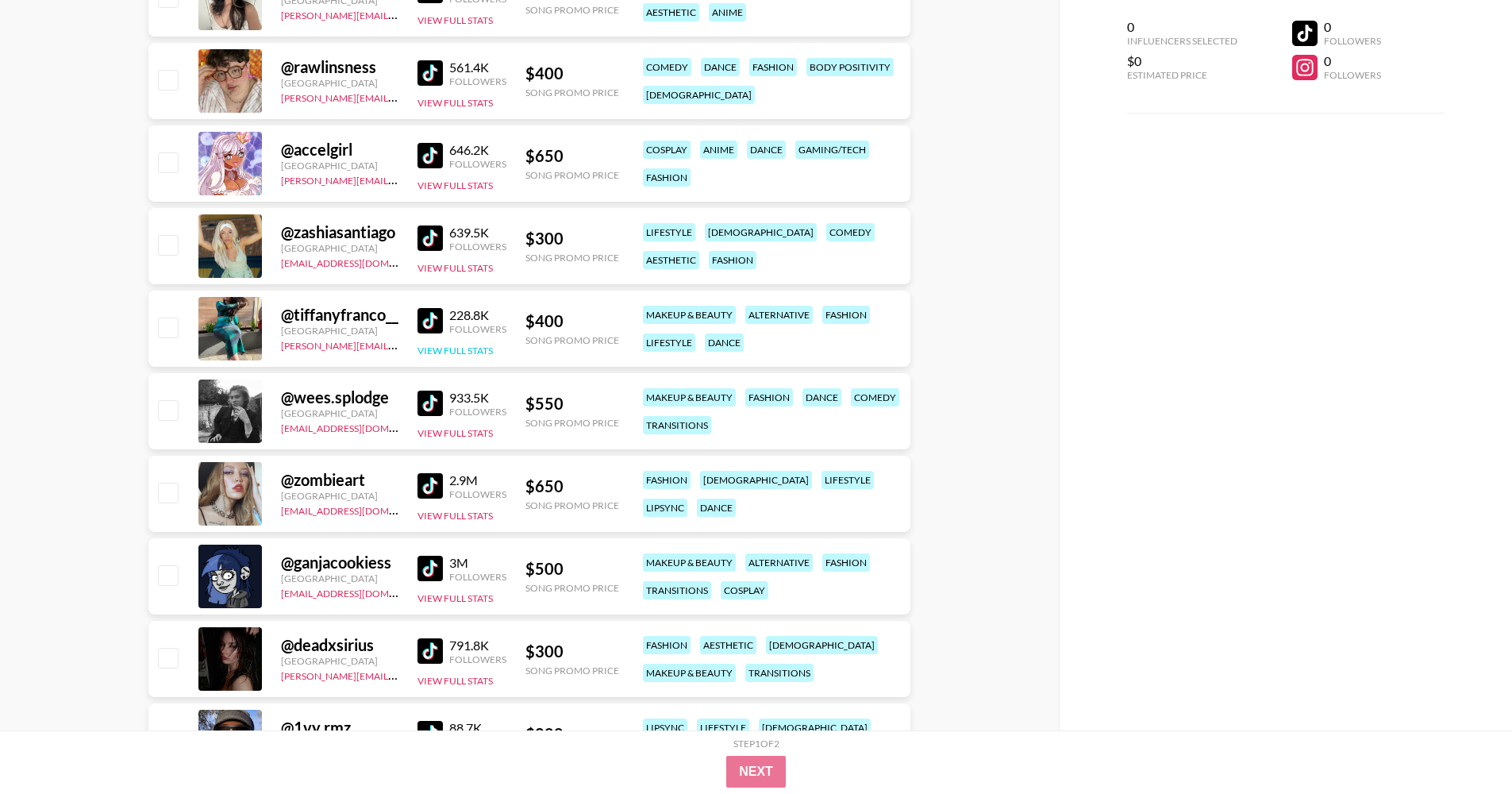
scroll to position [2520, 0]
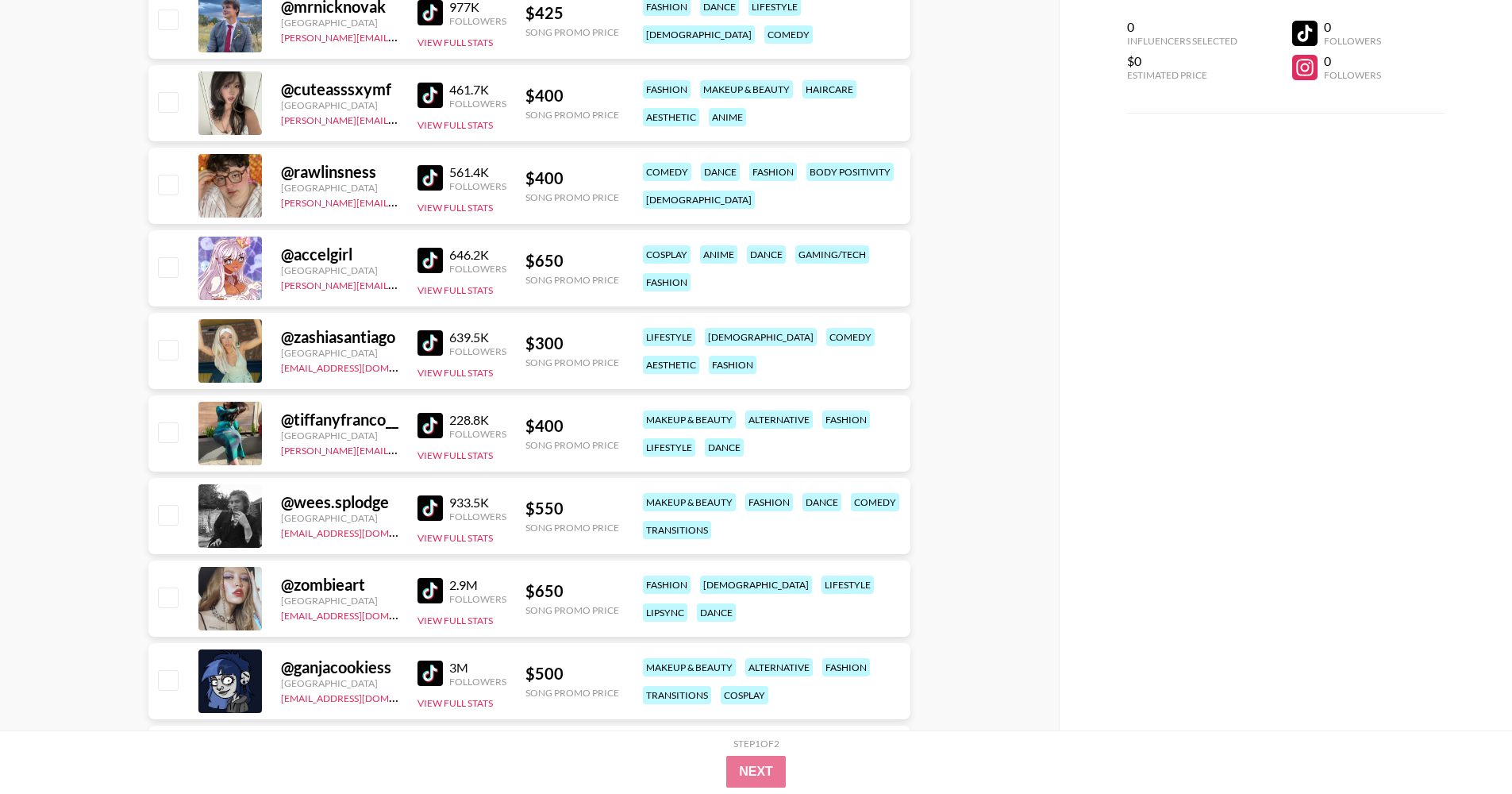
click at [426, 342] on img at bounding box center [430, 342] width 25 height 25
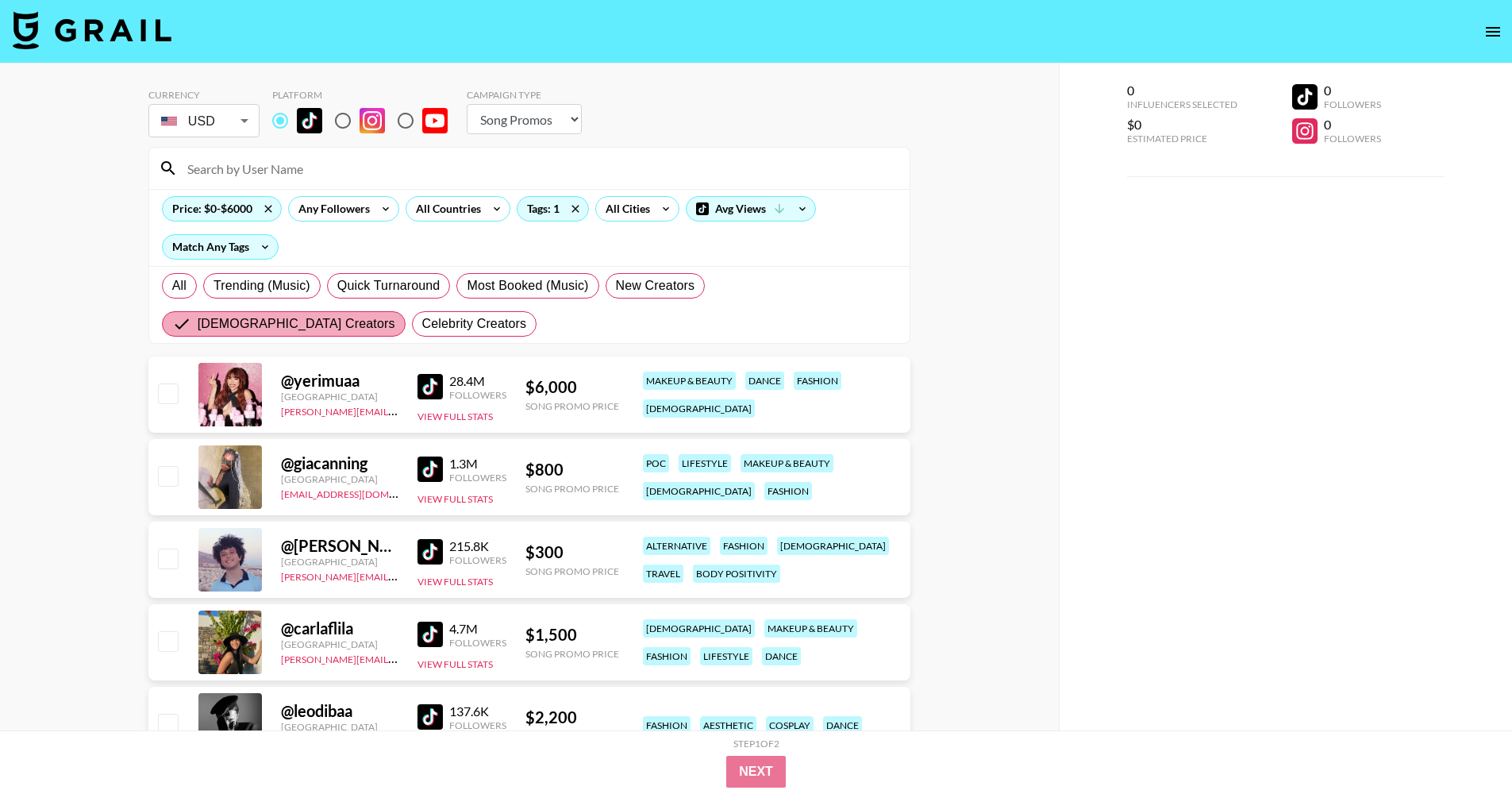
scroll to position [0, 0]
click at [395, 314] on span "[DEMOGRAPHIC_DATA] Creators" at bounding box center [296, 324] width 197 height 19
click at [197, 314] on input "[DEMOGRAPHIC_DATA] Creators" at bounding box center [185, 324] width 25 height 19
click at [183, 284] on span "All" at bounding box center [180, 286] width 15 height 19
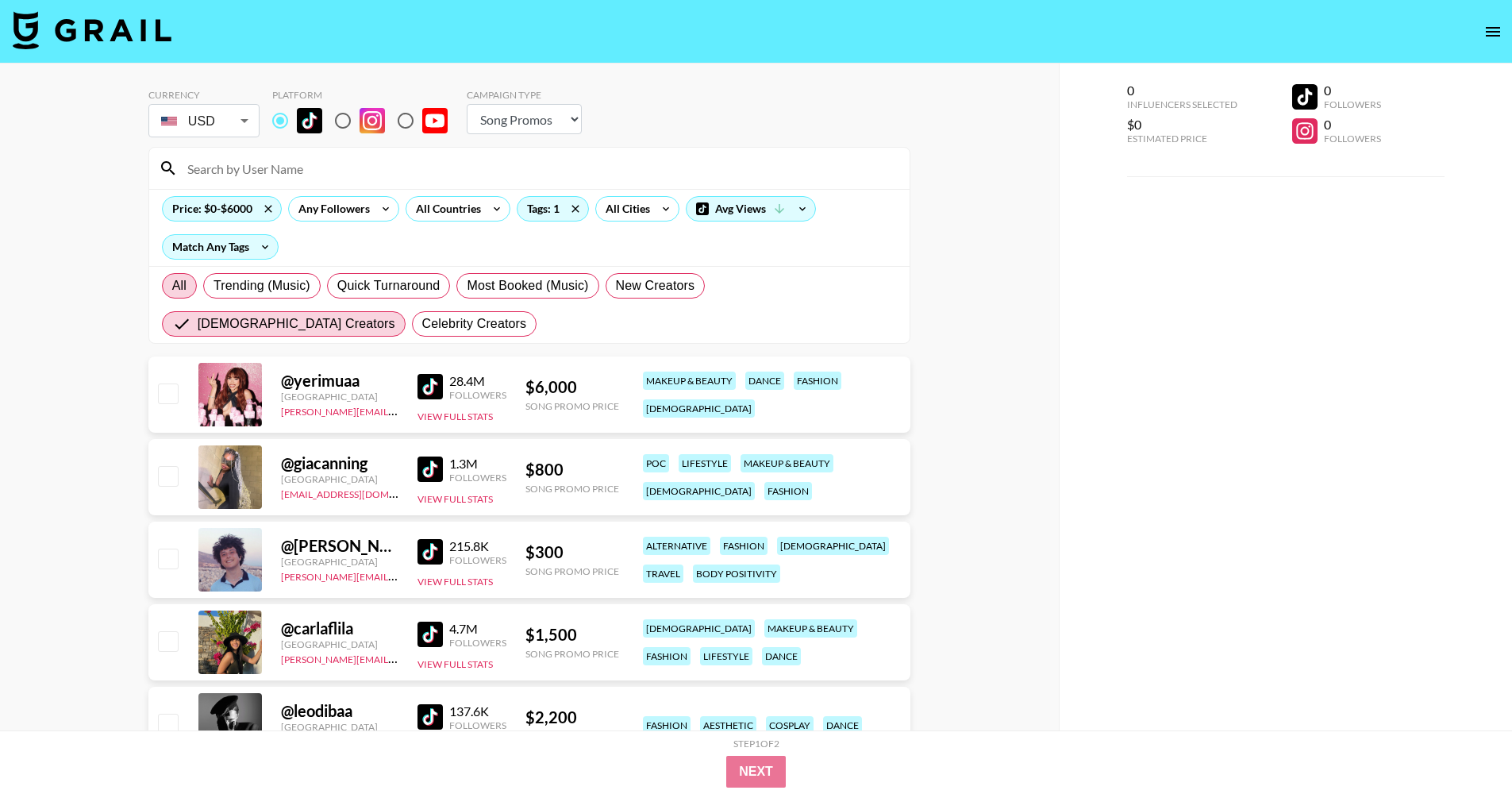
click at [172, 286] on input "All" at bounding box center [172, 286] width 0 height 0
radio input "true"
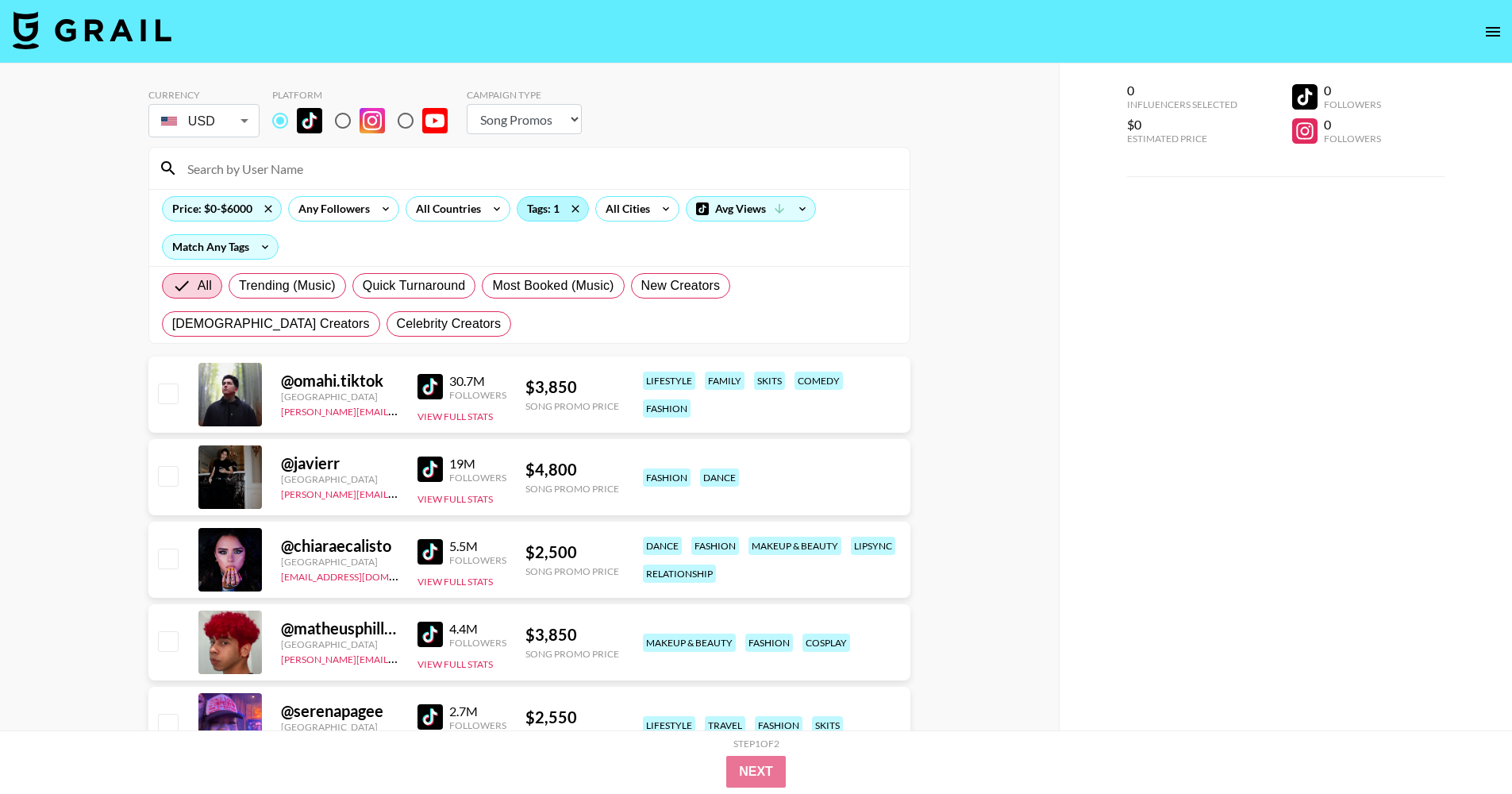
click at [541, 216] on div "Tags: 1" at bounding box center [552, 208] width 70 height 23
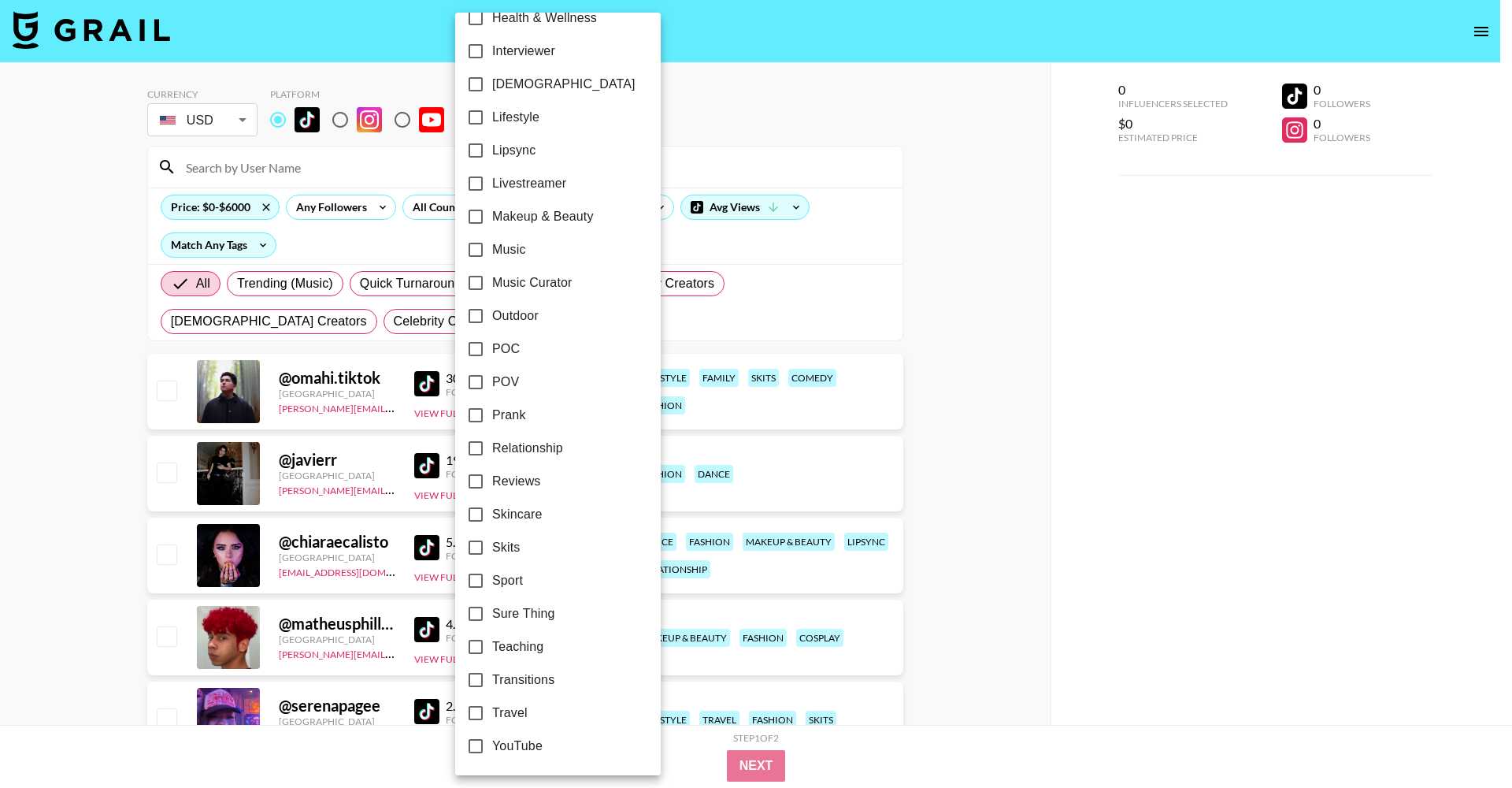
scroll to position [718, 0]
click at [876, 231] on div at bounding box center [756, 394] width 1512 height 788
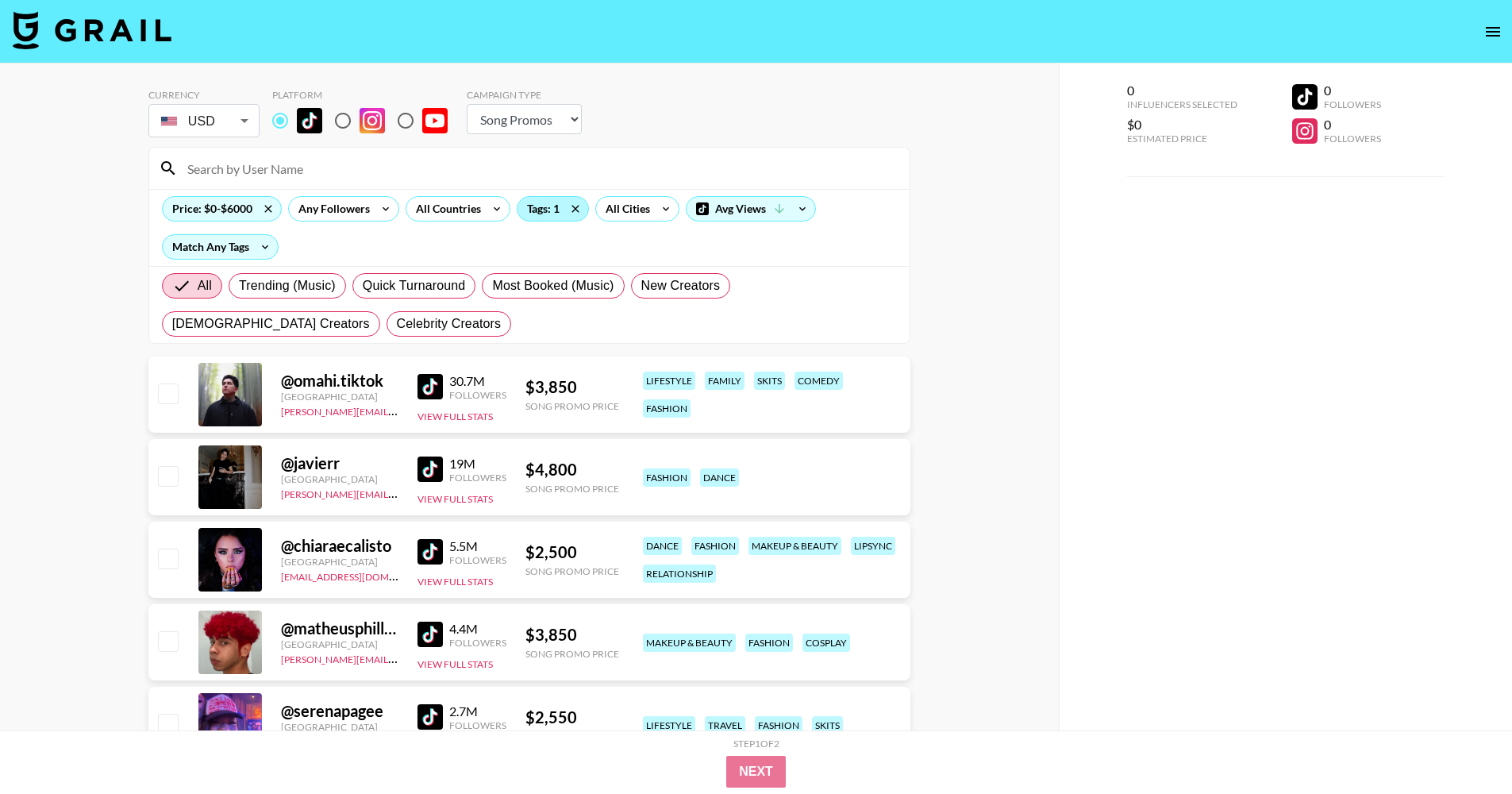
click at [544, 210] on div "Tags: 1" at bounding box center [552, 208] width 70 height 23
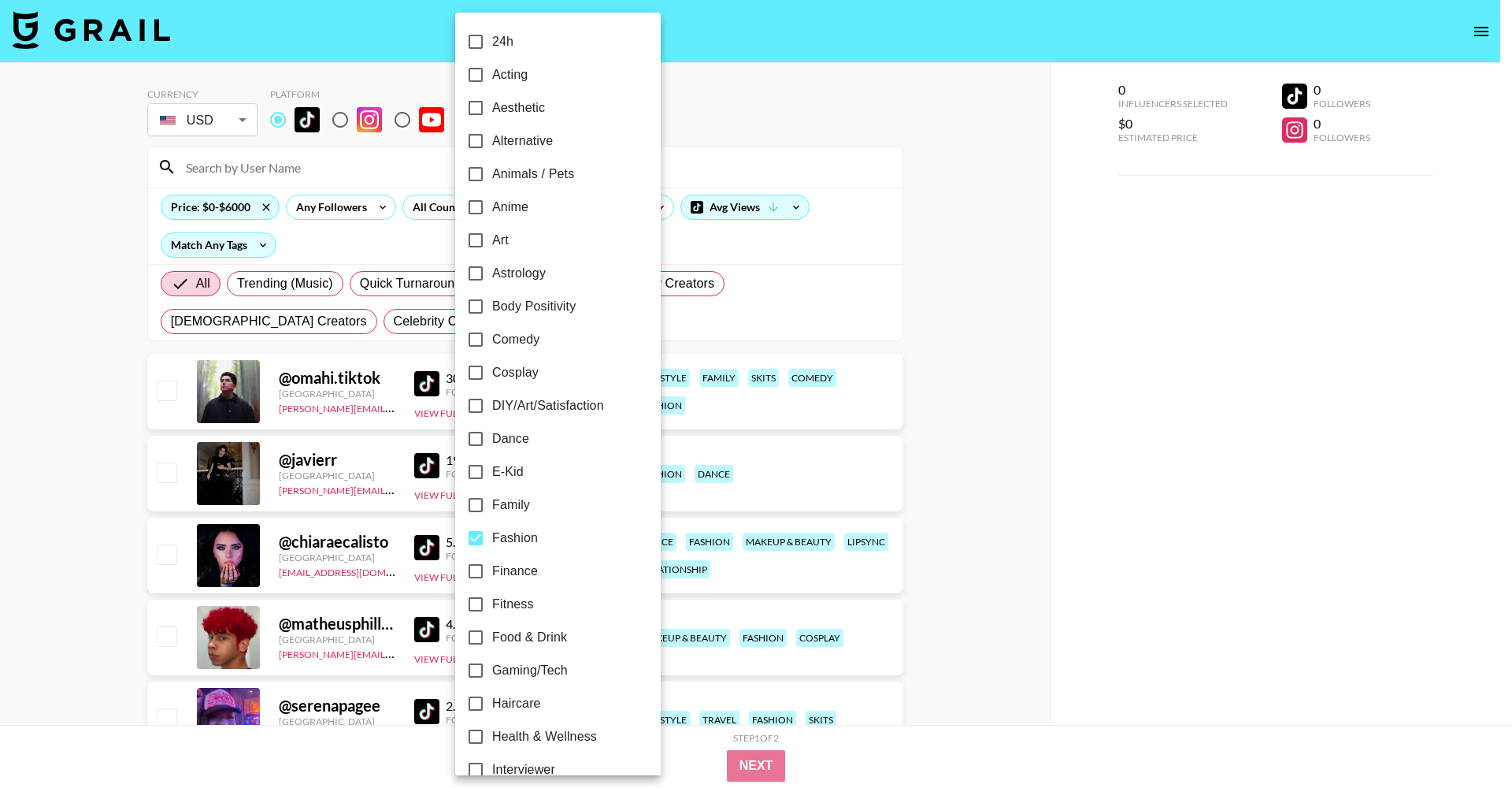
click at [909, 171] on div at bounding box center [756, 394] width 1512 height 788
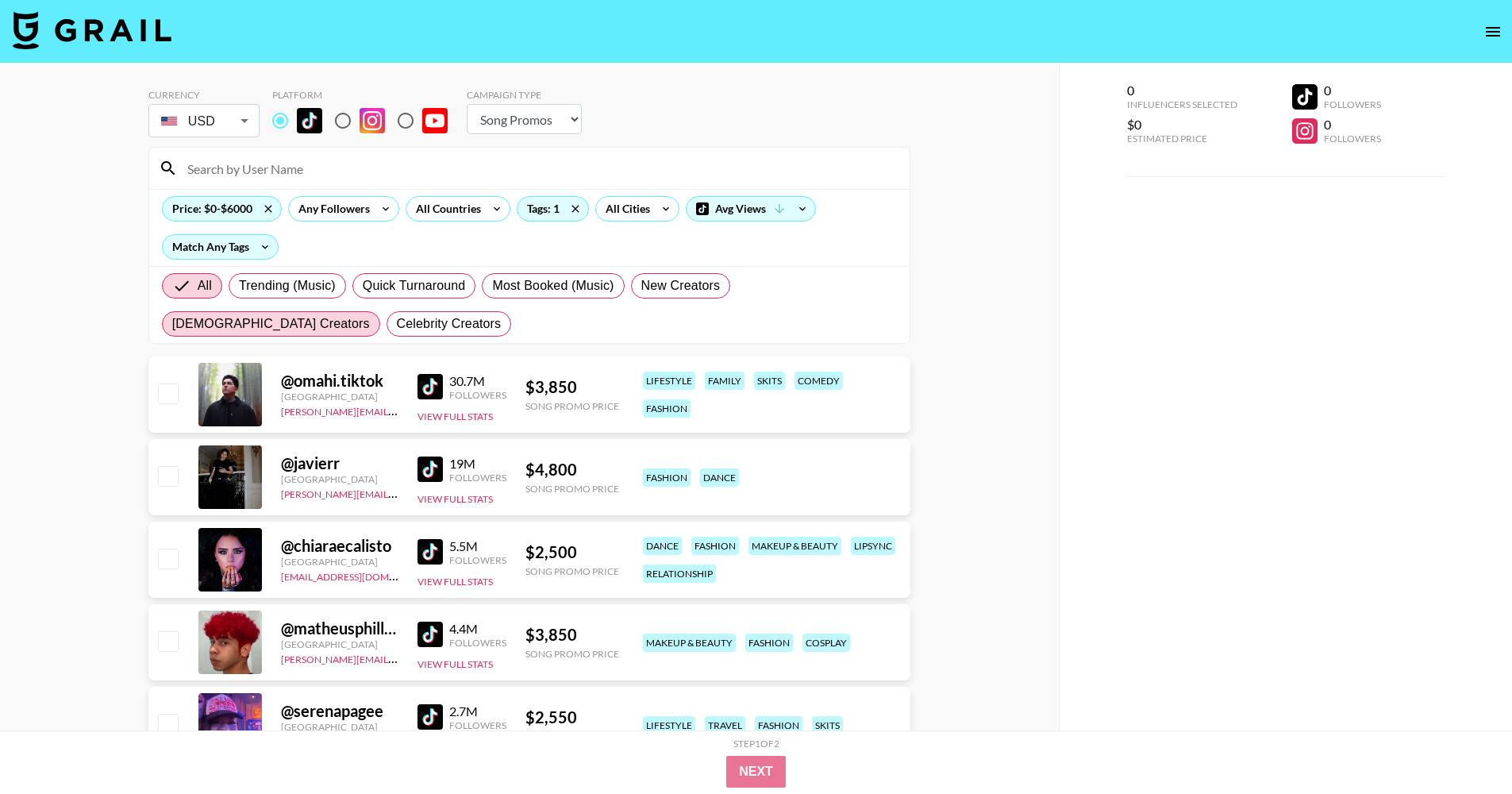
click at [370, 314] on span "[DEMOGRAPHIC_DATA] Creators" at bounding box center [271, 324] width 197 height 19
click at [172, 324] on input "[DEMOGRAPHIC_DATA] Creators" at bounding box center [172, 324] width 0 height 0
radio input "true"
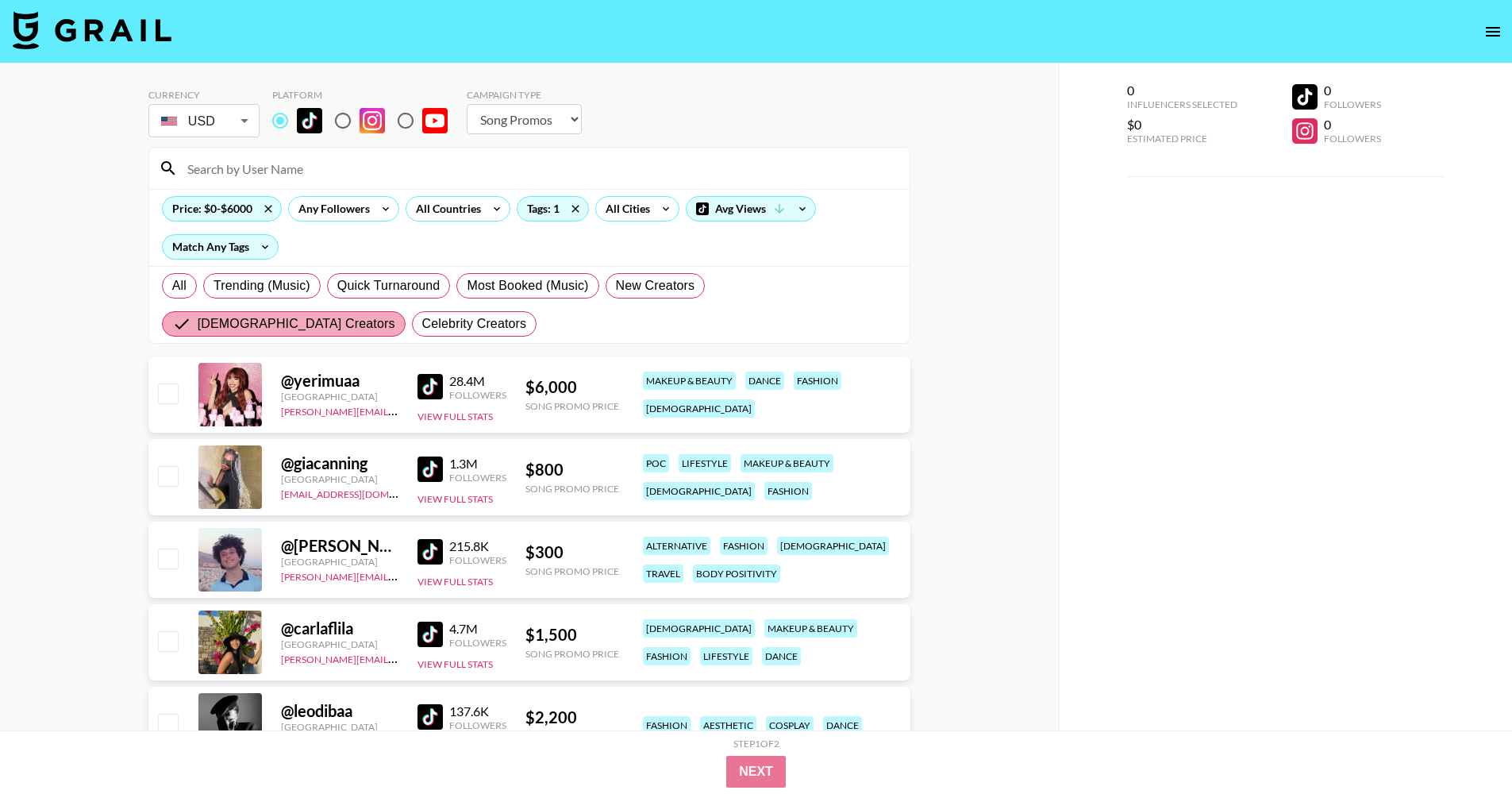
click at [197, 314] on input "[DEMOGRAPHIC_DATA] Creators" at bounding box center [185, 324] width 25 height 19
click at [549, 210] on div "Tags: 1" at bounding box center [552, 208] width 70 height 23
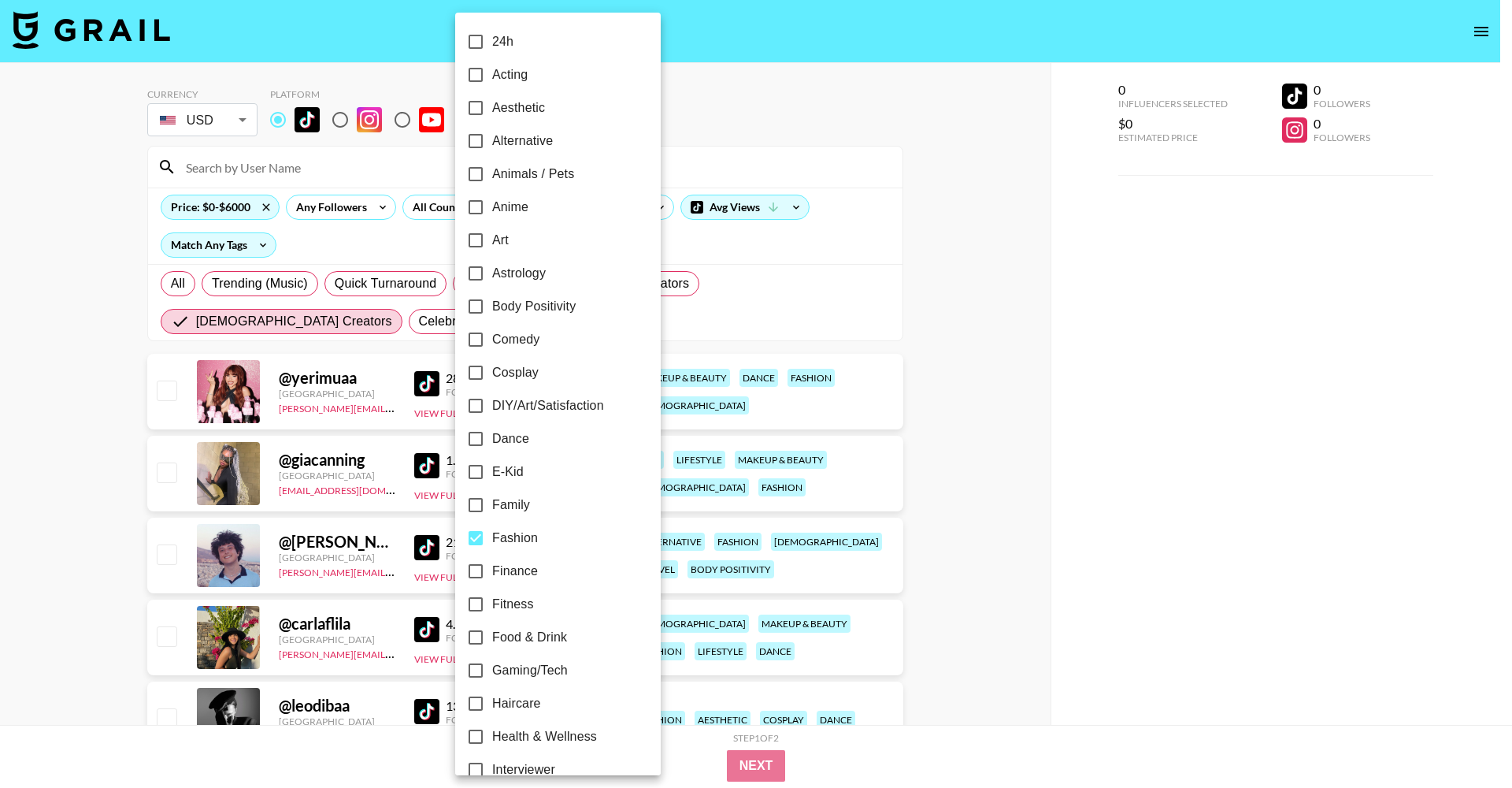
click at [789, 252] on div at bounding box center [756, 394] width 1512 height 788
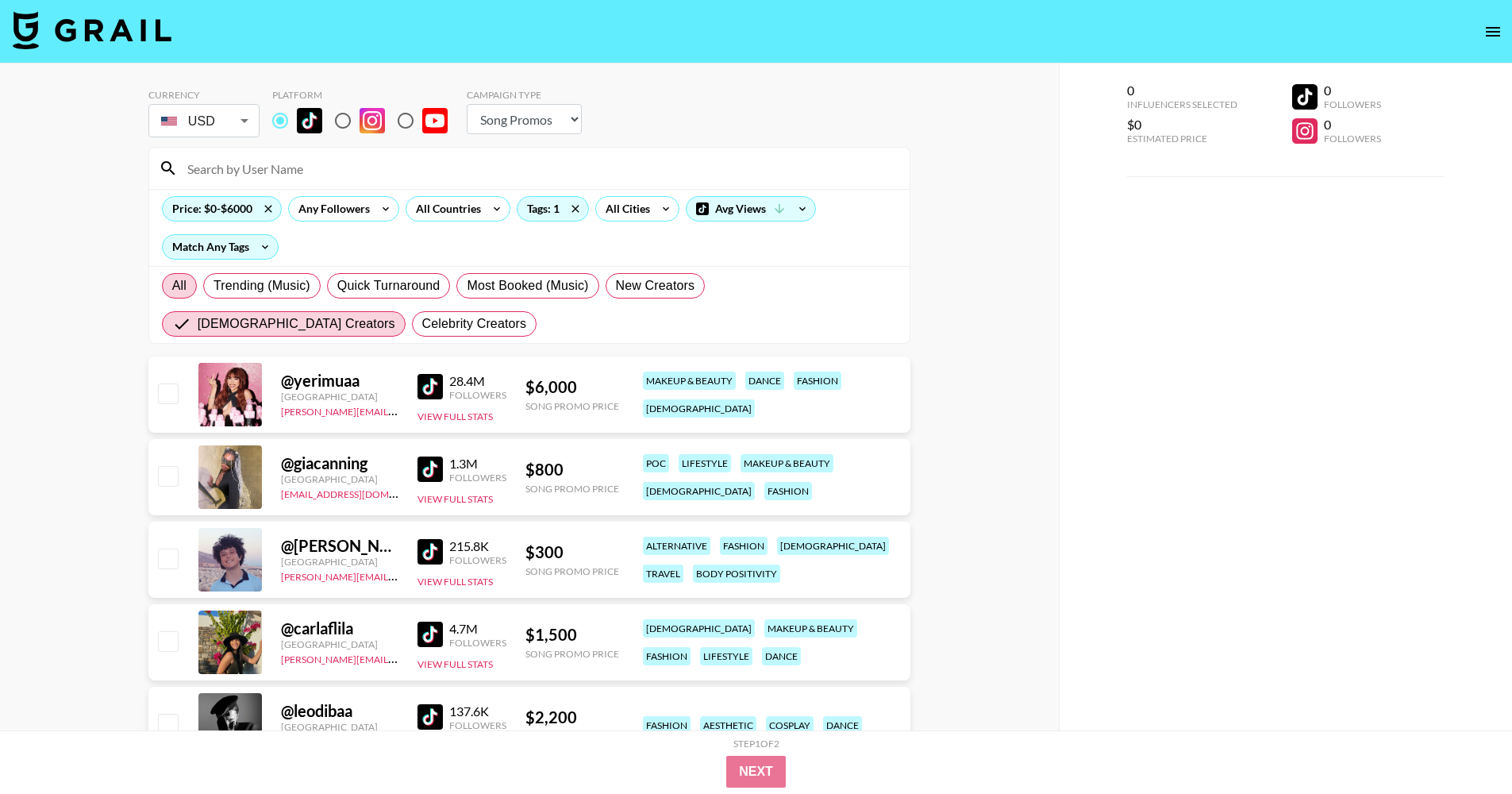
click at [189, 285] on label "All" at bounding box center [179, 285] width 35 height 25
click at [172, 286] on input "All" at bounding box center [172, 286] width 0 height 0
radio input "true"
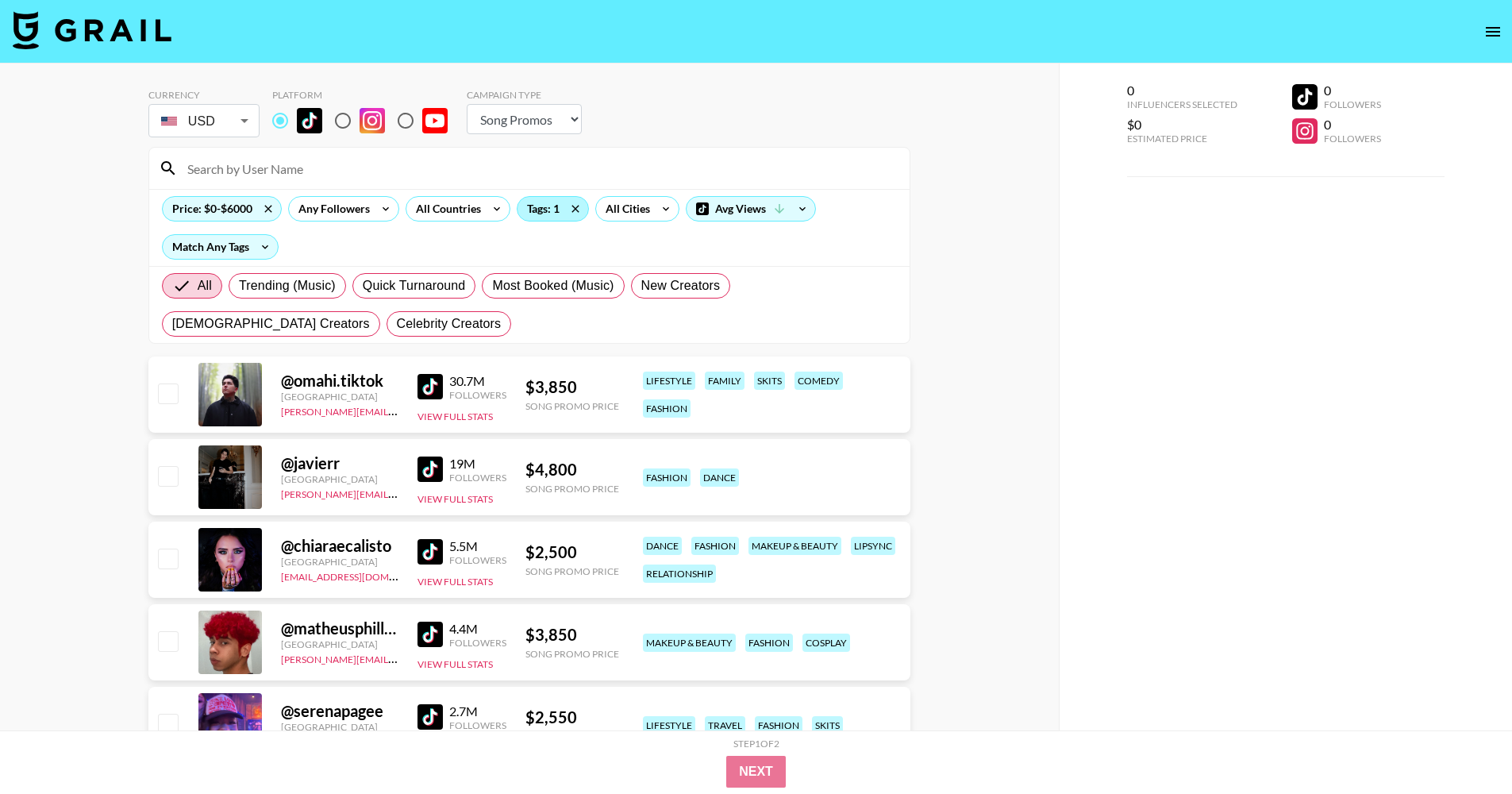
click at [550, 217] on div "Tags: 1" at bounding box center [552, 208] width 70 height 23
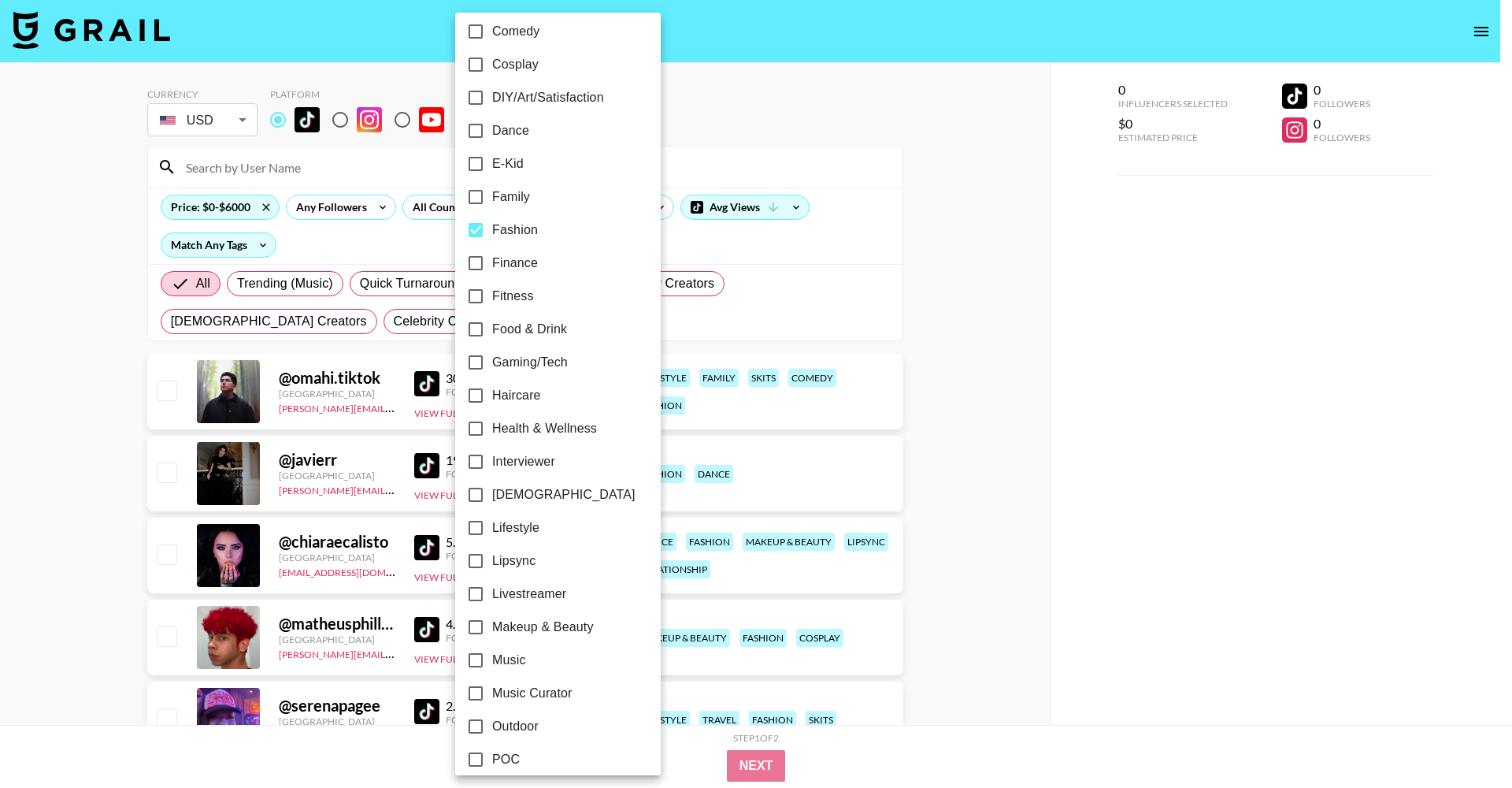
scroll to position [309, 0]
click at [508, 482] on label "[DEMOGRAPHIC_DATA]" at bounding box center [548, 492] width 177 height 33
click at [492, 482] on input "[DEMOGRAPHIC_DATA]" at bounding box center [475, 492] width 33 height 33
checkbox input "true"
click at [513, 561] on span "Lipsync" at bounding box center [514, 559] width 43 height 19
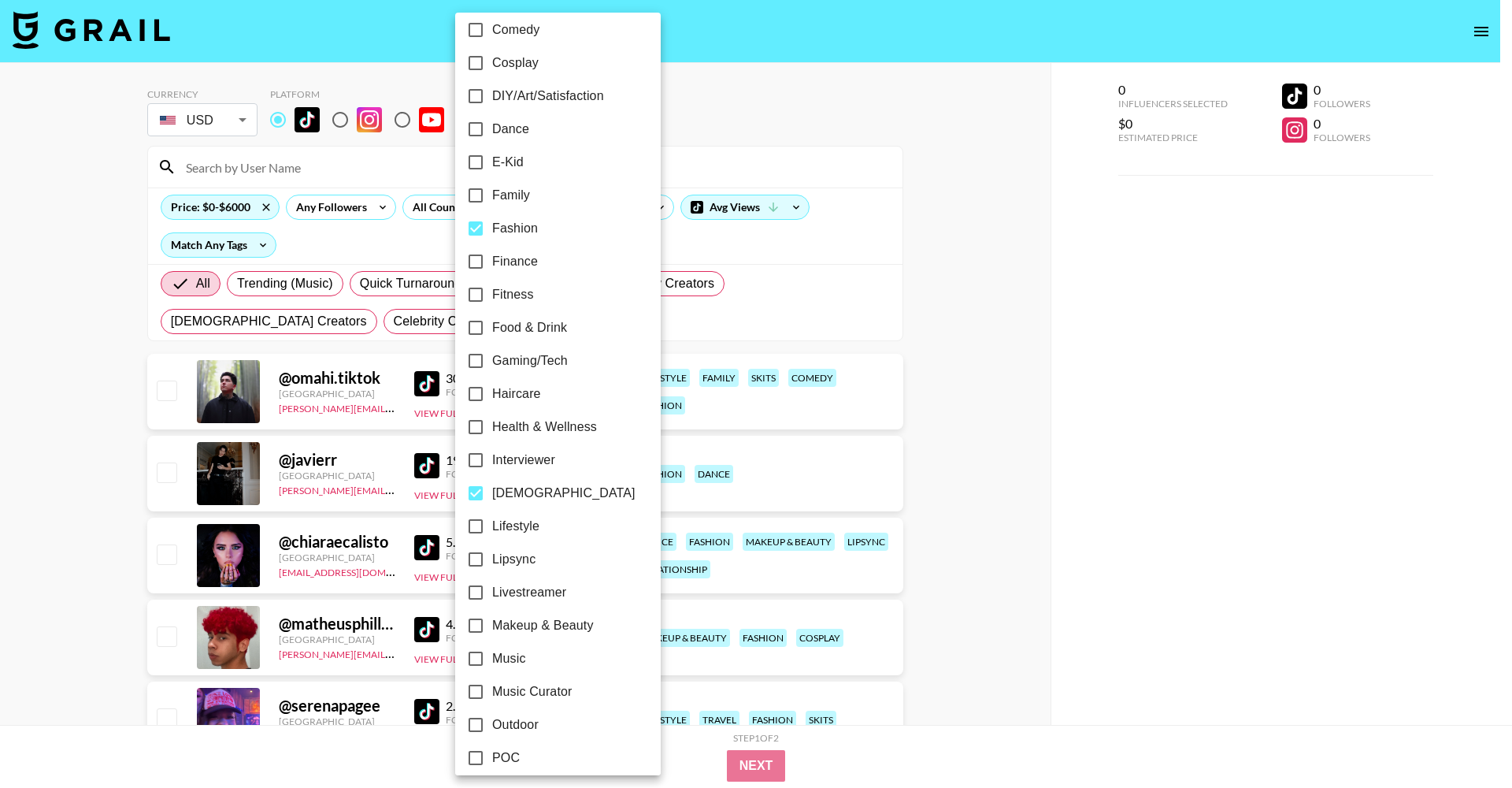
click at [492, 561] on input "Lipsync" at bounding box center [475, 559] width 33 height 33
checkbox input "true"
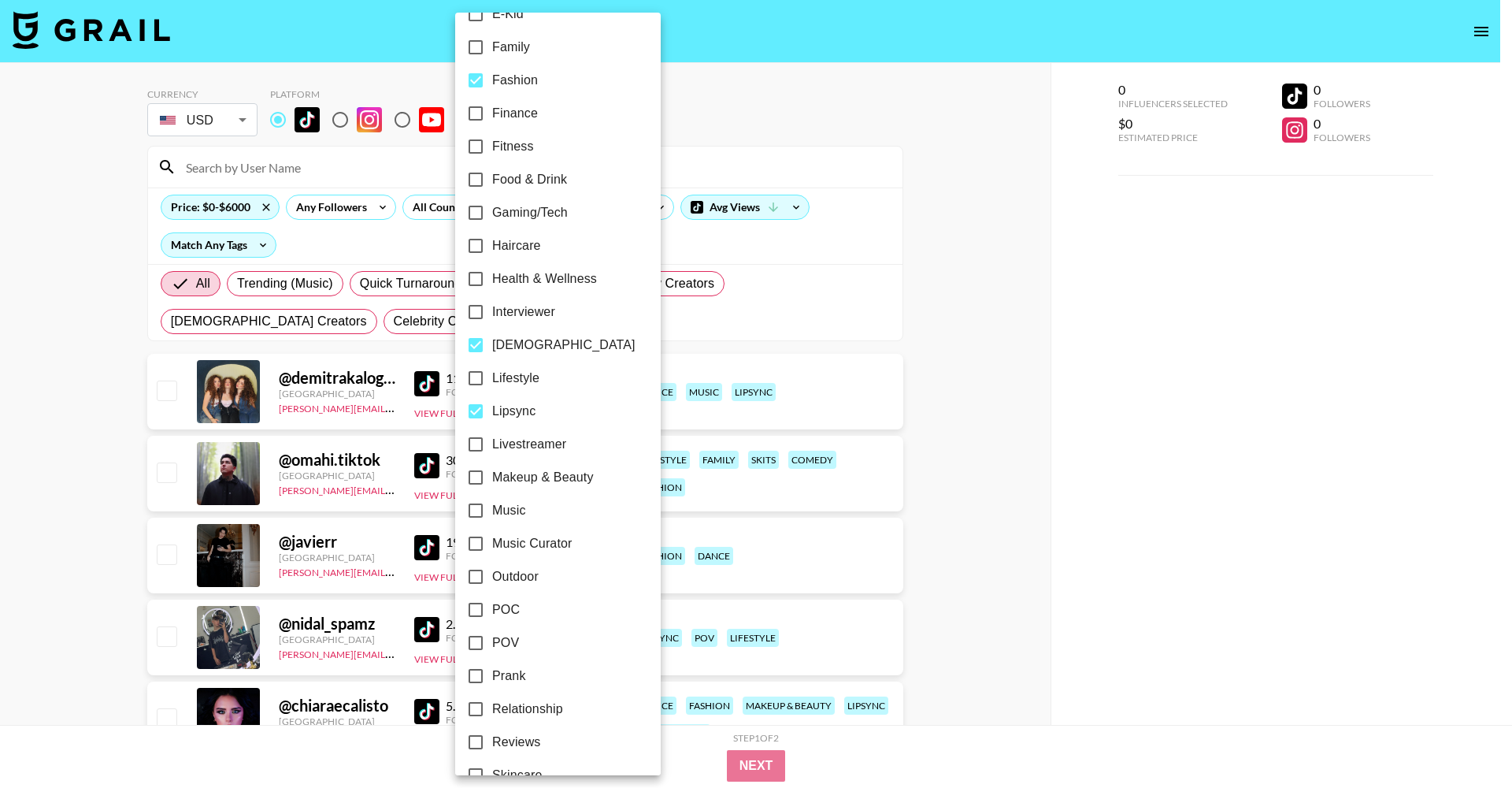
scroll to position [718, 0]
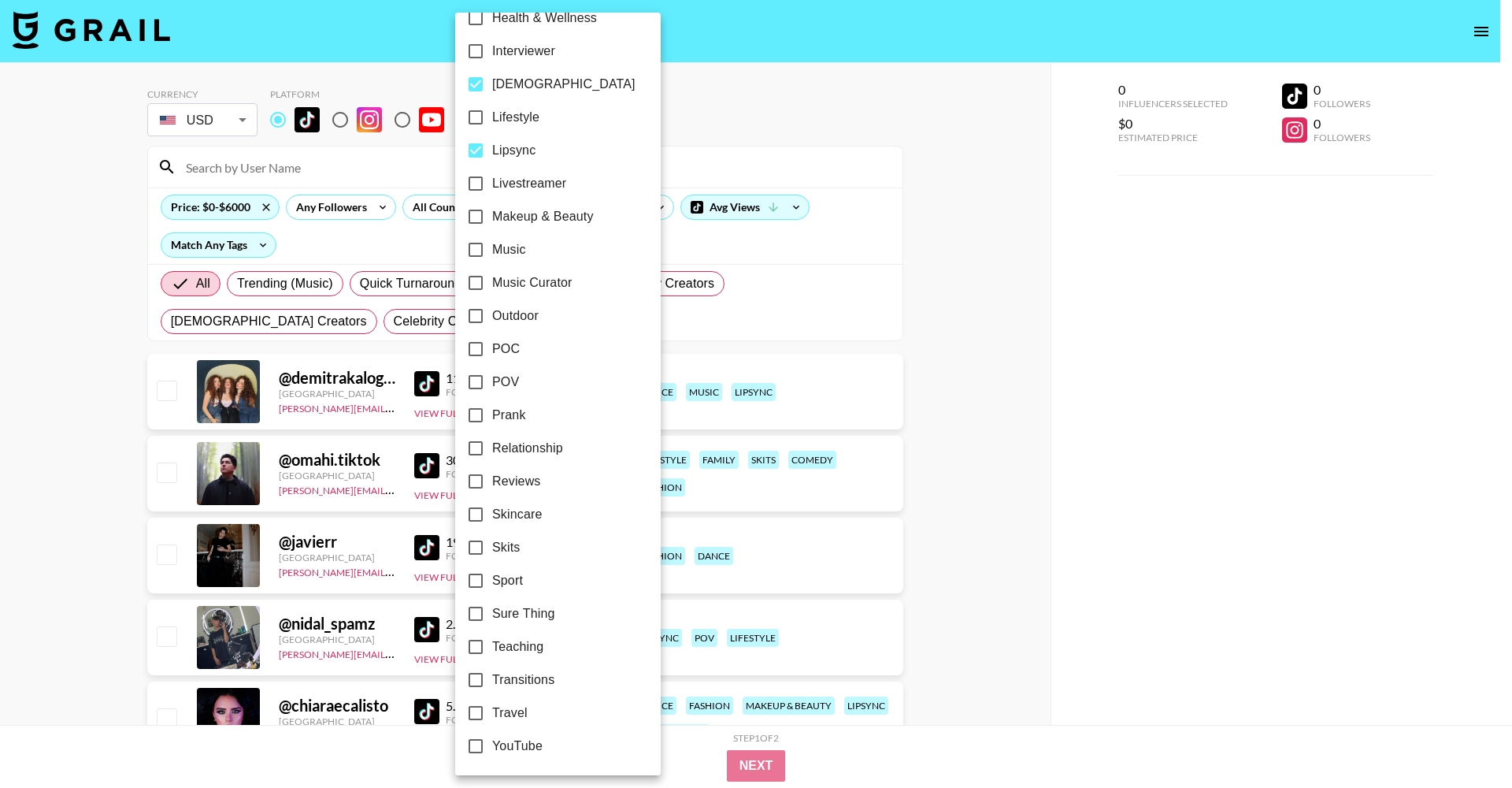
click at [528, 592] on label "Travel" at bounding box center [548, 712] width 177 height 33
click at [492, 592] on input "Travel" at bounding box center [475, 712] width 33 height 33
click at [492, 592] on span "Travel" at bounding box center [510, 713] width 35 height 19
click at [492, 592] on input "Travel" at bounding box center [475, 712] width 33 height 33
checkbox input "false"
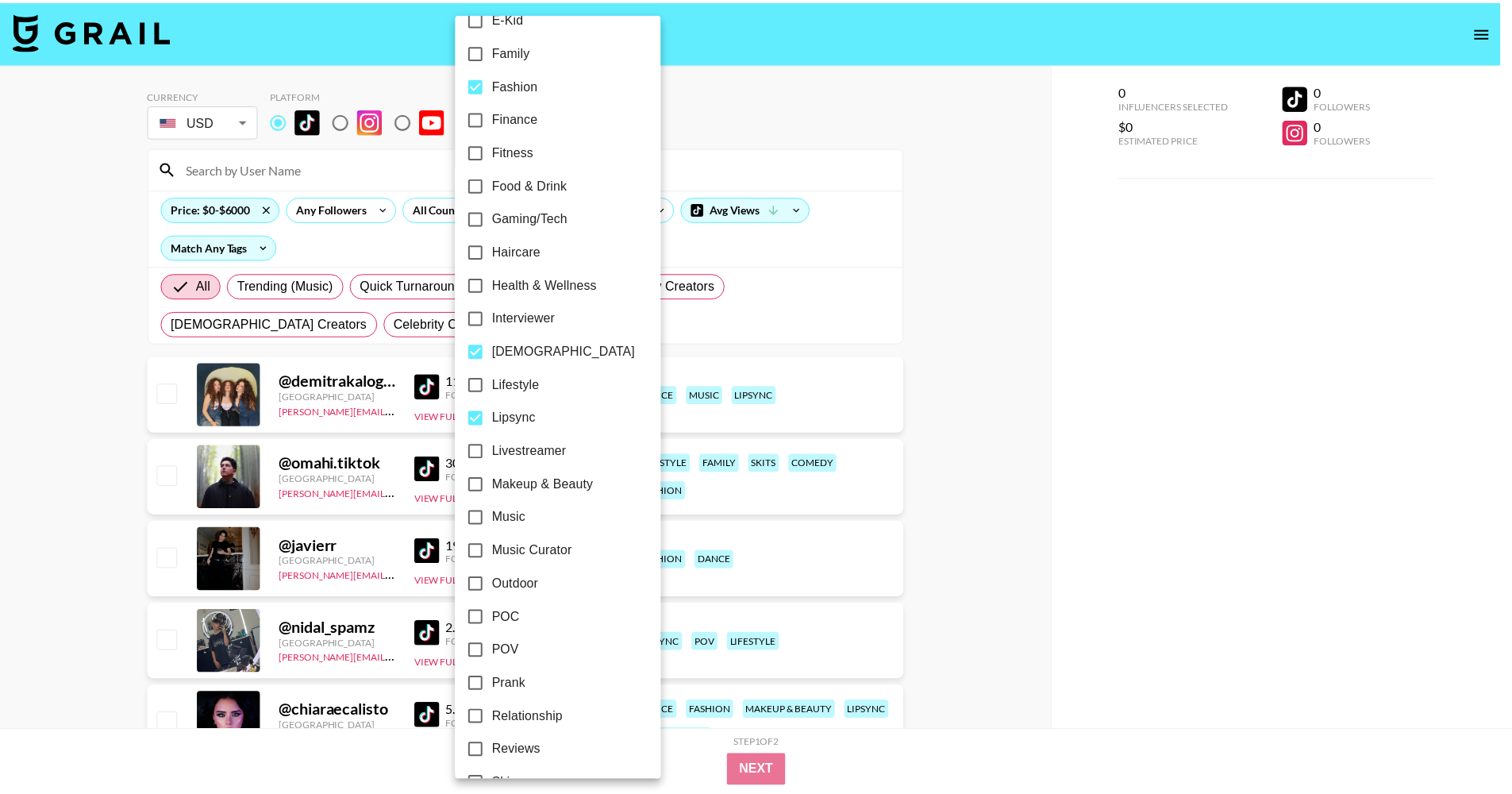
scroll to position [314, 0]
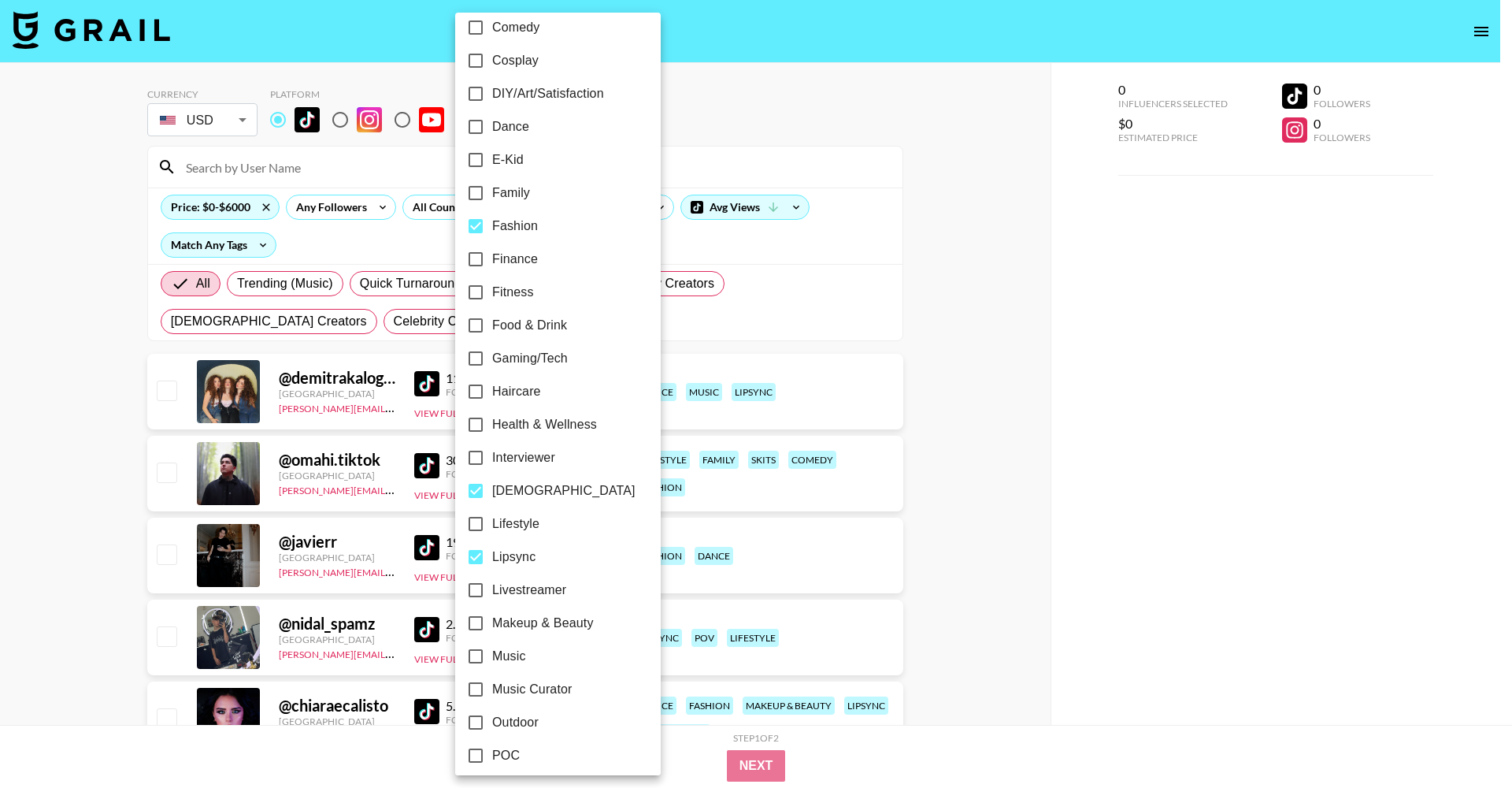
click at [498, 120] on span "Dance" at bounding box center [511, 127] width 37 height 19
click at [492, 120] on input "Dance" at bounding box center [475, 126] width 33 height 33
checkbox input "true"
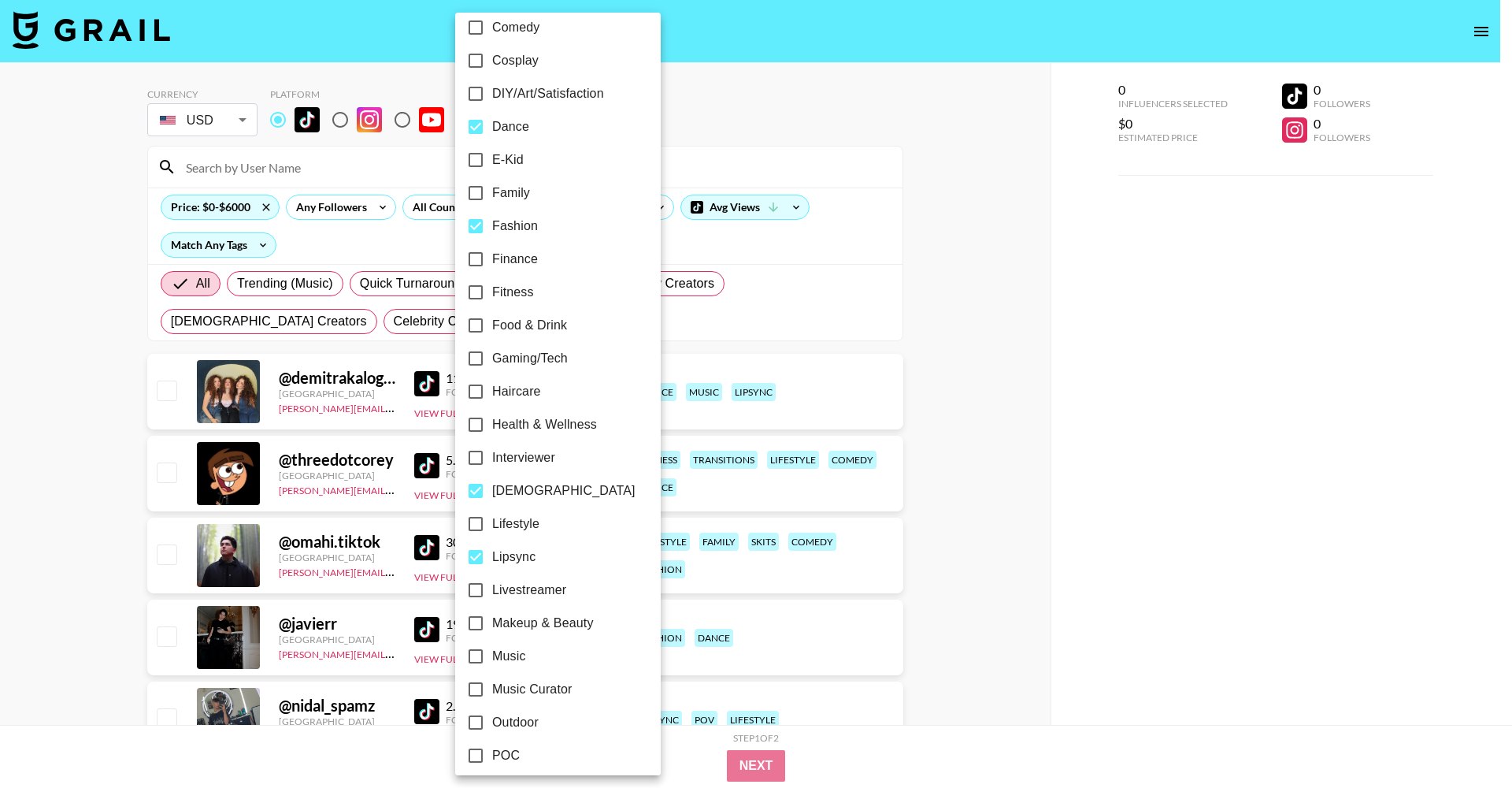
click at [929, 264] on div at bounding box center [756, 394] width 1512 height 788
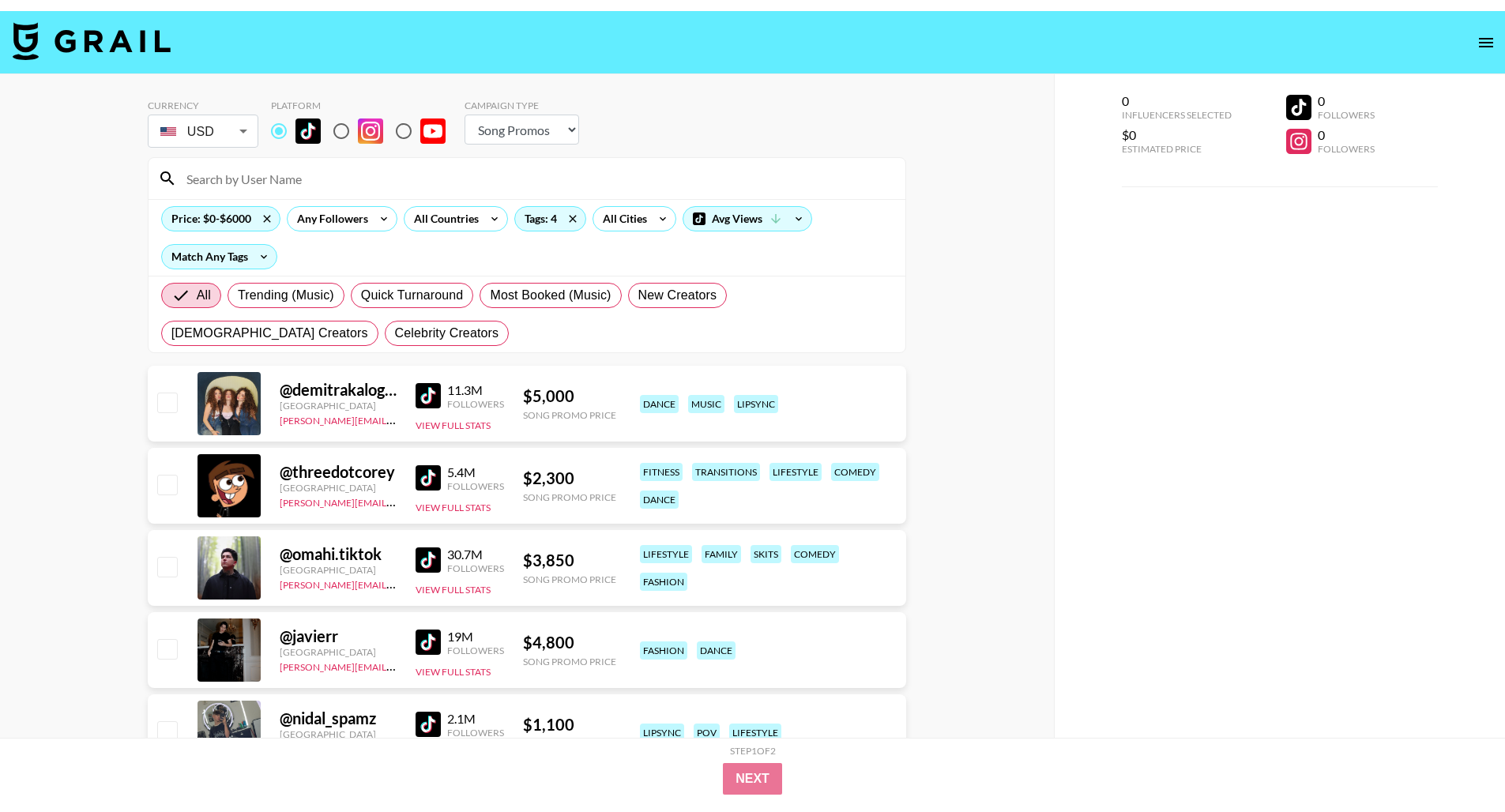
scroll to position [0, 0]
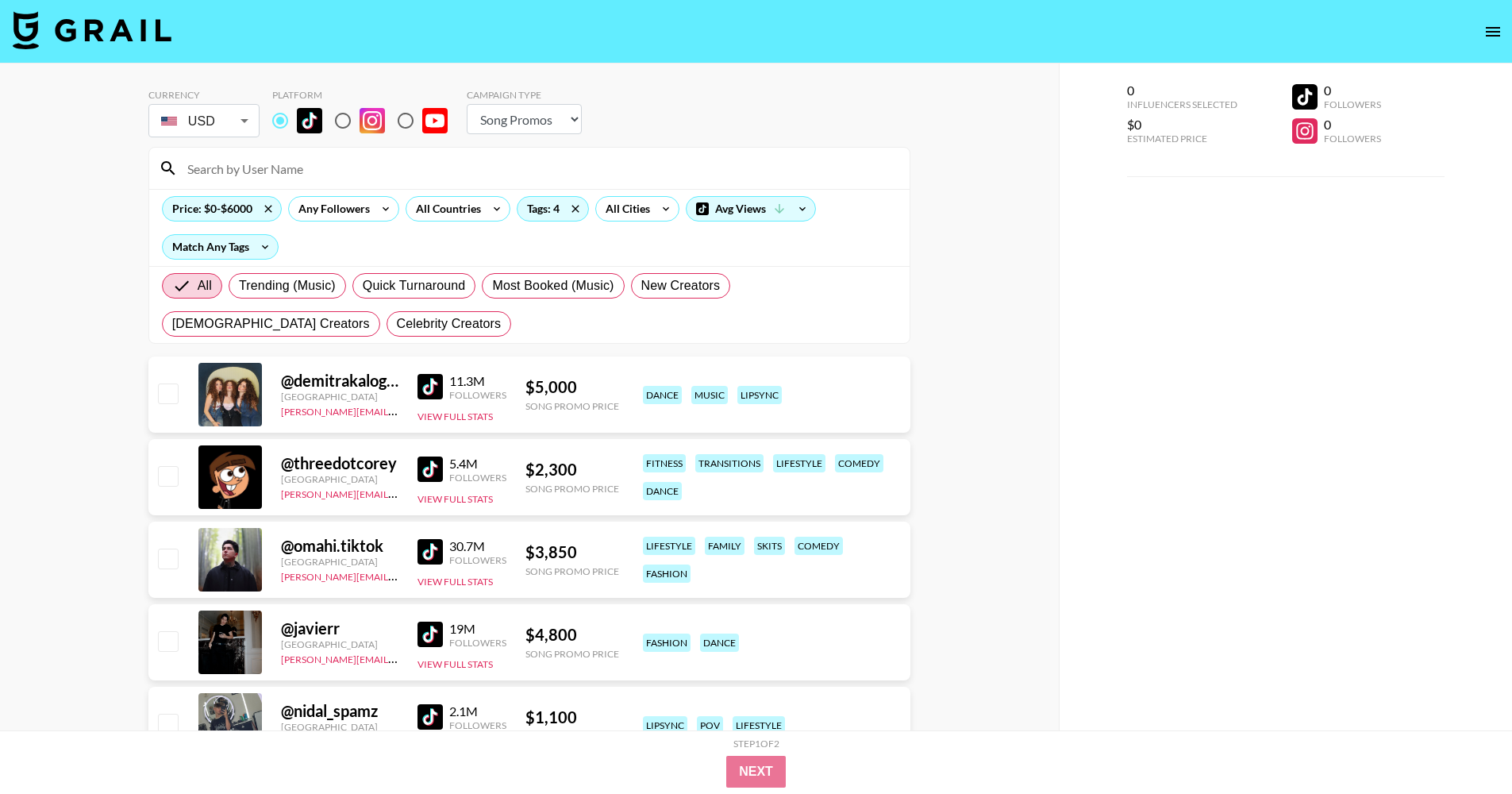
click at [434, 474] on img at bounding box center [430, 469] width 25 height 25
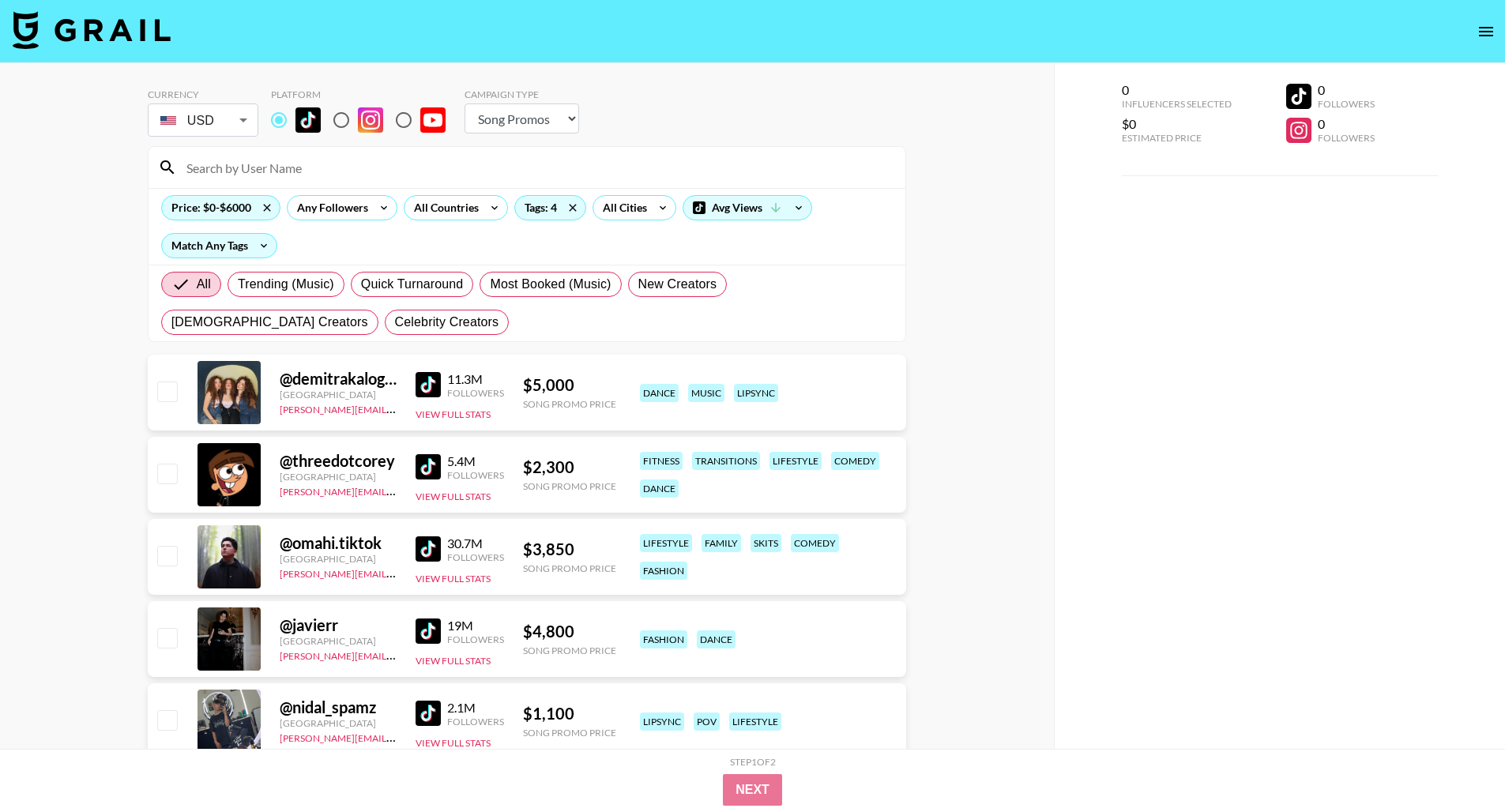
click at [426, 466] on img at bounding box center [428, 466] width 25 height 25
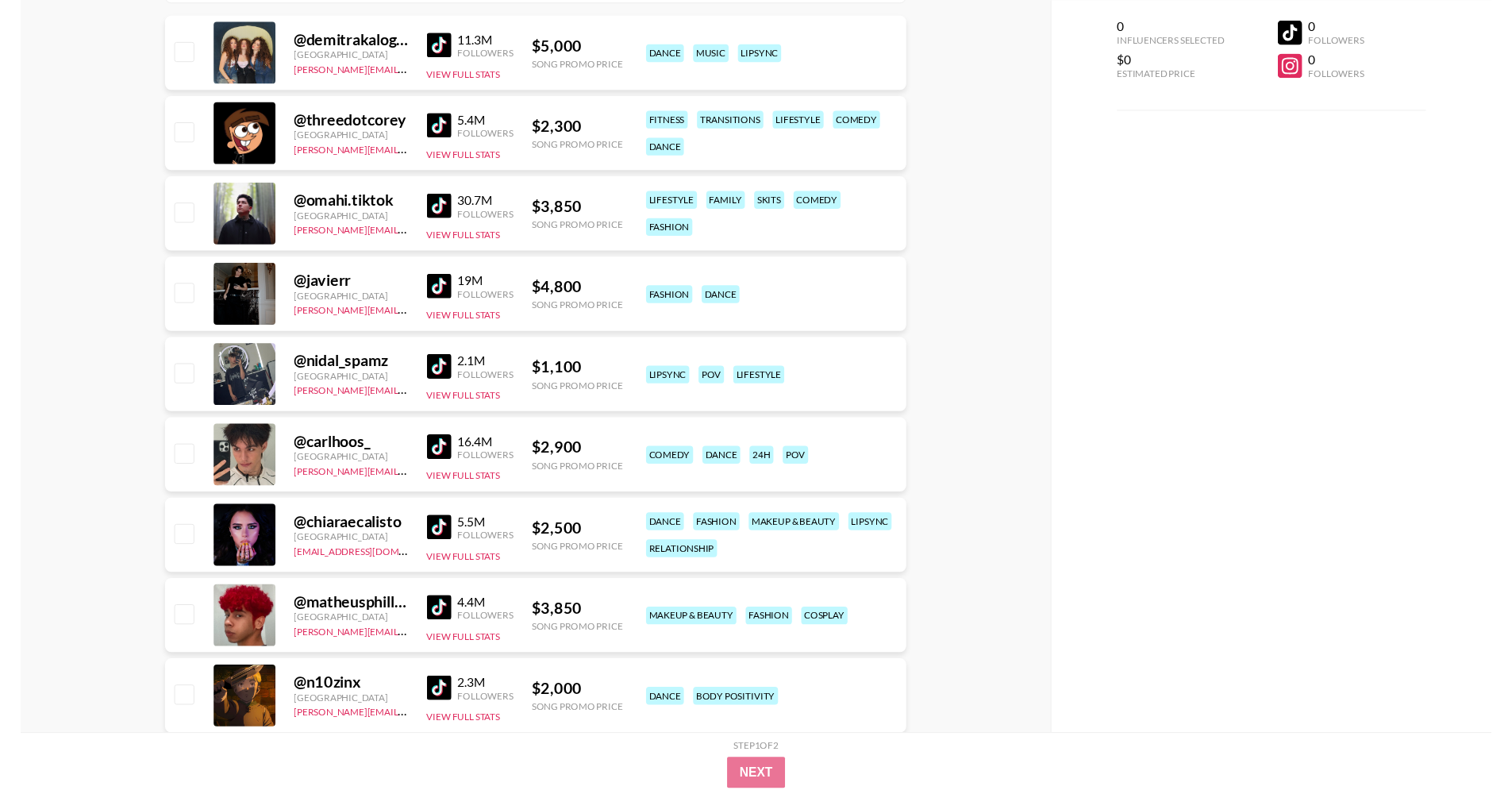
scroll to position [343, 0]
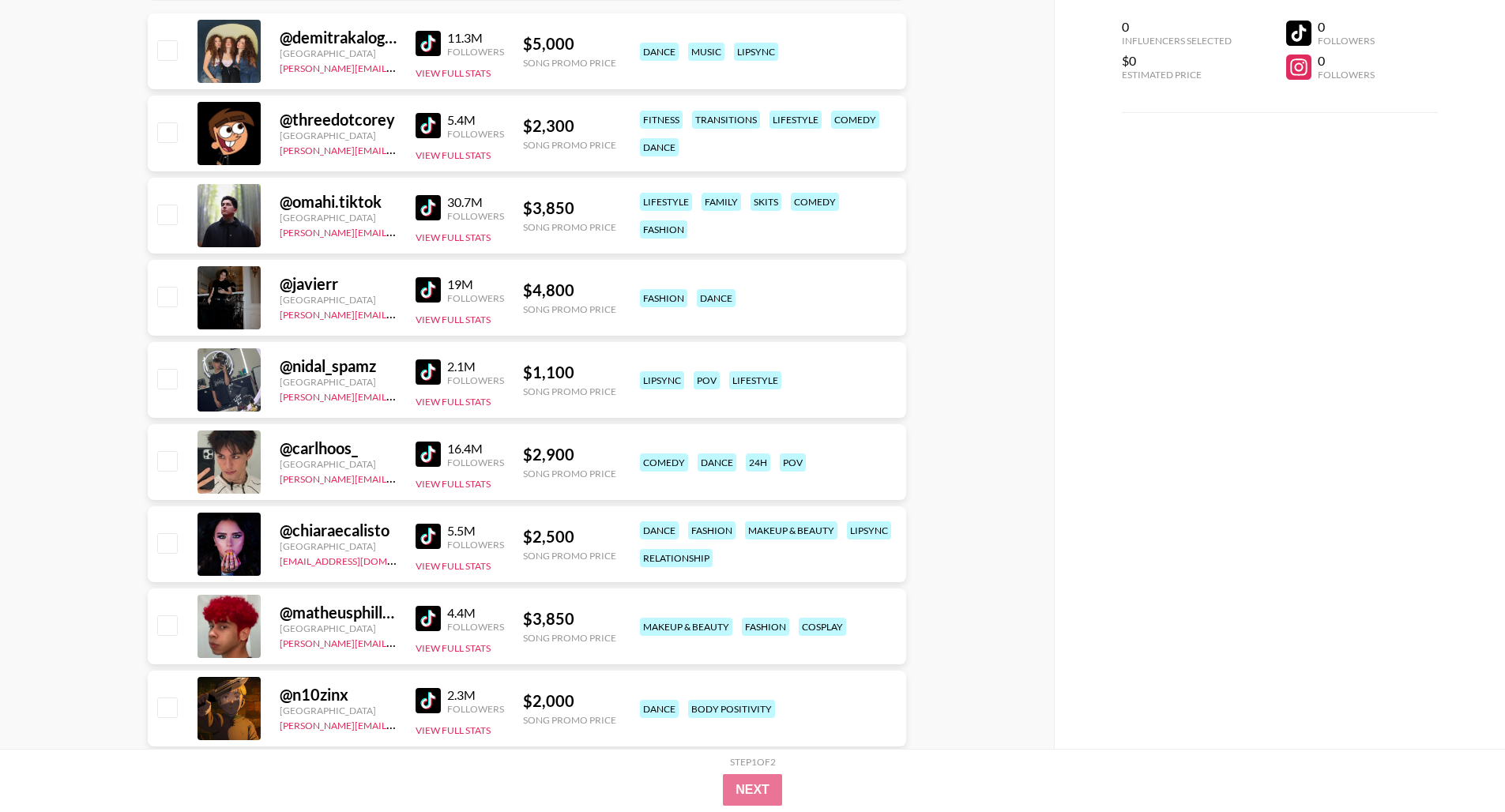
click at [433, 292] on img at bounding box center [428, 289] width 25 height 25
click at [438, 378] on link at bounding box center [431, 371] width 31 height 25
click at [435, 445] on img at bounding box center [428, 454] width 25 height 25
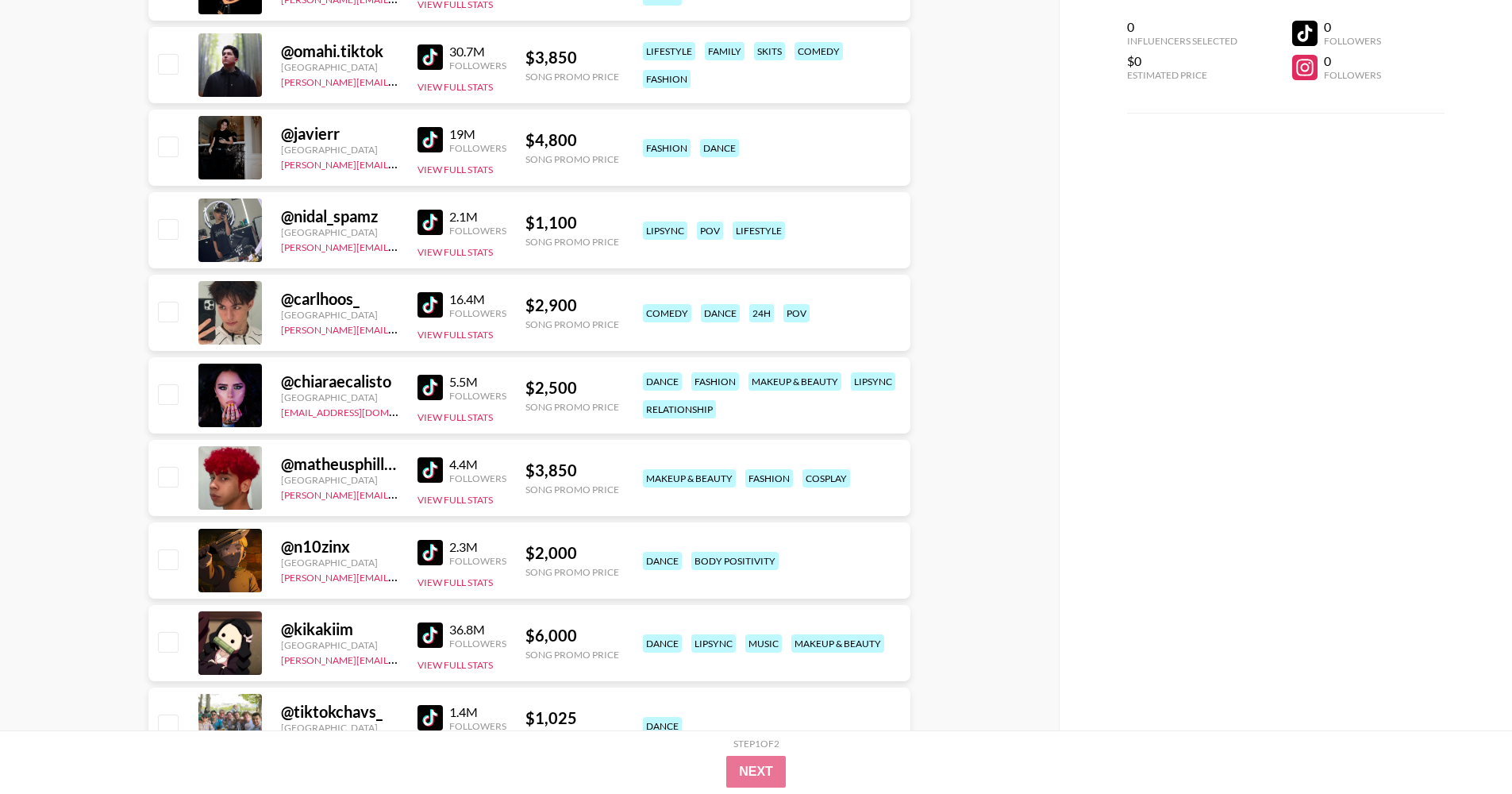
scroll to position [609, 0]
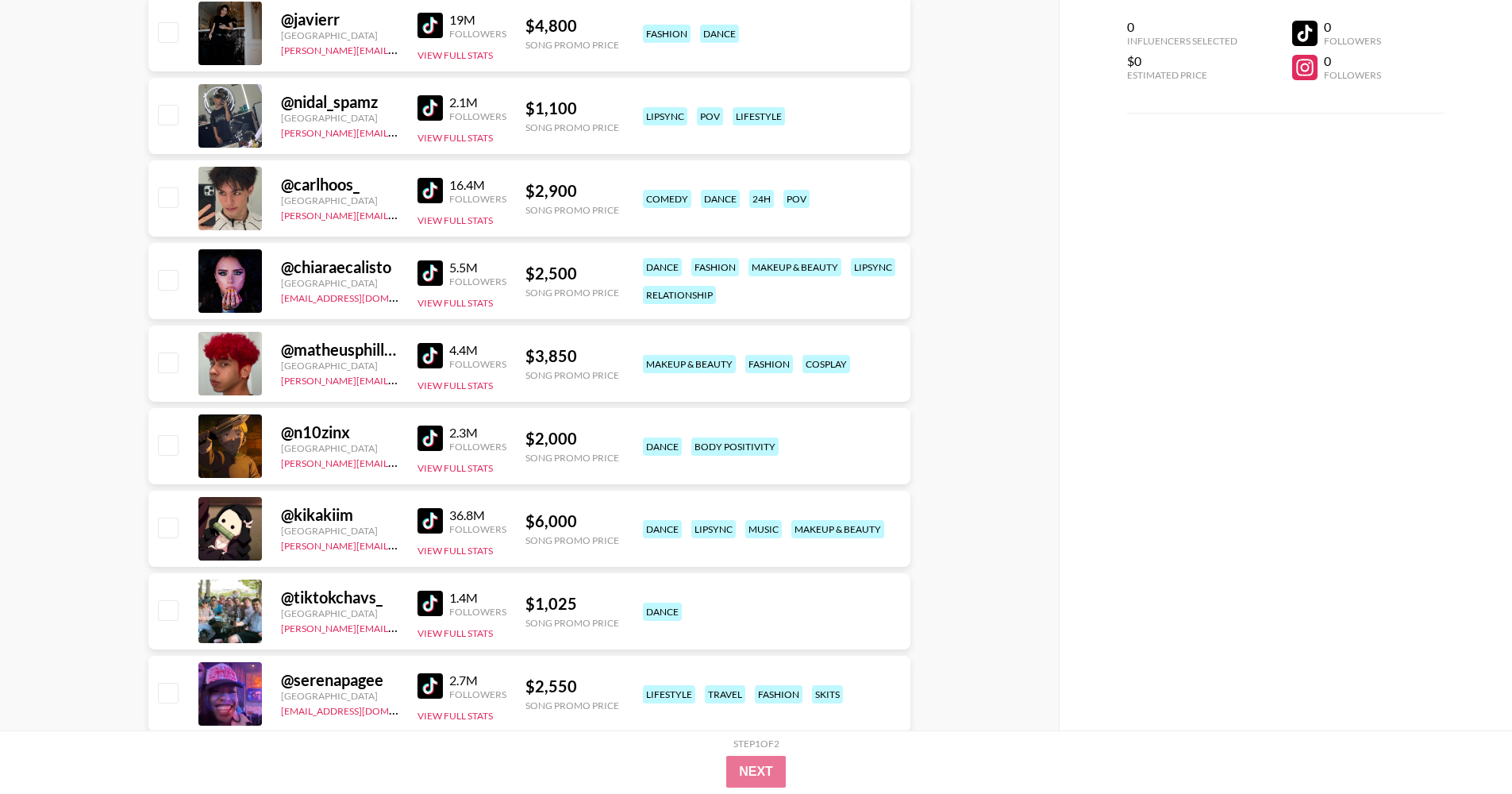
click at [431, 274] on img at bounding box center [430, 273] width 25 height 25
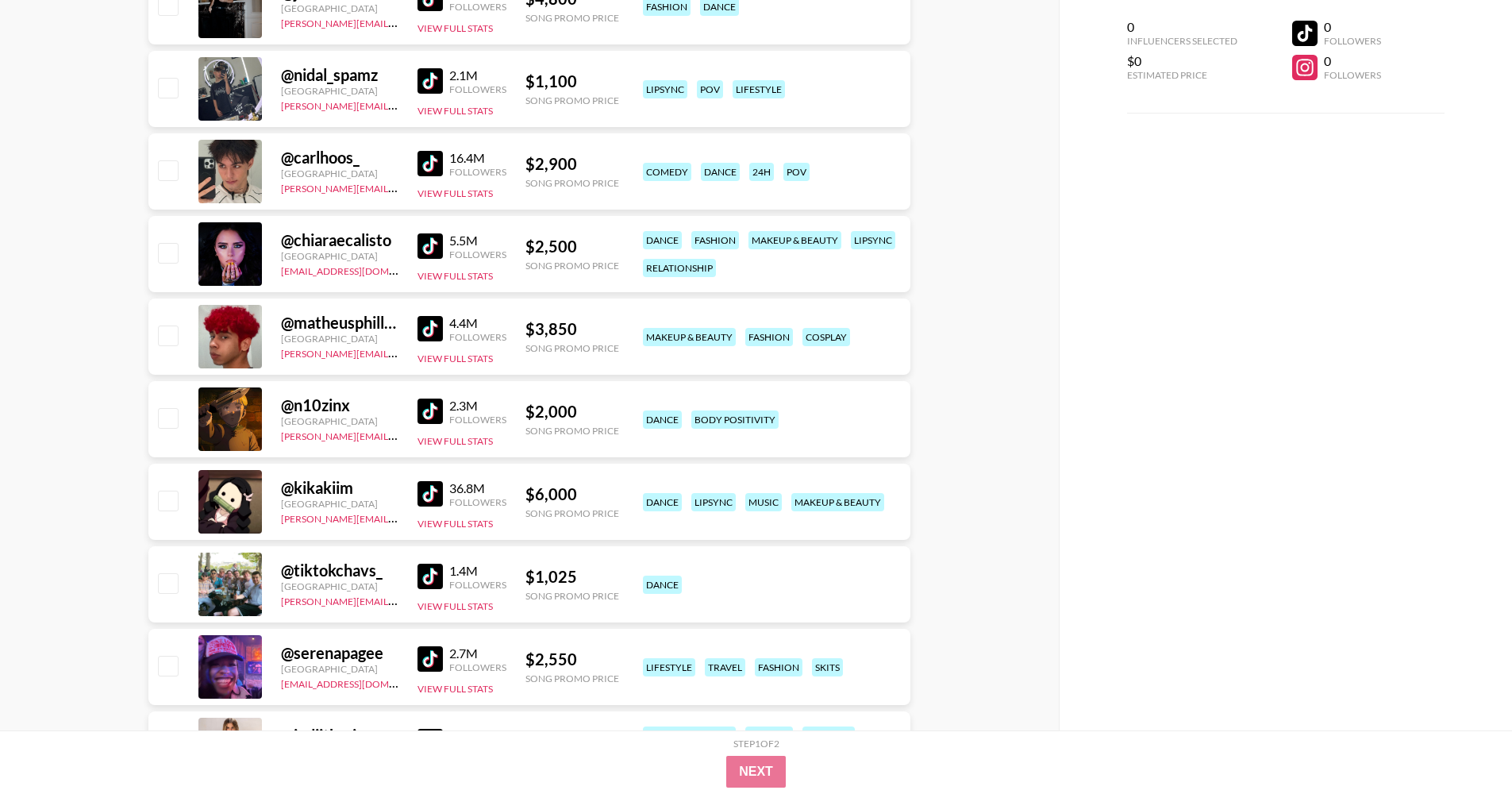
scroll to position [638, 0]
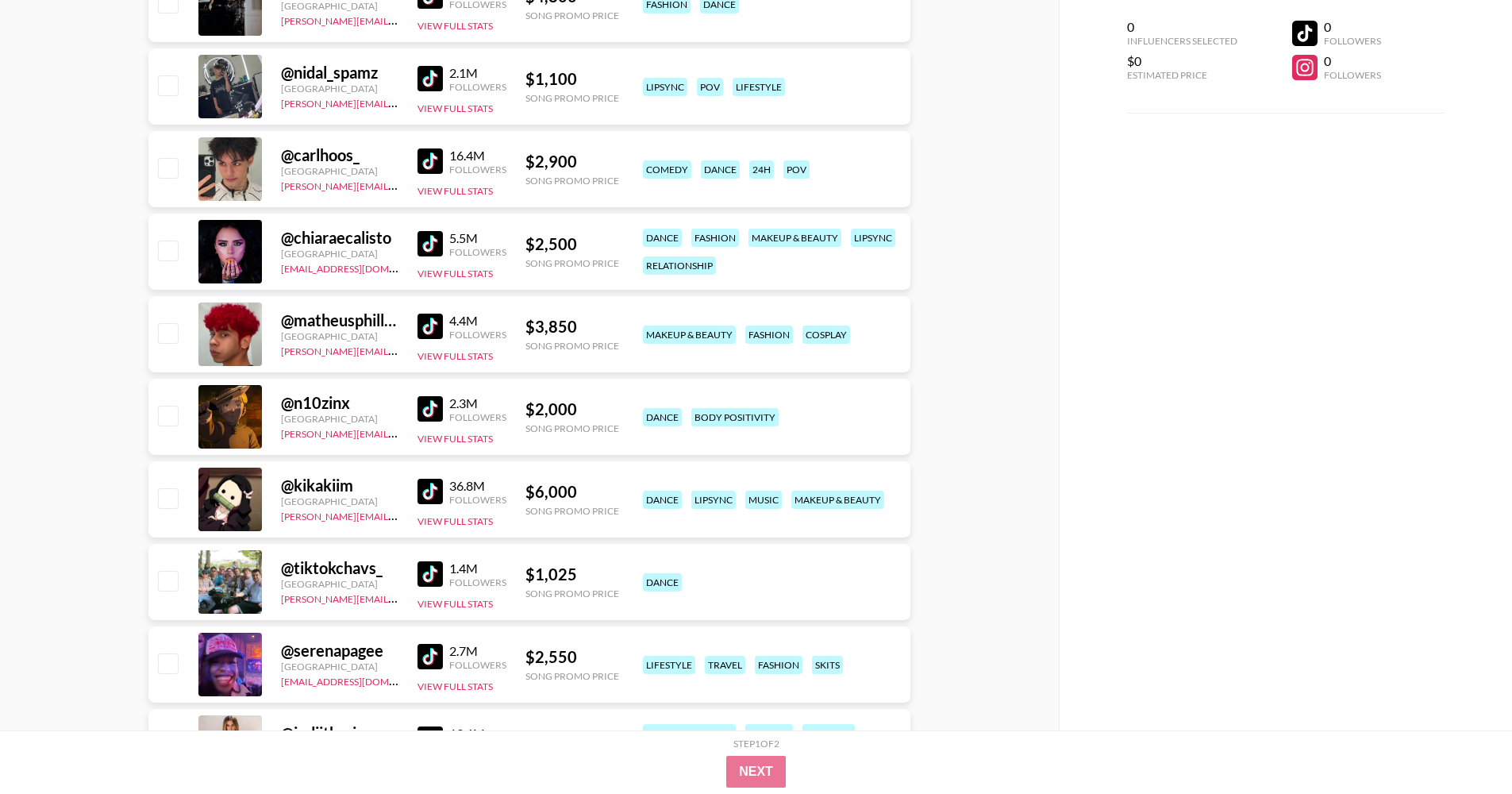
click at [430, 495] on img at bounding box center [430, 490] width 25 height 25
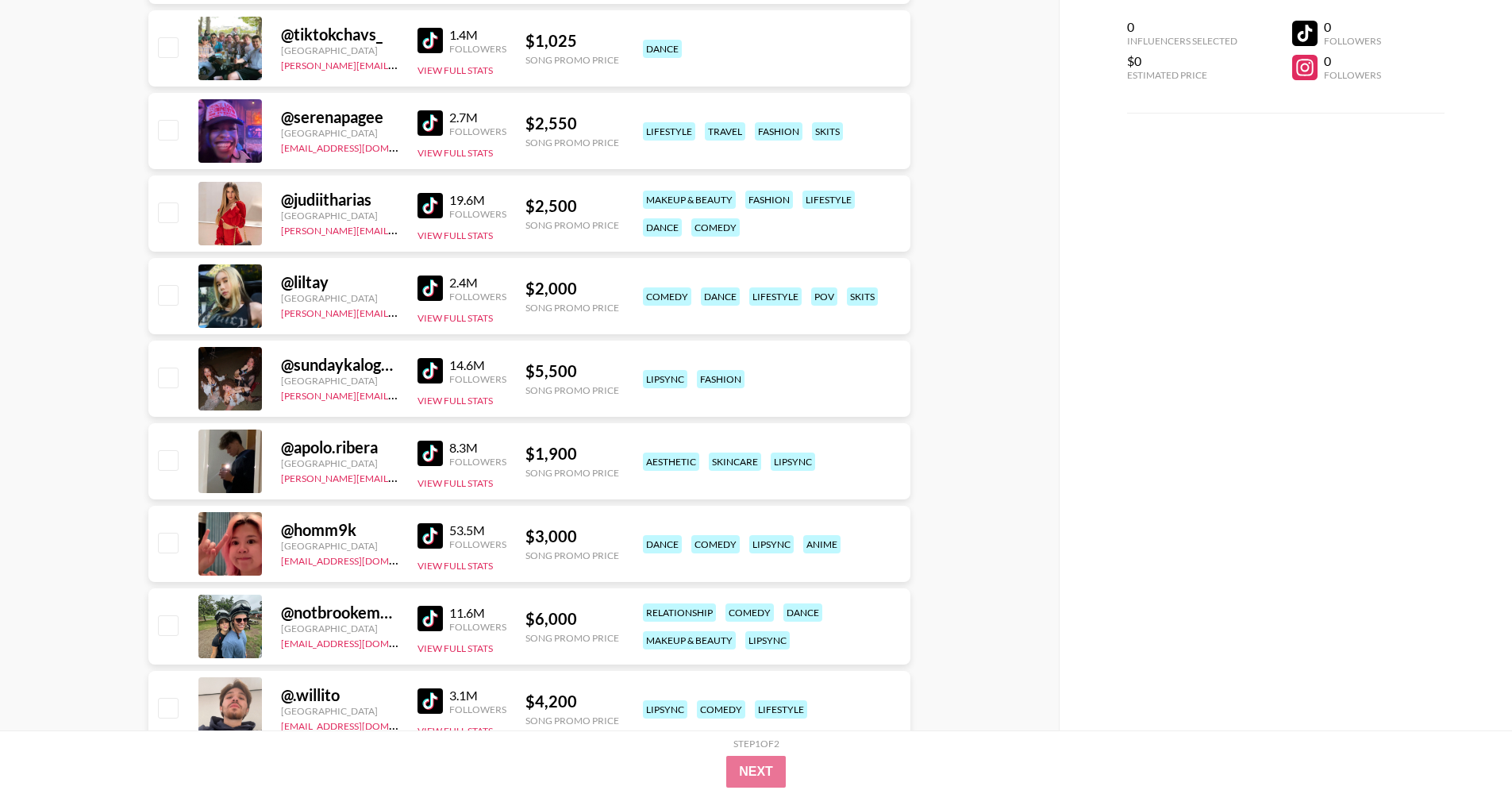
scroll to position [1171, 0]
drag, startPoint x: 873, startPoint y: 295, endPoint x: 843, endPoint y: 295, distance: 30.0
click at [847, 295] on div "skits" at bounding box center [862, 296] width 31 height 19
copy div "skits"
click at [430, 281] on img at bounding box center [430, 287] width 25 height 25
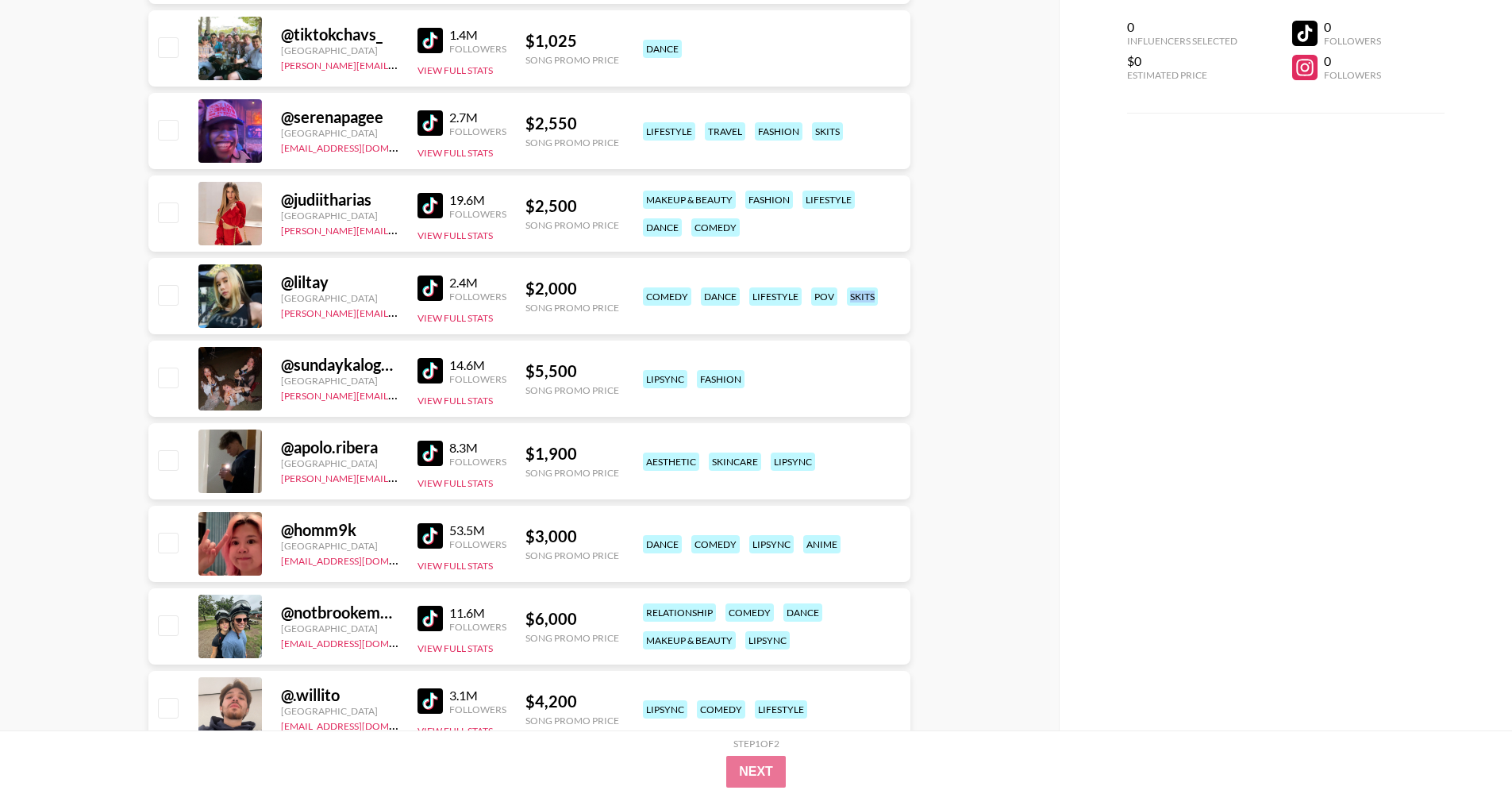
click at [440, 378] on img at bounding box center [430, 370] width 25 height 25
click at [428, 455] on img at bounding box center [430, 452] width 25 height 25
click at [436, 539] on img at bounding box center [430, 535] width 25 height 25
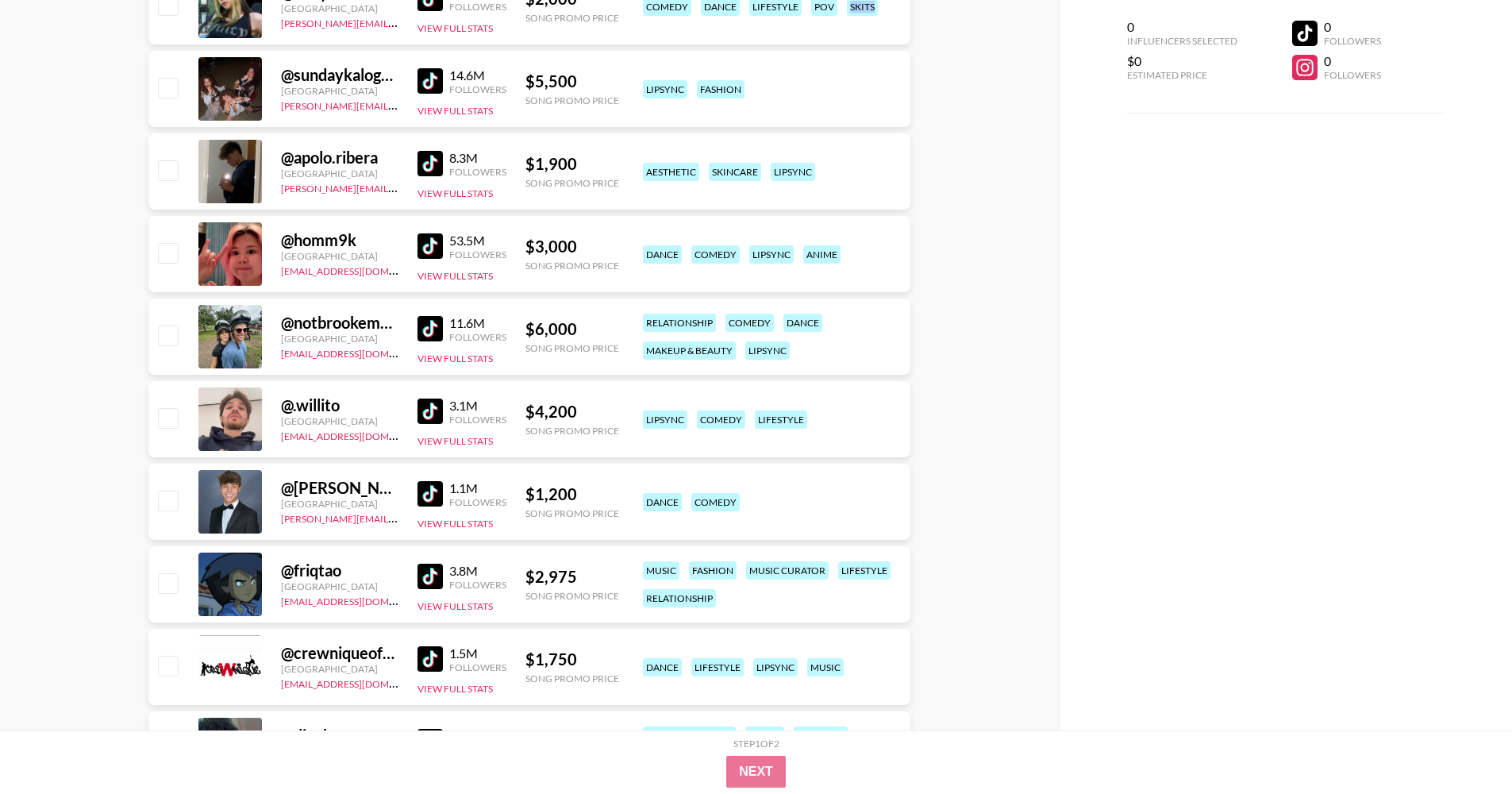
click at [428, 325] on img at bounding box center [430, 328] width 25 height 25
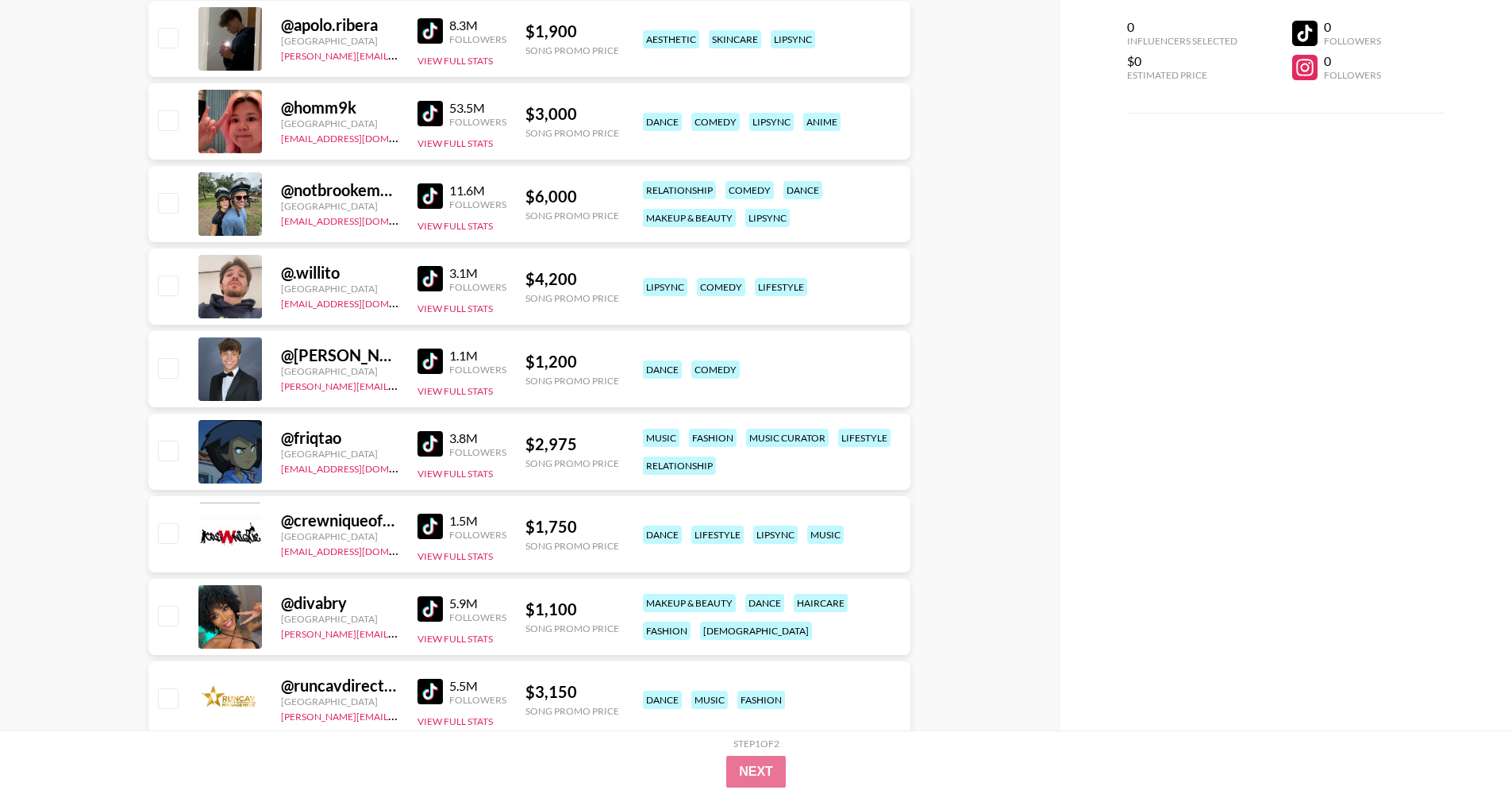
scroll to position [1607, 0]
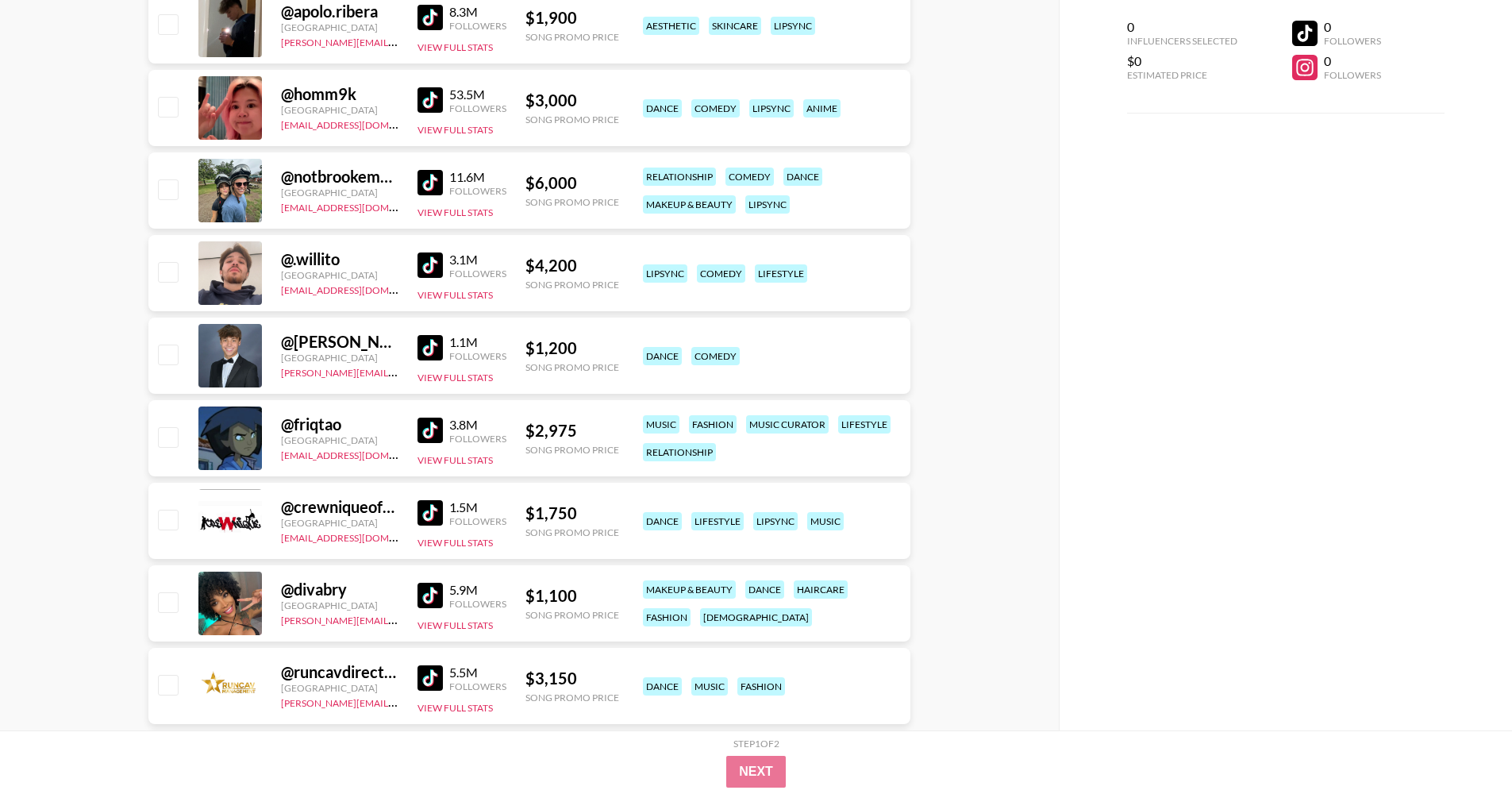
click at [422, 266] on img at bounding box center [430, 265] width 25 height 25
click at [433, 425] on img at bounding box center [430, 430] width 25 height 25
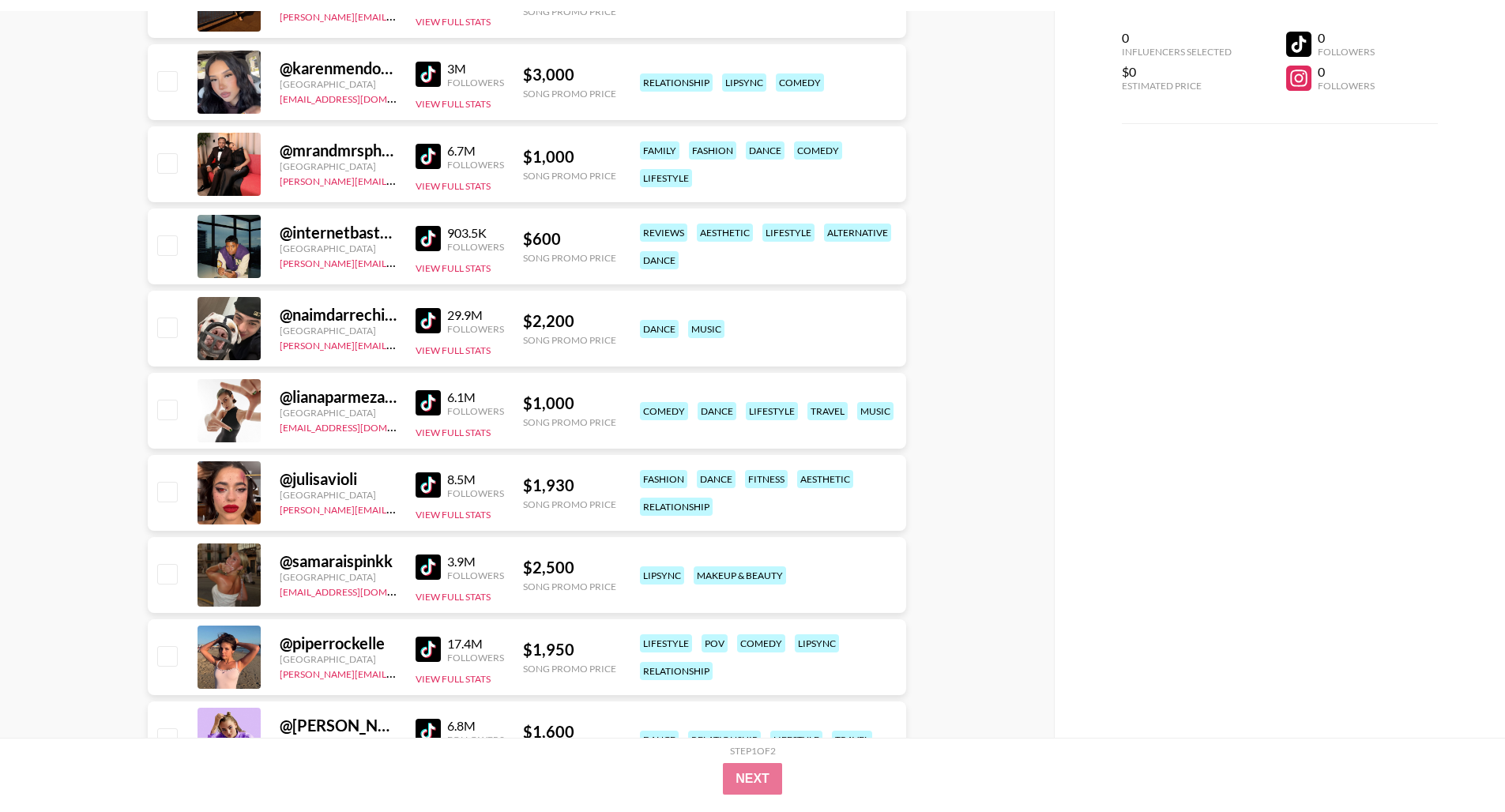
scroll to position [4104, 0]
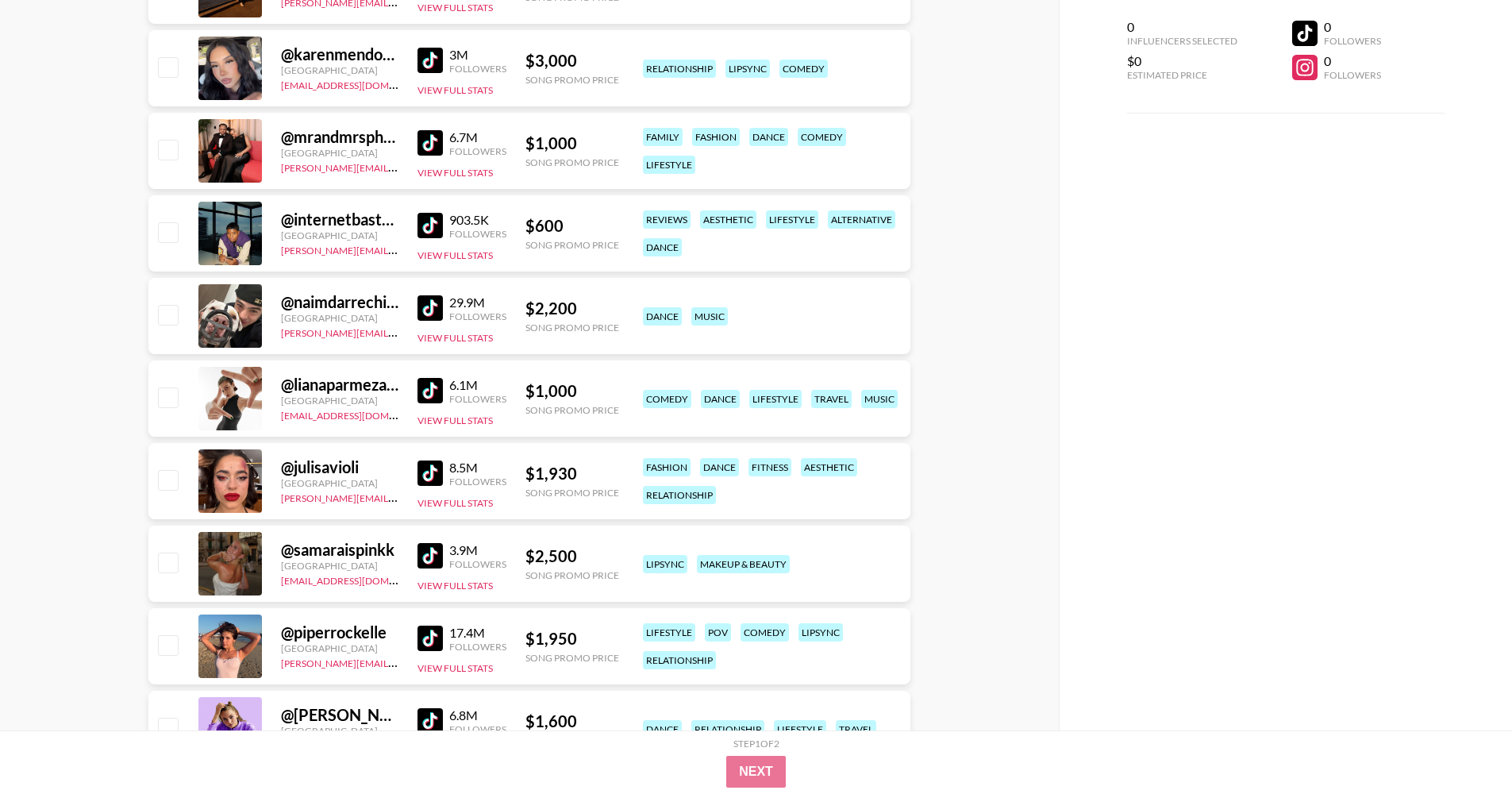
click at [439, 460] on div "8.5M Followers" at bounding box center [462, 473] width 89 height 28
click at [427, 474] on img at bounding box center [430, 473] width 25 height 25
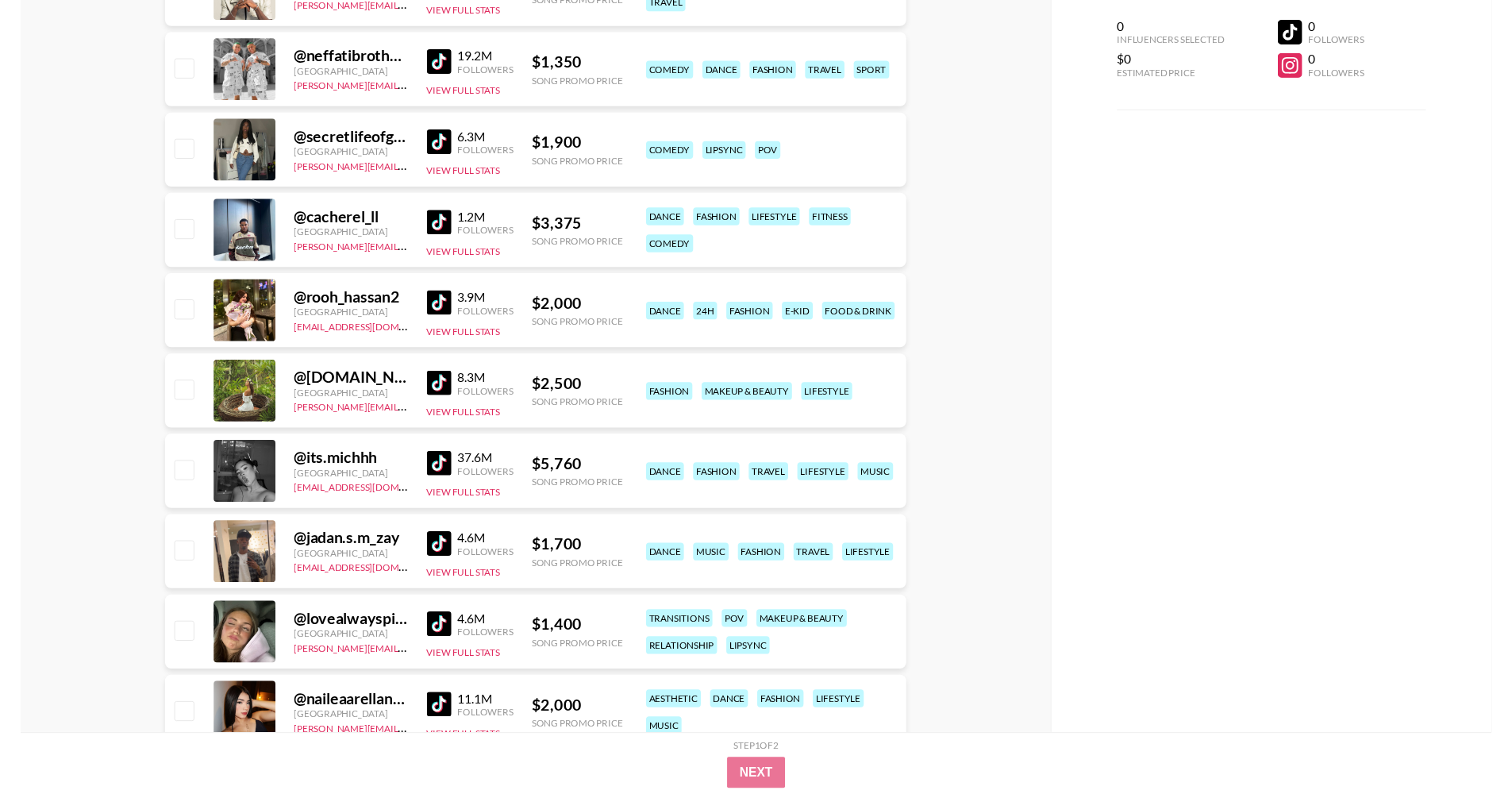
scroll to position [6380, 0]
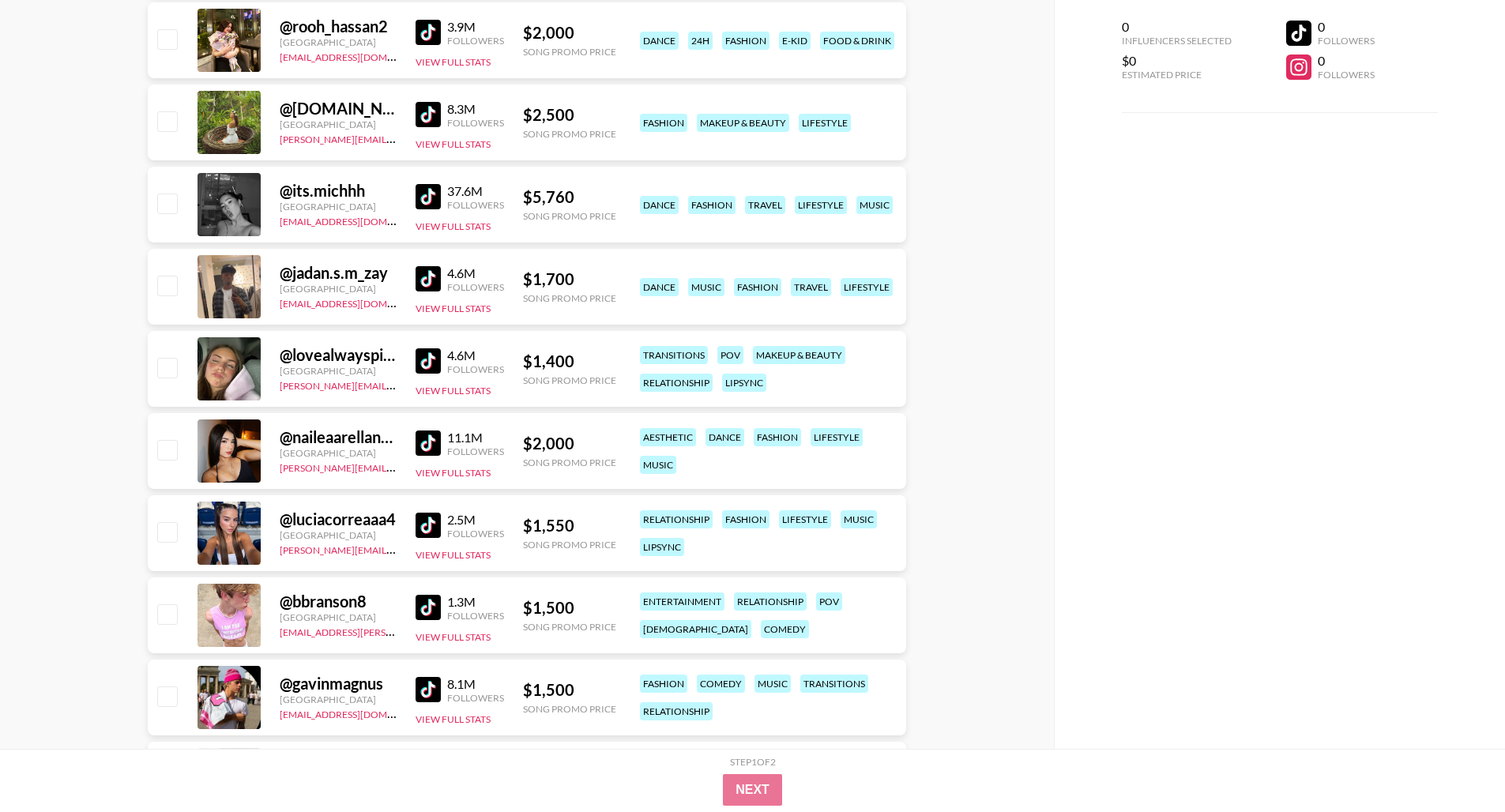
click at [439, 594] on link at bounding box center [431, 607] width 31 height 25
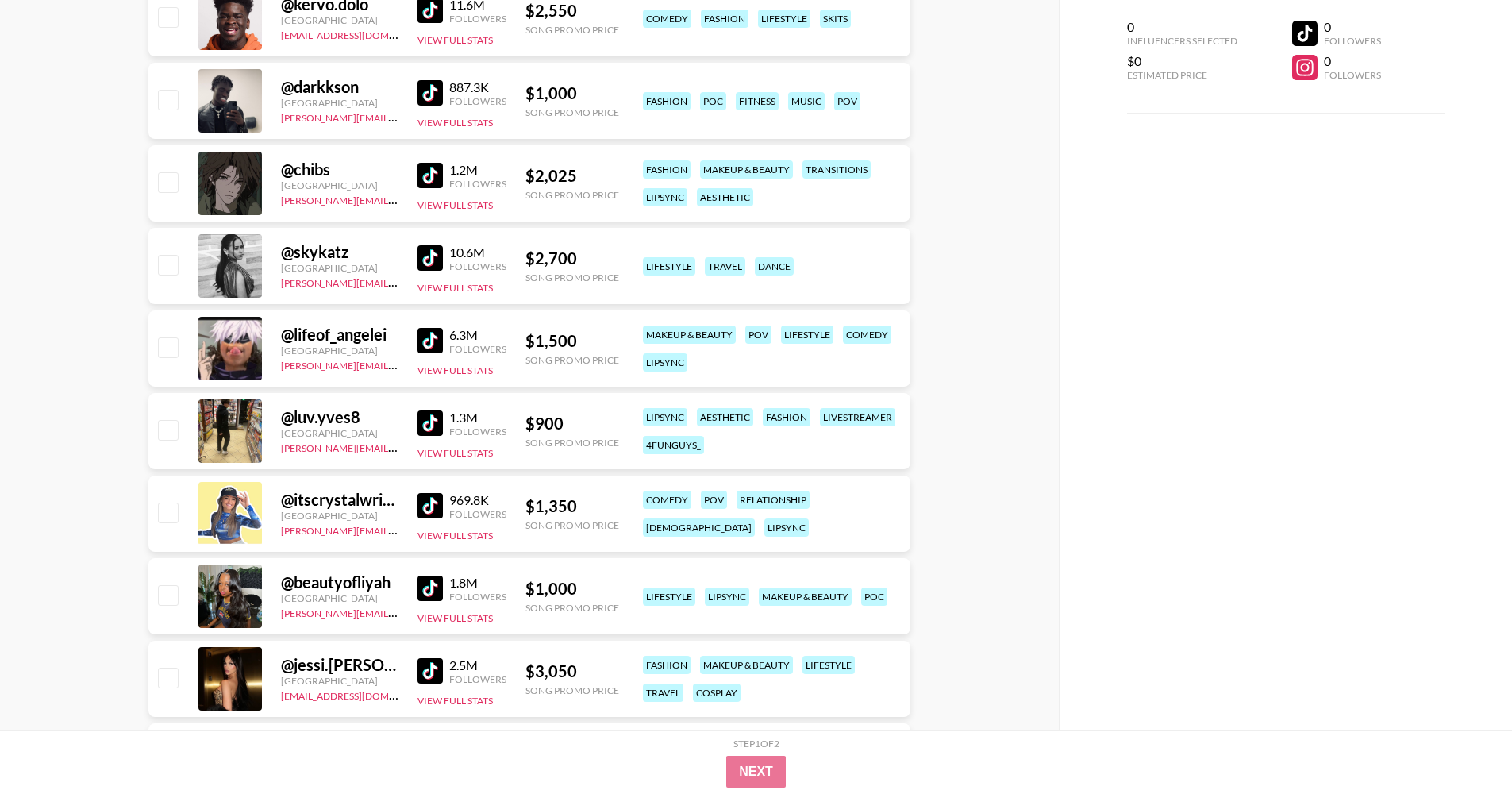
scroll to position [10881, 0]
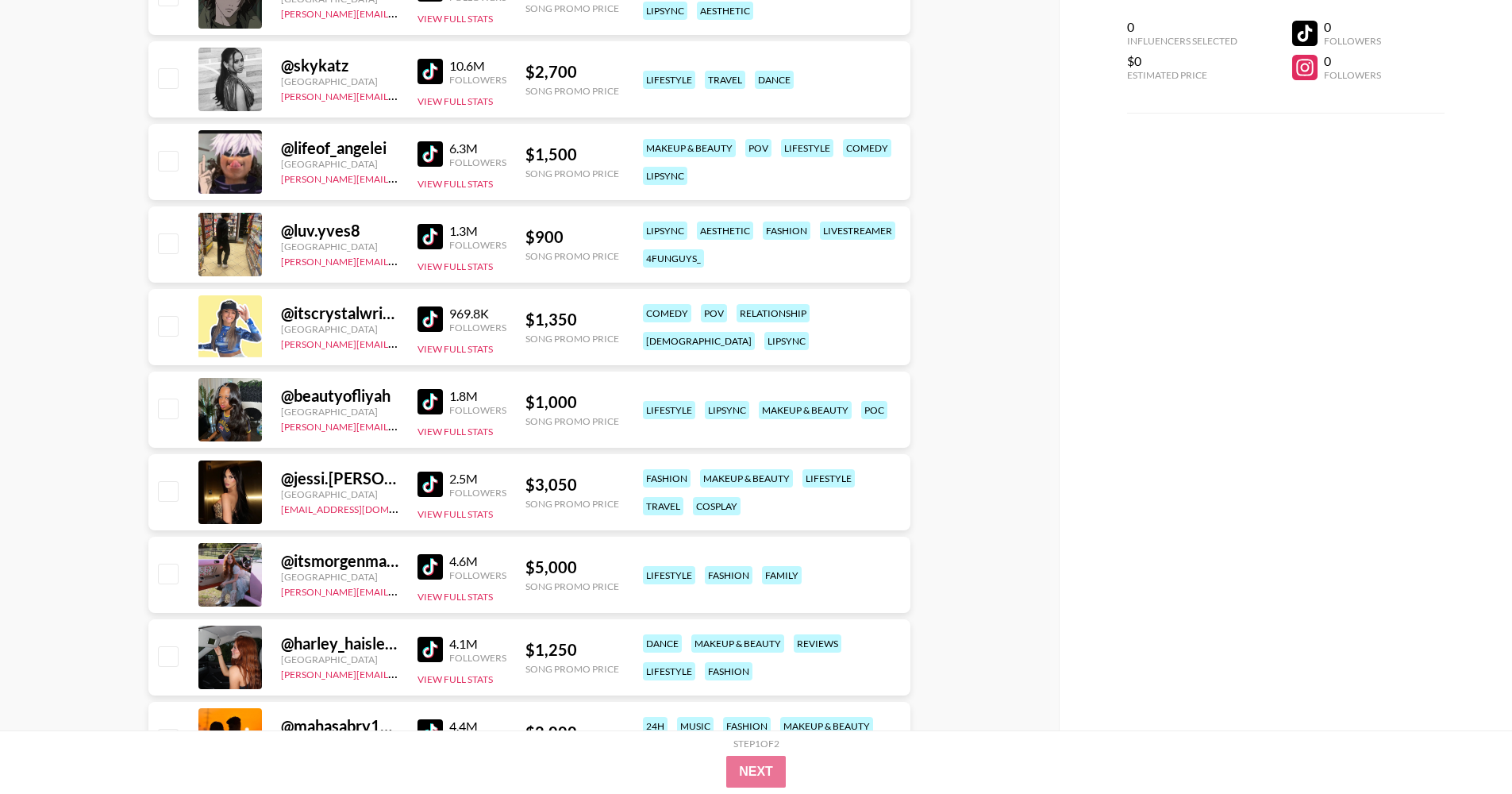
click at [431, 317] on img at bounding box center [430, 319] width 25 height 25
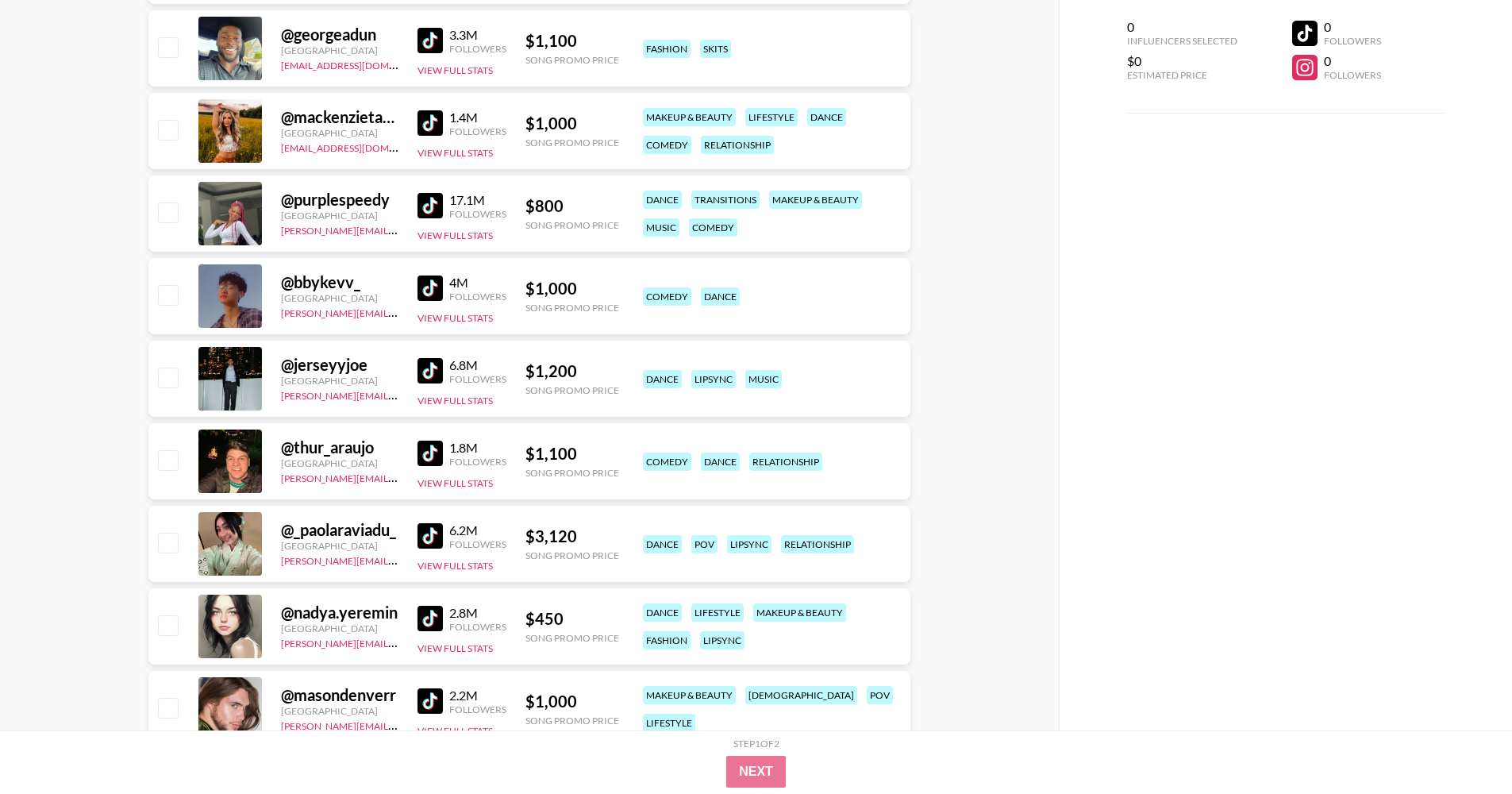
scroll to position [12051, 0]
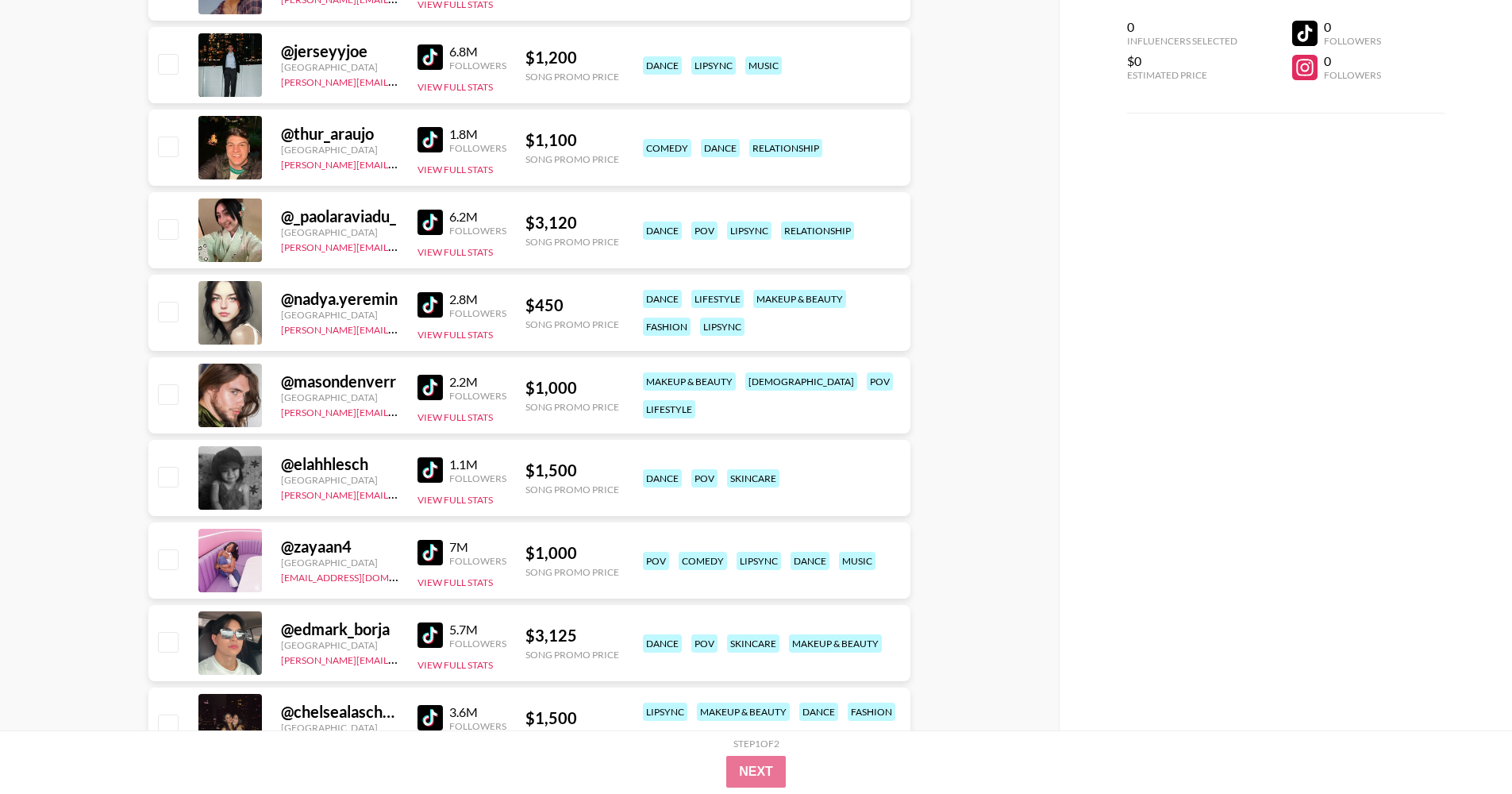
click at [430, 384] on img at bounding box center [430, 387] width 25 height 25
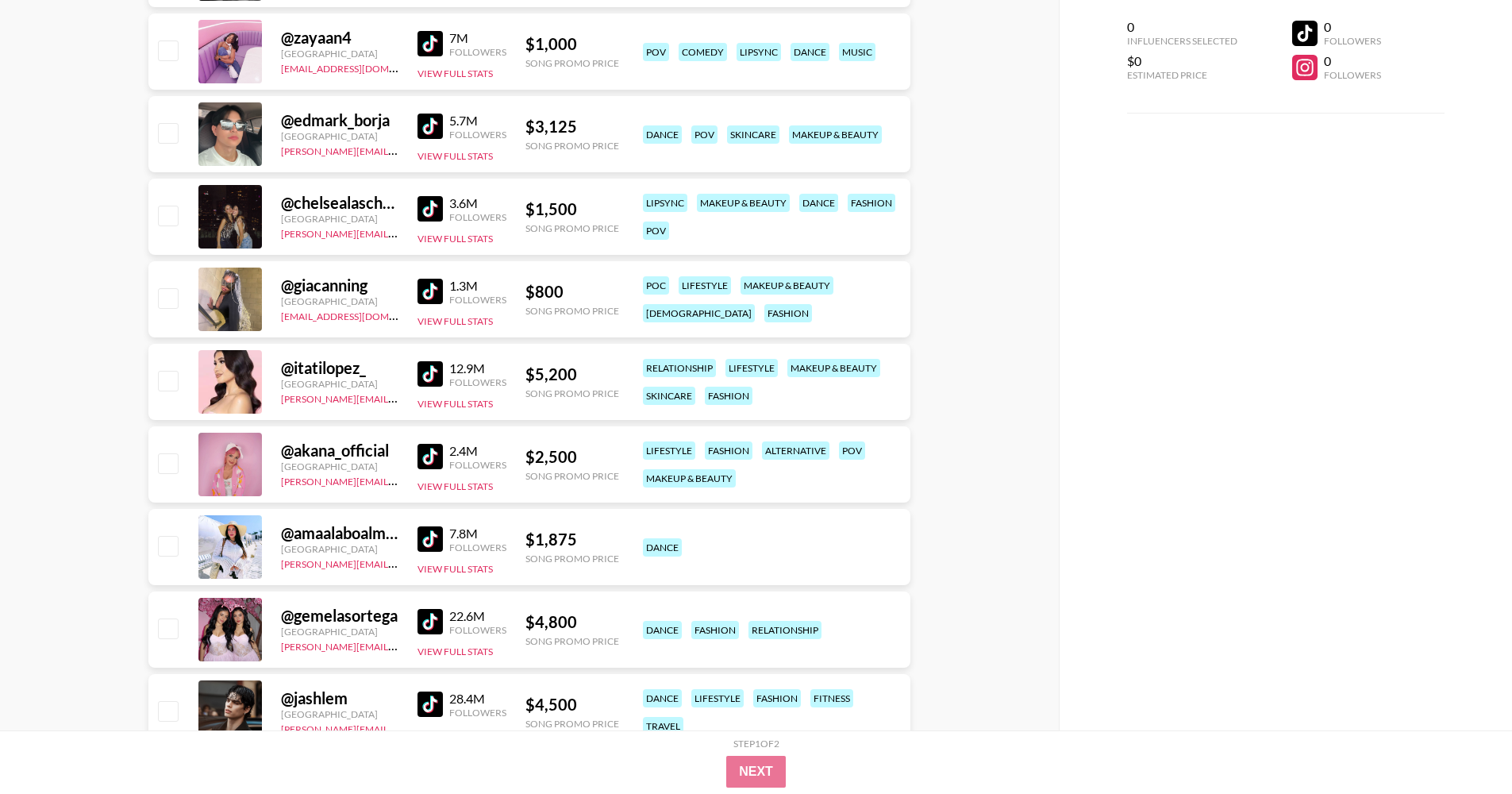
scroll to position [12660, 0]
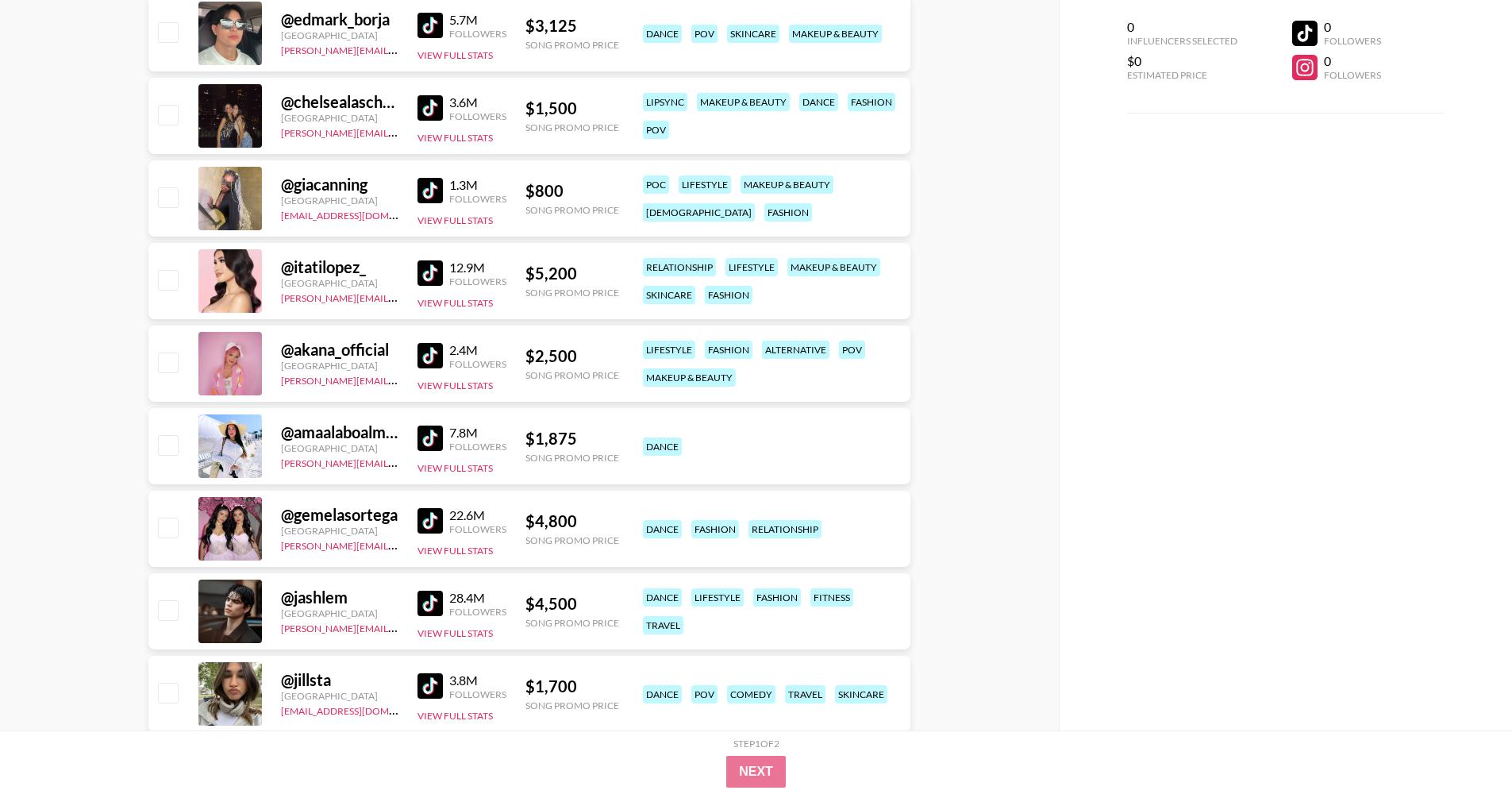
click at [434, 194] on img at bounding box center [430, 190] width 25 height 25
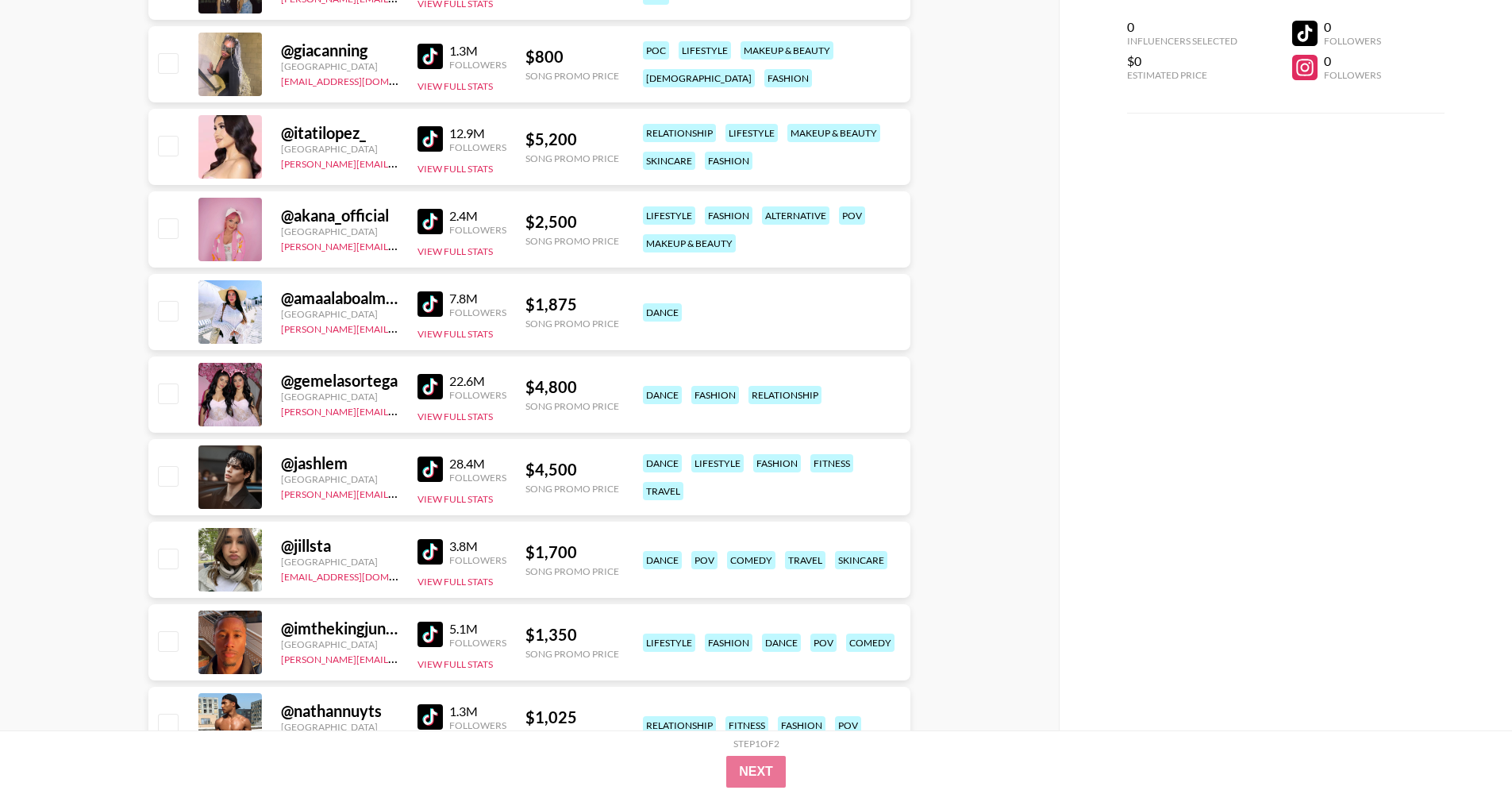
scroll to position [12834, 0]
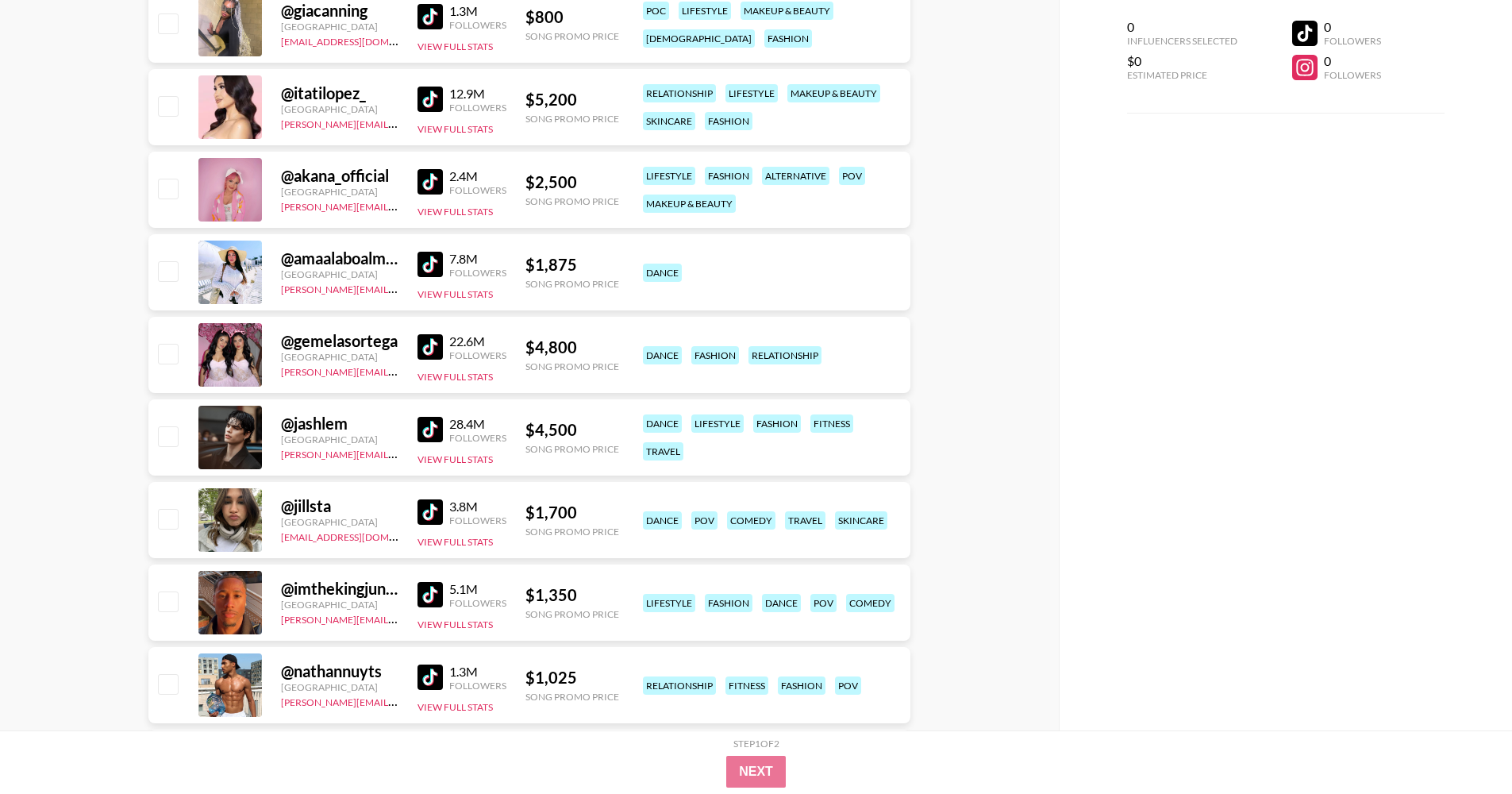
click at [423, 427] on img at bounding box center [430, 429] width 25 height 25
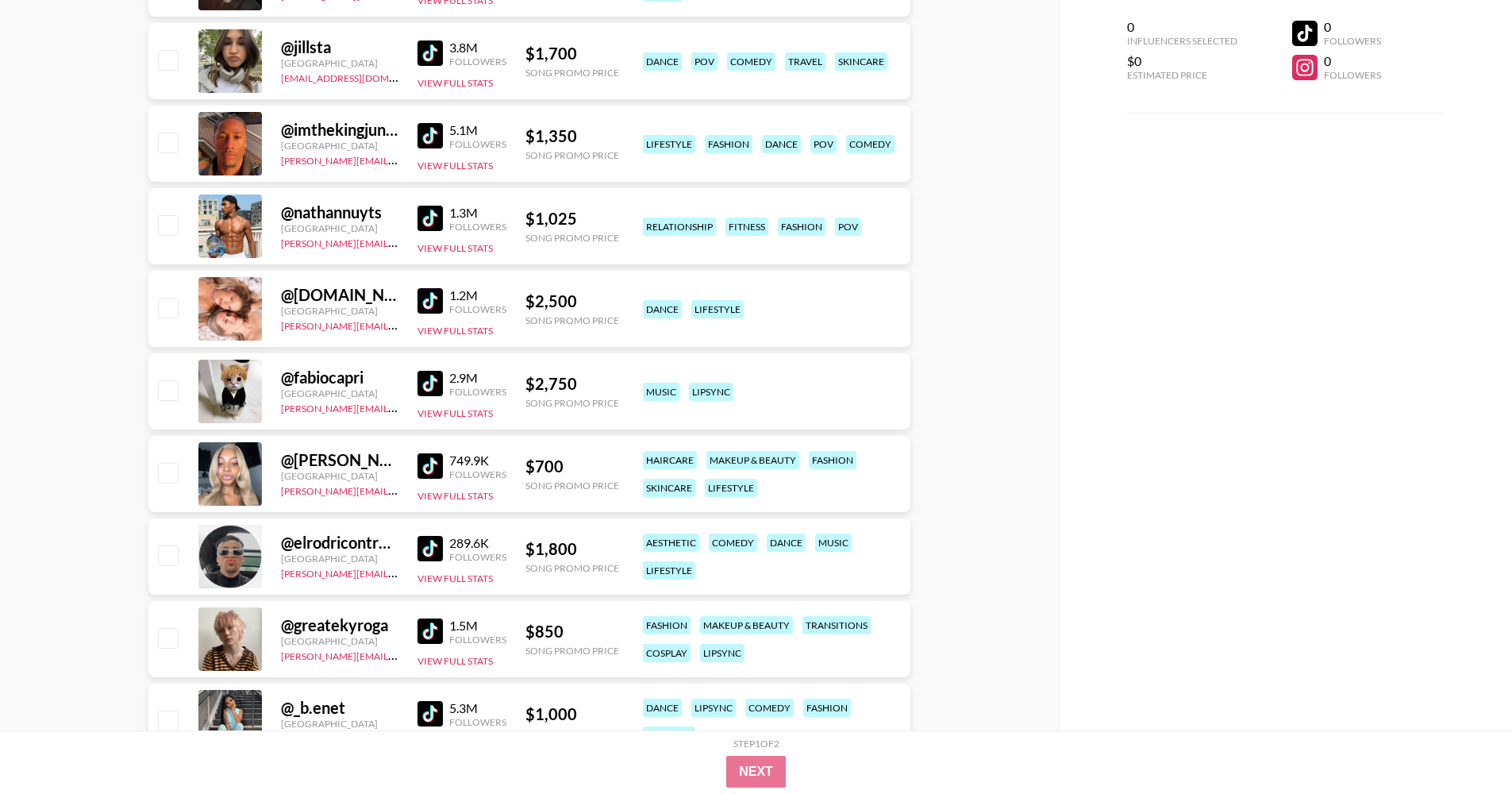
scroll to position [13298, 0]
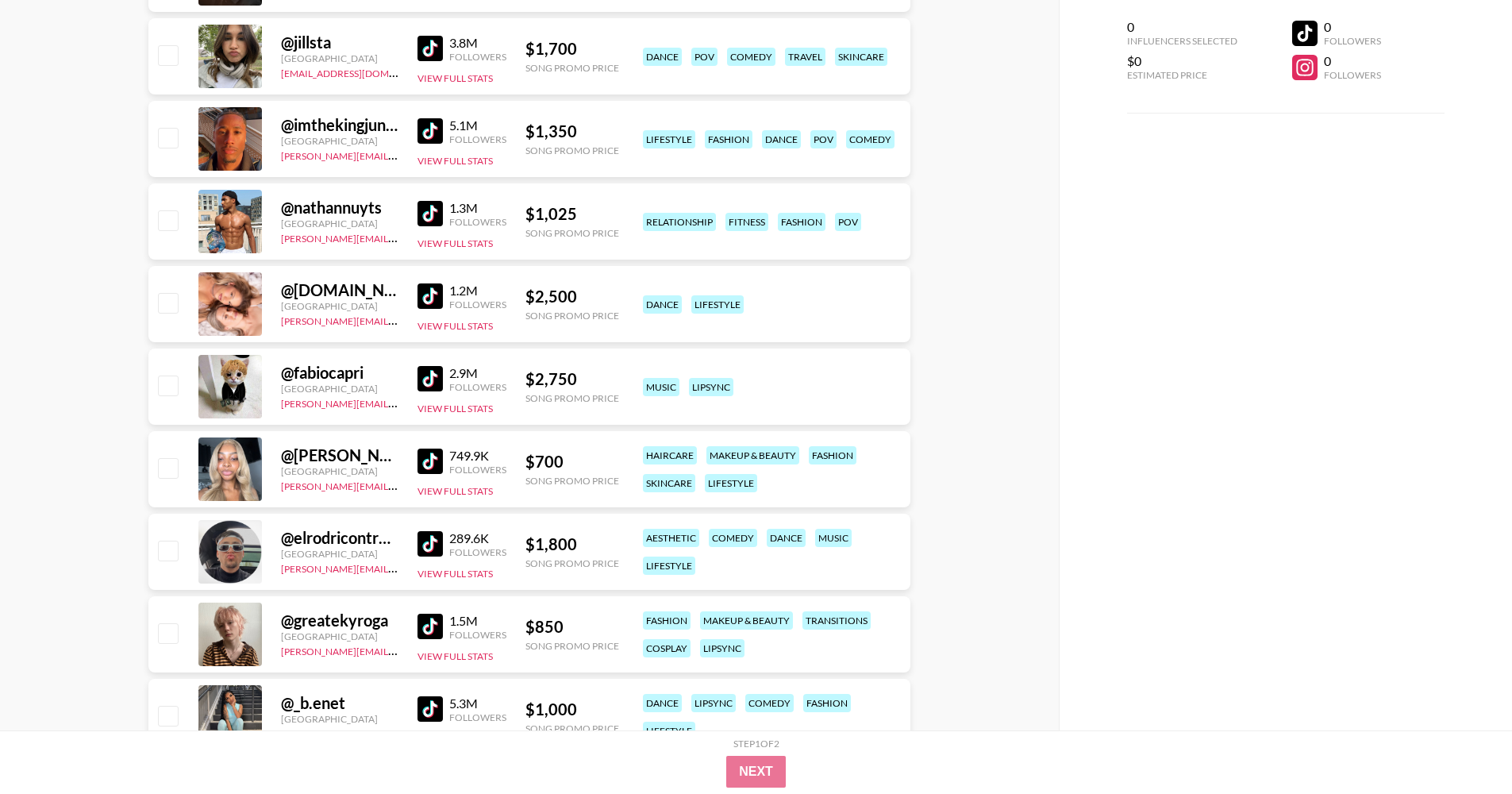
click at [429, 597] on img at bounding box center [430, 626] width 25 height 25
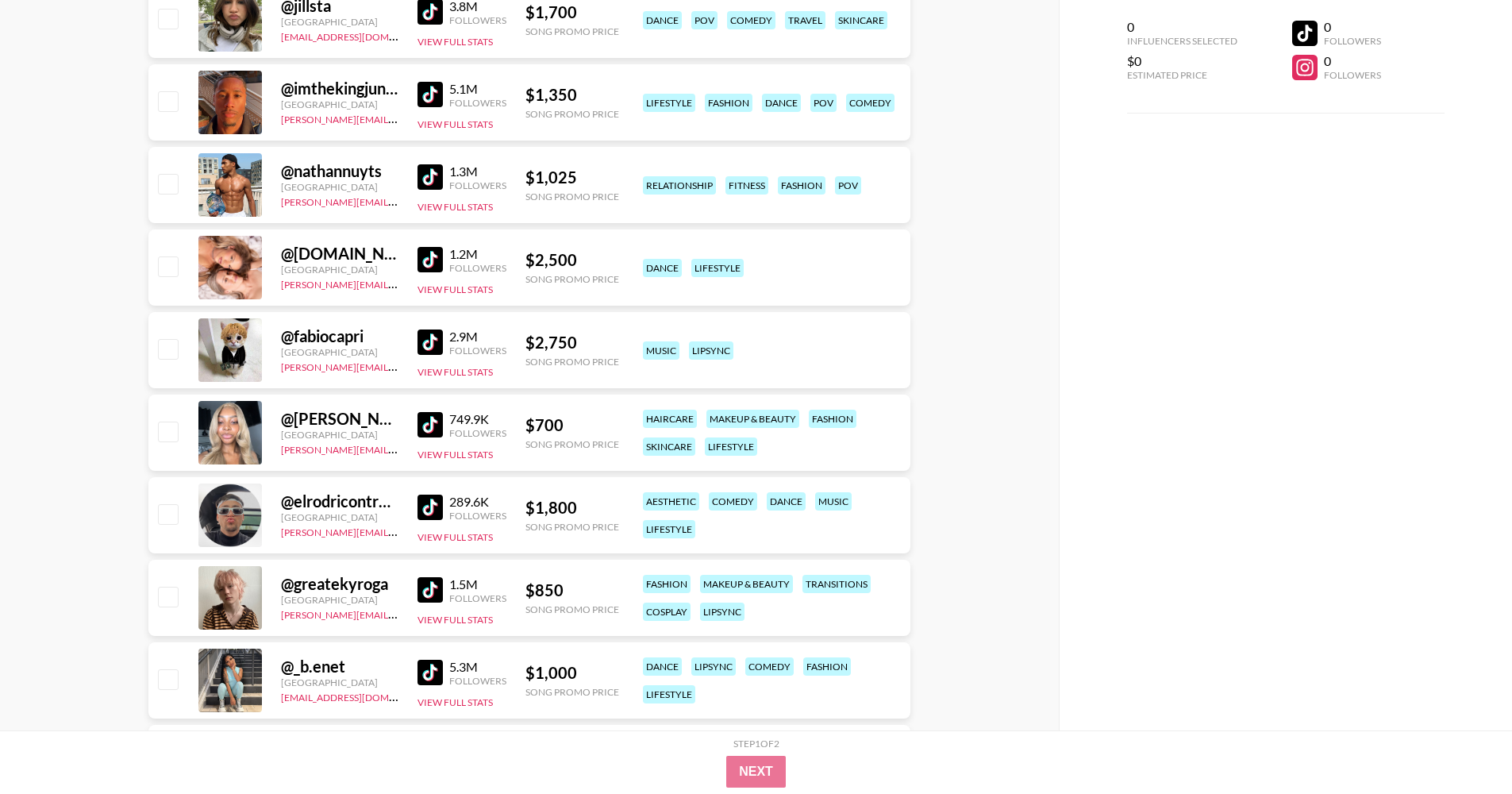
scroll to position [13678, 0]
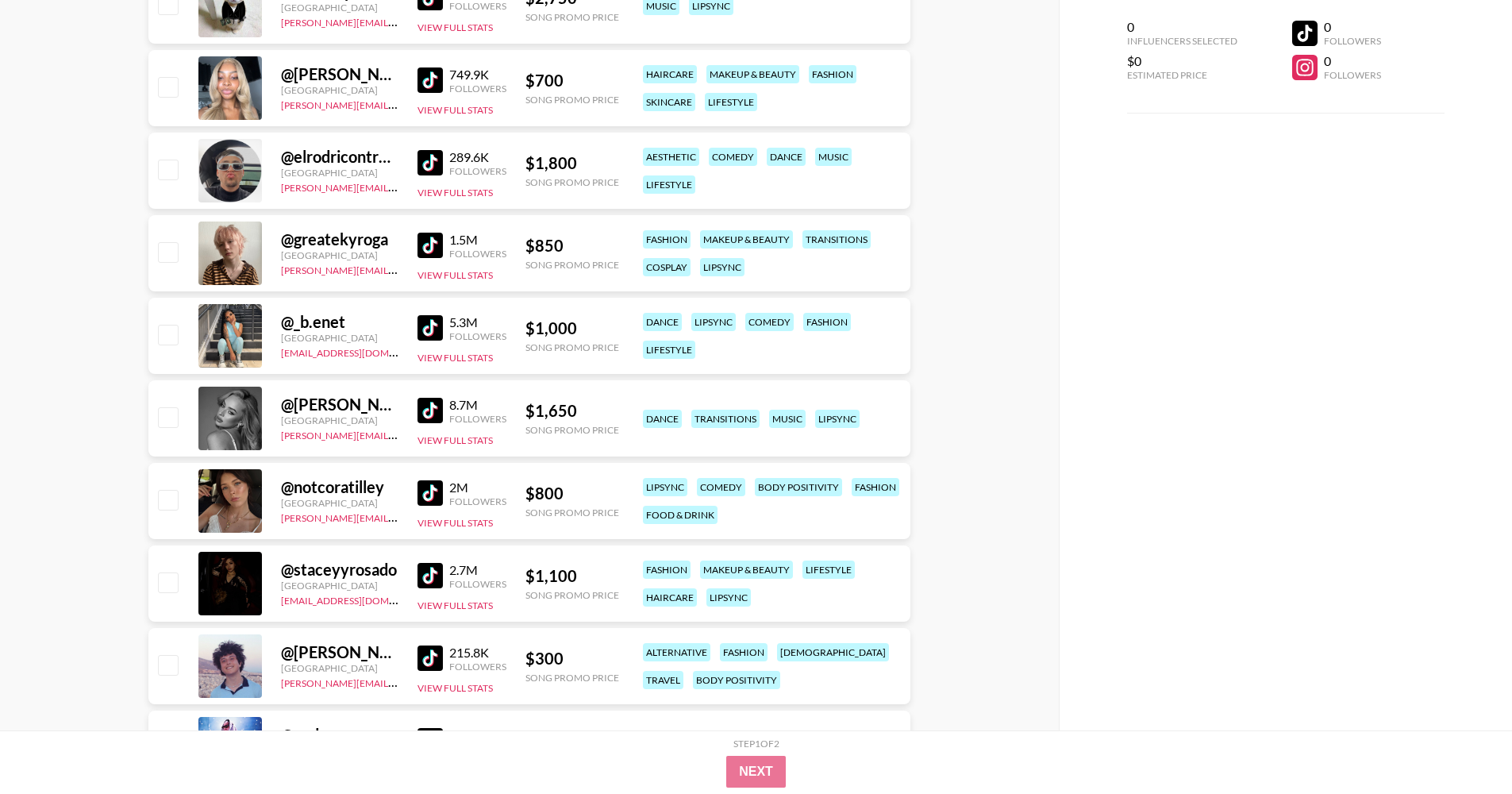
click at [431, 328] on img at bounding box center [430, 327] width 25 height 25
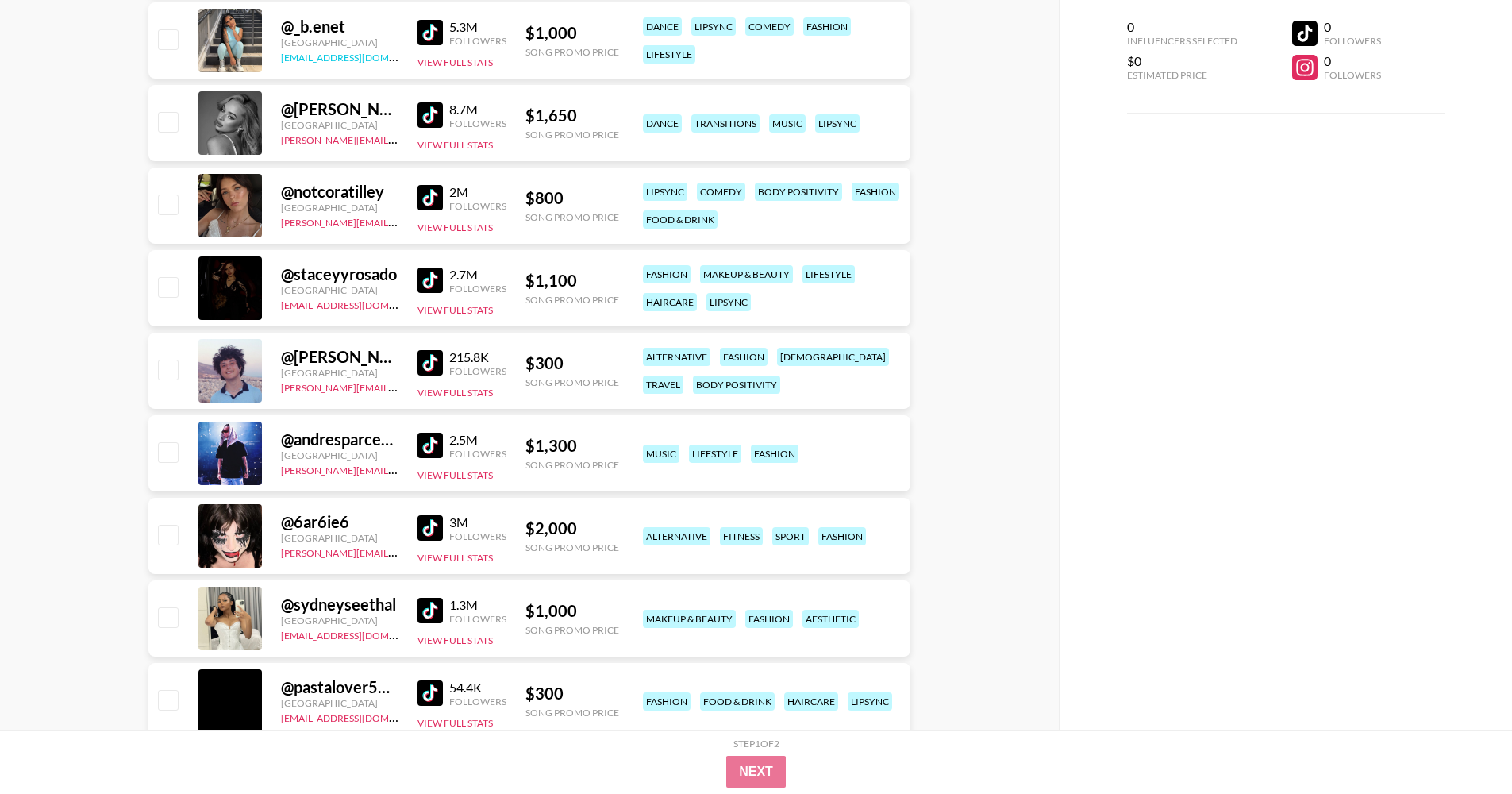
scroll to position [14005, 0]
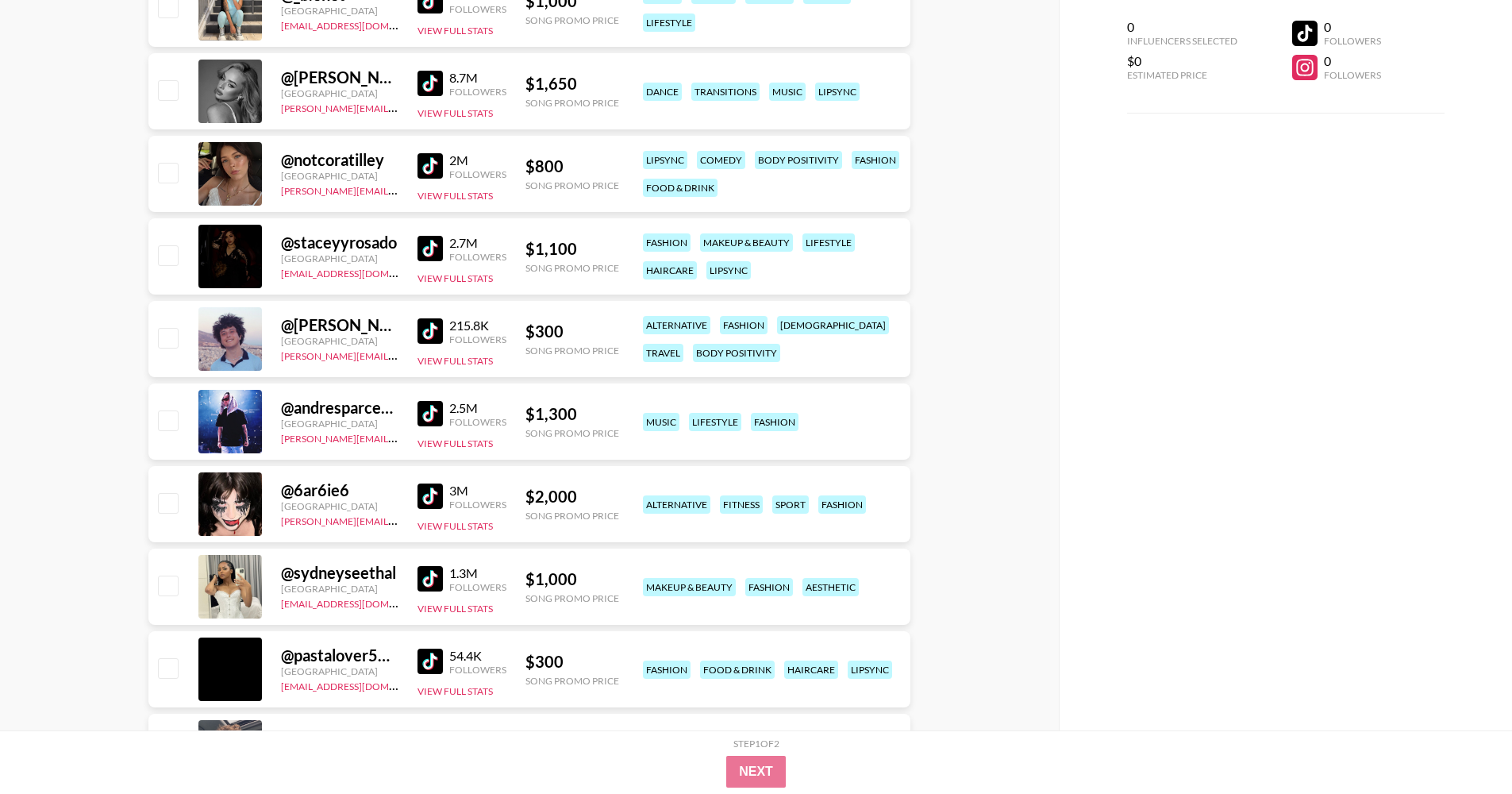
click at [419, 326] on img at bounding box center [430, 330] width 25 height 25
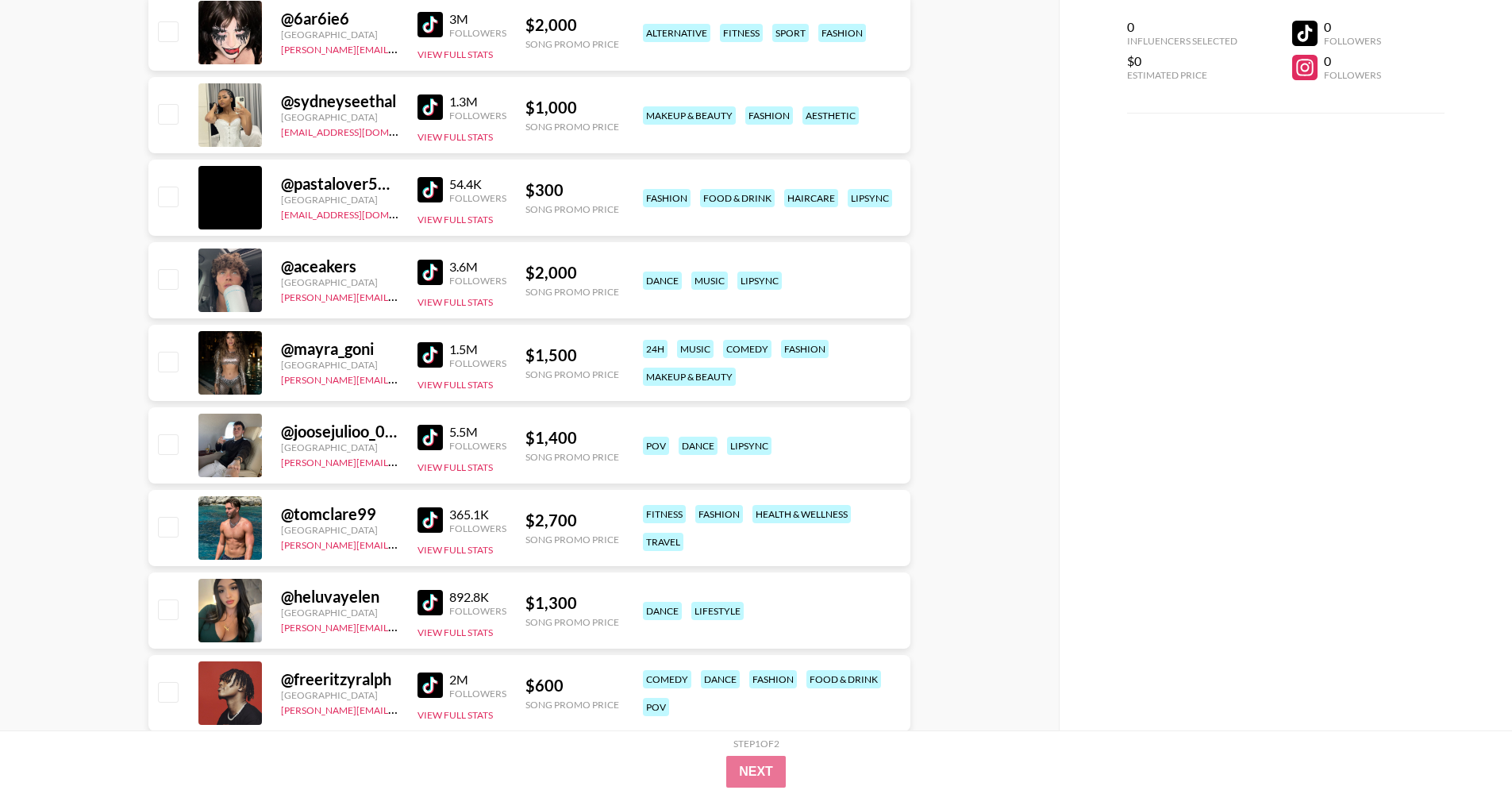
scroll to position [14484, 0]
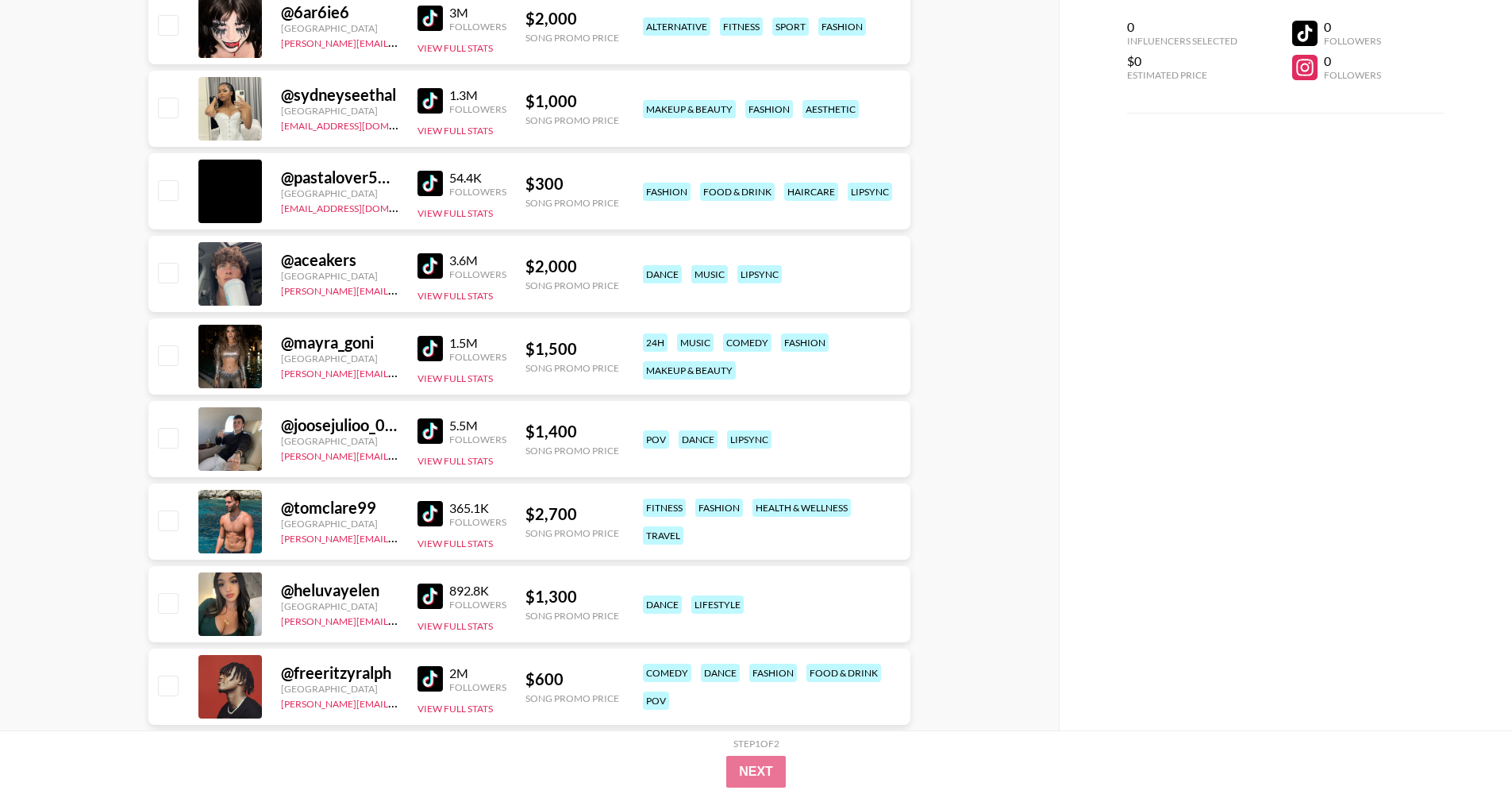
click at [439, 338] on img at bounding box center [430, 348] width 25 height 25
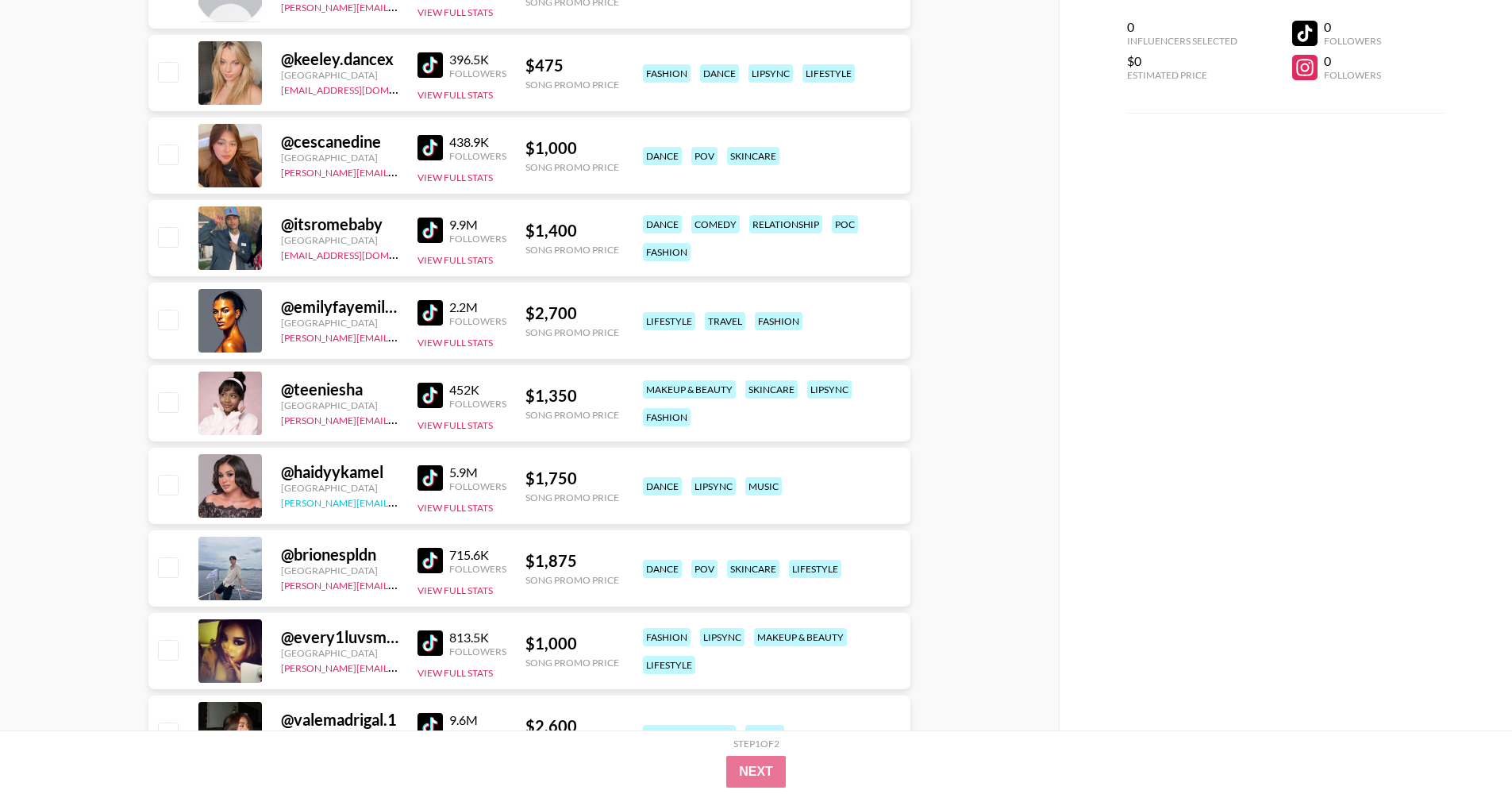
scroll to position [15513, 0]
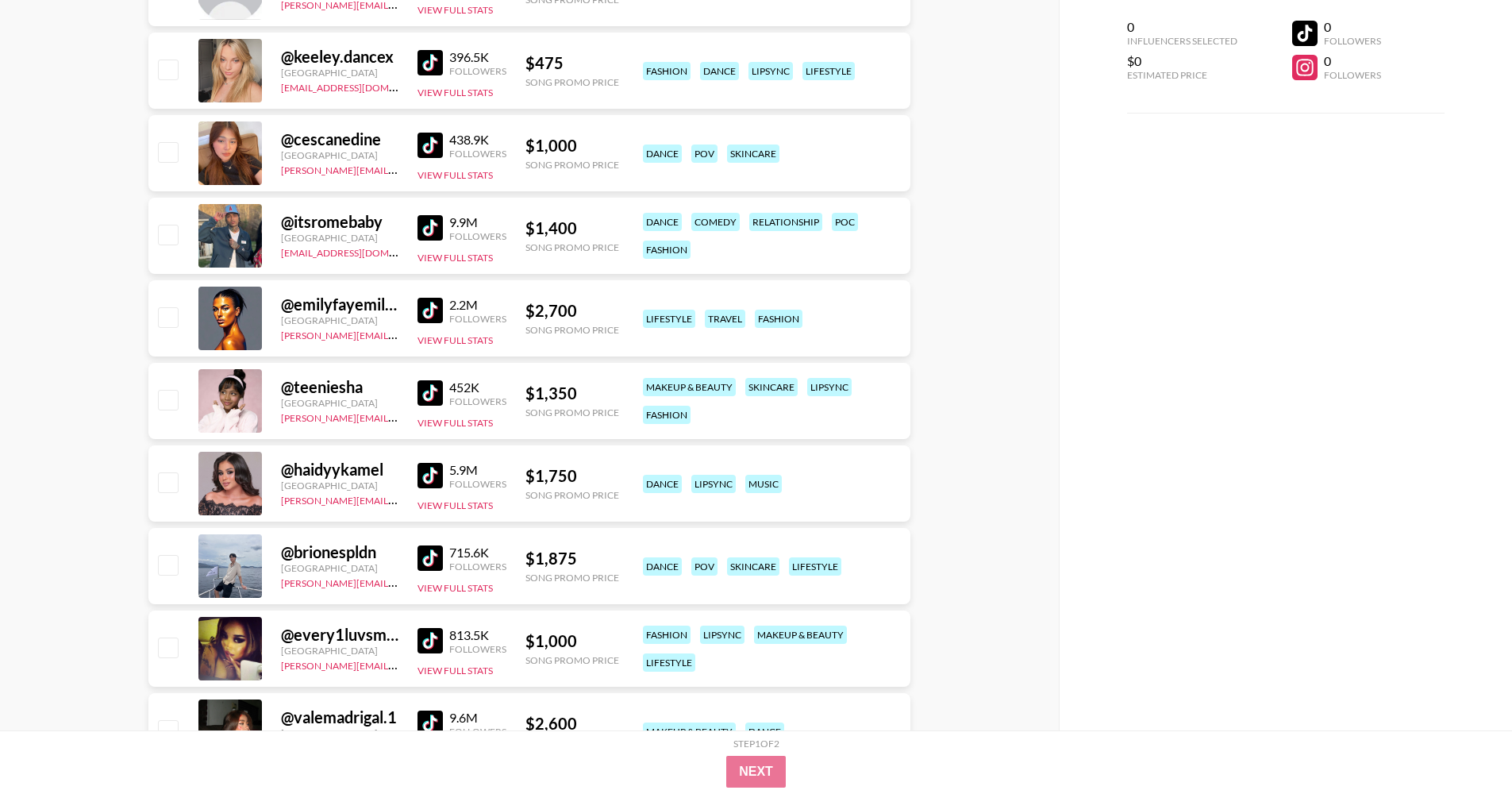
click at [424, 308] on img at bounding box center [430, 310] width 25 height 25
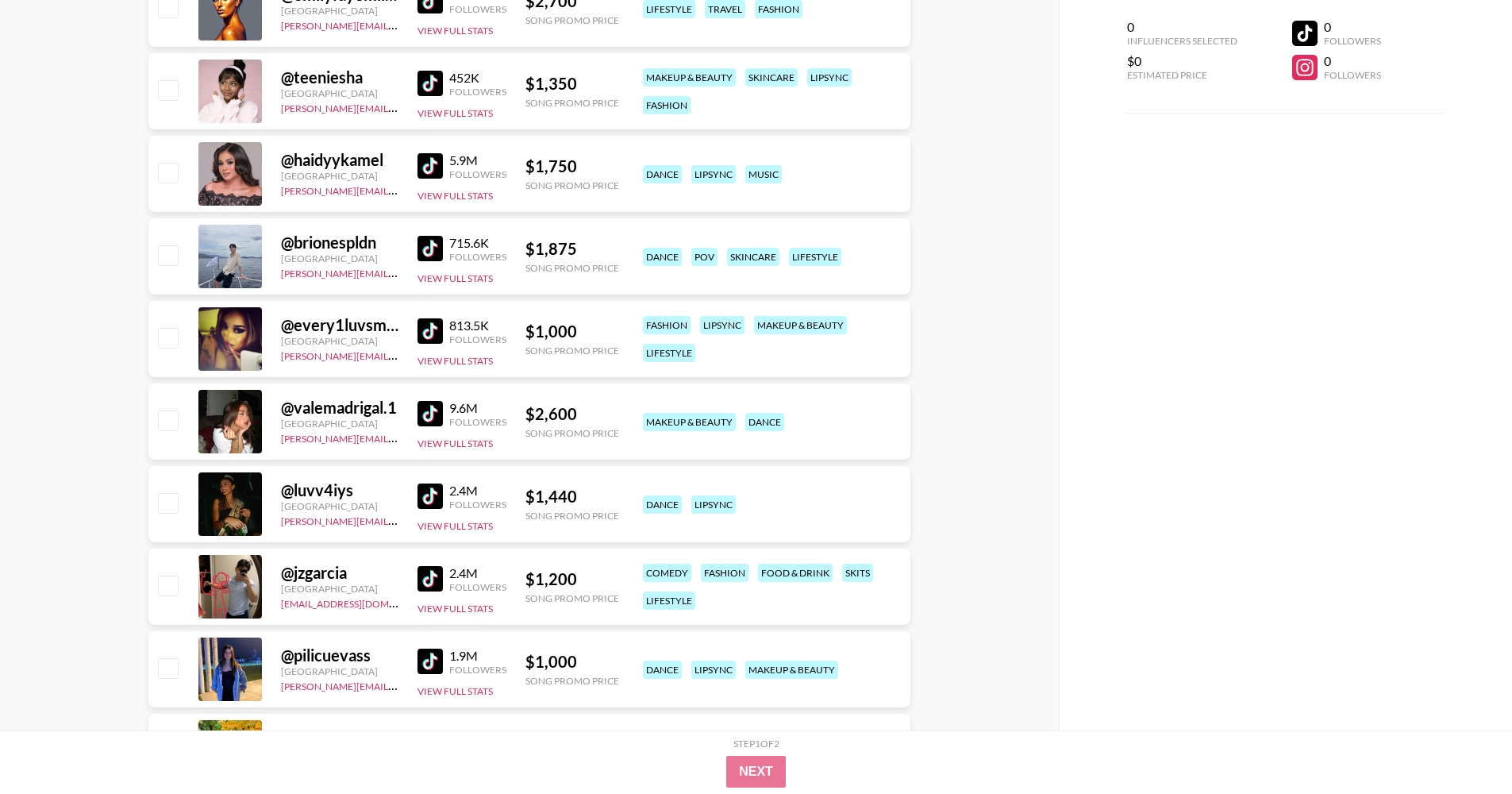
scroll to position [15987, 0]
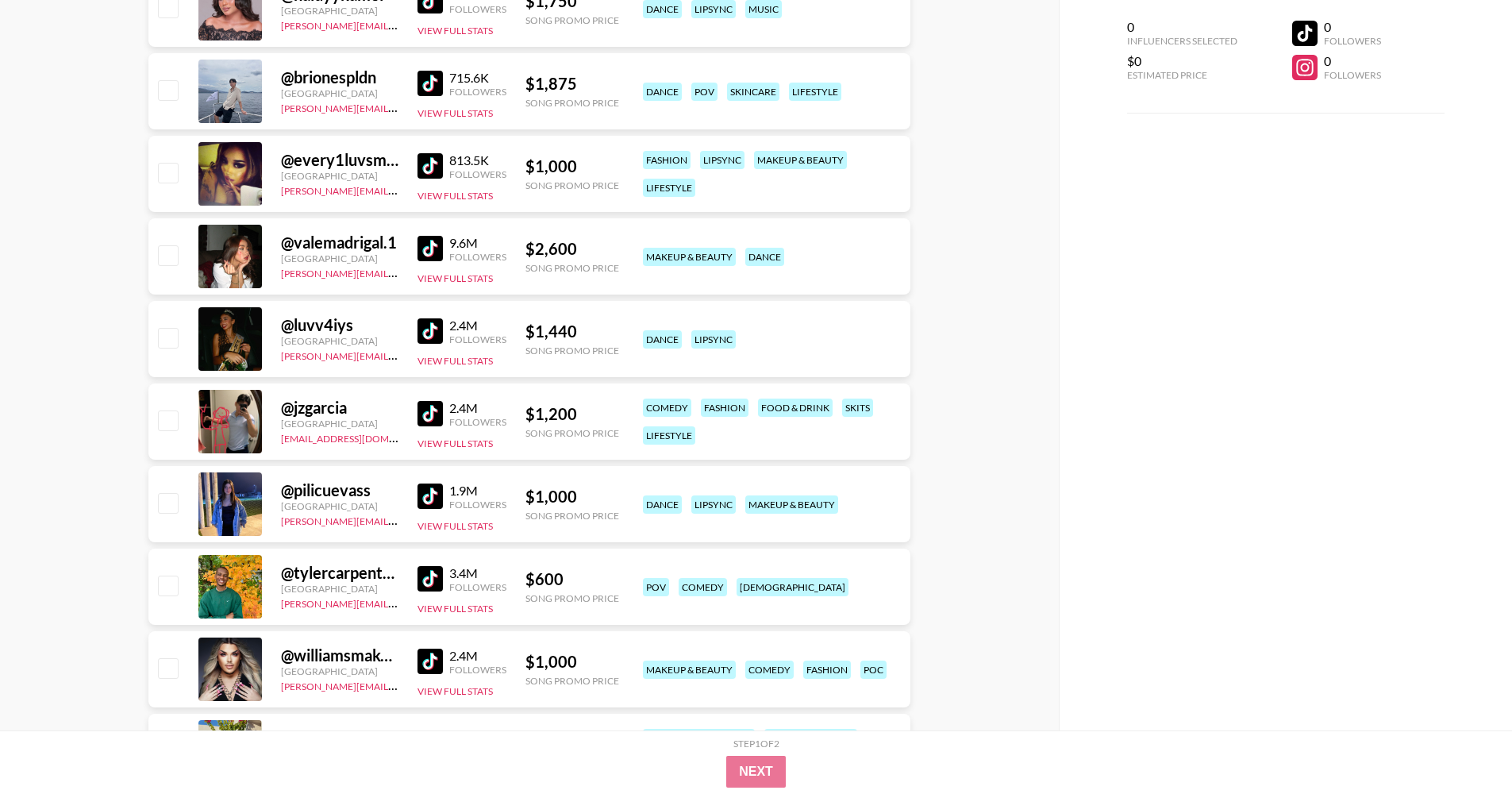
click at [422, 409] on img at bounding box center [430, 413] width 25 height 25
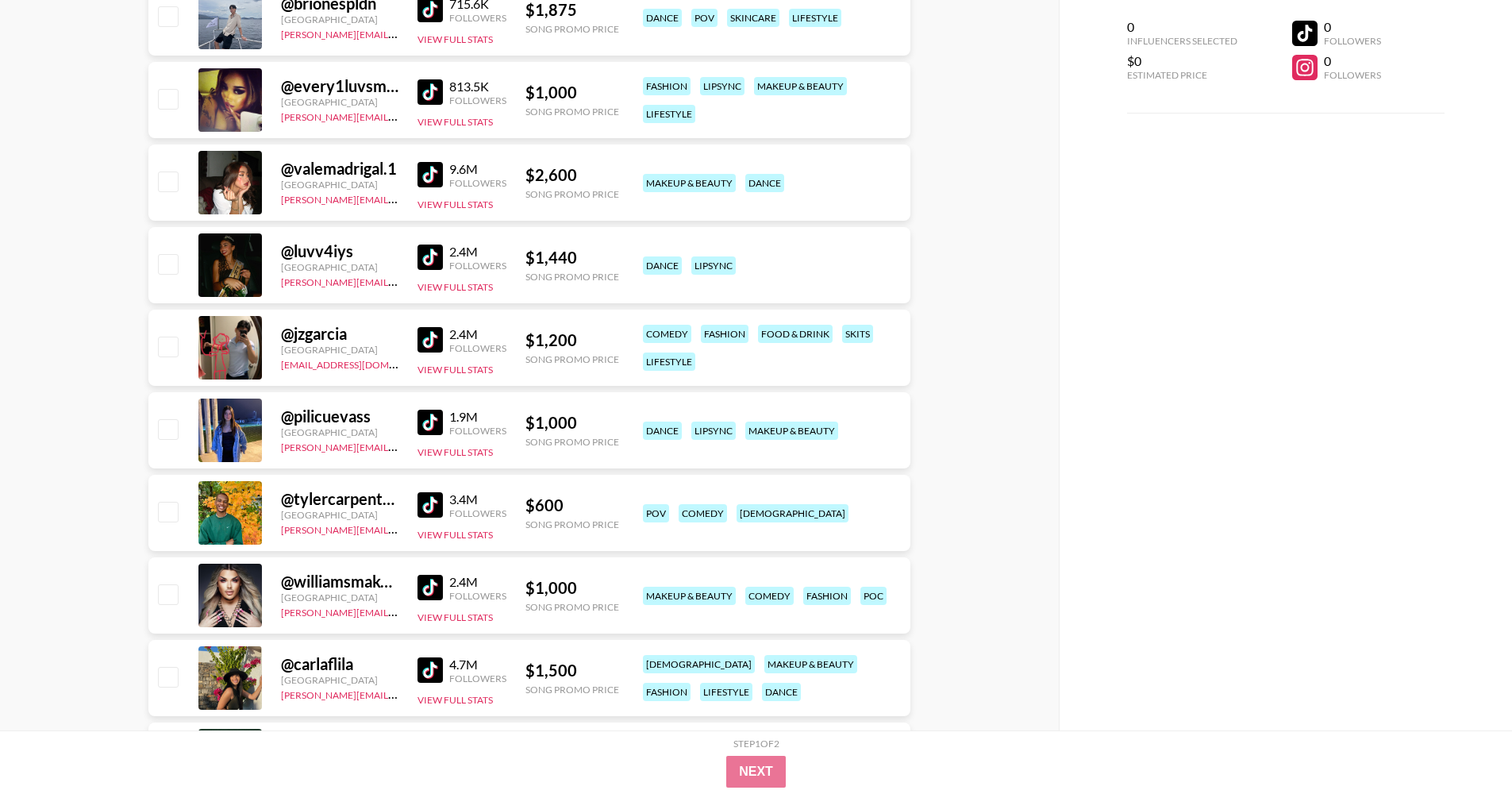
scroll to position [16079, 0]
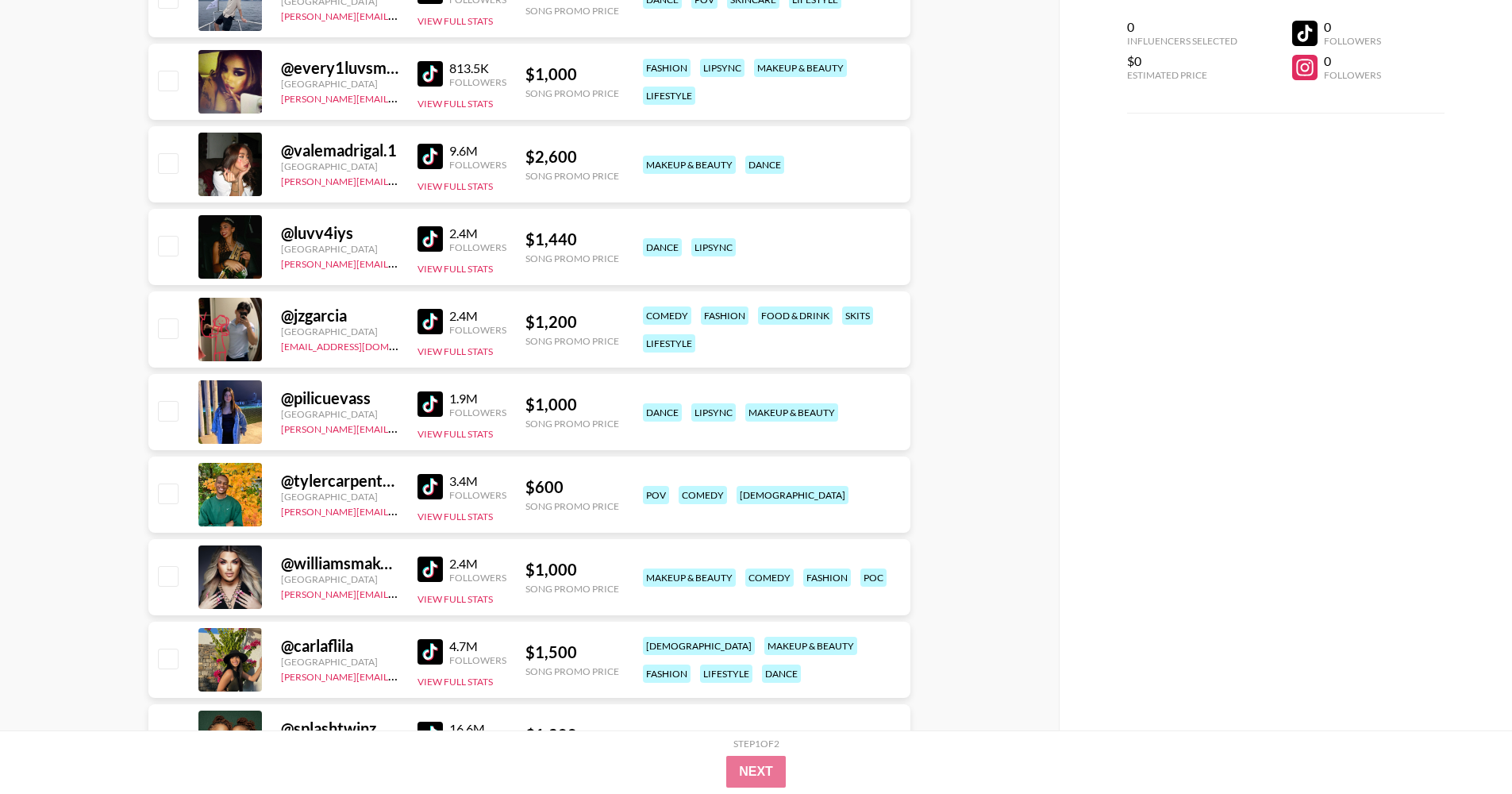
click at [425, 490] on img at bounding box center [430, 486] width 25 height 25
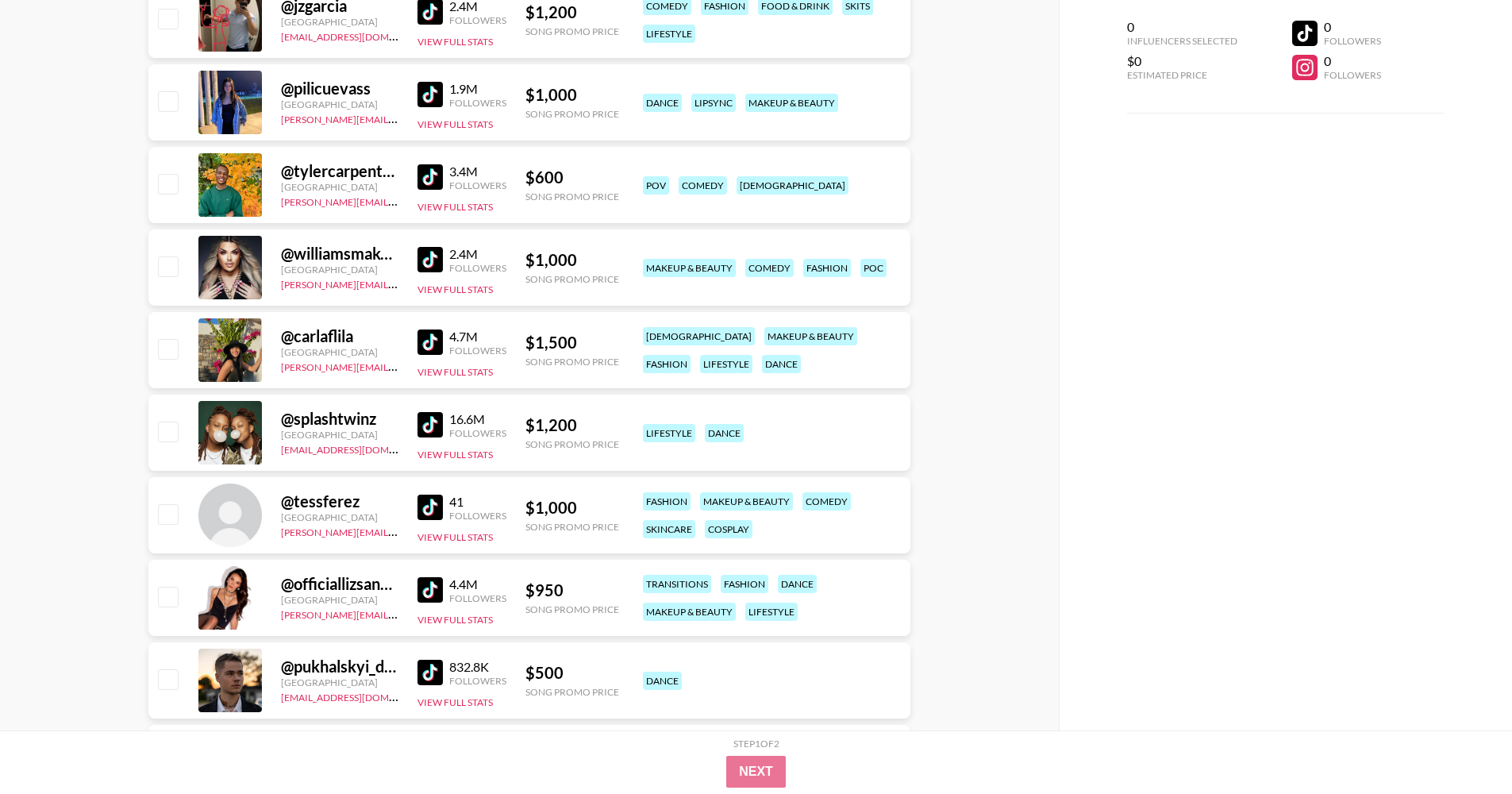
scroll to position [16489, 0]
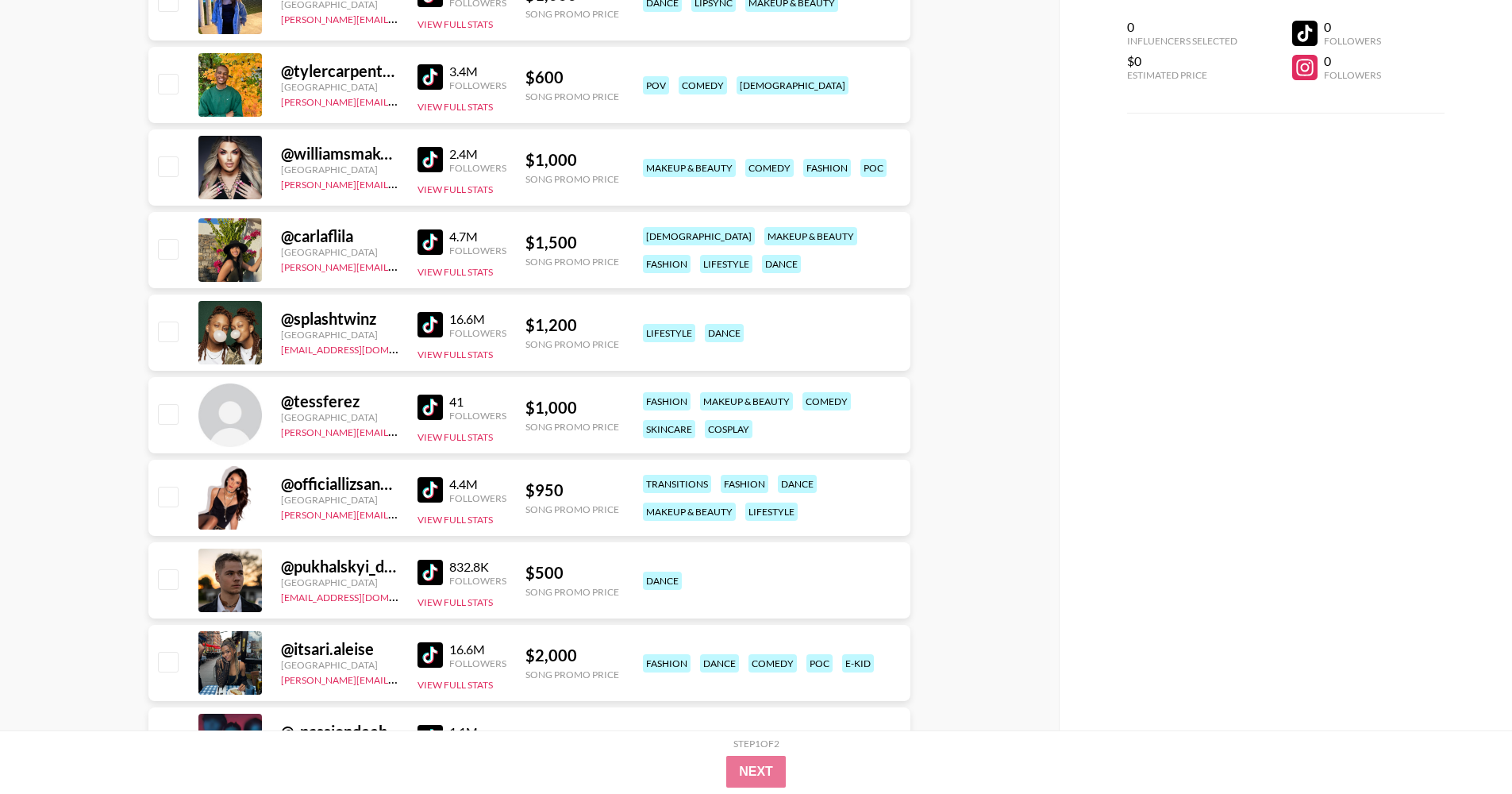
click at [420, 146] on img at bounding box center [430, 159] width 25 height 25
click at [428, 241] on img at bounding box center [430, 241] width 25 height 25
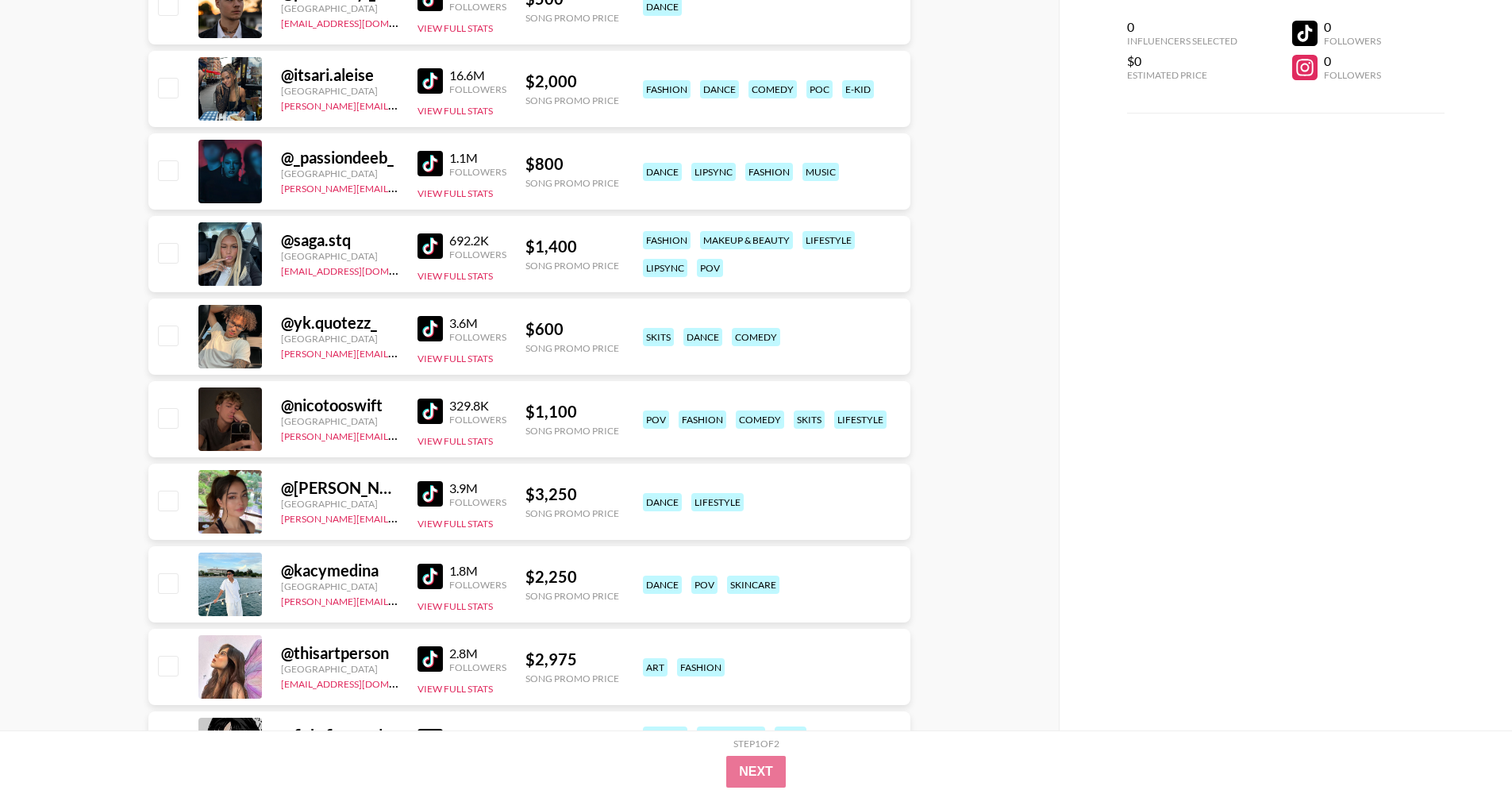
scroll to position [17338, 0]
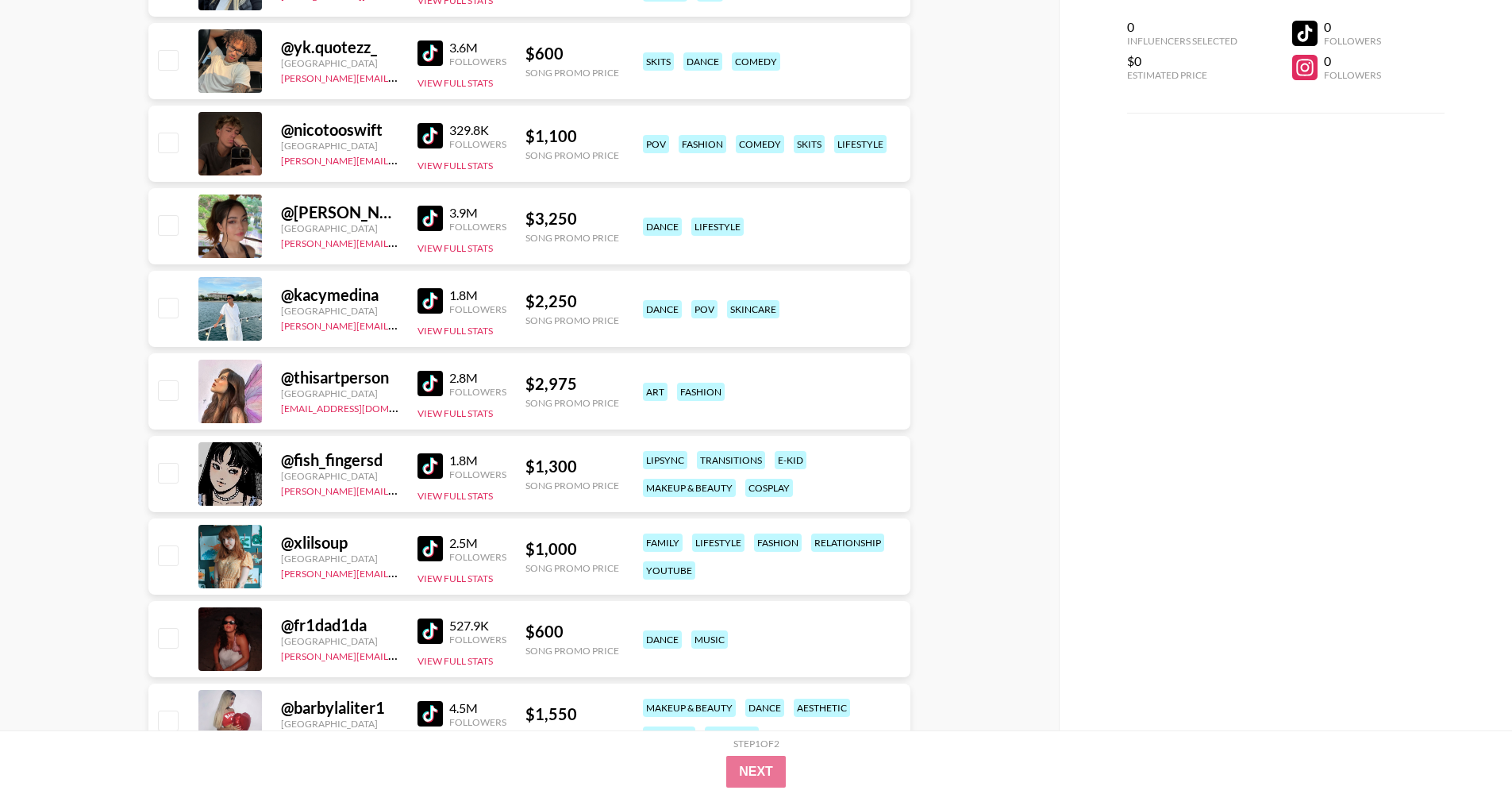
click at [439, 384] on img at bounding box center [430, 383] width 25 height 25
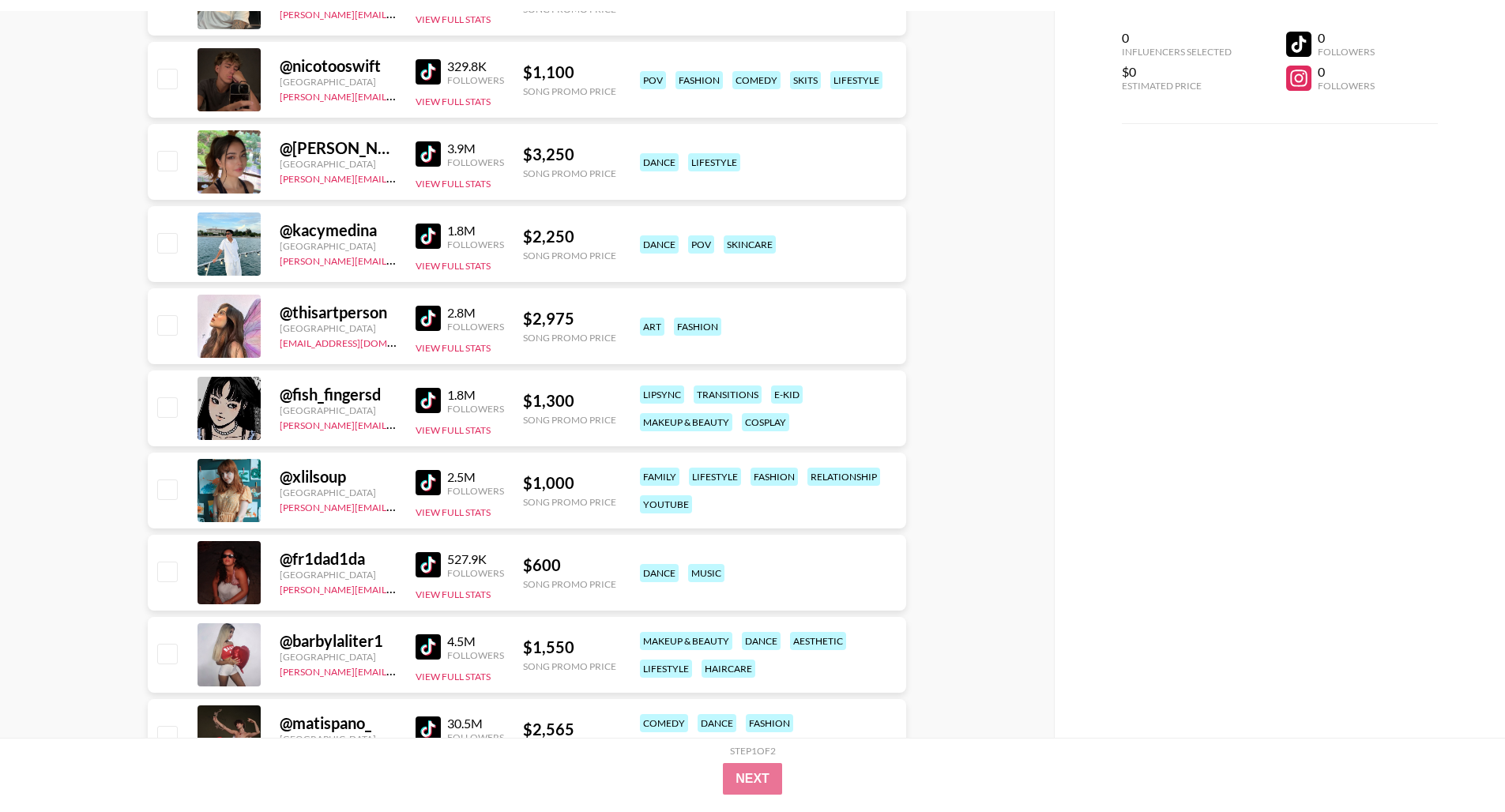
scroll to position [17398, 0]
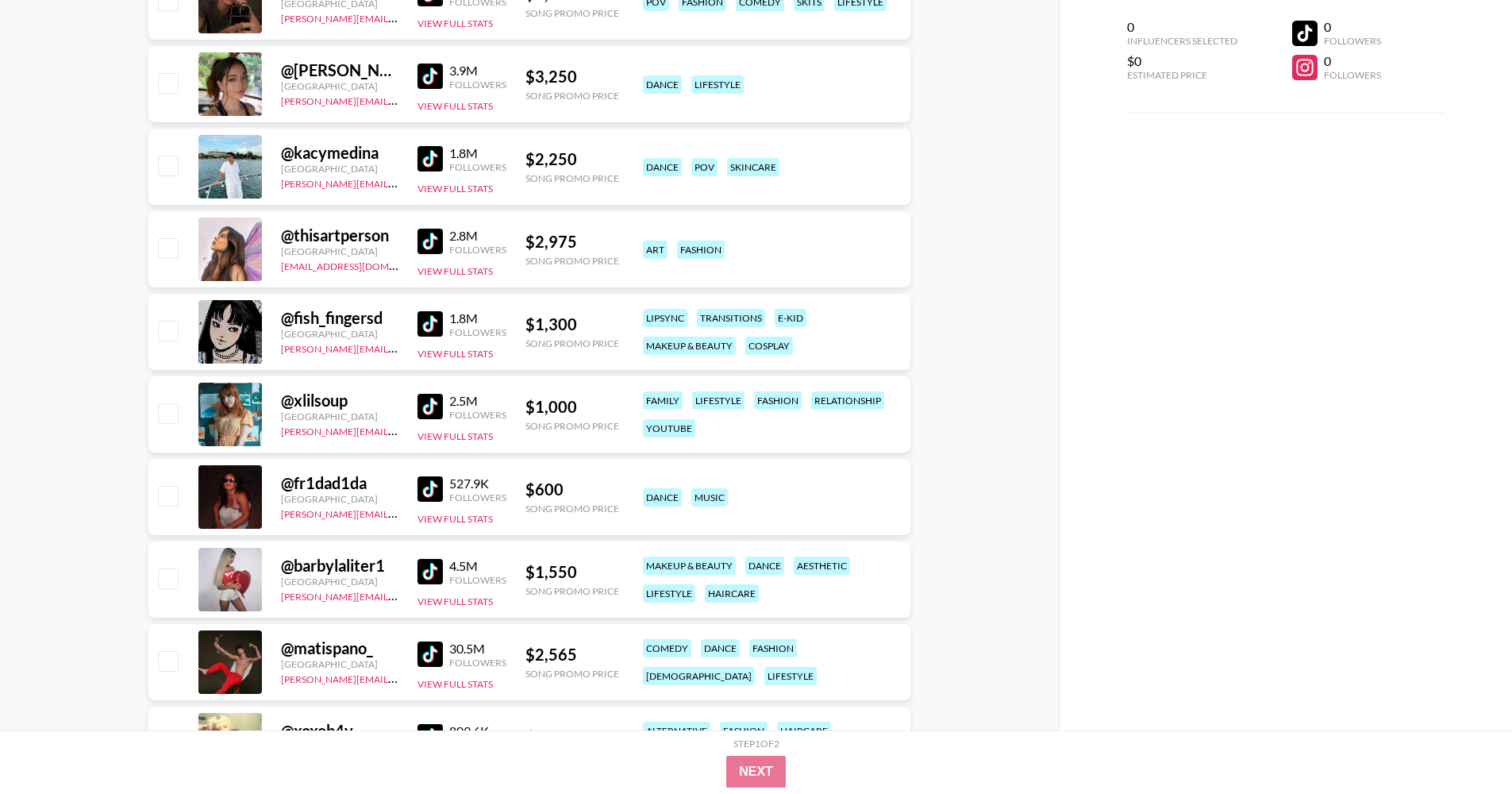
click at [434, 568] on img at bounding box center [430, 571] width 25 height 25
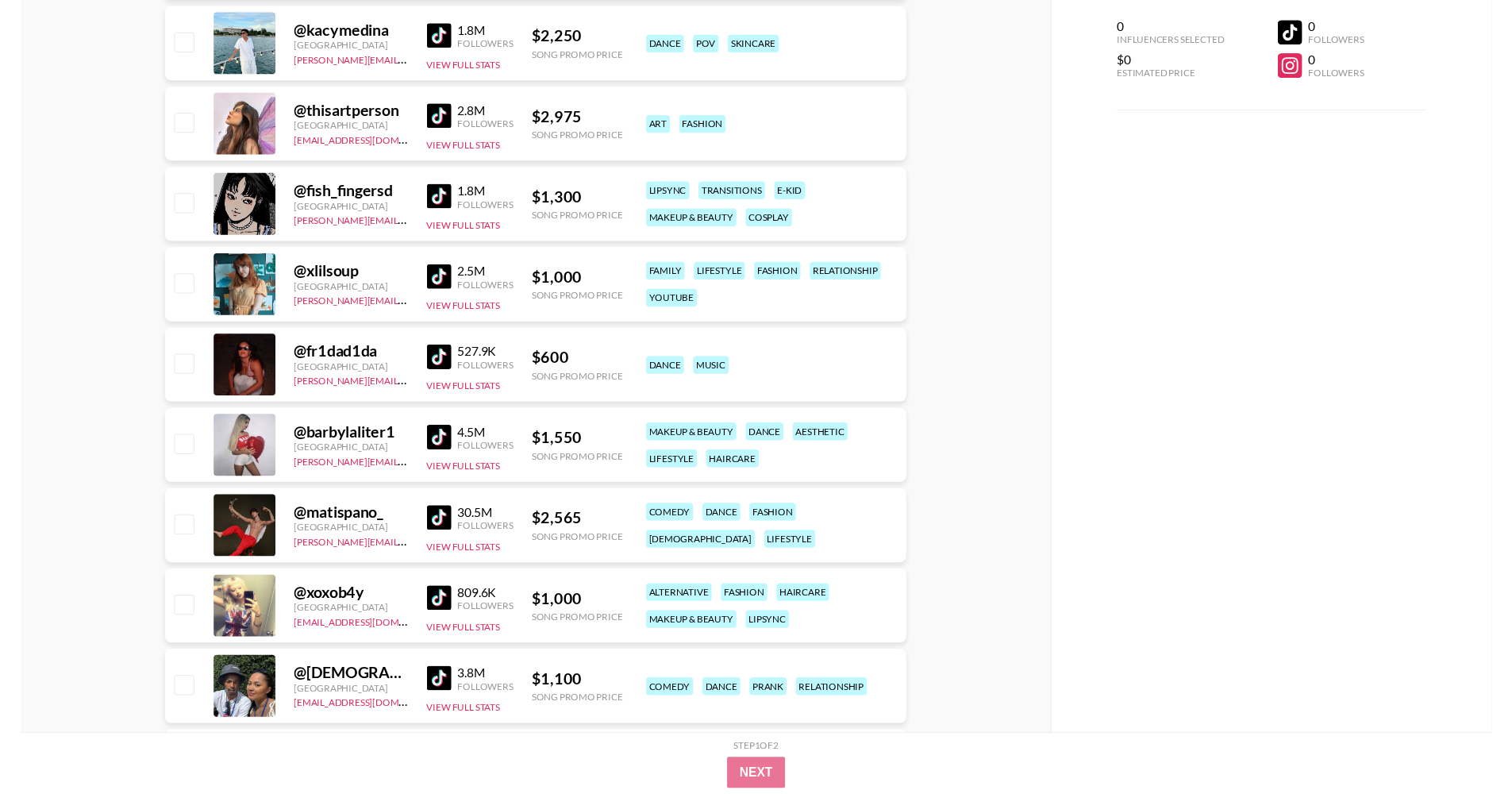
scroll to position [17640, 0]
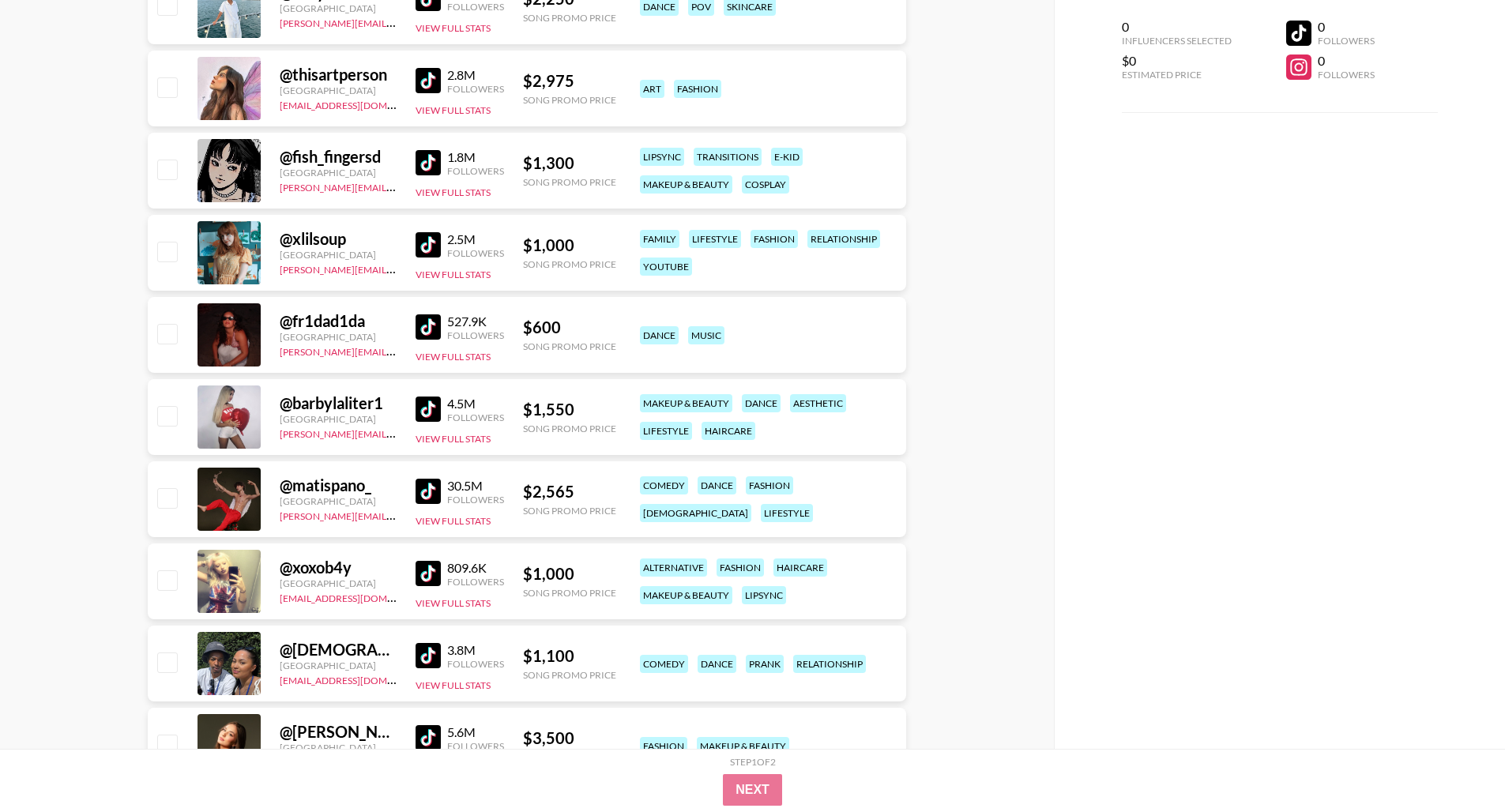
click at [429, 485] on img at bounding box center [428, 491] width 25 height 25
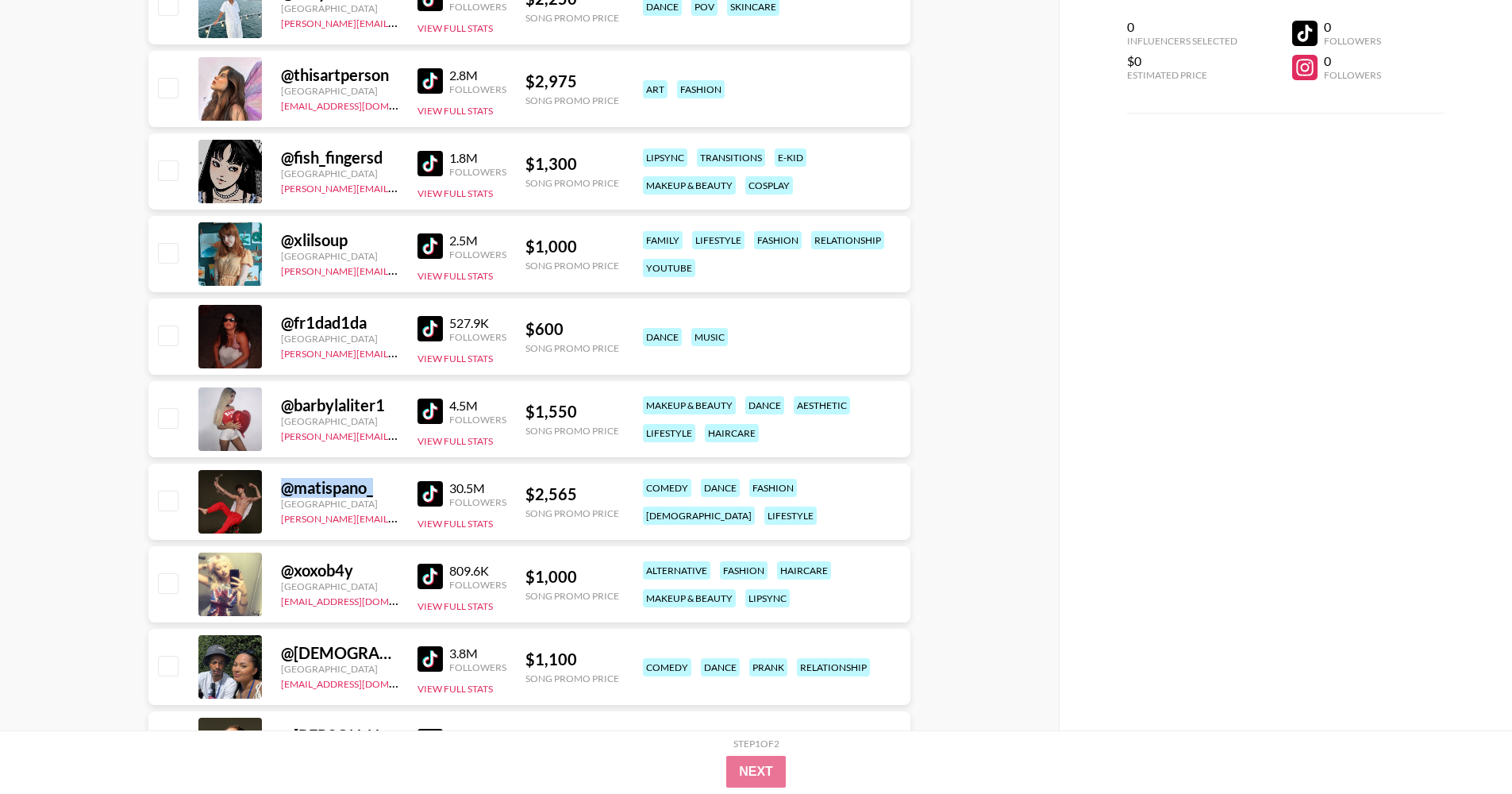
drag, startPoint x: 374, startPoint y: 493, endPoint x: 279, endPoint y: 493, distance: 95.0
click at [281, 493] on div "@ matispano_" at bounding box center [339, 487] width 117 height 20
copy div "@ matispano_"
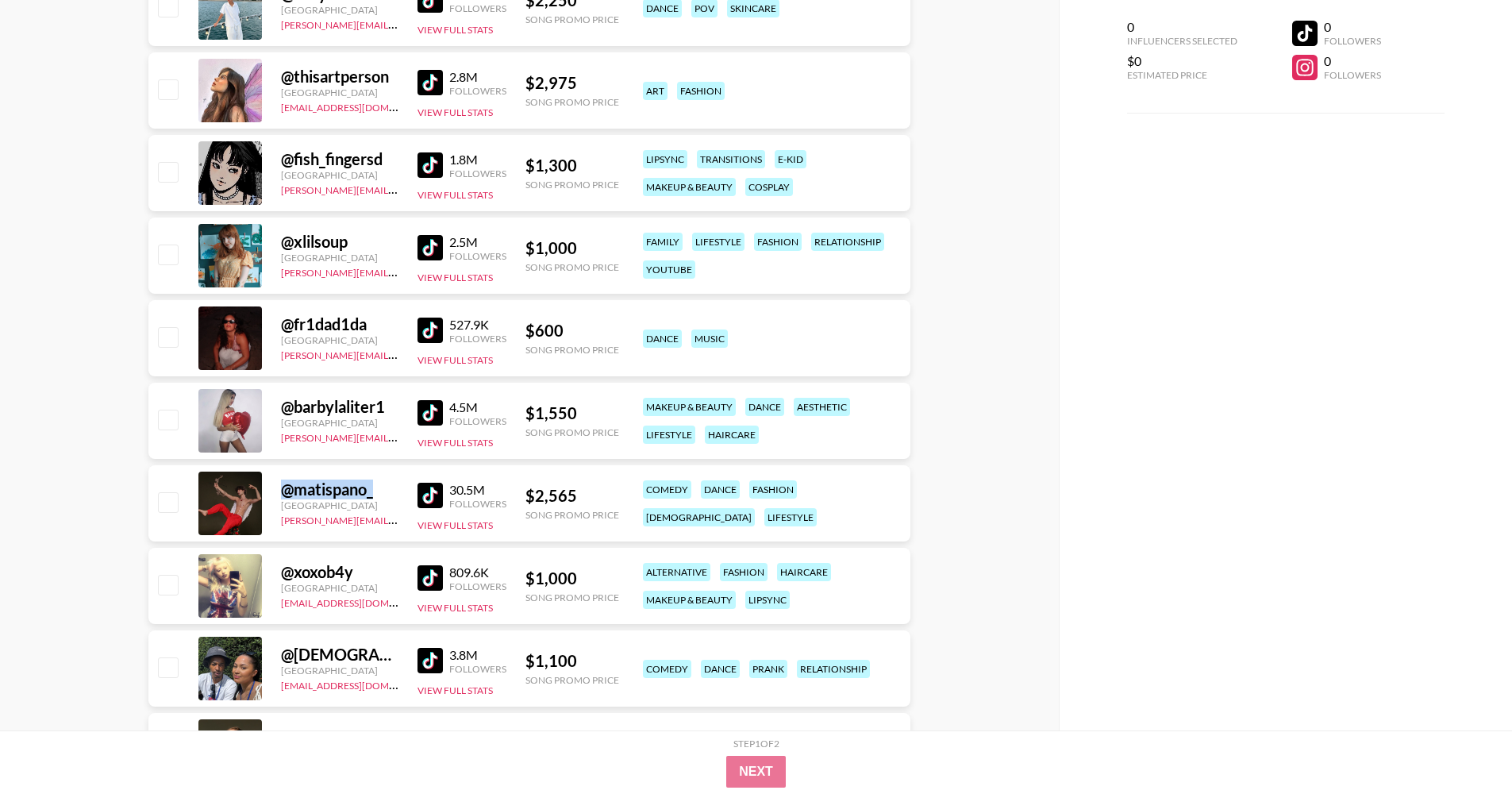
click at [426, 568] on img at bounding box center [430, 577] width 25 height 25
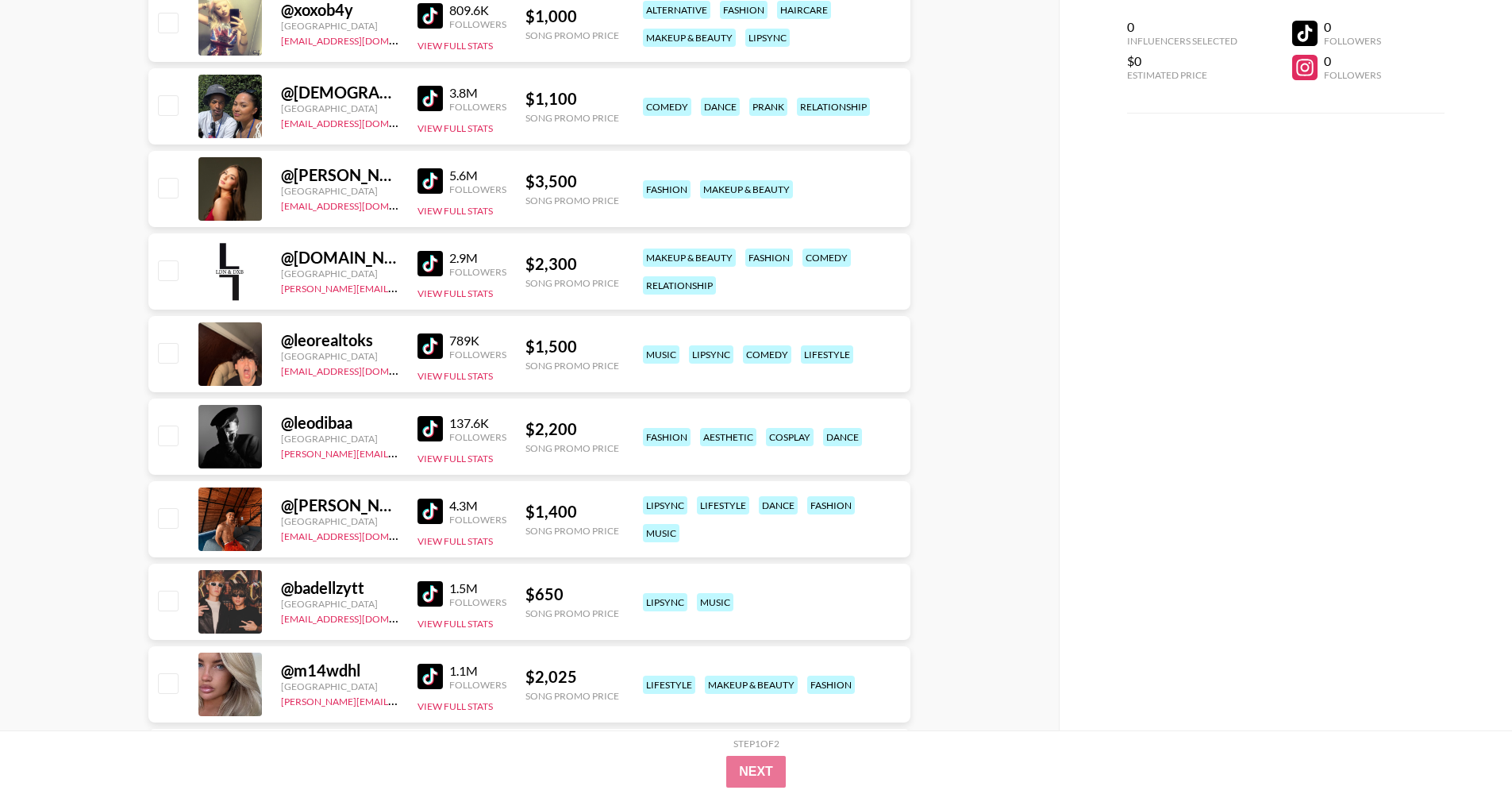
scroll to position [18201, 0]
click at [430, 342] on img at bounding box center [430, 345] width 25 height 25
click at [430, 592] on img at bounding box center [430, 592] width 25 height 25
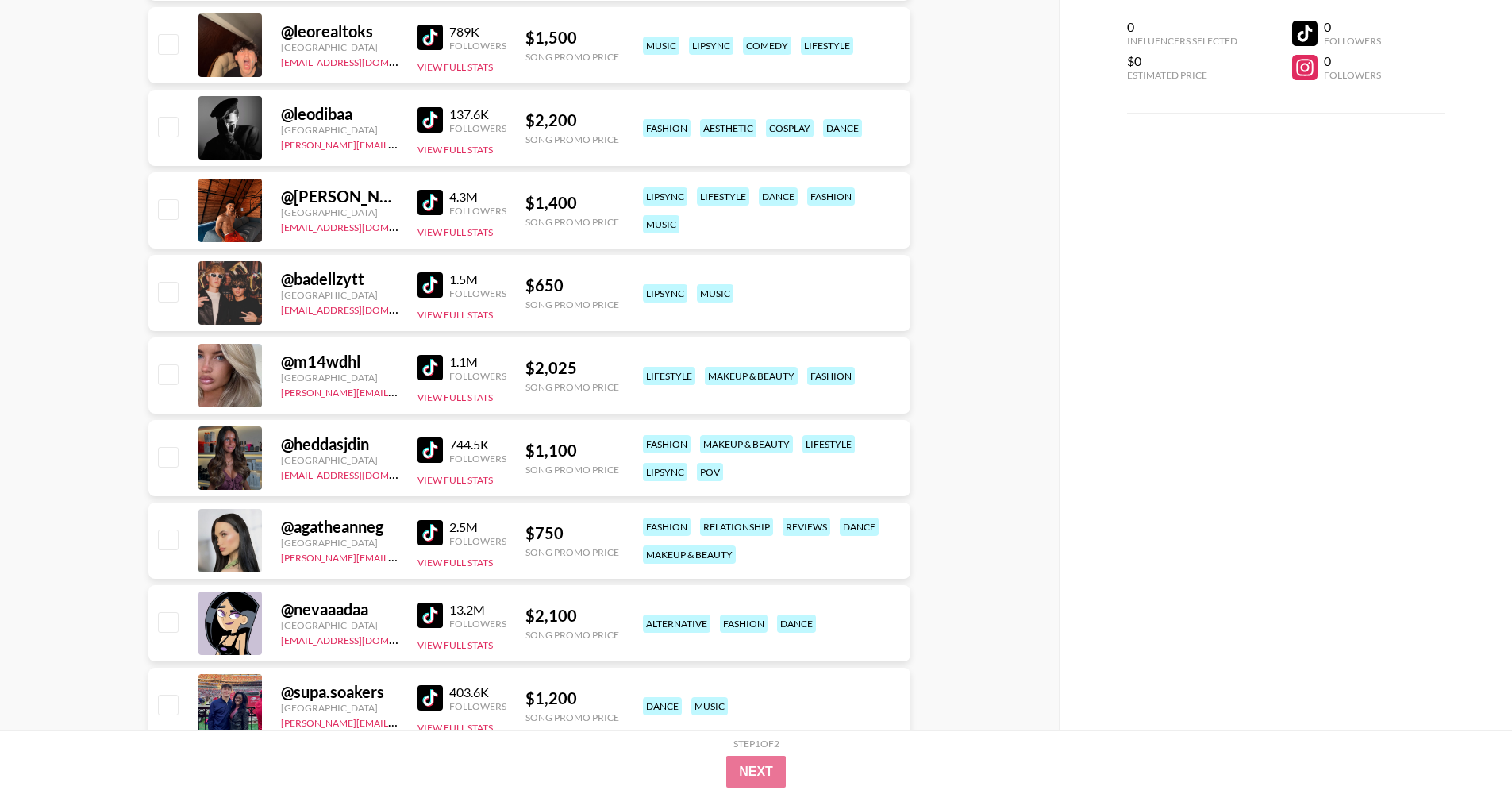
scroll to position [18691, 0]
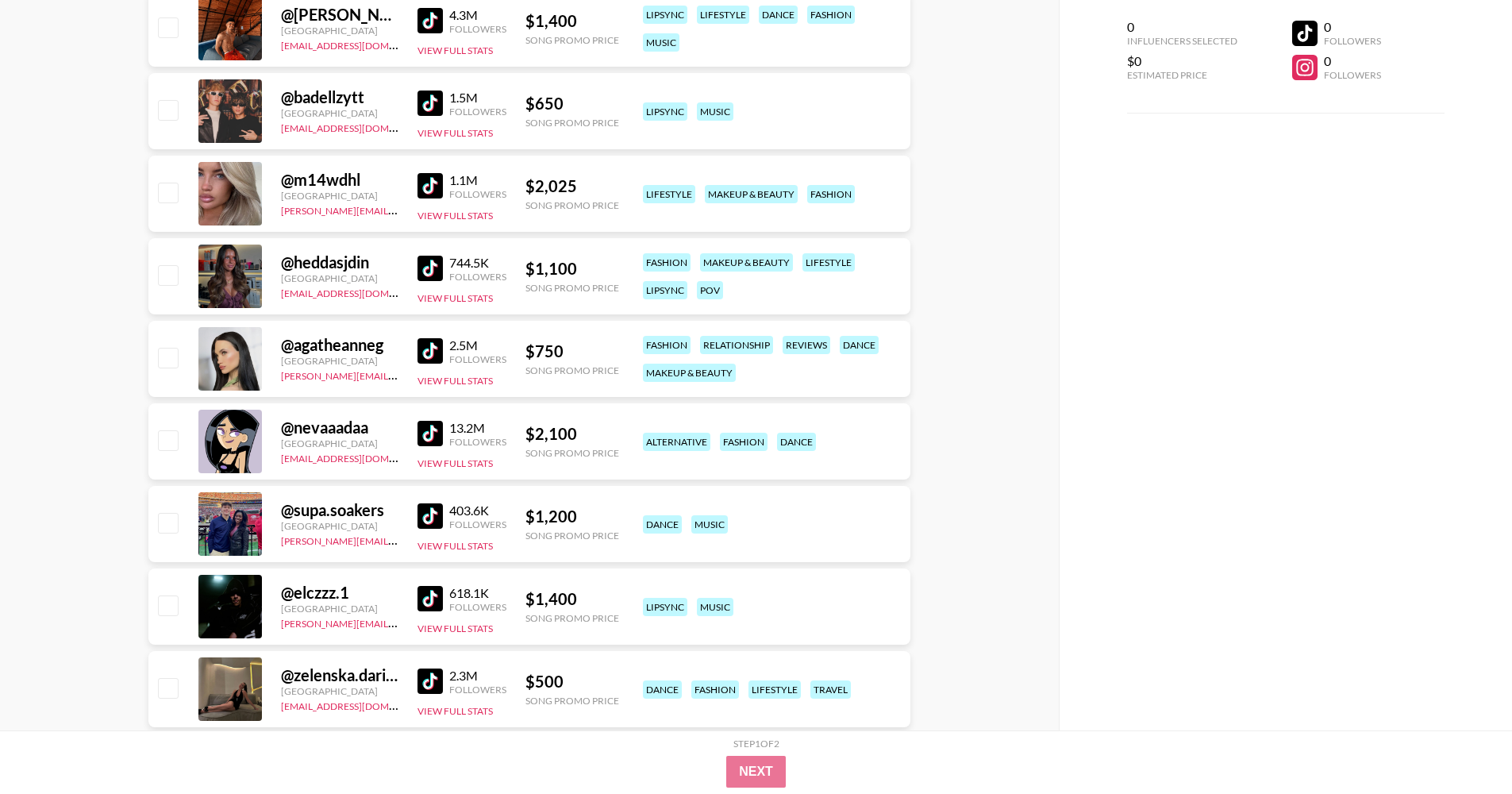
click at [436, 188] on img at bounding box center [430, 185] width 25 height 25
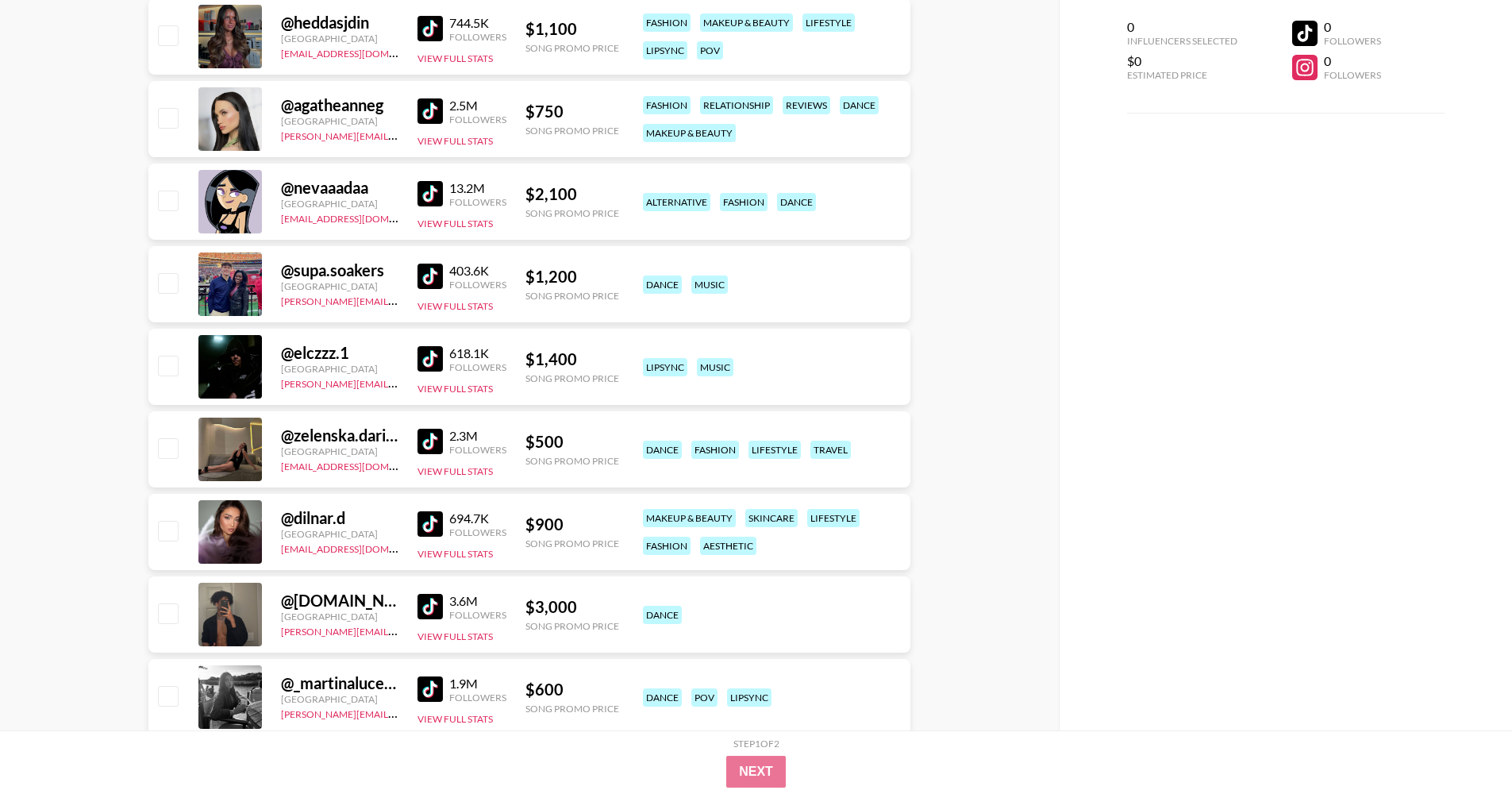
click at [427, 439] on img at bounding box center [430, 441] width 25 height 25
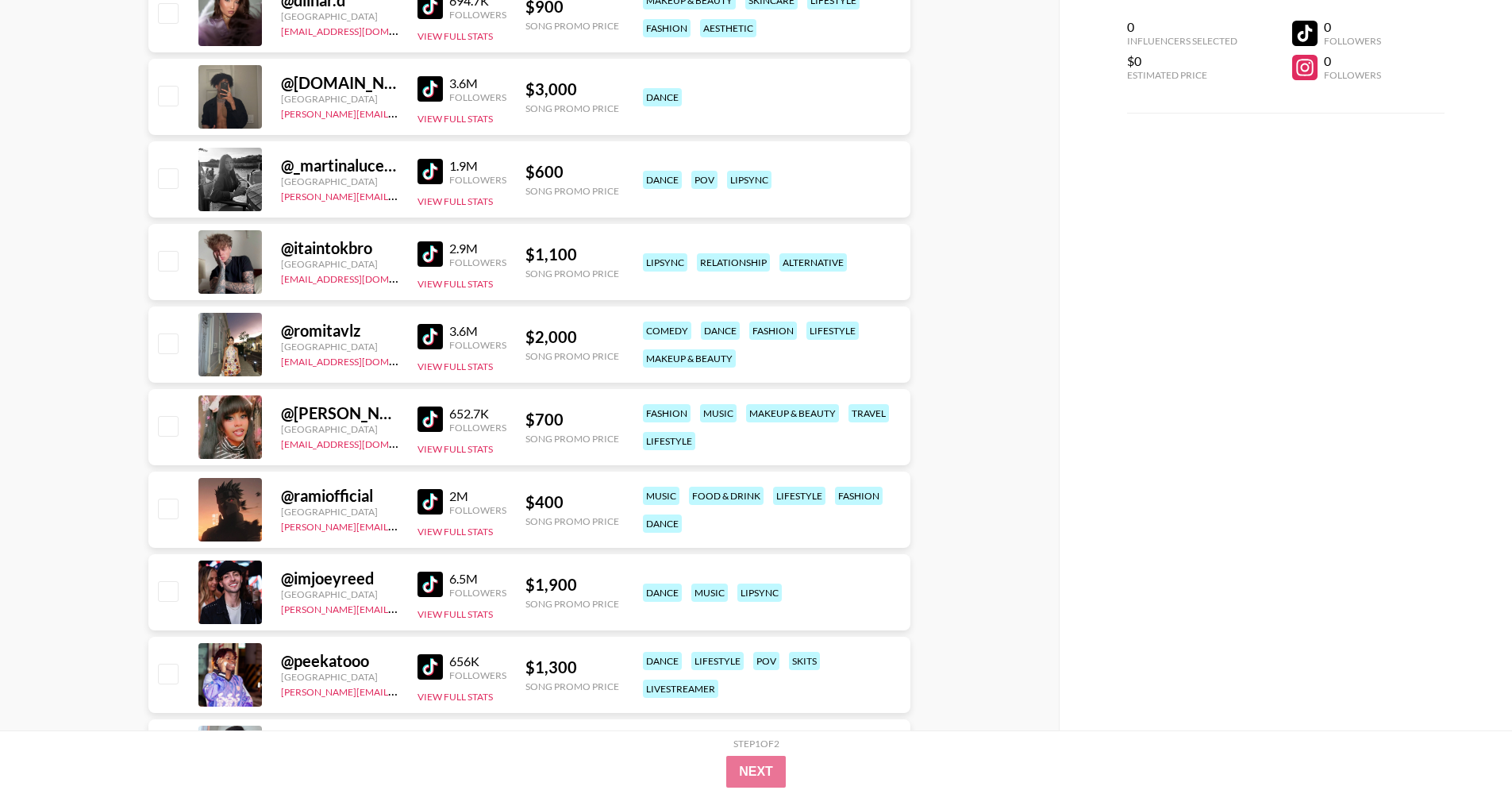
scroll to position [19455, 0]
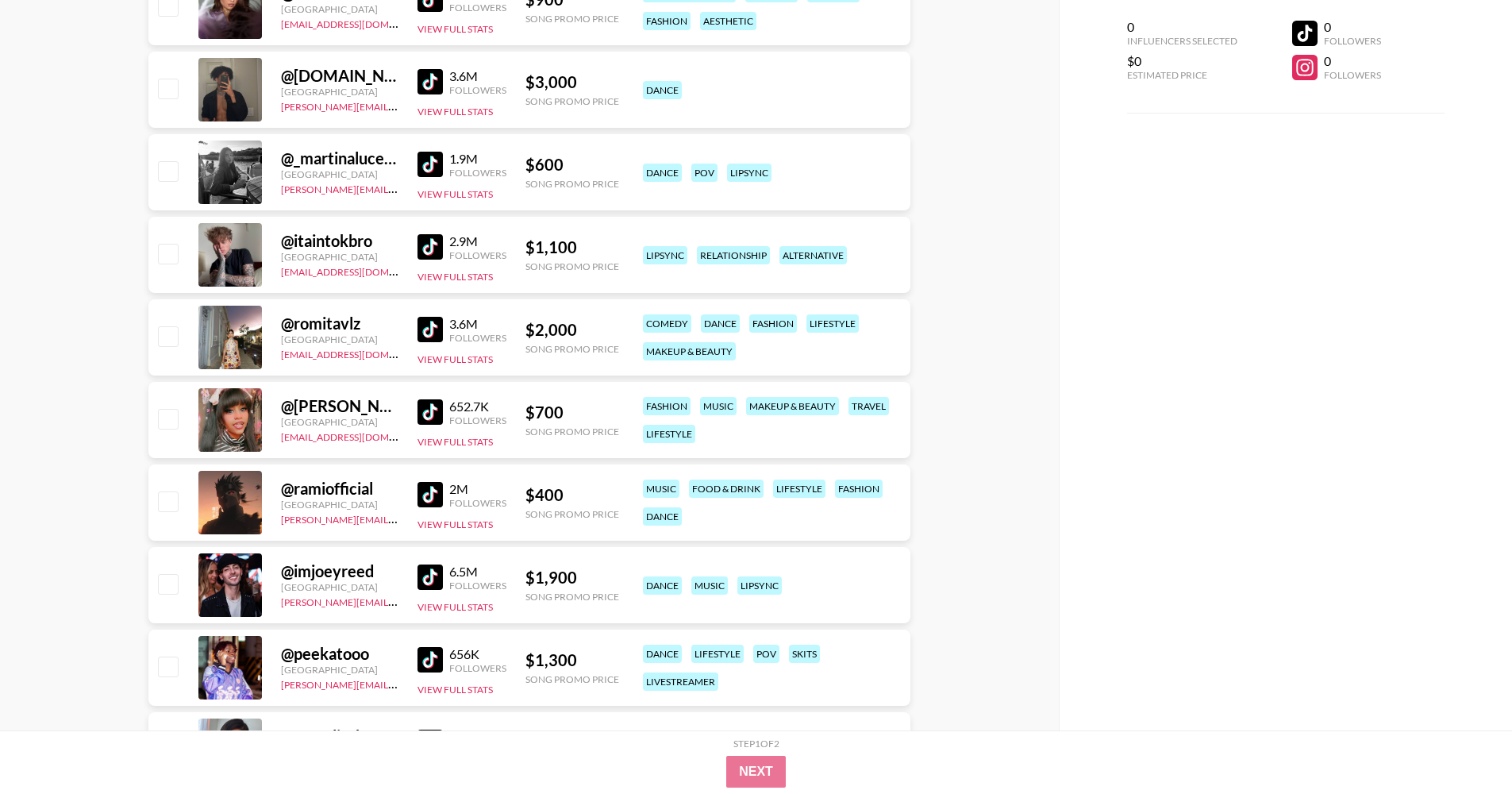
click at [438, 83] on img at bounding box center [430, 81] width 25 height 25
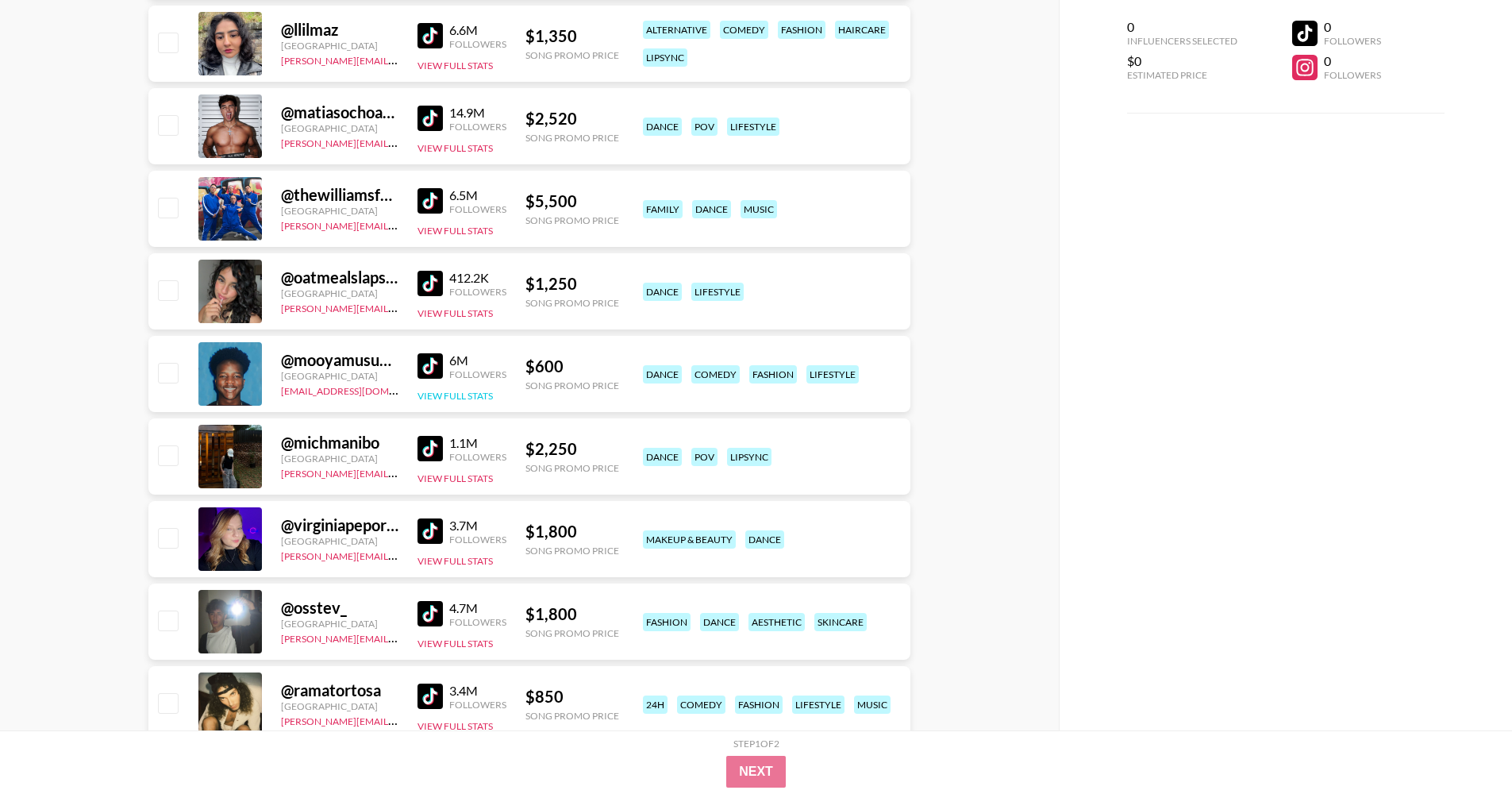
scroll to position [21474, 0]
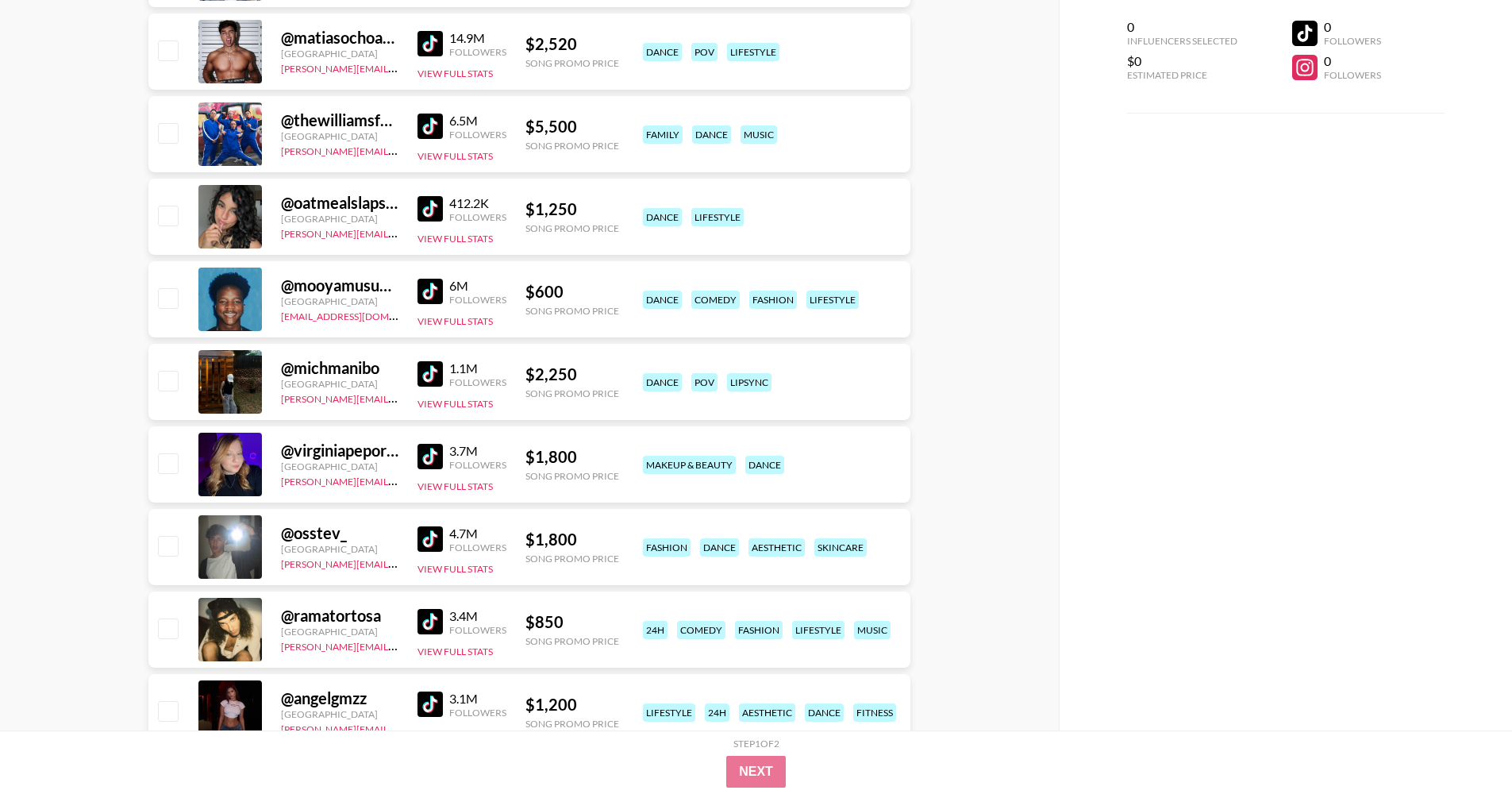
click at [435, 289] on img at bounding box center [430, 291] width 25 height 25
click at [430, 382] on img at bounding box center [430, 373] width 25 height 25
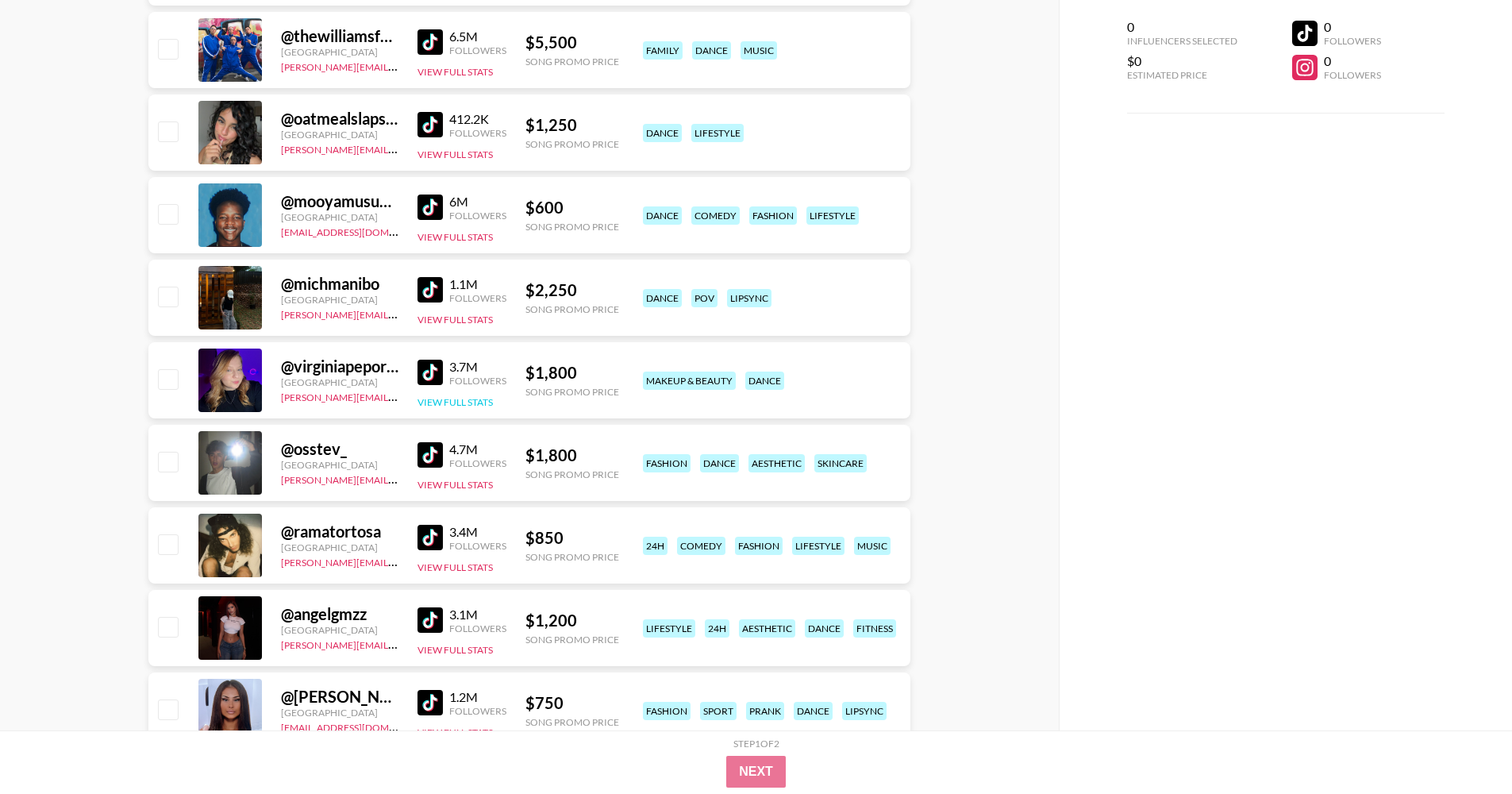
scroll to position [21634, 0]
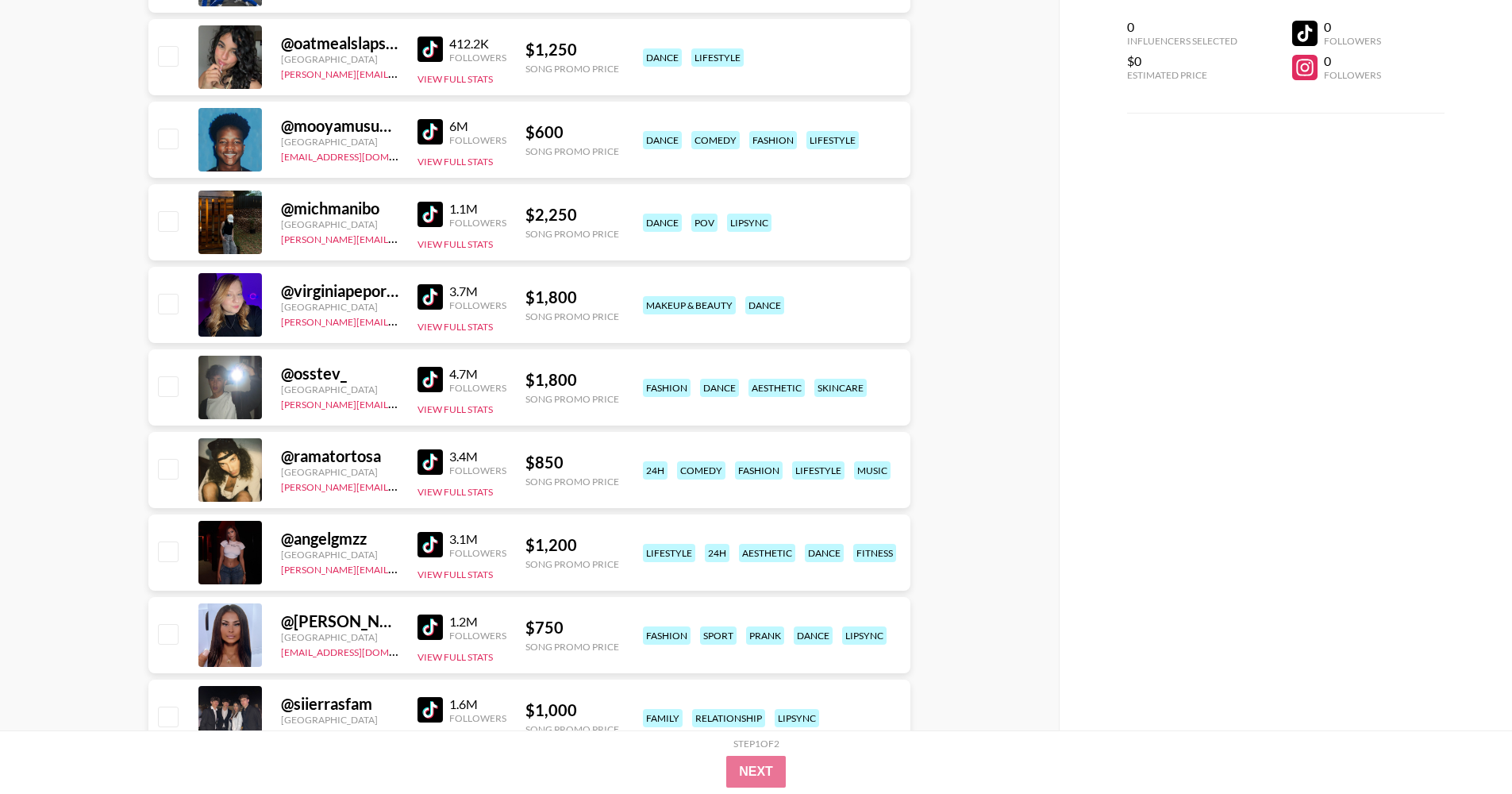
click at [429, 304] on img at bounding box center [430, 296] width 25 height 25
click at [430, 381] on img at bounding box center [430, 379] width 25 height 25
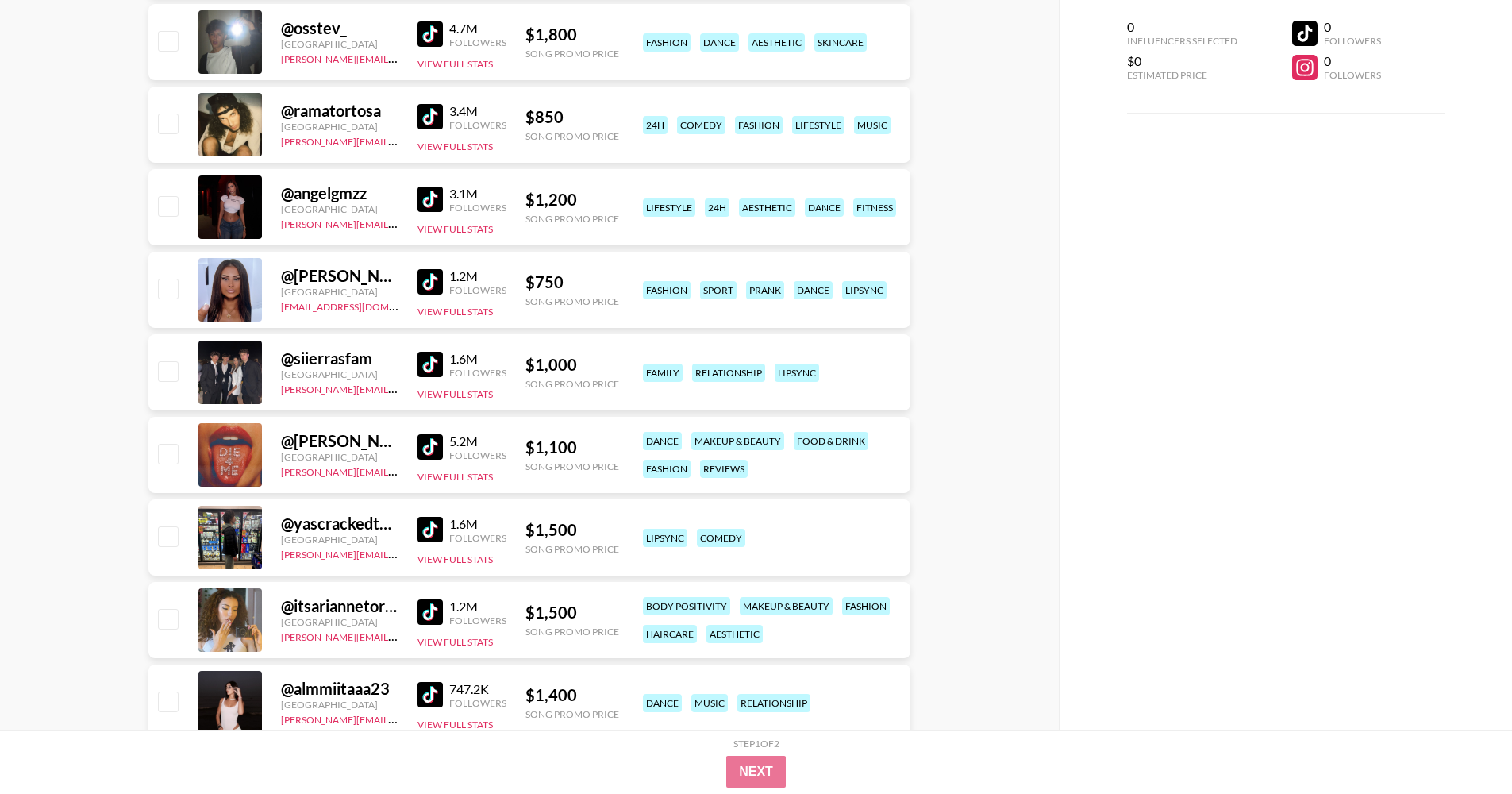
click at [431, 116] on img at bounding box center [430, 116] width 25 height 25
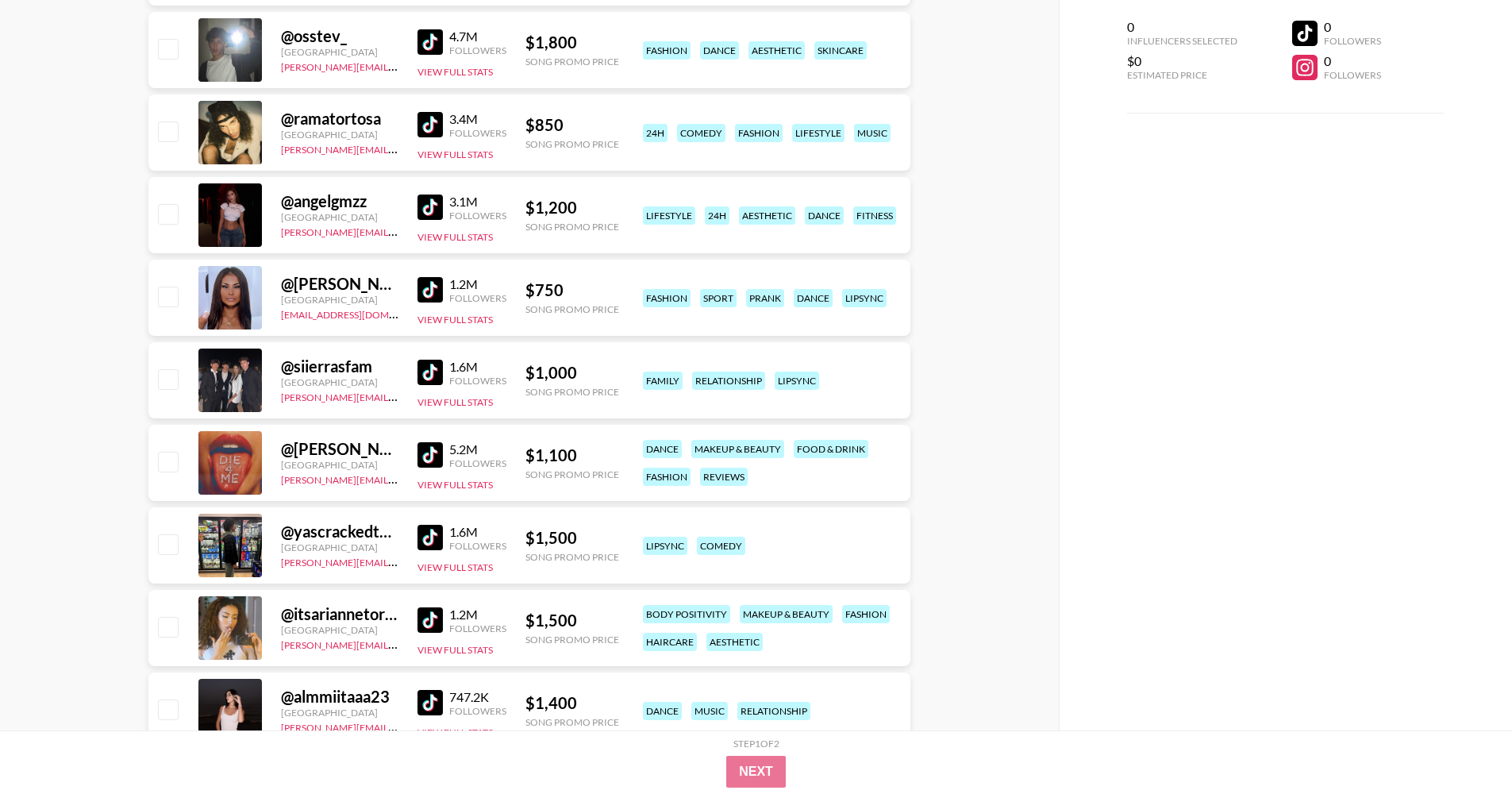
scroll to position [21971, 0]
click at [460, 207] on div "3.1M" at bounding box center [478, 202] width 57 height 16
click at [443, 207] on link at bounding box center [433, 207] width 32 height 25
click at [435, 290] on img at bounding box center [430, 290] width 25 height 25
click at [431, 370] on img at bounding box center [430, 372] width 25 height 25
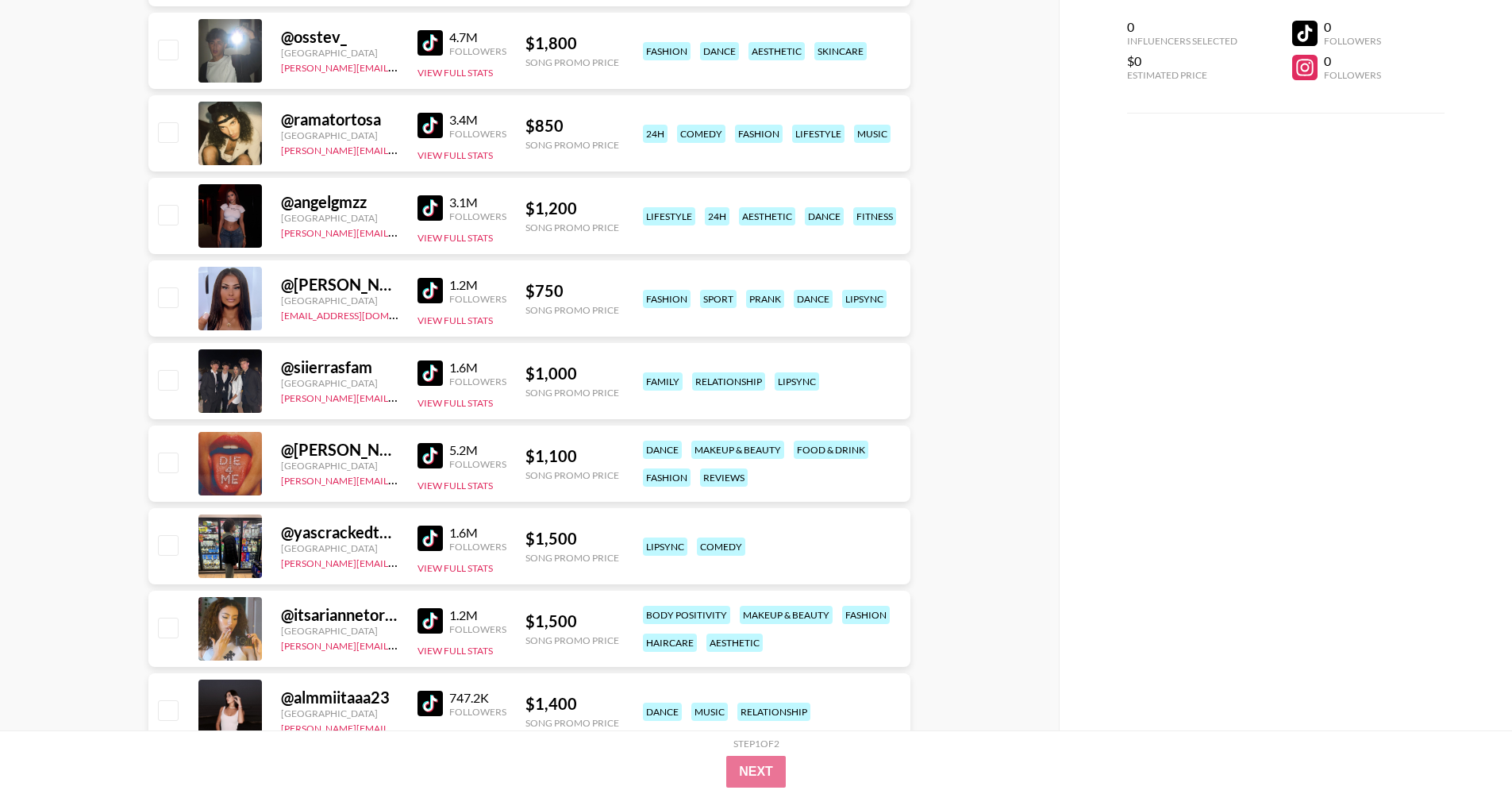
click at [440, 457] on img at bounding box center [430, 455] width 25 height 25
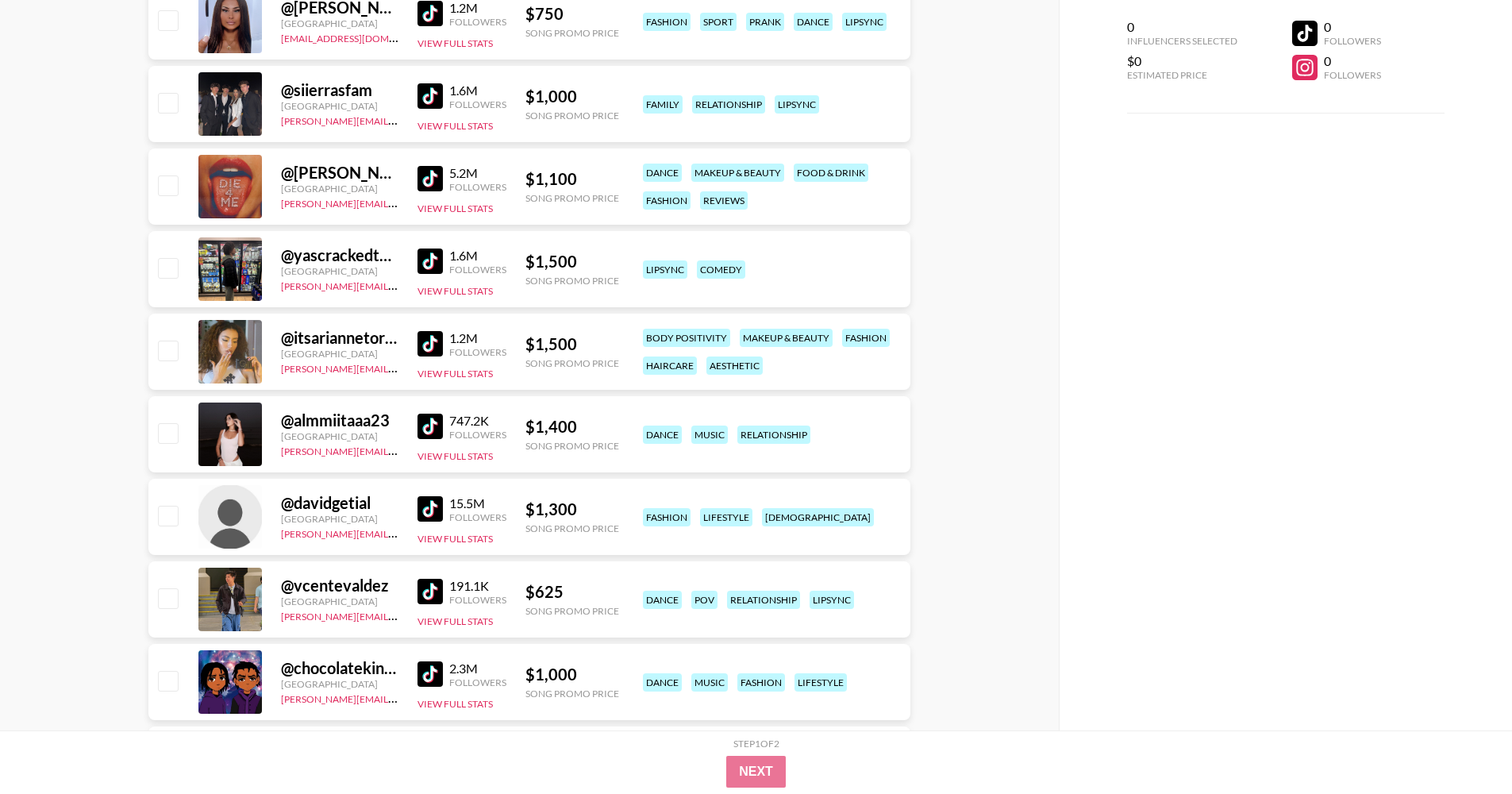
click at [422, 267] on img at bounding box center [430, 261] width 25 height 25
click at [423, 424] on img at bounding box center [430, 426] width 25 height 25
click at [429, 597] on img at bounding box center [430, 591] width 25 height 25
click at [431, 588] on img at bounding box center [430, 591] width 25 height 25
click at [427, 597] on img at bounding box center [430, 673] width 25 height 25
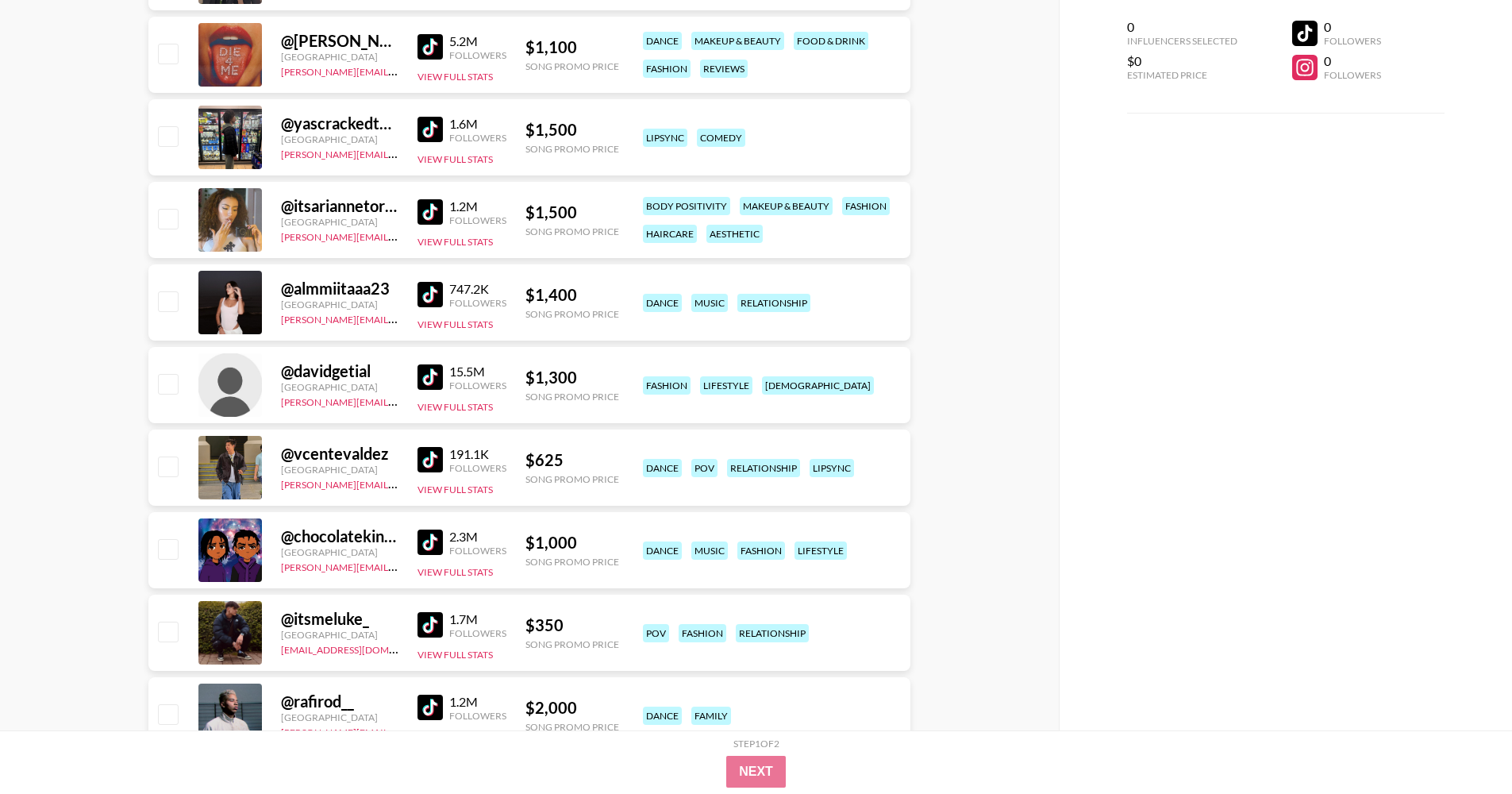
scroll to position [22397, 0]
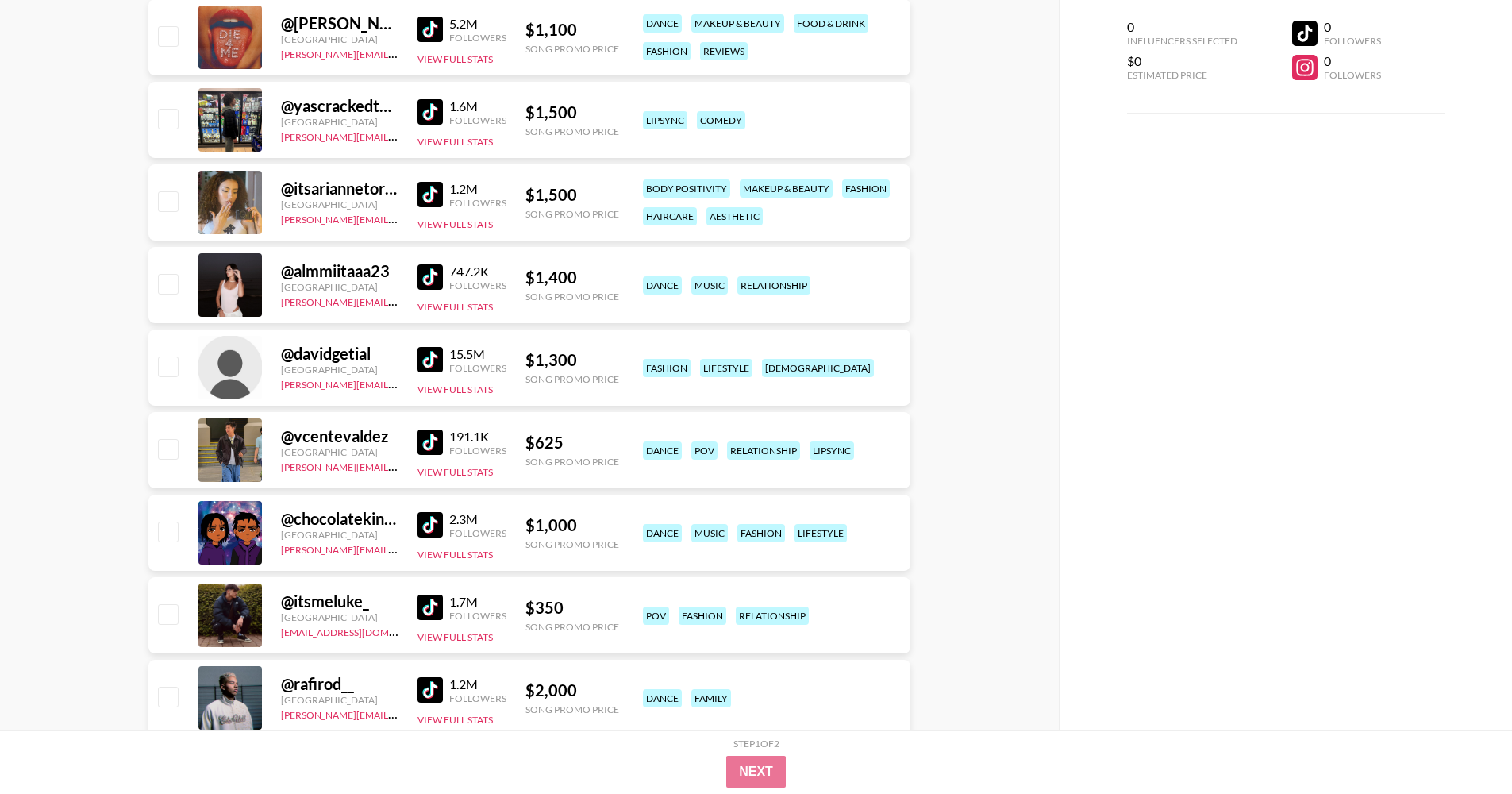
click at [439, 597] on img at bounding box center [430, 607] width 25 height 25
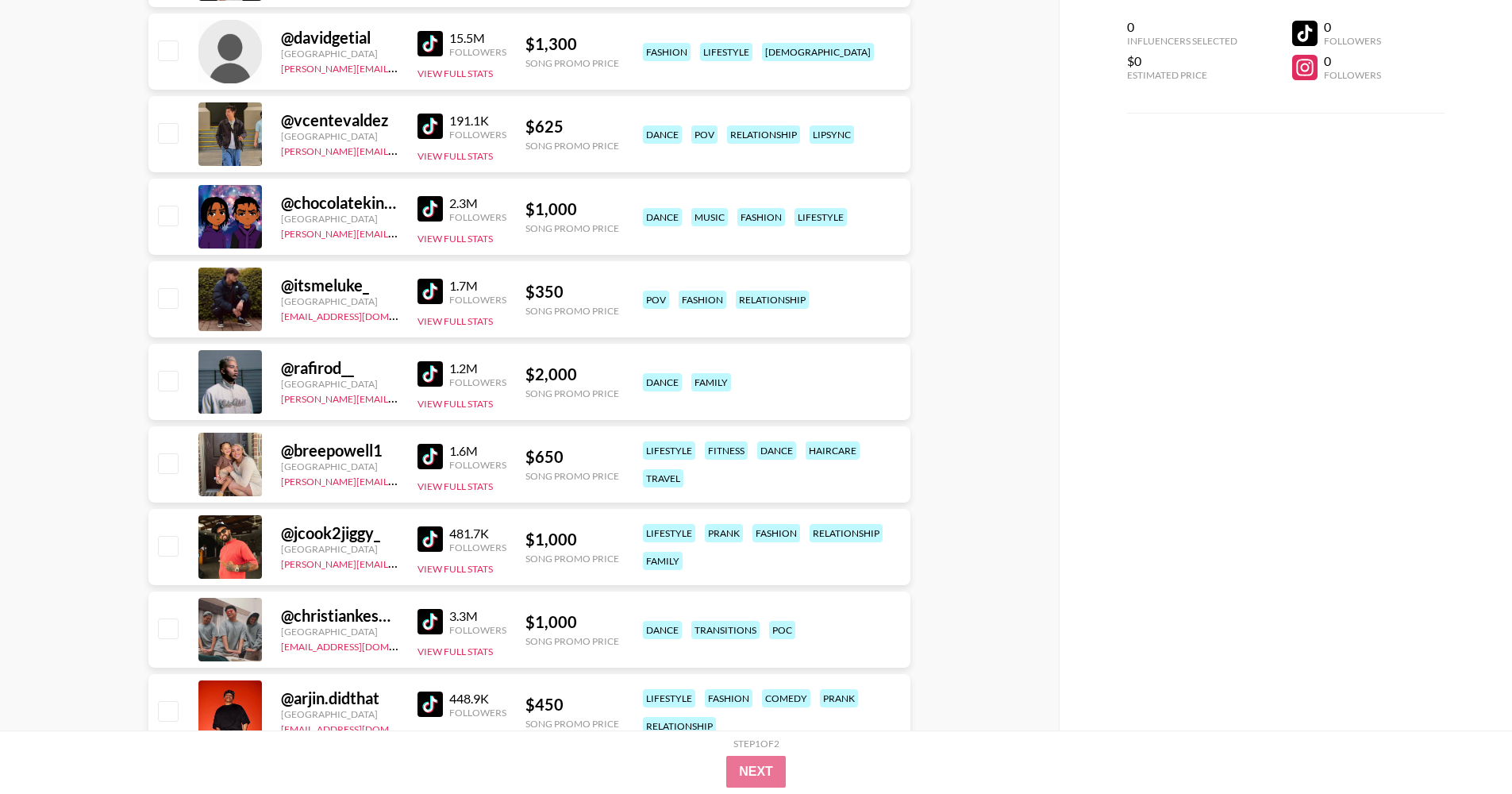
click at [432, 370] on img at bounding box center [430, 373] width 25 height 25
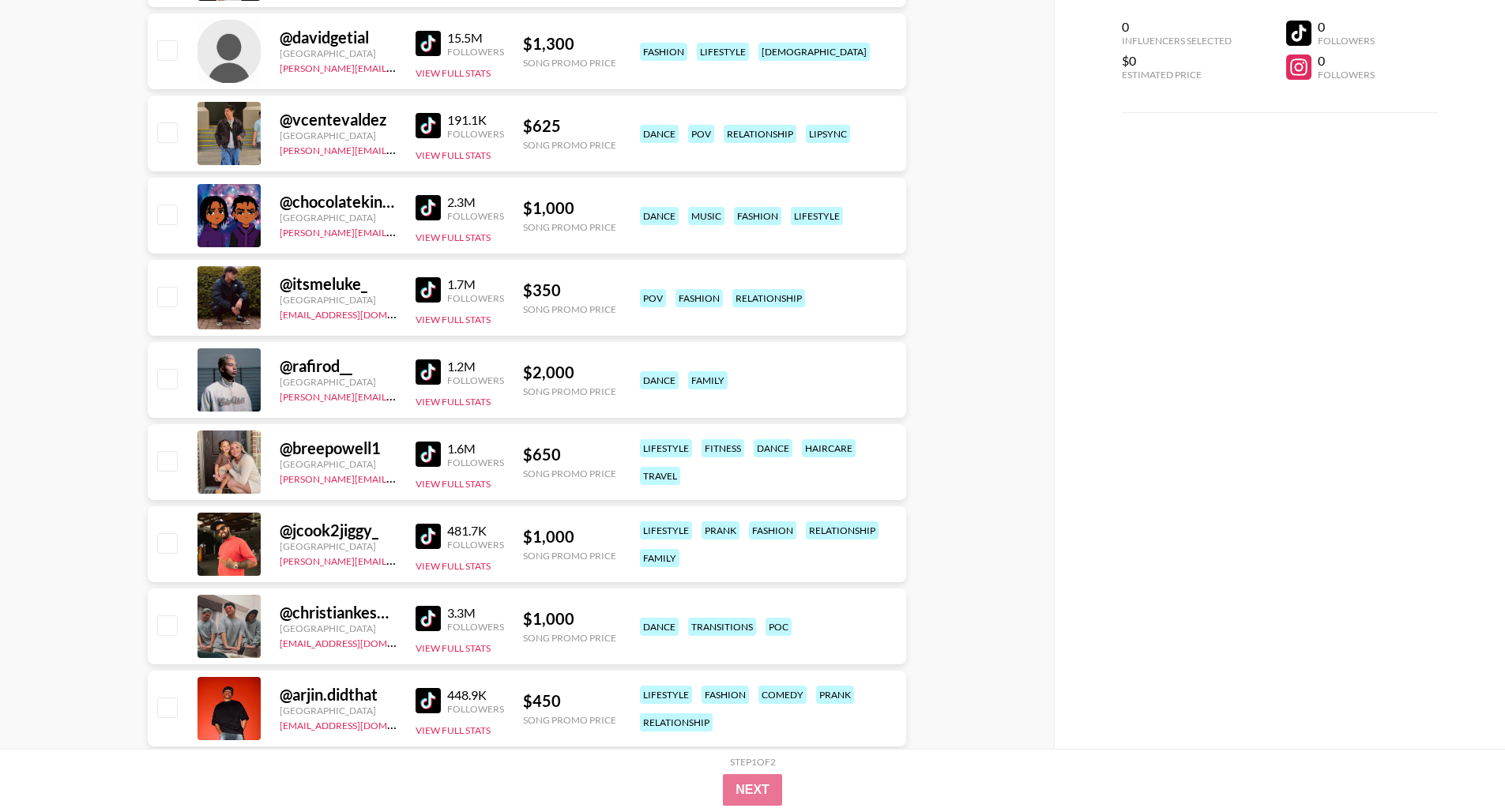
click at [429, 594] on img at bounding box center [428, 618] width 25 height 25
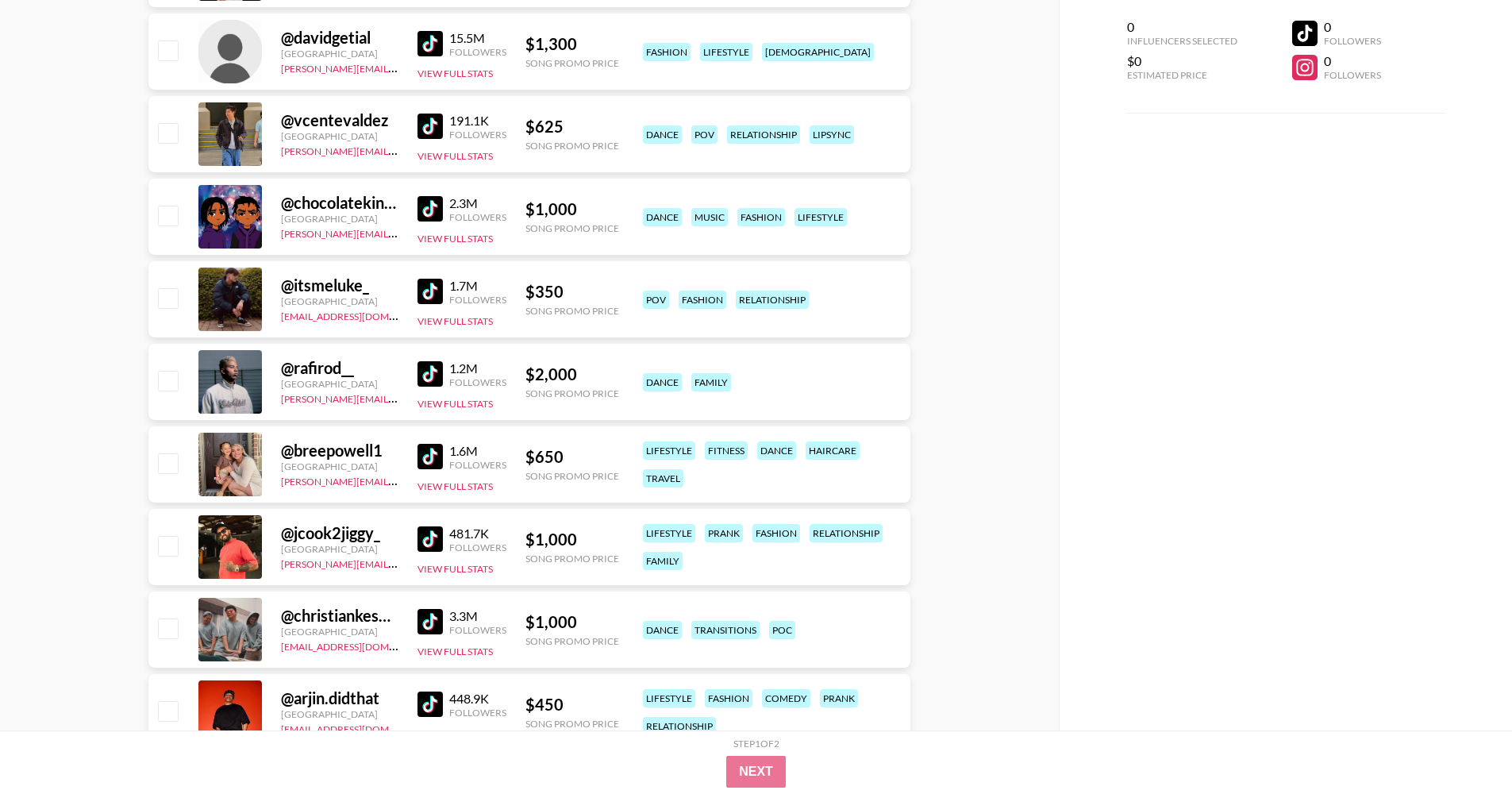
click at [437, 121] on img at bounding box center [430, 125] width 25 height 25
click at [431, 374] on img at bounding box center [430, 373] width 25 height 25
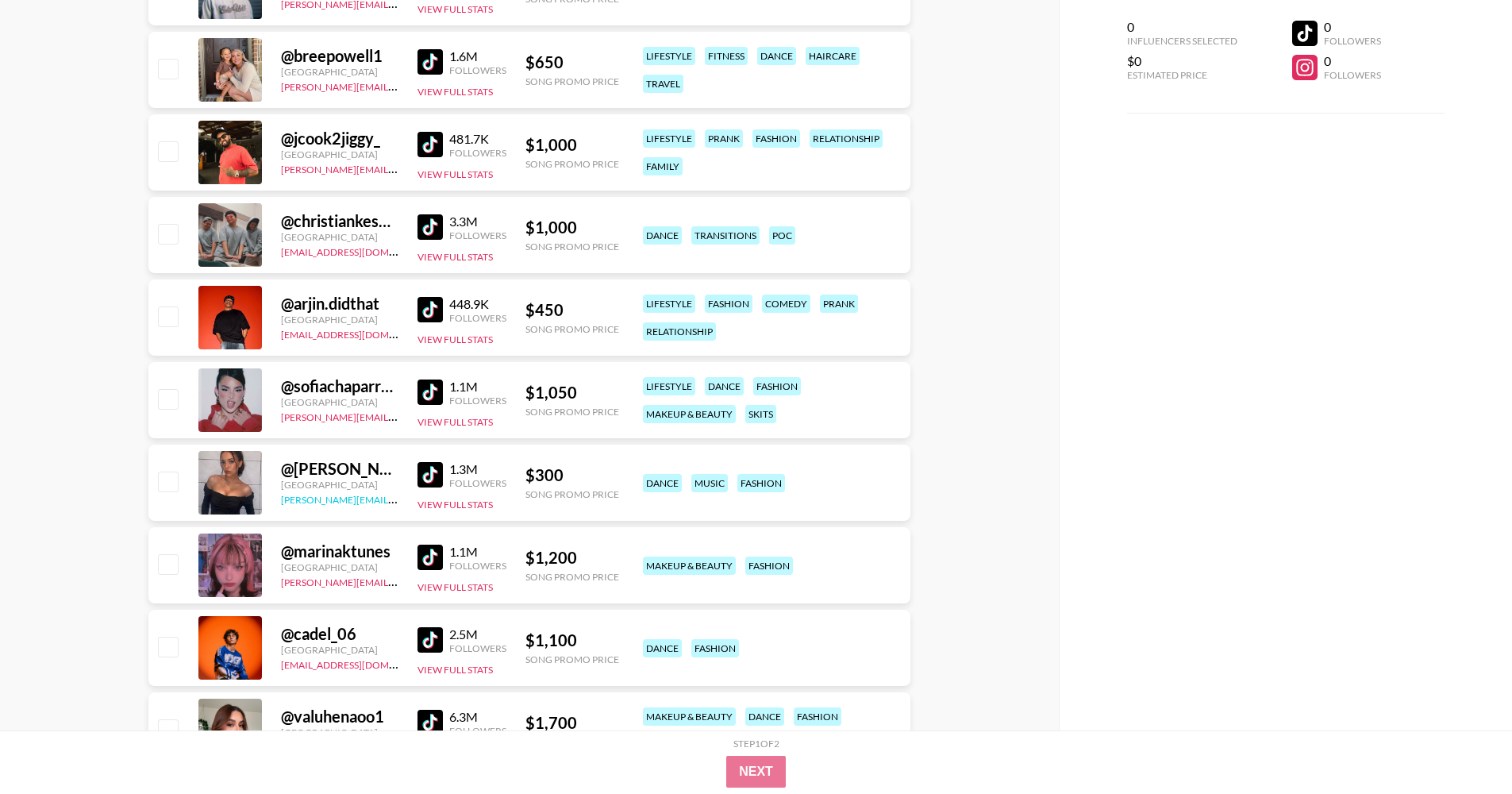
scroll to position [23109, 0]
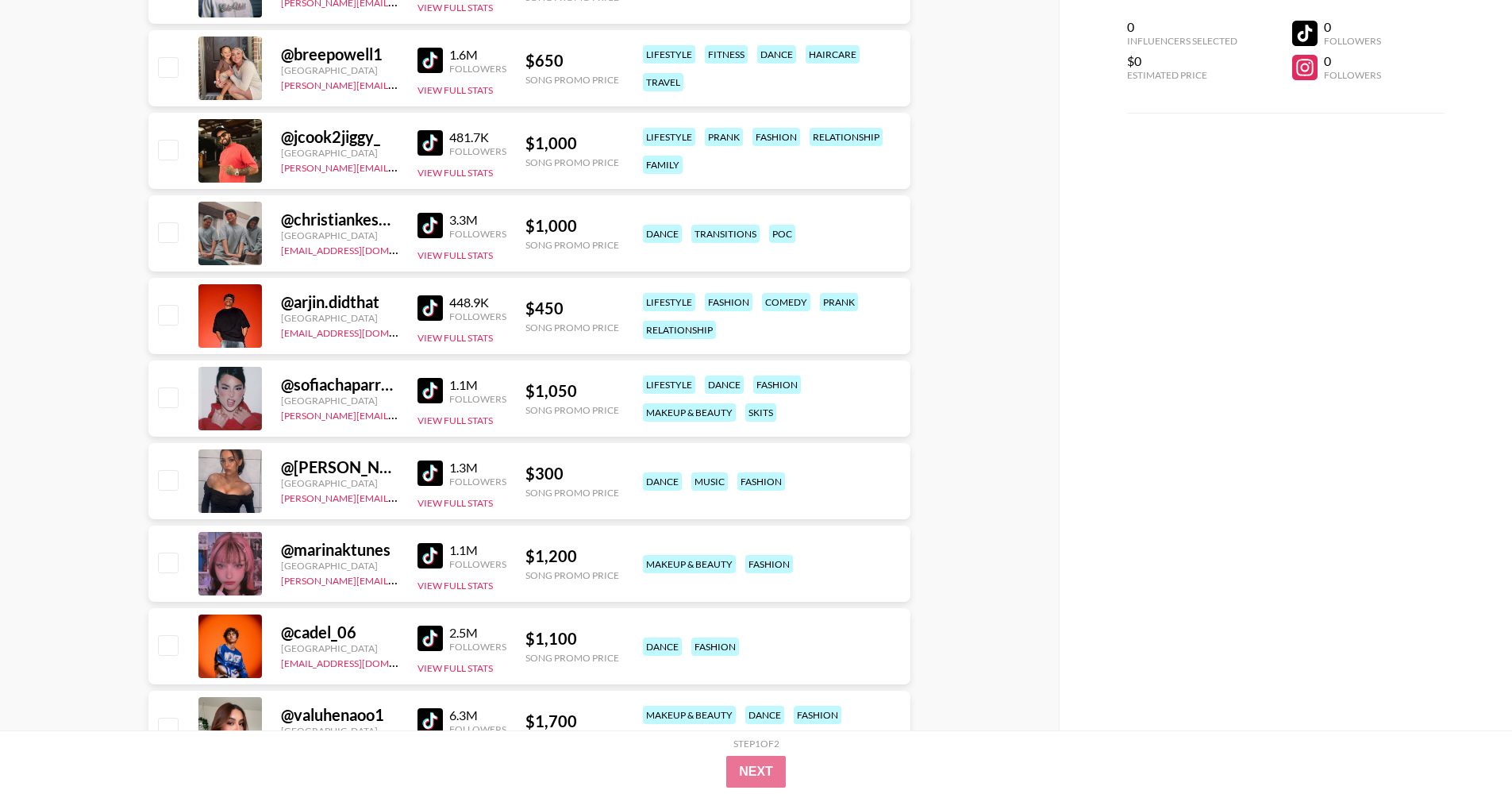
click at [431, 308] on img at bounding box center [430, 308] width 25 height 25
